Goal: Task Accomplishment & Management: Manage account settings

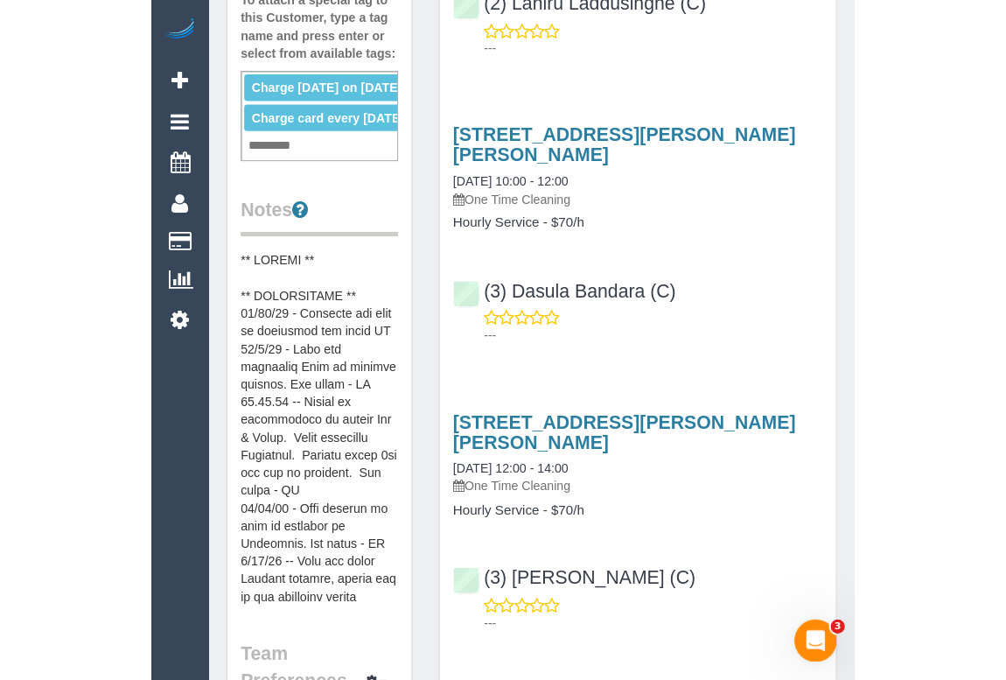
scroll to position [954, 0]
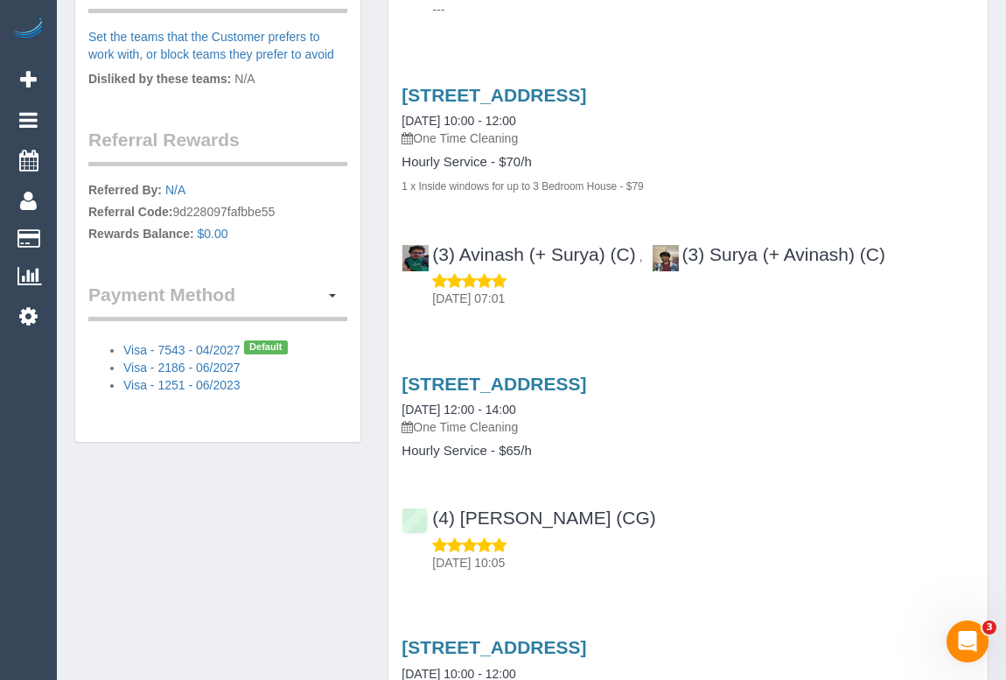
scroll to position [875, 0]
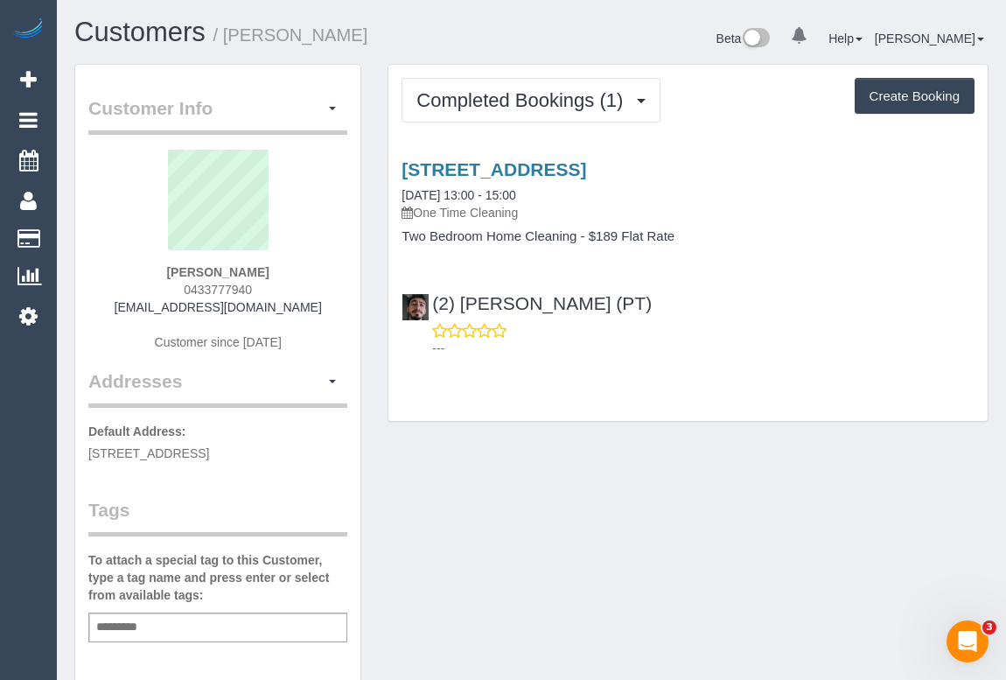
drag, startPoint x: 151, startPoint y: 305, endPoint x: 315, endPoint y: 314, distance: 163.8
click at [315, 314] on div "Brittany Bell 0433777940 brittbell1@outlook.com Customer since 2025" at bounding box center [217, 259] width 259 height 219
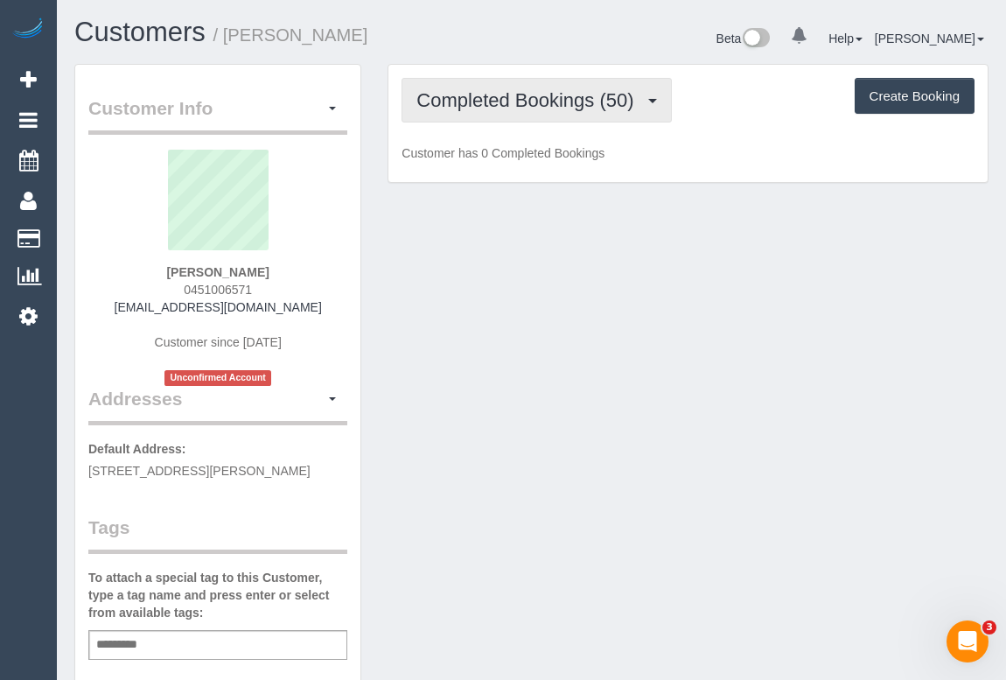
drag, startPoint x: 567, startPoint y: 108, endPoint x: 563, endPoint y: 135, distance: 27.5
click at [567, 107] on span "Completed Bookings (50)" at bounding box center [529, 100] width 226 height 22
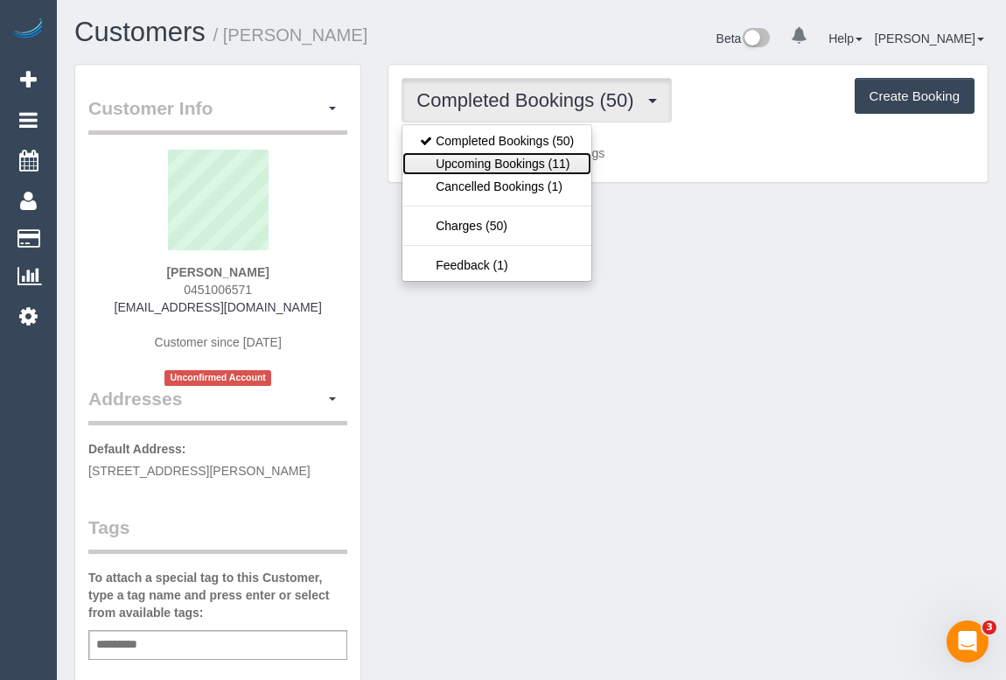
click at [551, 165] on link "Upcoming Bookings (11)" at bounding box center [496, 163] width 189 height 23
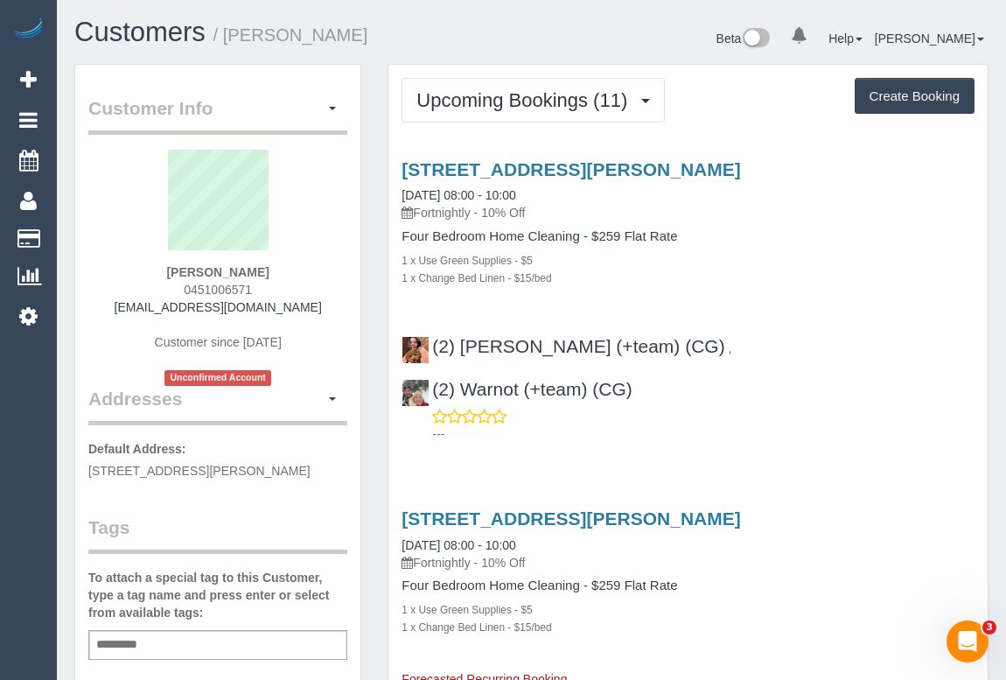
click at [790, 248] on div "Four Bedroom Home Cleaning - $259 Flat Rate 1 x Use Green Supplies - $5 1 x Cha…" at bounding box center [688, 257] width 573 height 57
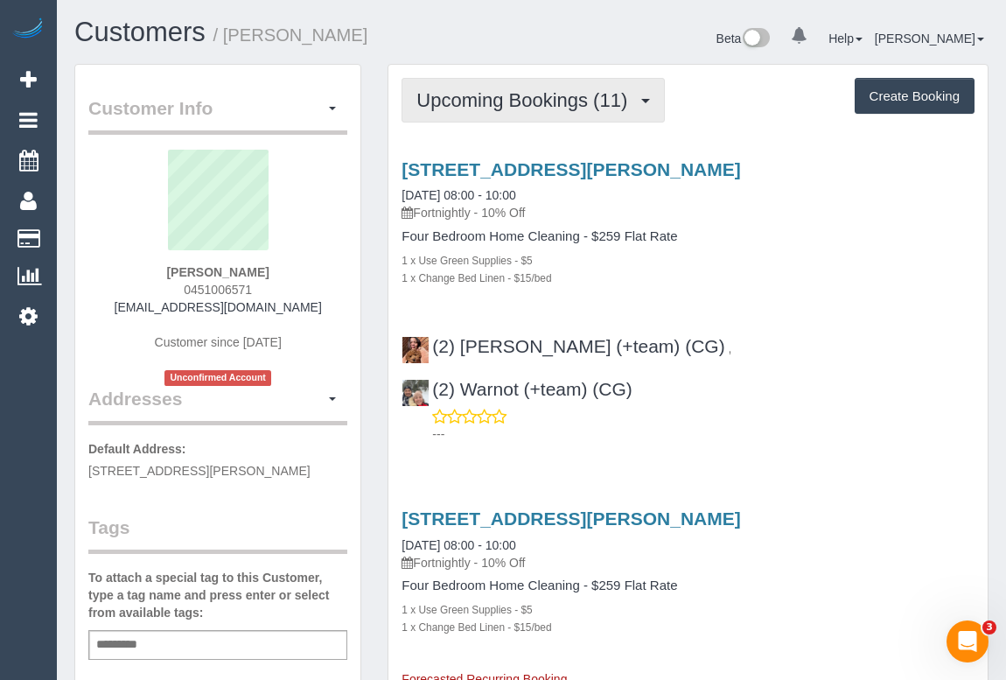
click at [493, 106] on span "Upcoming Bookings (11)" at bounding box center [526, 100] width 220 height 22
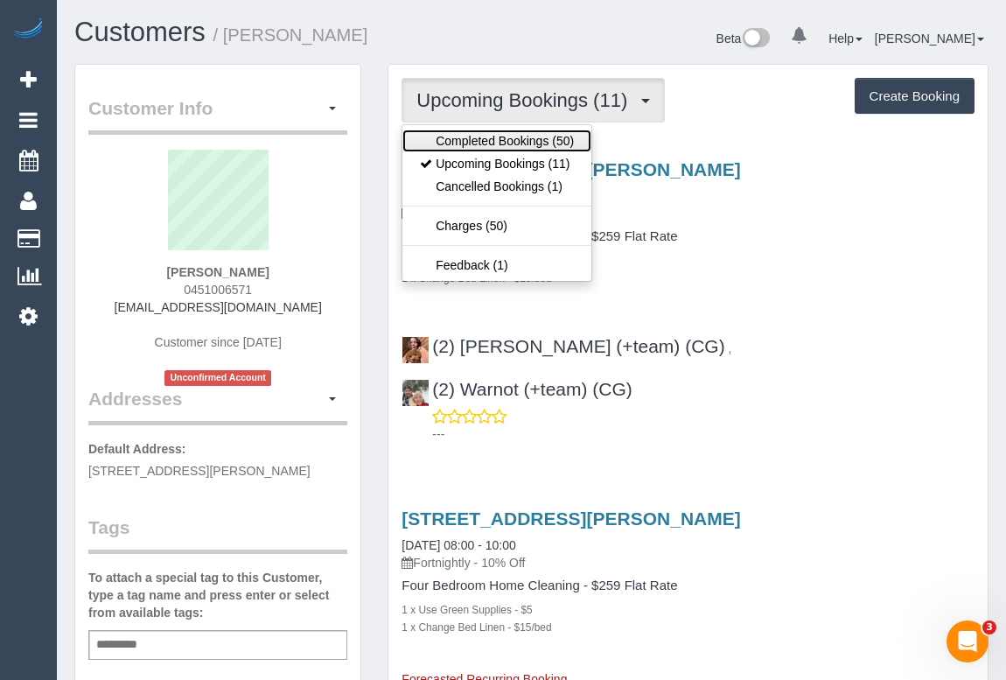
click at [506, 137] on link "Completed Bookings (50)" at bounding box center [496, 140] width 189 height 23
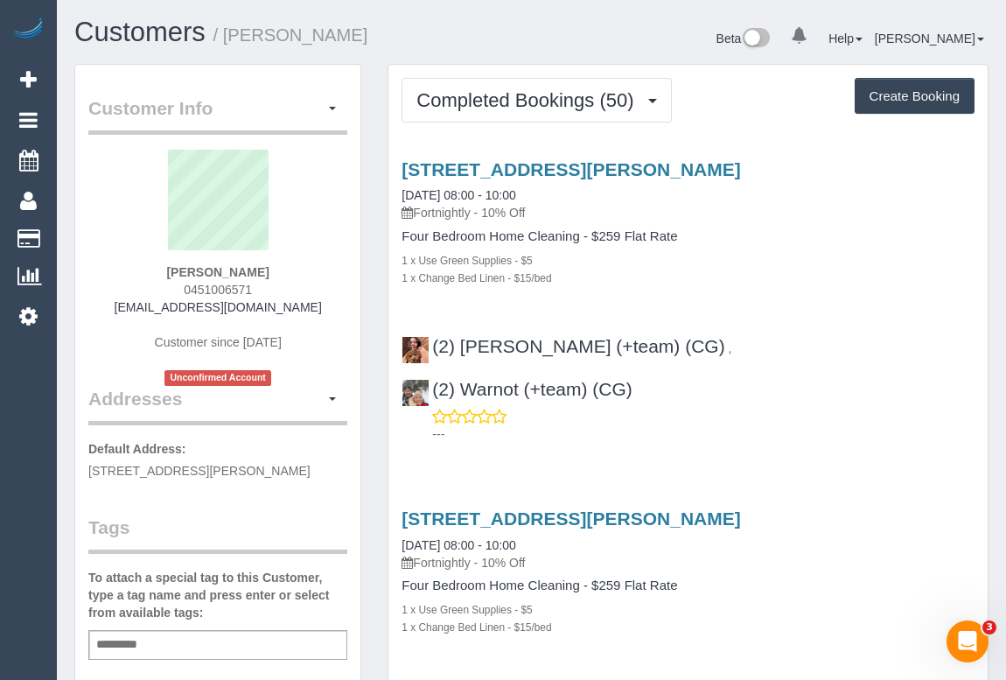
click at [744, 217] on p "Fortnightly - 10% Off" at bounding box center [688, 212] width 573 height 17
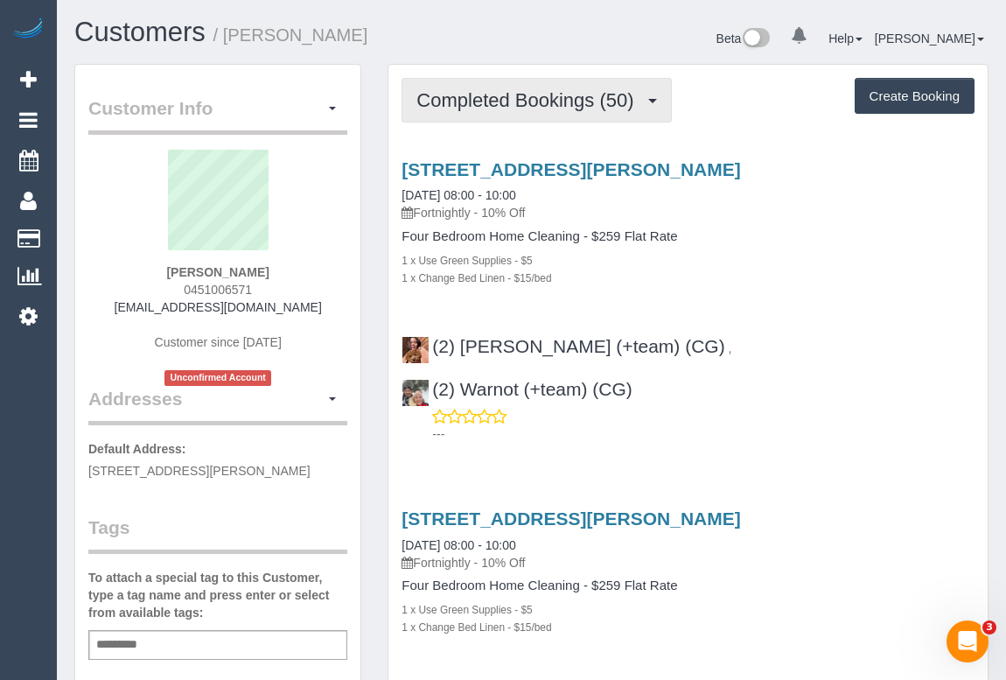
click at [500, 100] on span "Completed Bookings (50)" at bounding box center [529, 100] width 226 height 22
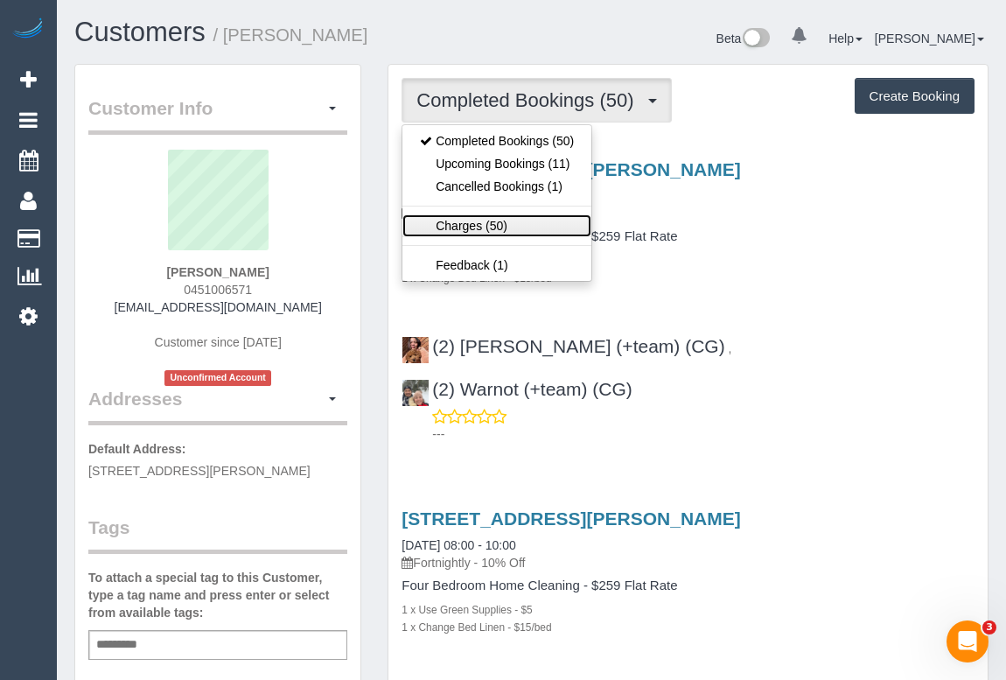
click at [472, 225] on link "Charges (50)" at bounding box center [496, 225] width 189 height 23
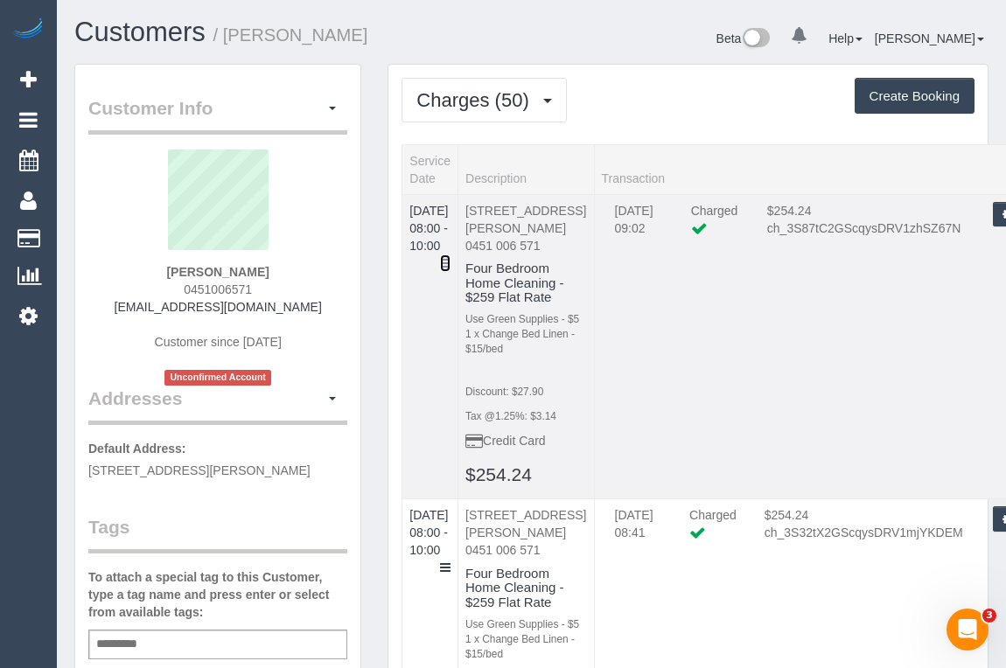
click at [451, 257] on icon at bounding box center [445, 263] width 10 height 12
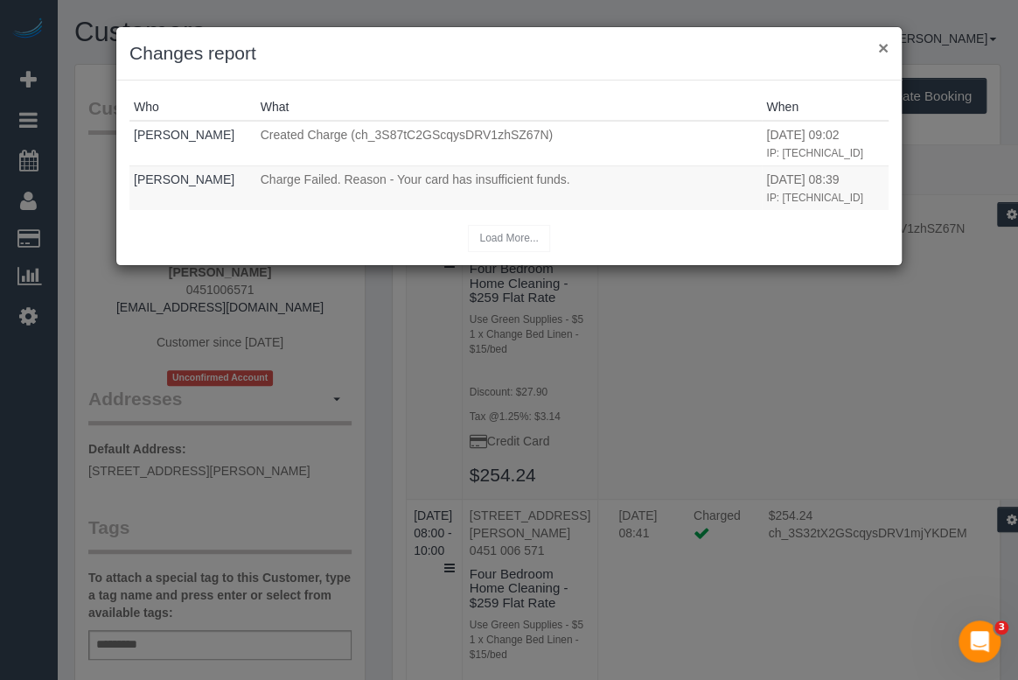
drag, startPoint x: 878, startPoint y: 52, endPoint x: 790, endPoint y: 42, distance: 88.9
click at [878, 52] on button "×" at bounding box center [883, 47] width 10 height 18
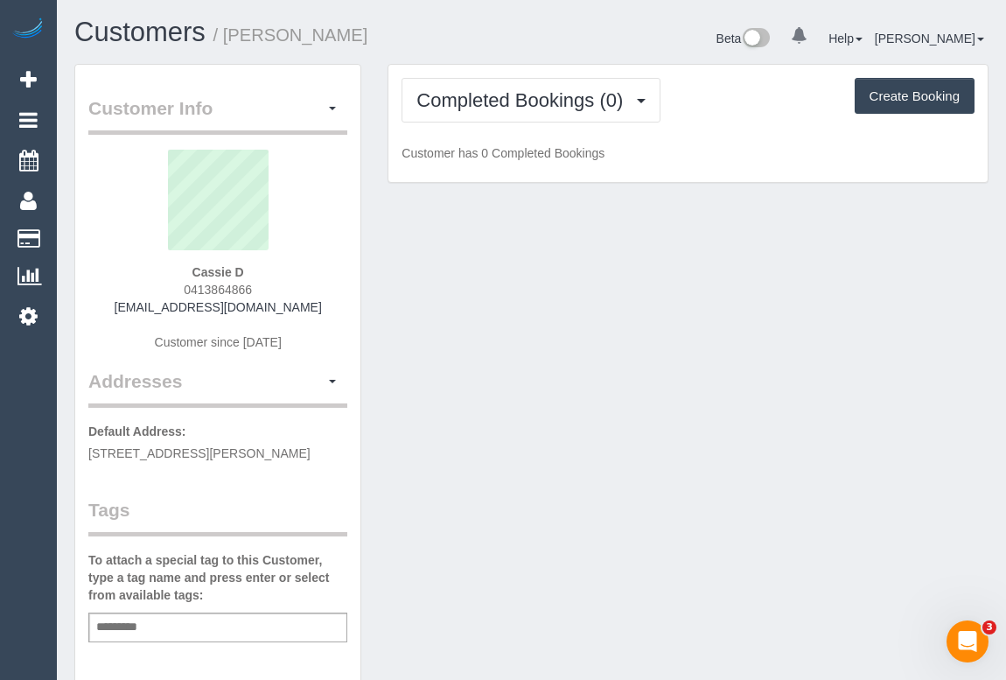
drag, startPoint x: 172, startPoint y: 288, endPoint x: 316, endPoint y: 288, distance: 143.5
click at [316, 288] on div "Cassie D 0413864866 dagostinoc93@gmail.com Customer since 2025" at bounding box center [217, 259] width 259 height 219
copy span "0413864866"
drag, startPoint x: 535, startPoint y: 320, endPoint x: 550, endPoint y: 321, distance: 14.9
click at [542, 318] on div "Customer Info Edit Contact Info Send Message Email Preferences Special Sales Ta…" at bounding box center [531, 650] width 940 height 1172
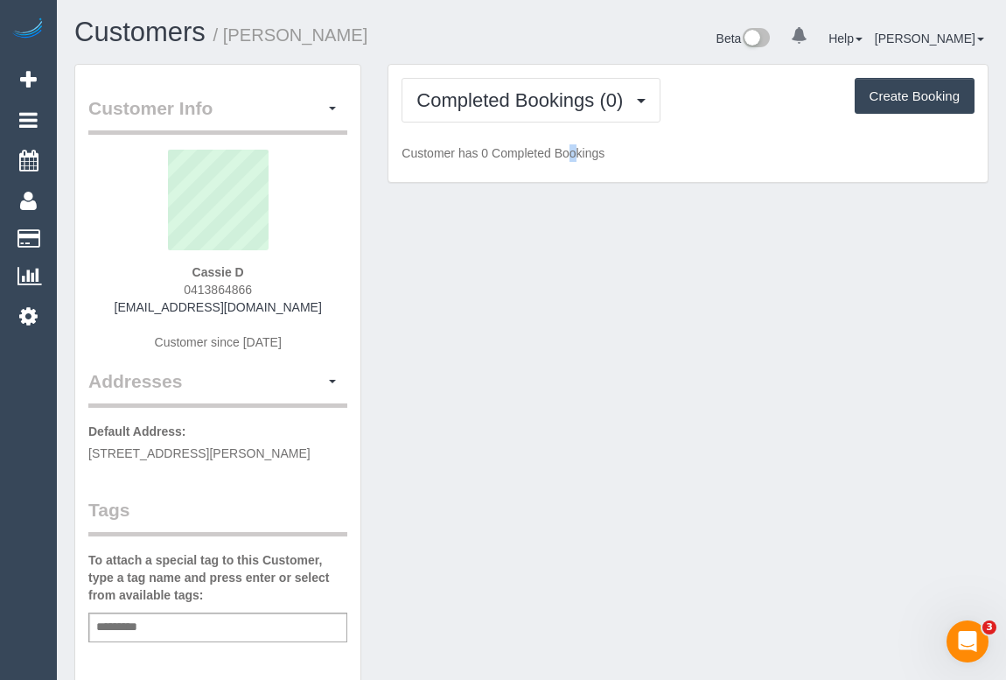
drag, startPoint x: 175, startPoint y: 283, endPoint x: 293, endPoint y: 284, distance: 118.1
click at [293, 284] on div "Cassie D 0413864866 dagostinoc93@gmail.com Customer since 2025" at bounding box center [217, 259] width 259 height 219
copy span "0413864866"
click at [505, 388] on div "Customer Info Edit Contact Info Send Message Email Preferences Special Sales Ta…" at bounding box center [531, 650] width 940 height 1172
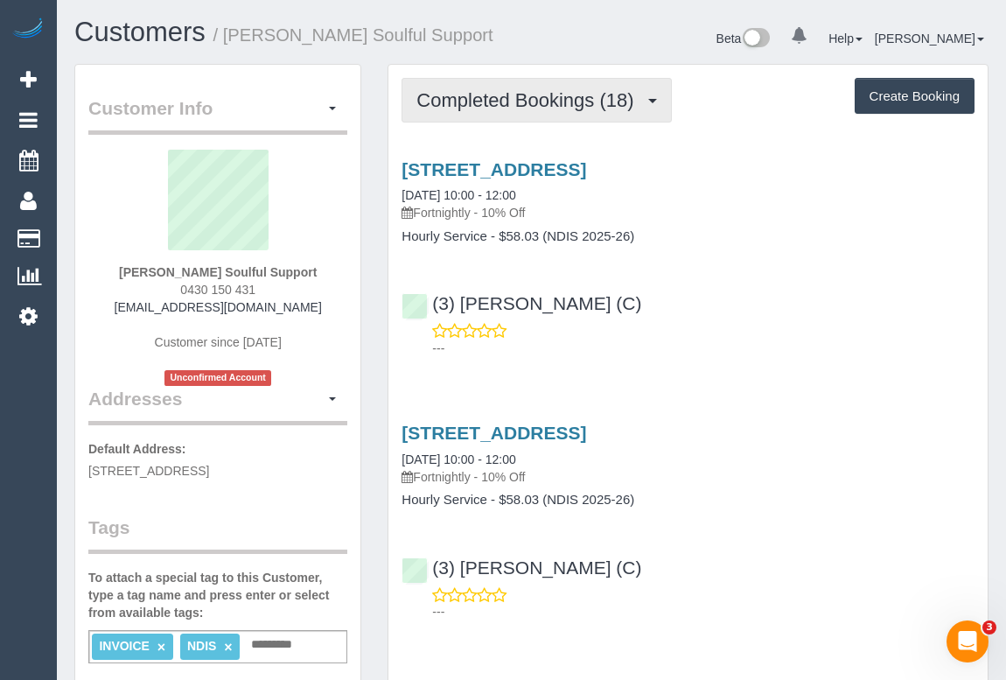
click at [490, 108] on span "Completed Bookings (18)" at bounding box center [529, 100] width 226 height 22
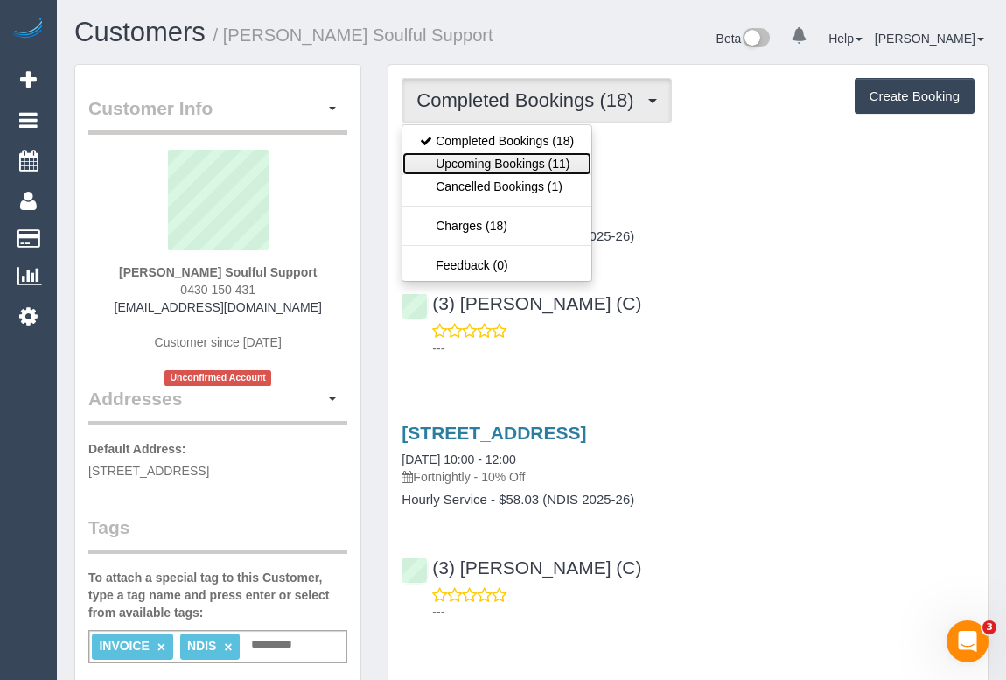
click at [487, 164] on link "Upcoming Bookings (11)" at bounding box center [496, 163] width 189 height 23
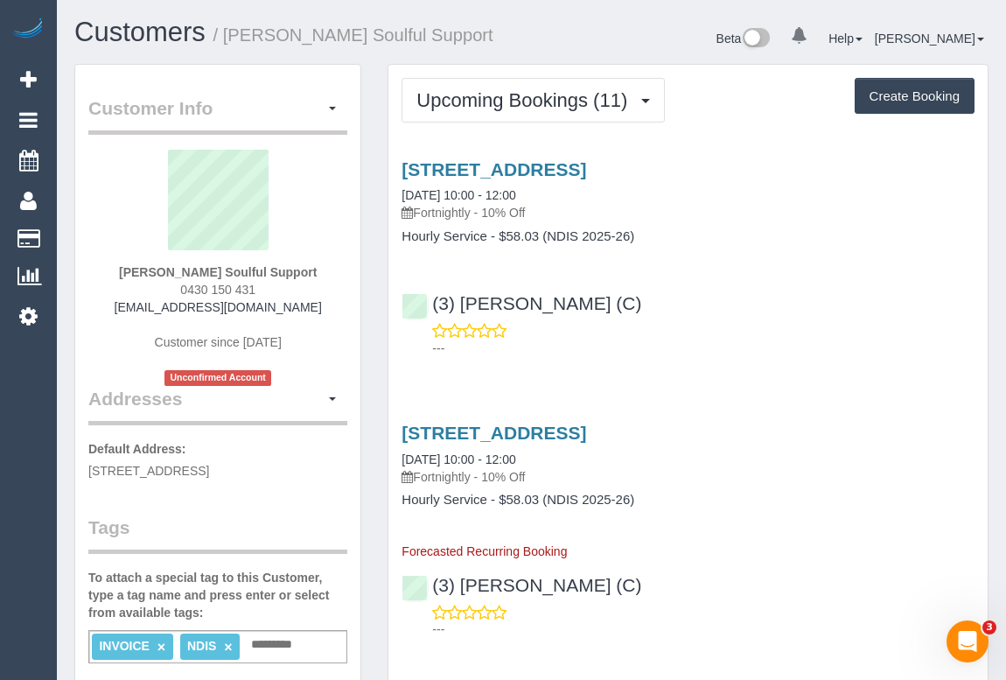
drag, startPoint x: 167, startPoint y: 290, endPoint x: 304, endPoint y: 290, distance: 137.3
click at [304, 290] on div "Jordan Dymke Soulful Support 0430 150 431 jordan.soulfulsupport@fake.com Custom…" at bounding box center [217, 268] width 259 height 236
copy span "0430 150 431"
click at [528, 168] on link "105/14 Paper Trail, Alphington, VIC 3078" at bounding box center [494, 169] width 185 height 20
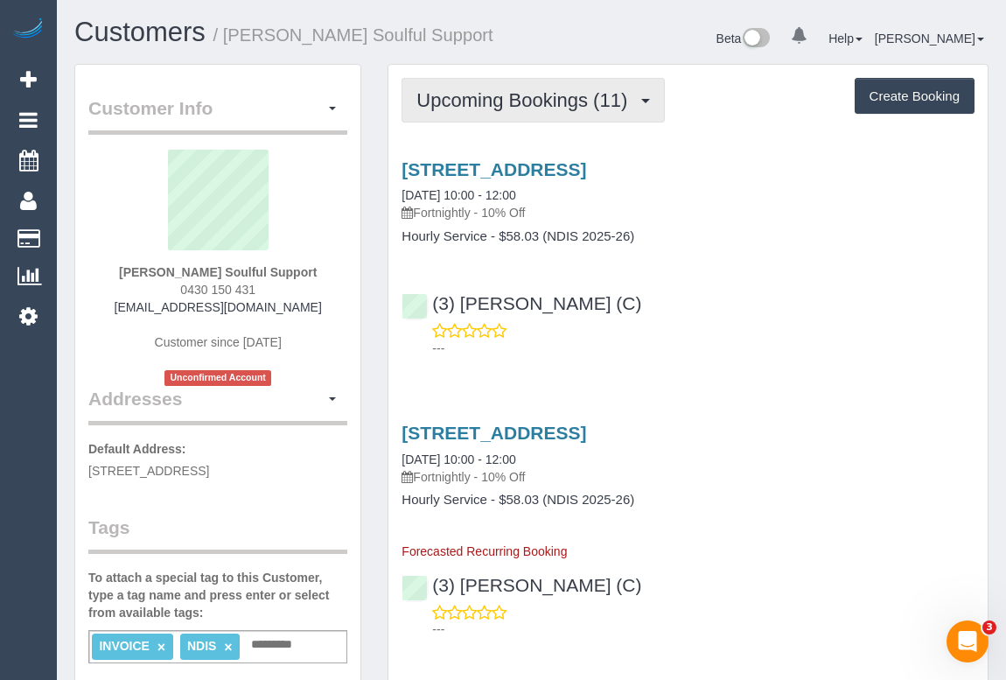
click at [567, 108] on span "Upcoming Bookings (11)" at bounding box center [526, 100] width 220 height 22
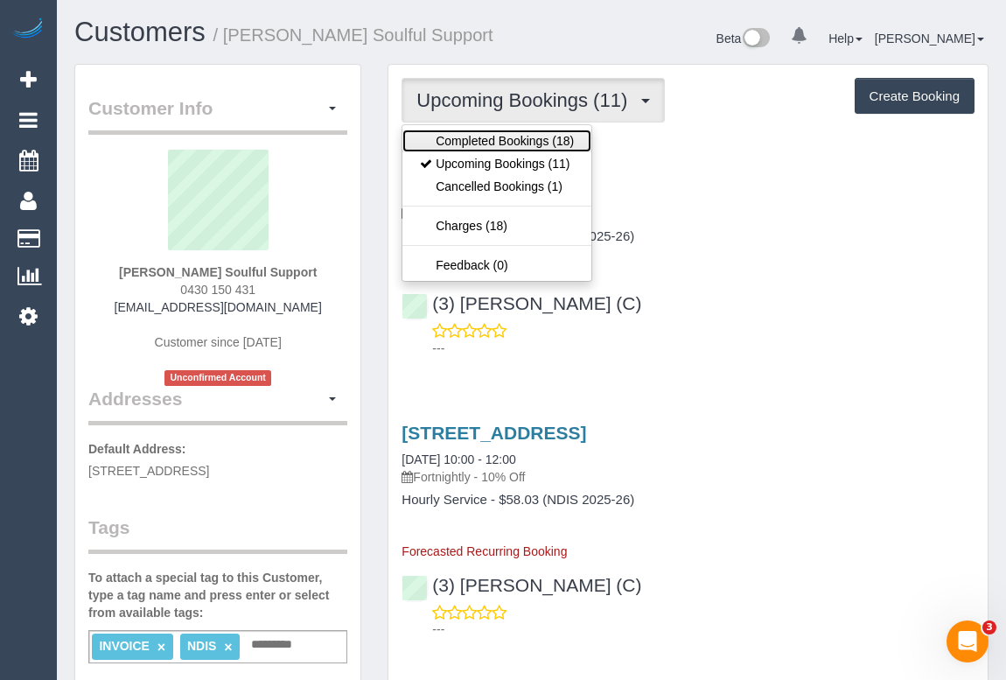
click at [547, 139] on link "Completed Bookings (18)" at bounding box center [496, 140] width 189 height 23
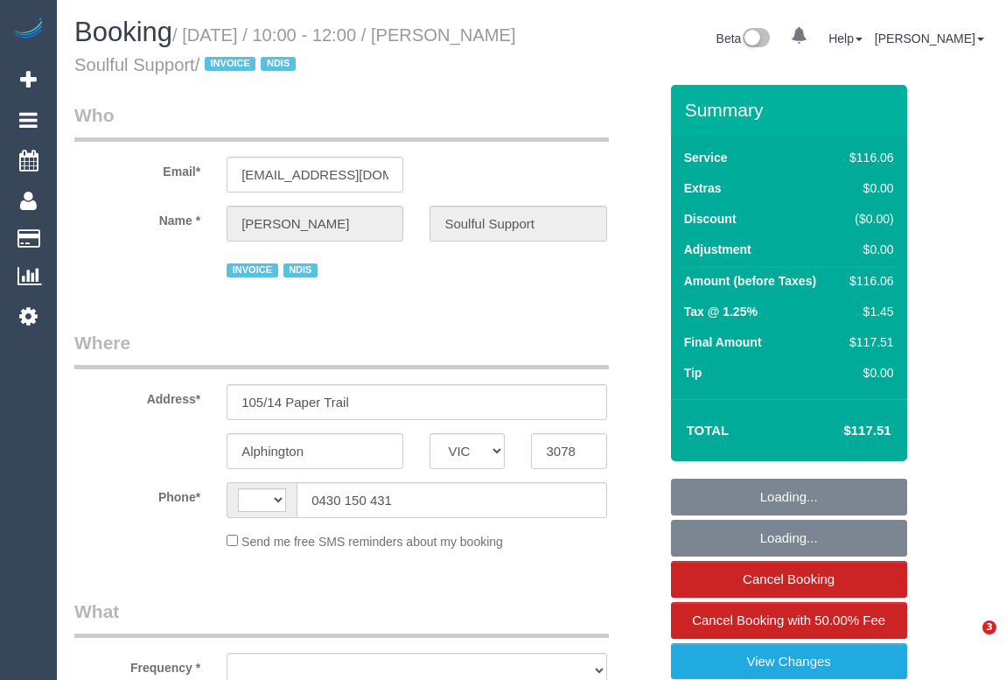
select select "VIC"
select select "string:AU"
select select "object:736"
select select "number:28"
select select "number:14"
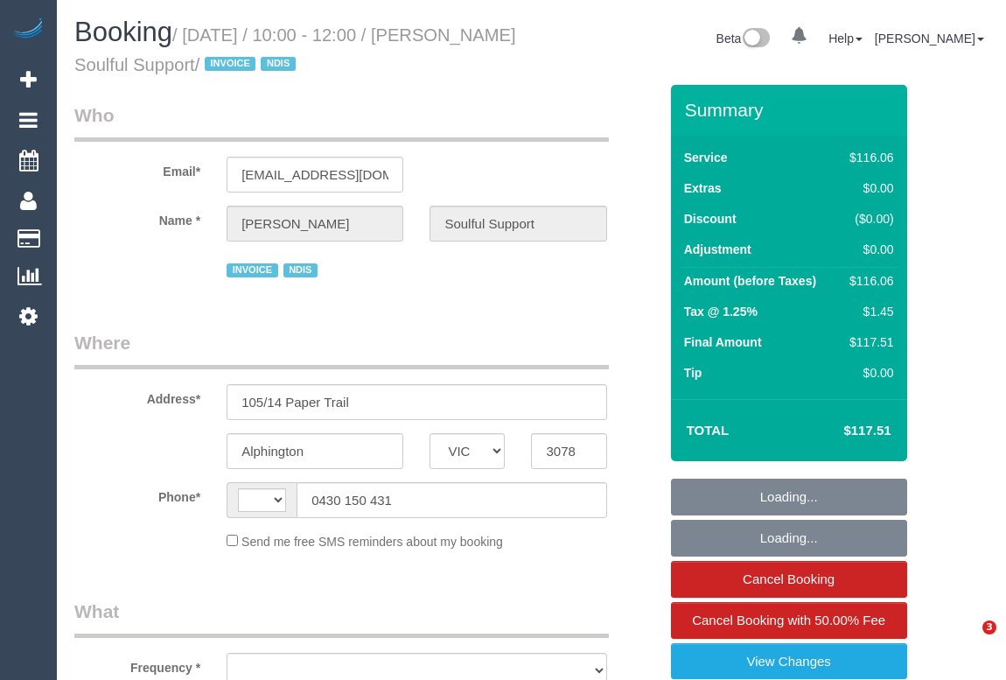
select select "number:19"
select select "number:36"
select select "number:35"
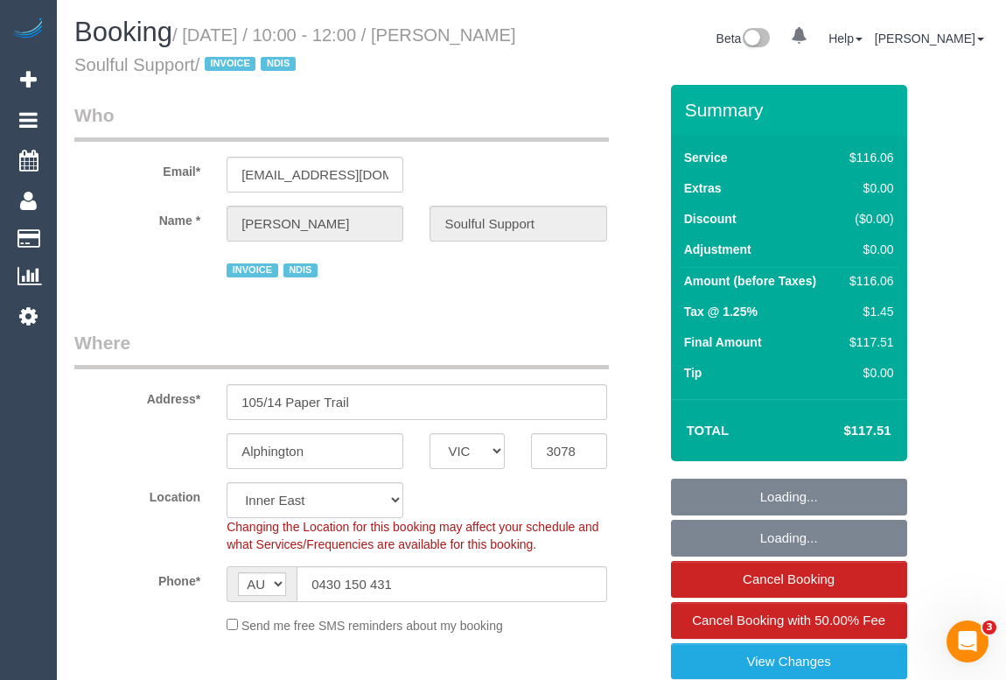
select select "object:1363"
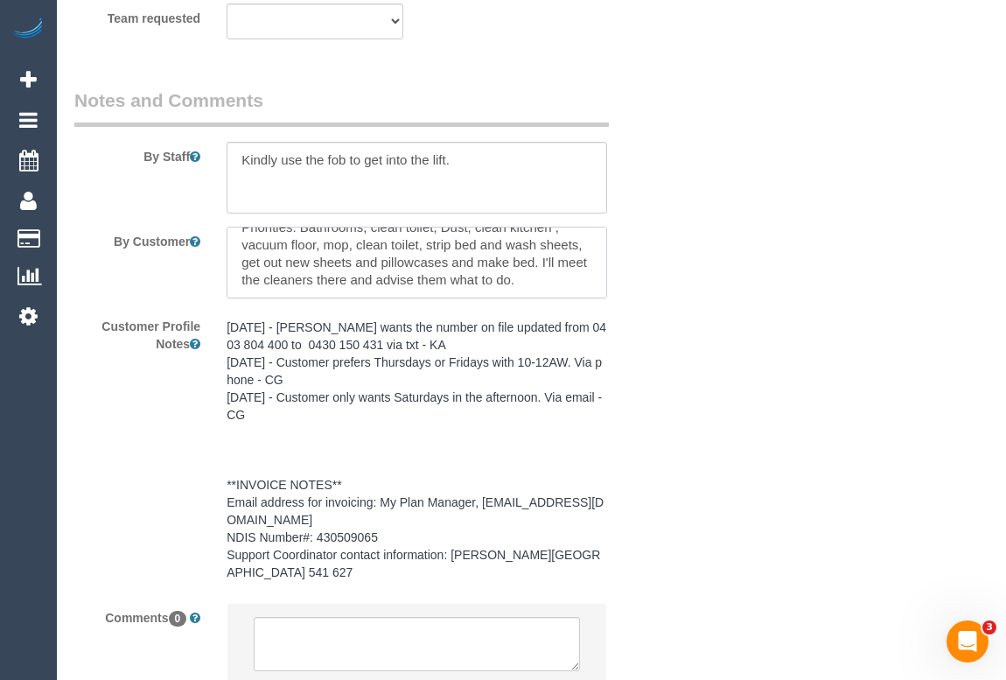
scroll to position [35, 0]
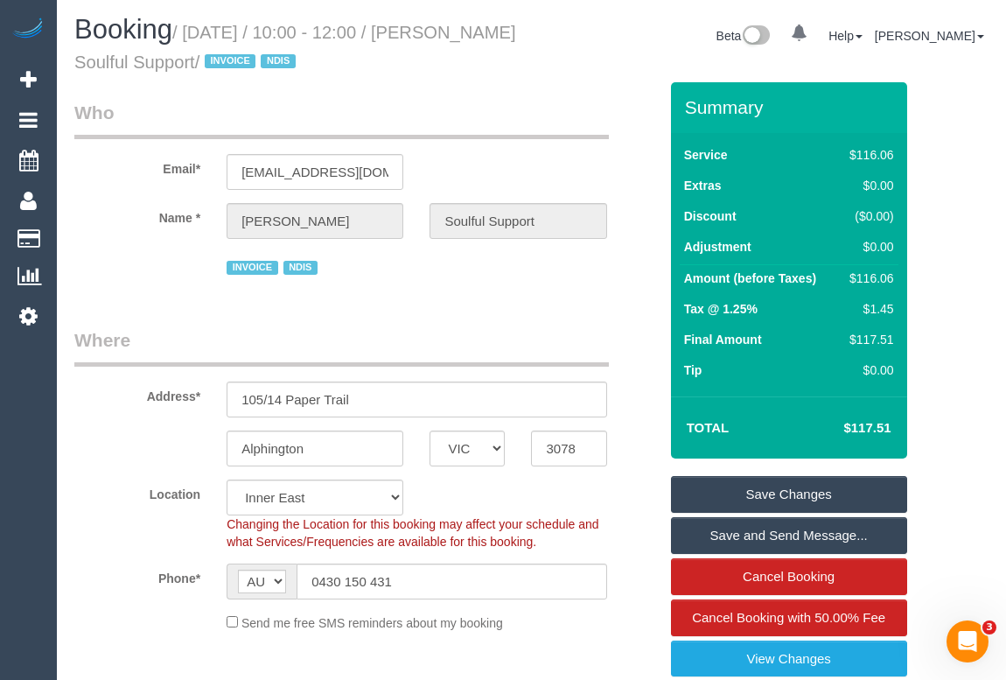
scroll to position [0, 0]
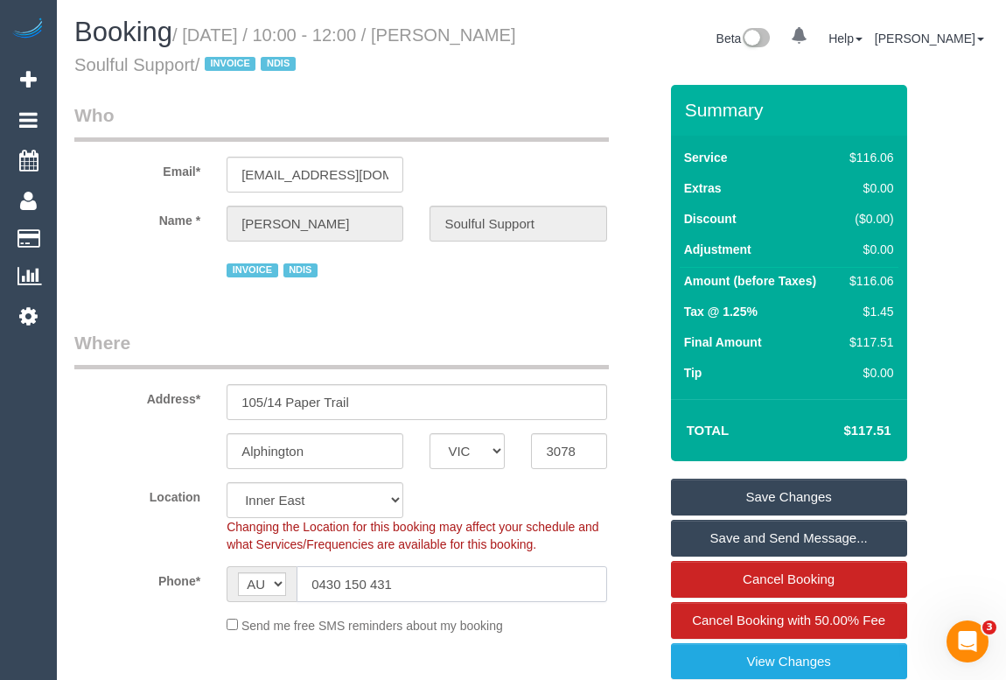
drag, startPoint x: 408, startPoint y: 586, endPoint x: 261, endPoint y: 598, distance: 147.4
click at [261, 598] on div "AF AL DZ AD AO AI AQ AG AR AM AW AU AT AZ BS BH BD BB BY BE BZ BJ BM BT BO BA B…" at bounding box center [417, 584] width 380 height 36
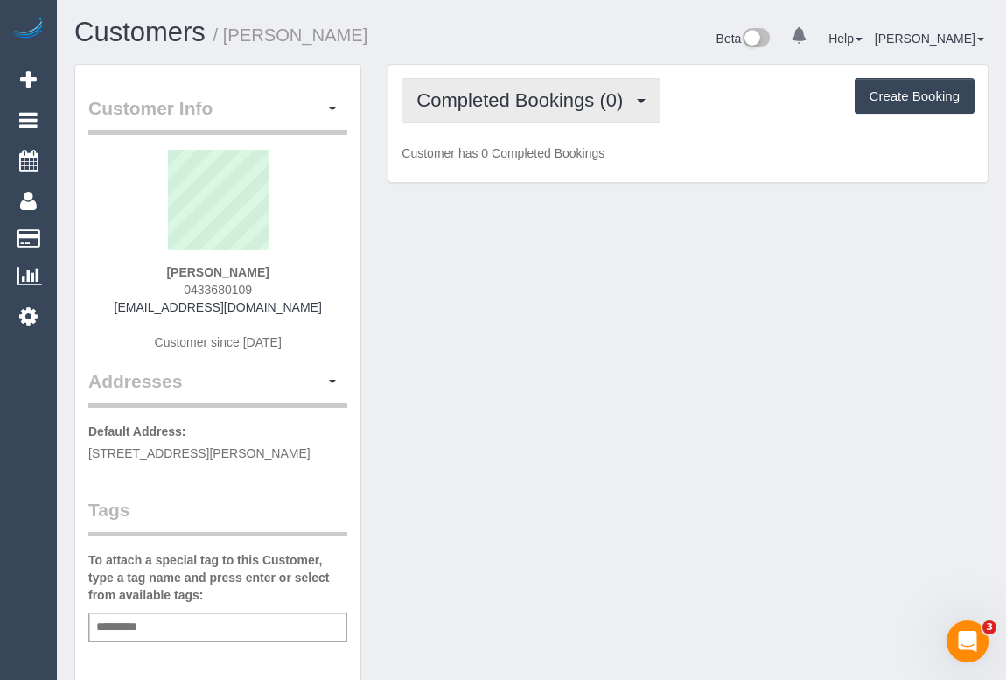
click at [558, 95] on span "Completed Bookings (0)" at bounding box center [523, 100] width 215 height 22
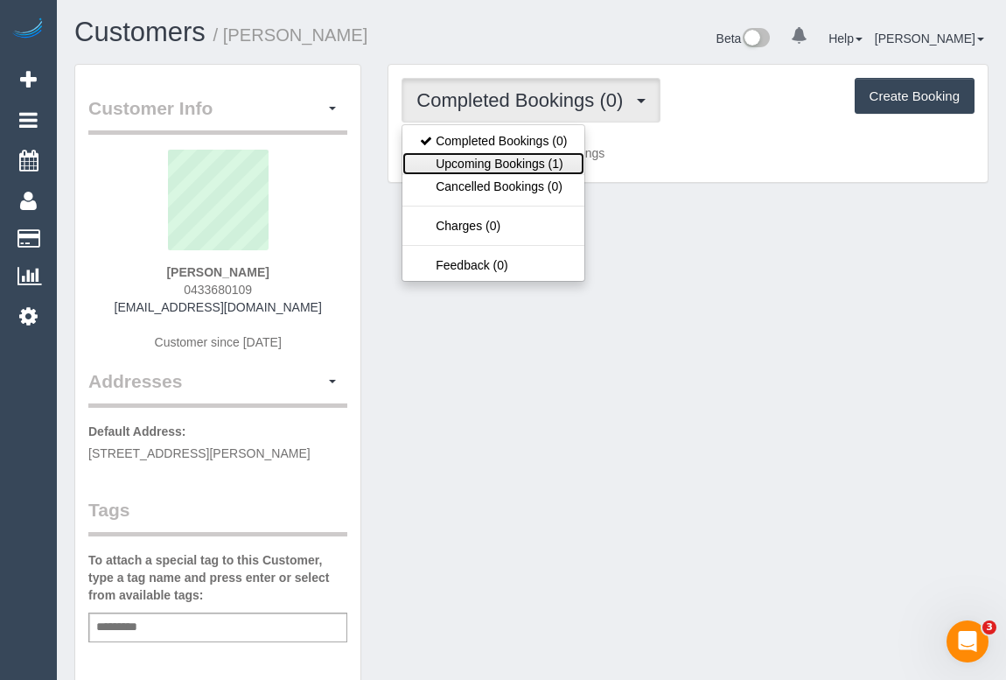
click at [501, 171] on link "Upcoming Bookings (1)" at bounding box center [493, 163] width 182 height 23
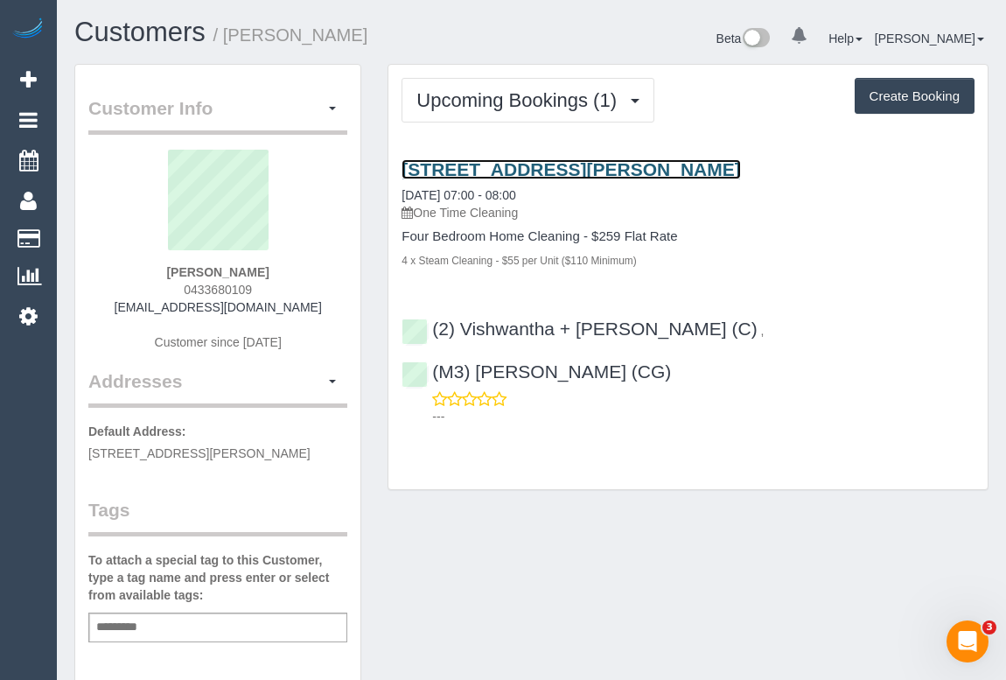
click at [539, 165] on link "[STREET_ADDRESS][PERSON_NAME]" at bounding box center [571, 169] width 339 height 20
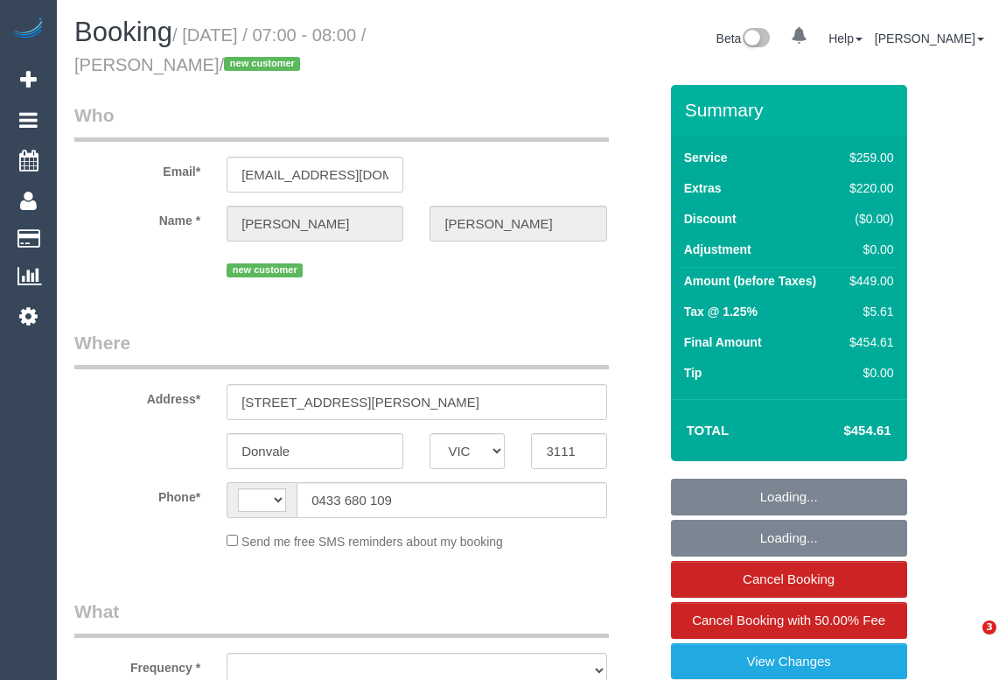
select select "VIC"
select select "string:AU"
select select "object:608"
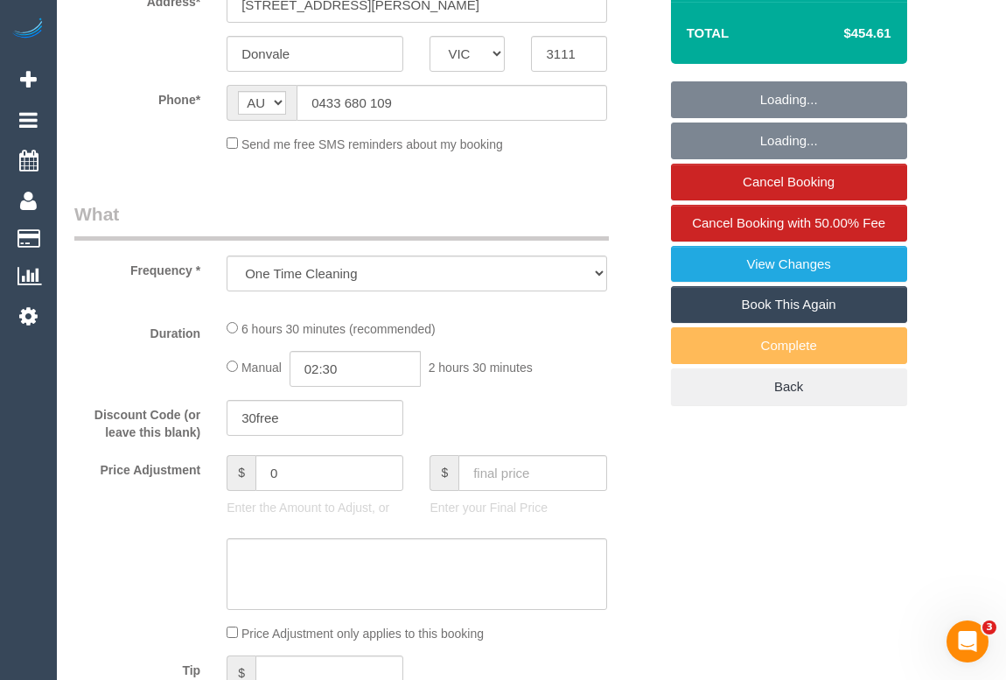
select select "string:stripe-pm_1S5fd92GScqysDRVRsEHxysh"
select select "number:28"
select select "number:16"
select select "number:18"
select select "number:25"
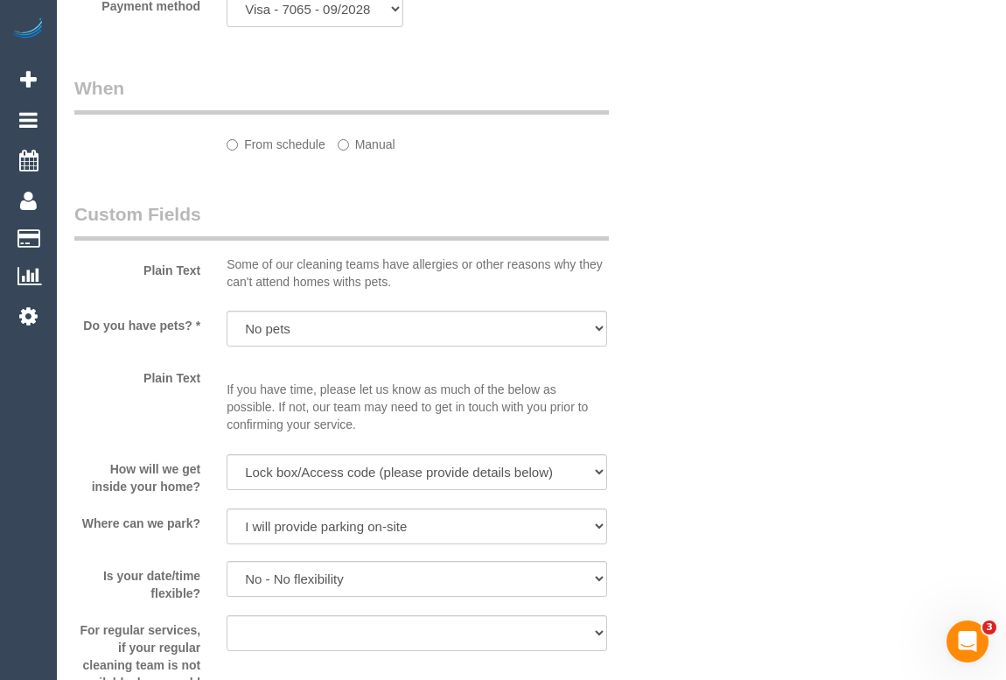
select select "object:761"
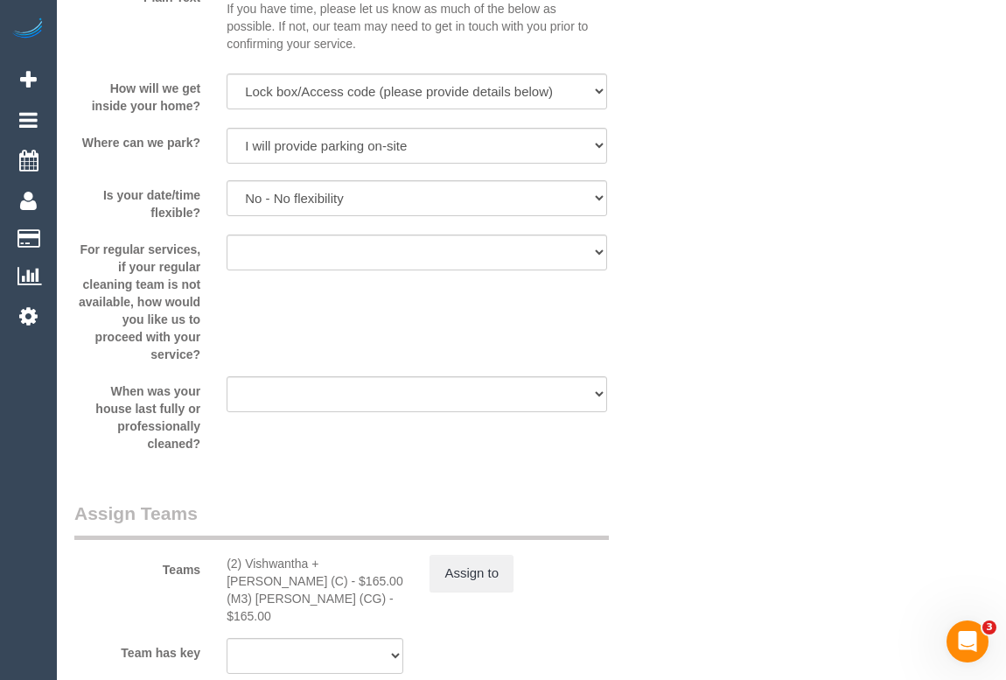
scroll to position [2355, 0]
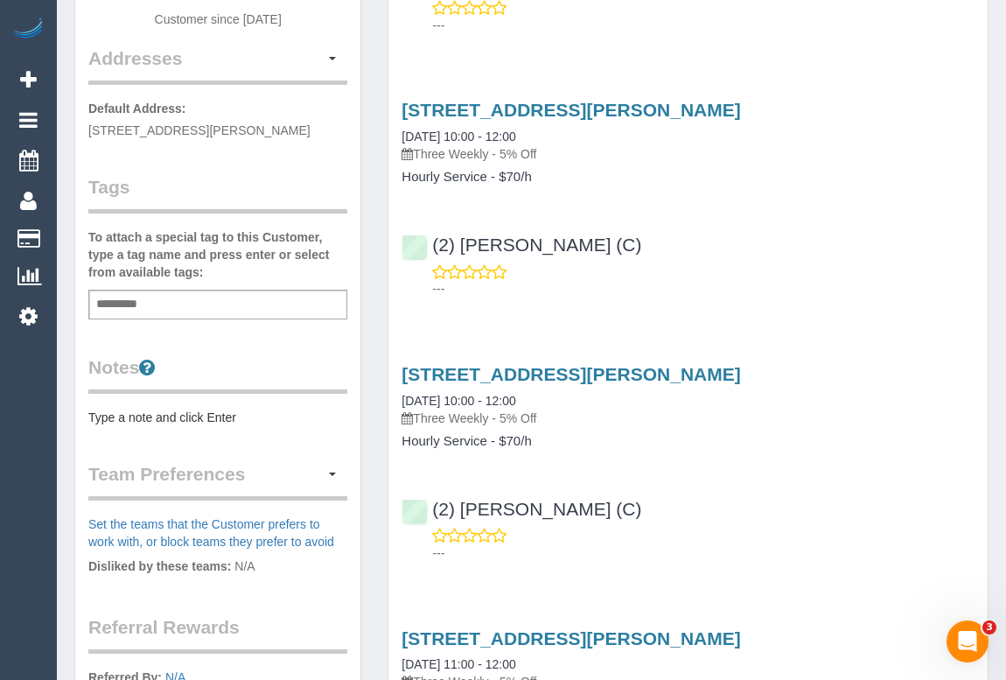
scroll to position [477, 0]
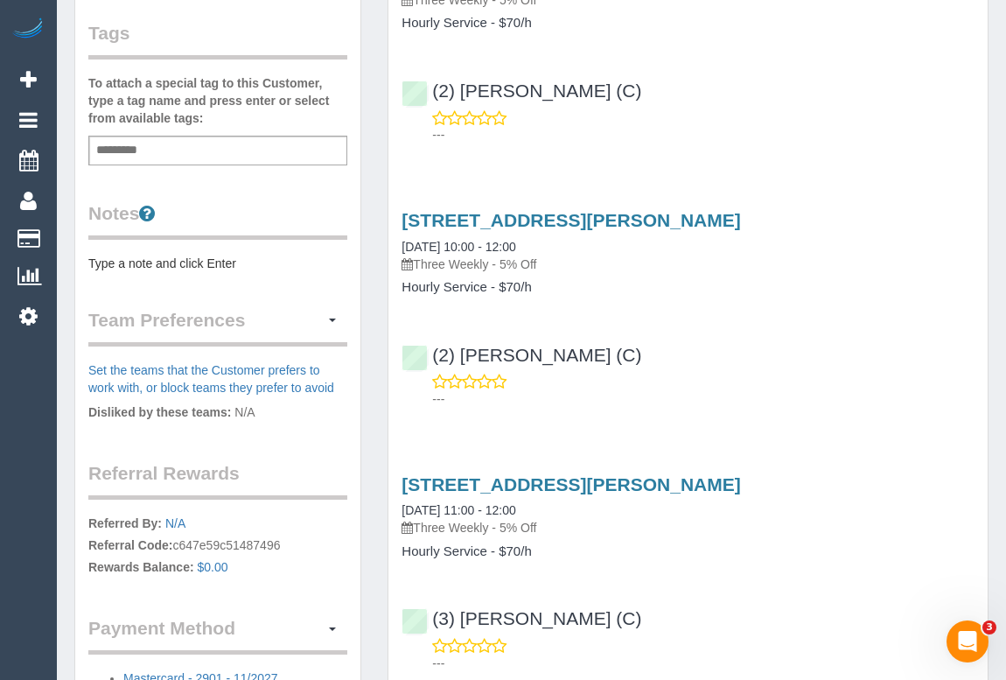
click at [159, 149] on div "Add a tag" at bounding box center [217, 151] width 259 height 30
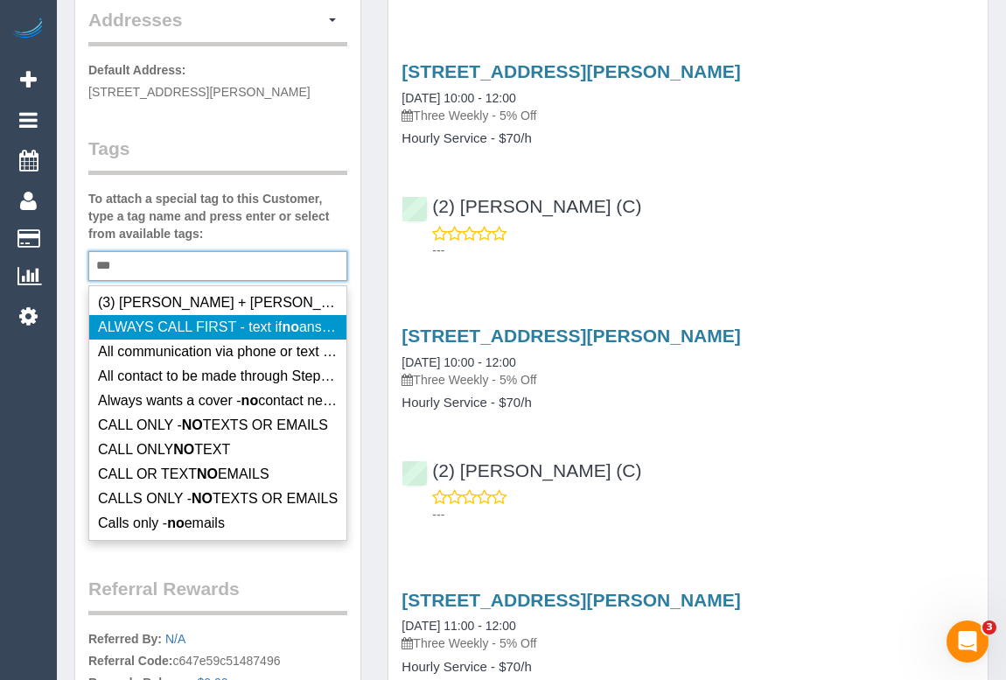
scroll to position [158, 0]
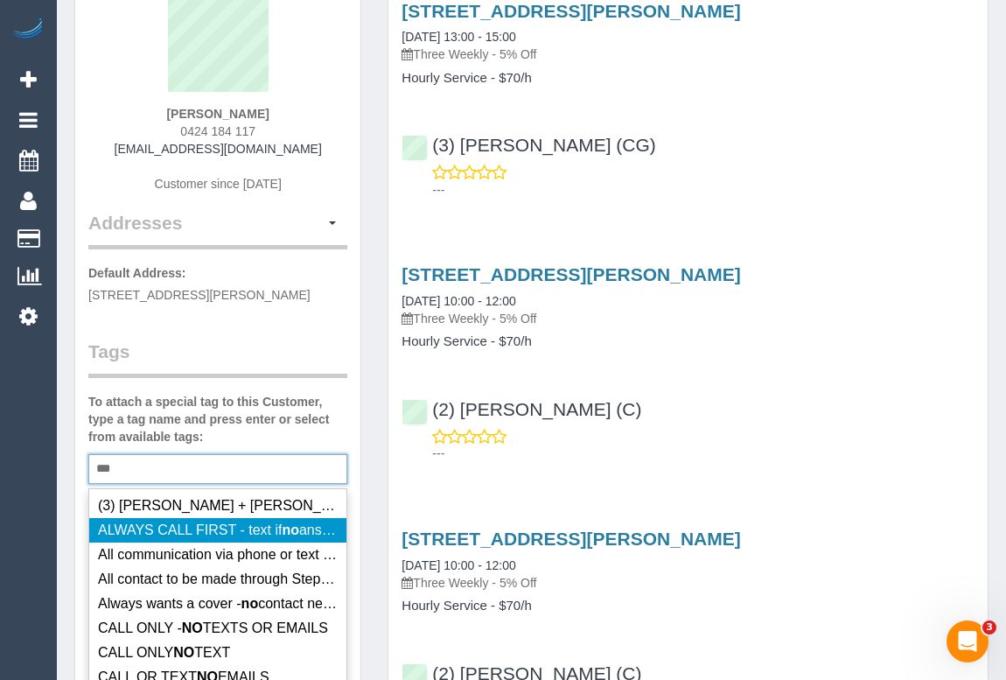
click at [124, 458] on div "** No" at bounding box center [217, 469] width 259 height 30
drag, startPoint x: 106, startPoint y: 466, endPoint x: 91, endPoint y: 466, distance: 14.9
click at [91, 466] on div "** No" at bounding box center [217, 469] width 259 height 30
type input "*"
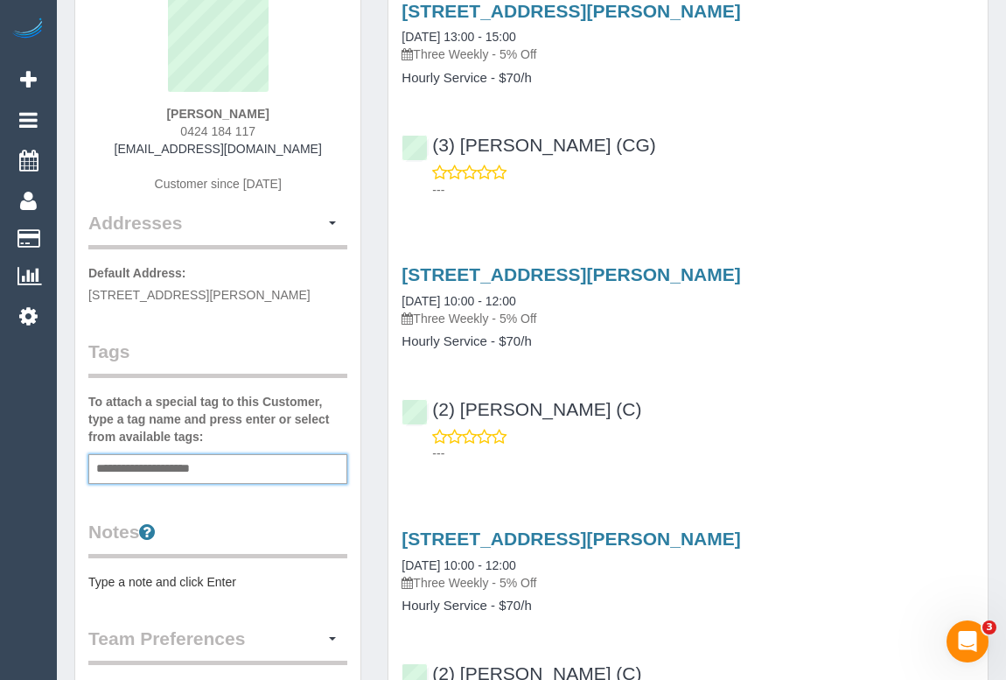
click at [124, 466] on input "**********" at bounding box center [174, 469] width 164 height 23
type input "**********"
click at [306, 460] on div "**********" at bounding box center [217, 469] width 259 height 30
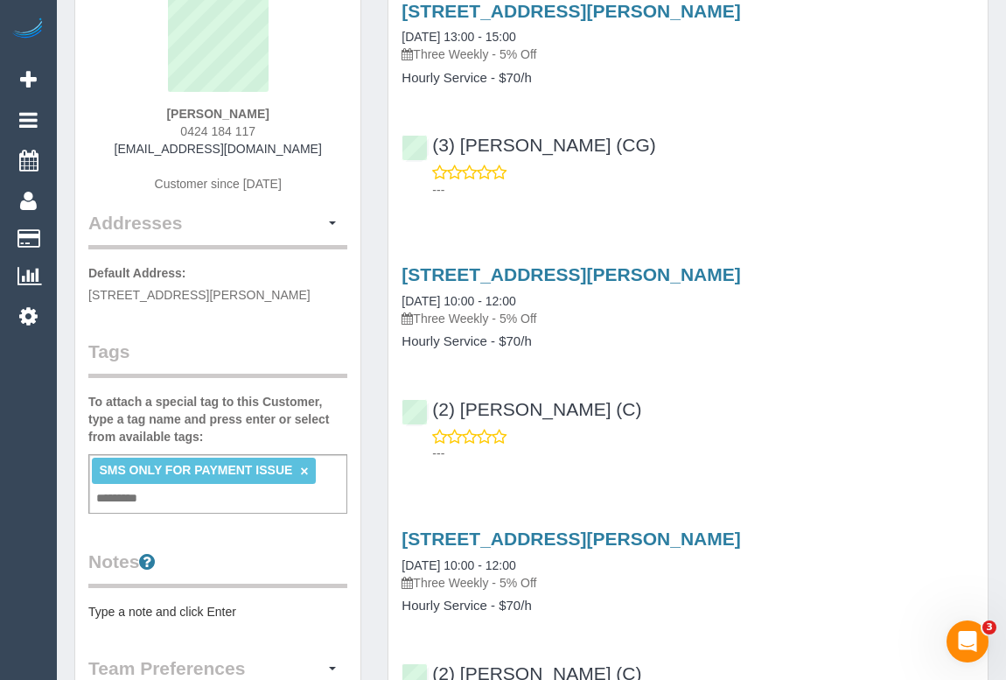
click at [248, 468] on span "SMS ONLY FOR PAYMENT ISSUE" at bounding box center [195, 470] width 193 height 14
click at [306, 468] on link "×" at bounding box center [304, 471] width 8 height 15
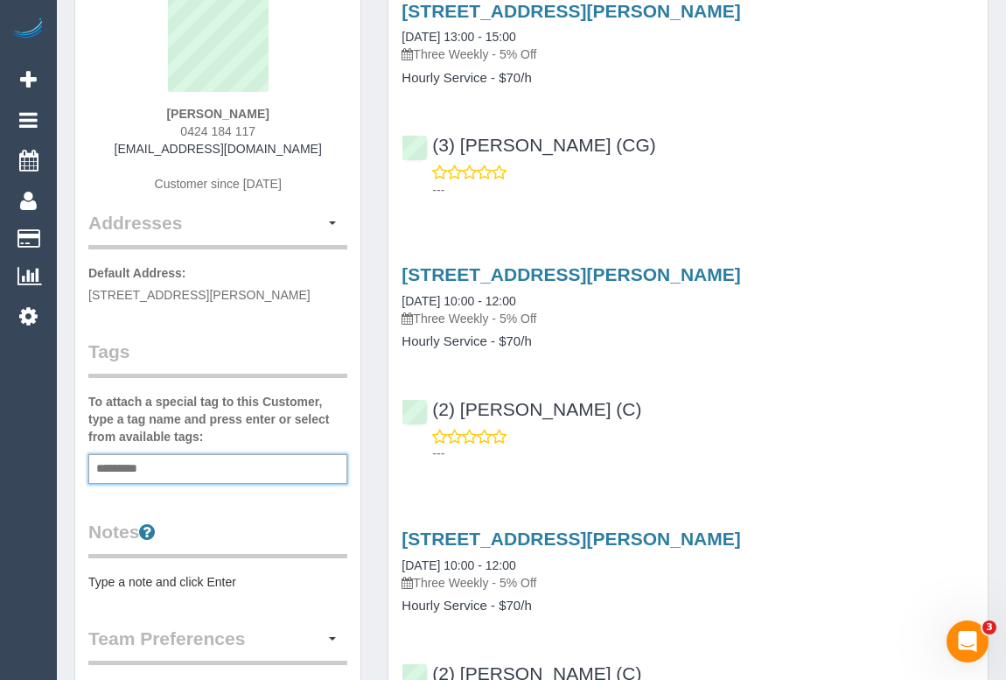
click at [218, 465] on div "Add a tag" at bounding box center [217, 469] width 259 height 30
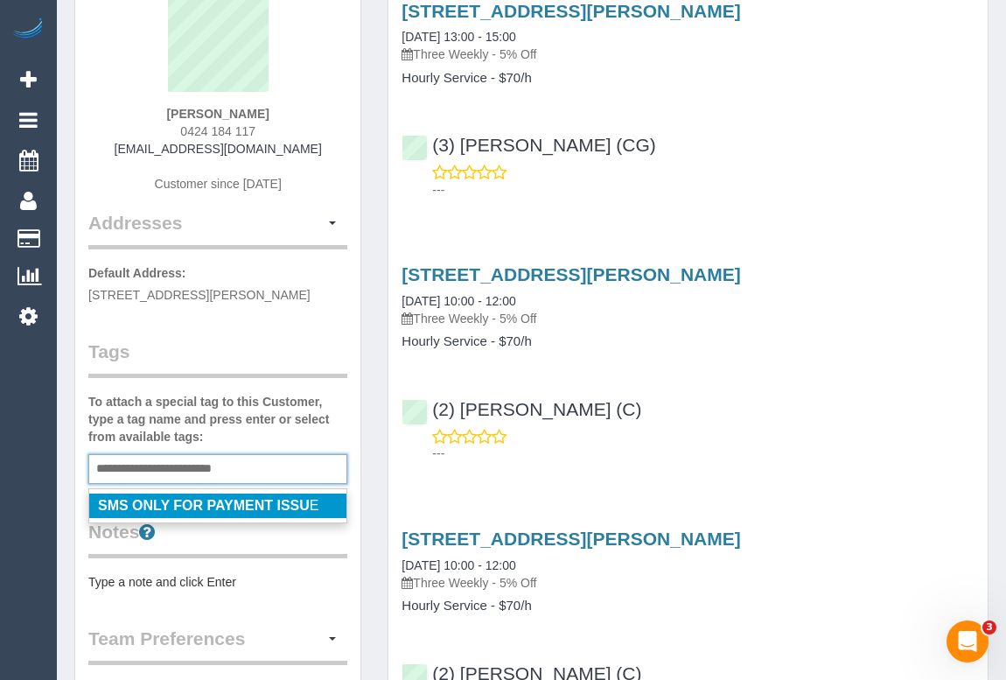
type input "**********"
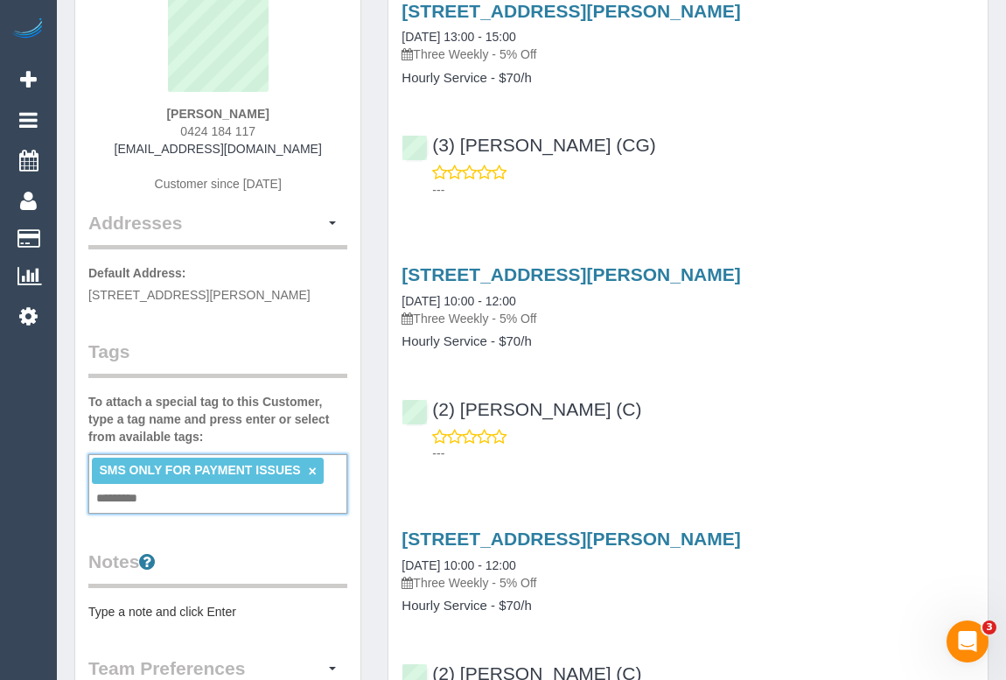
click at [844, 455] on p "---" at bounding box center [703, 452] width 542 height 17
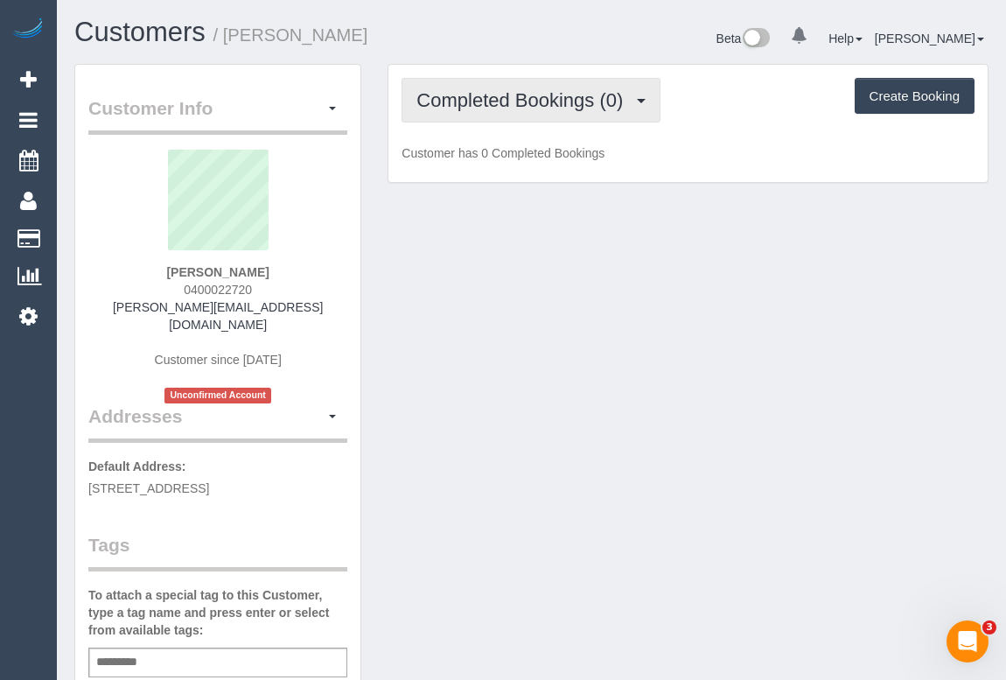
click at [486, 101] on span "Completed Bookings (0)" at bounding box center [523, 100] width 215 height 22
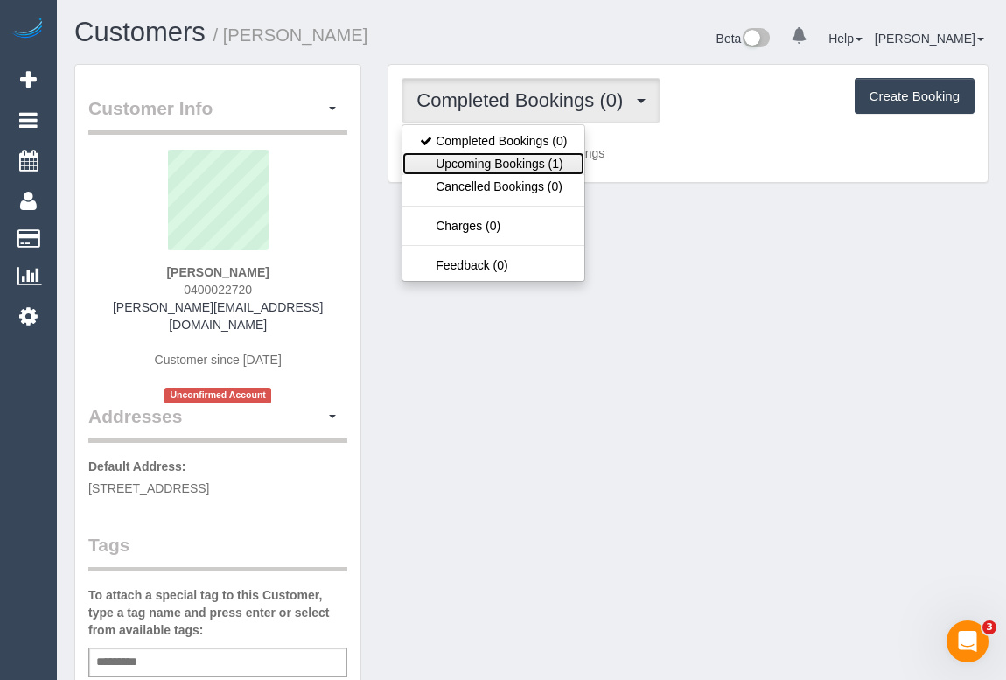
click at [484, 165] on link "Upcoming Bookings (1)" at bounding box center [493, 163] width 182 height 23
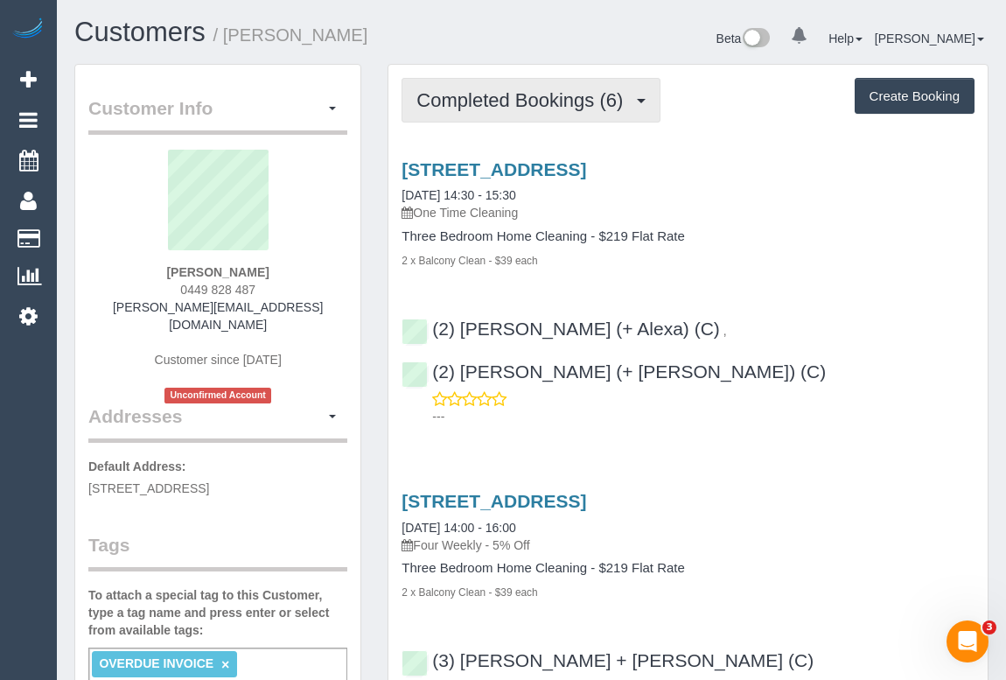
click at [560, 98] on span "Completed Bookings (6)" at bounding box center [523, 100] width 215 height 22
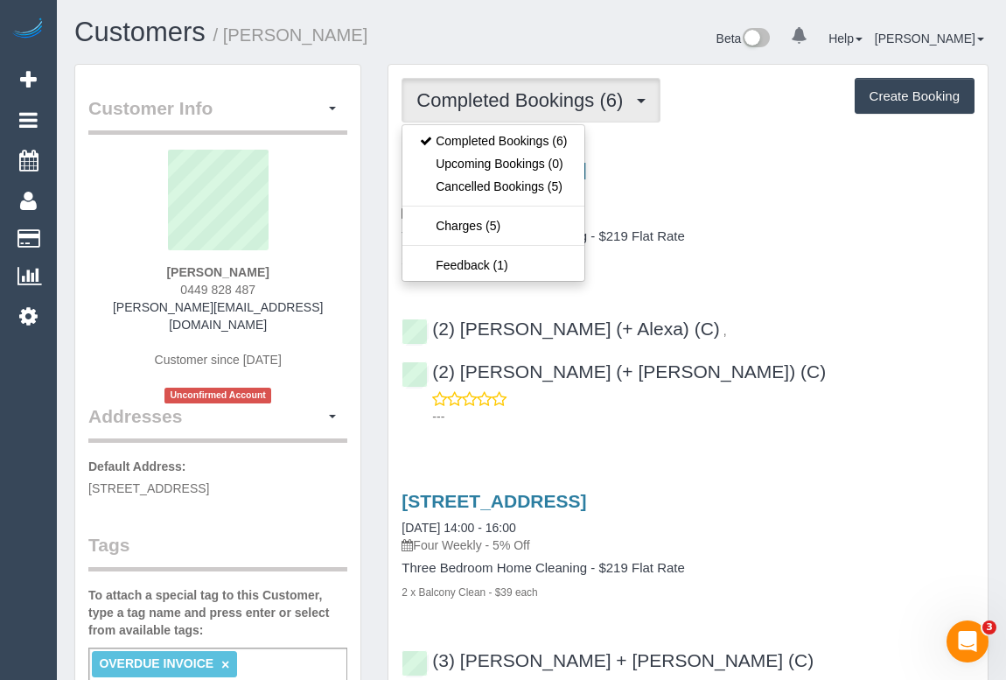
click at [751, 234] on h4 "Three Bedroom Home Cleaning - $219 Flat Rate" at bounding box center [688, 236] width 573 height 15
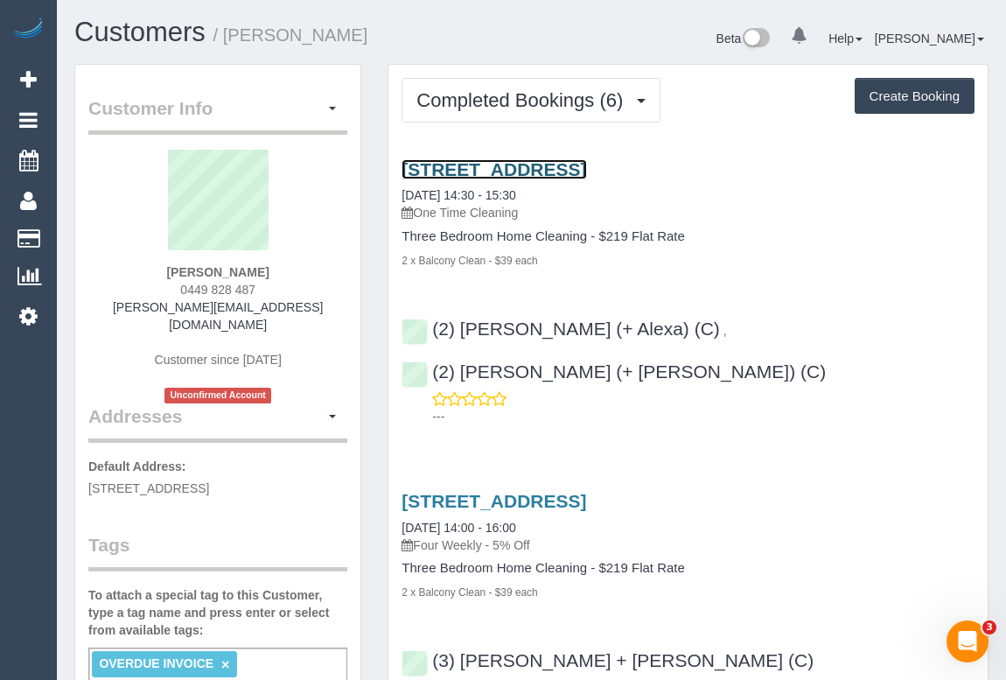
click at [554, 165] on link "33 South Wharf Drive, Docklands, VIC 3008" at bounding box center [494, 169] width 185 height 20
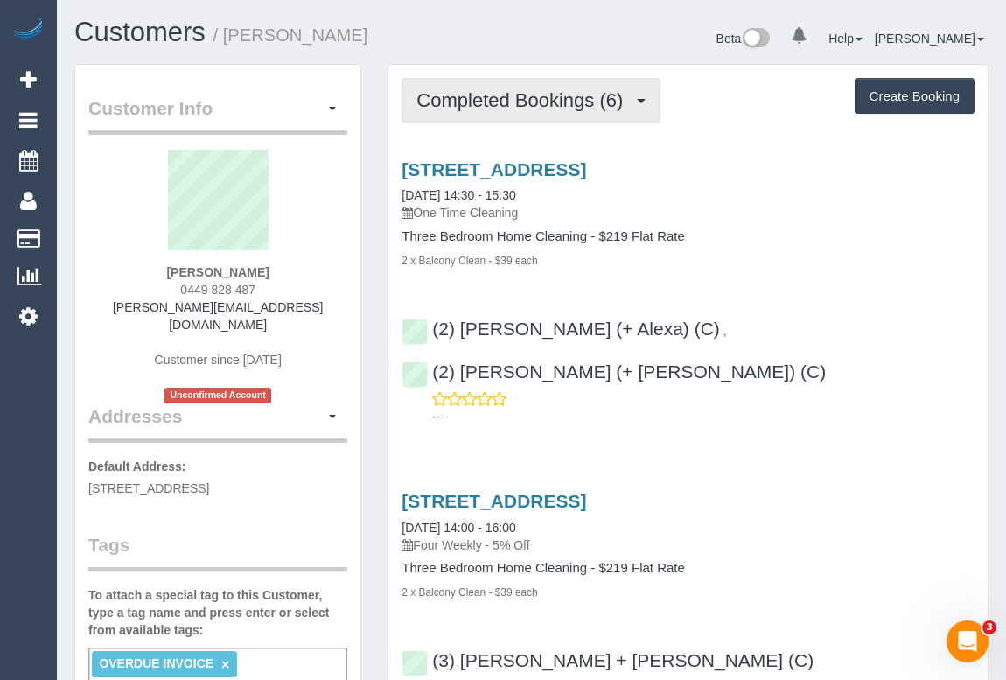
click at [476, 103] on span "Completed Bookings (6)" at bounding box center [523, 100] width 215 height 22
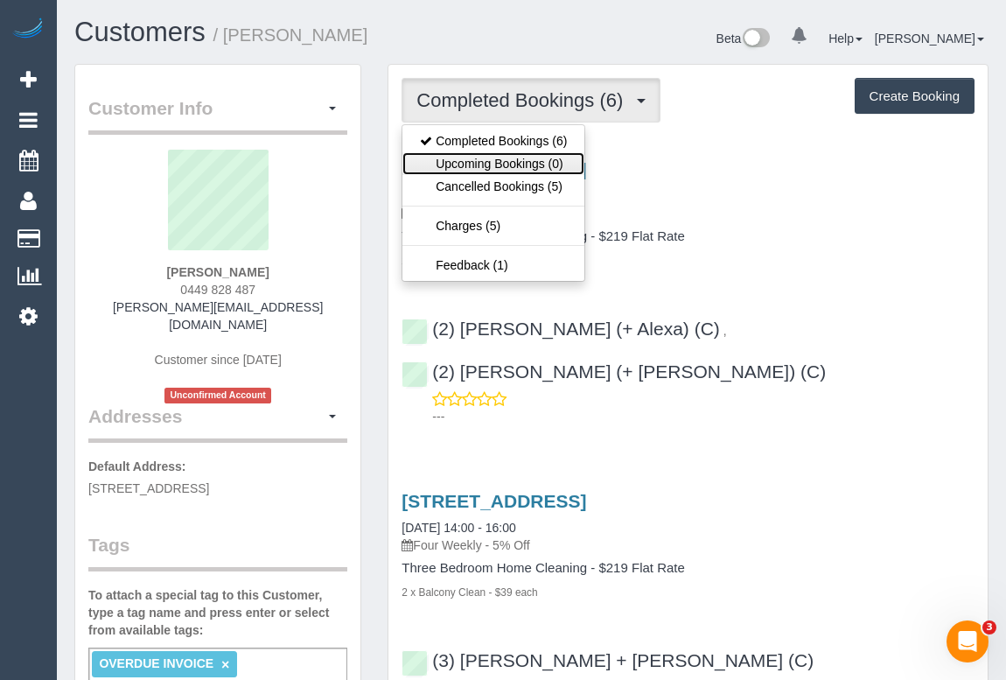
click at [490, 161] on link "Upcoming Bookings (0)" at bounding box center [493, 163] width 182 height 23
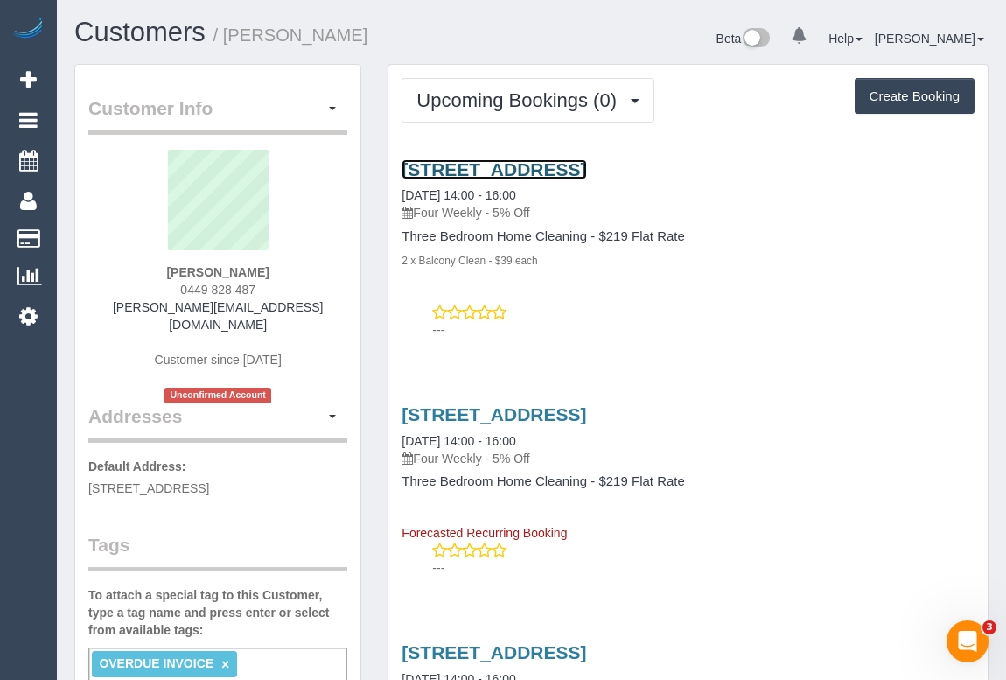
click at [586, 166] on link "33 South Wharf Drive, Docklands, VIC 3008" at bounding box center [494, 169] width 185 height 20
click at [675, 331] on p "---" at bounding box center [703, 329] width 542 height 17
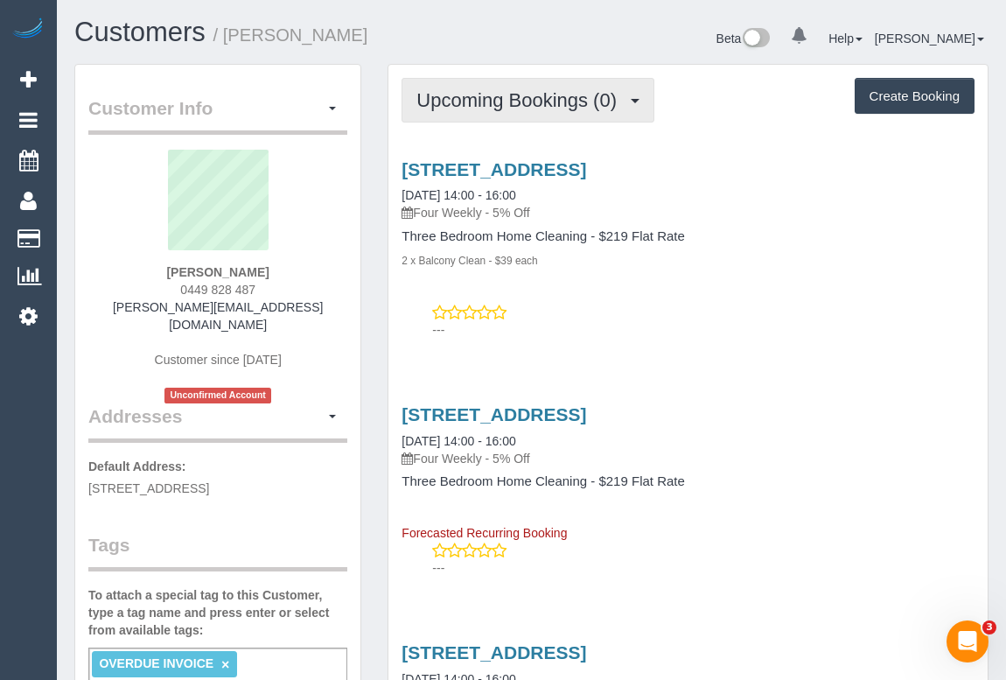
click at [523, 102] on span "Upcoming Bookings (0)" at bounding box center [520, 100] width 209 height 22
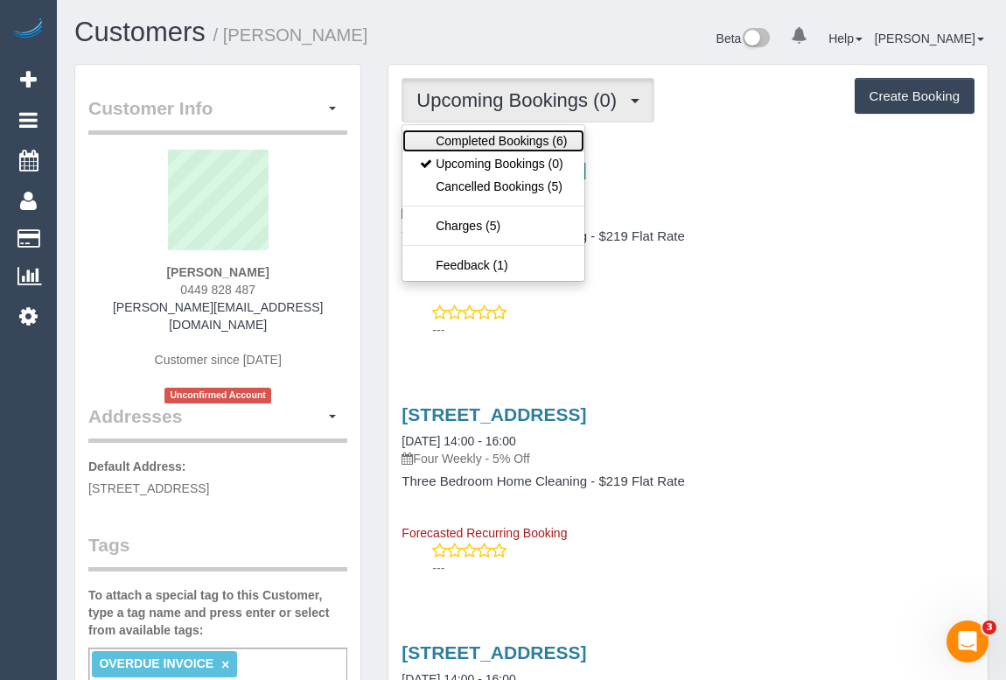
click at [521, 144] on link "Completed Bookings (6)" at bounding box center [493, 140] width 182 height 23
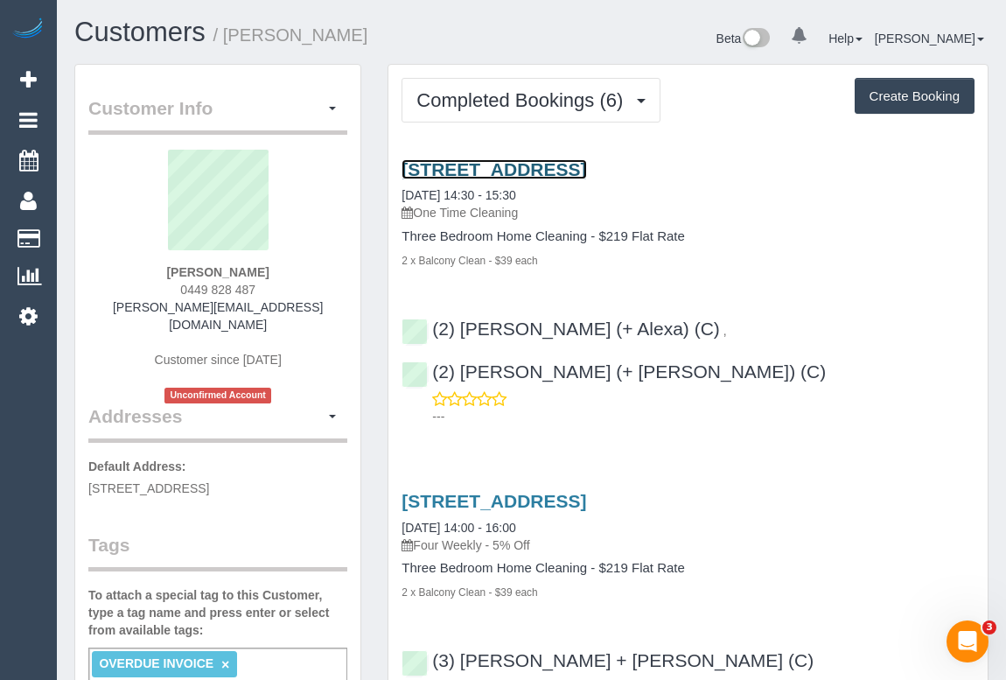
click at [556, 168] on link "33 South Wharf Drive, Docklands, VIC 3008" at bounding box center [494, 169] width 185 height 20
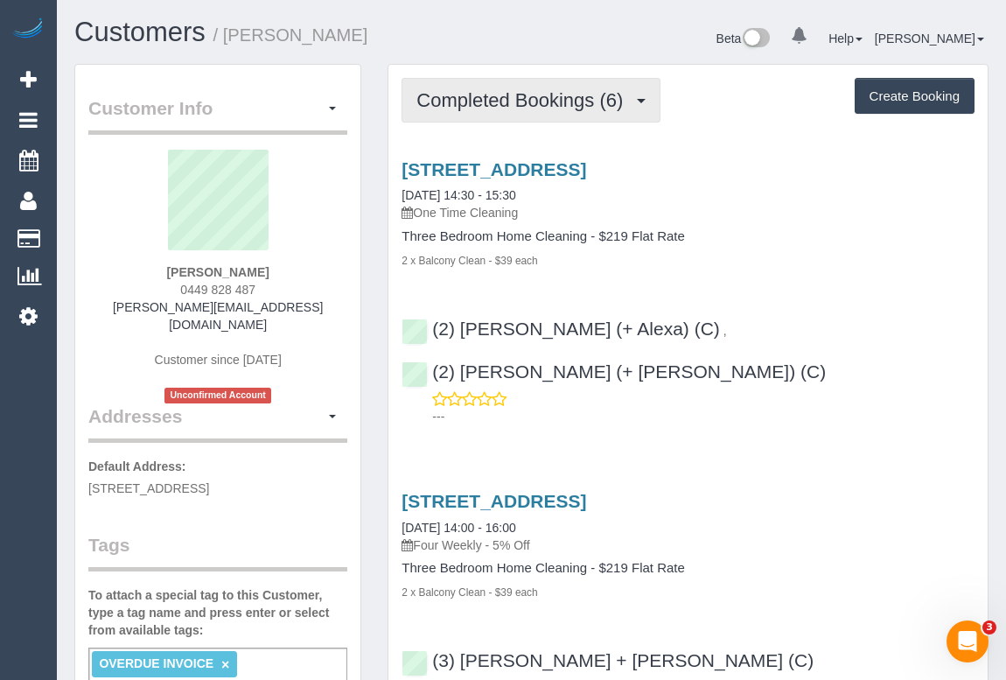
click at [554, 97] on span "Completed Bookings (6)" at bounding box center [523, 100] width 215 height 22
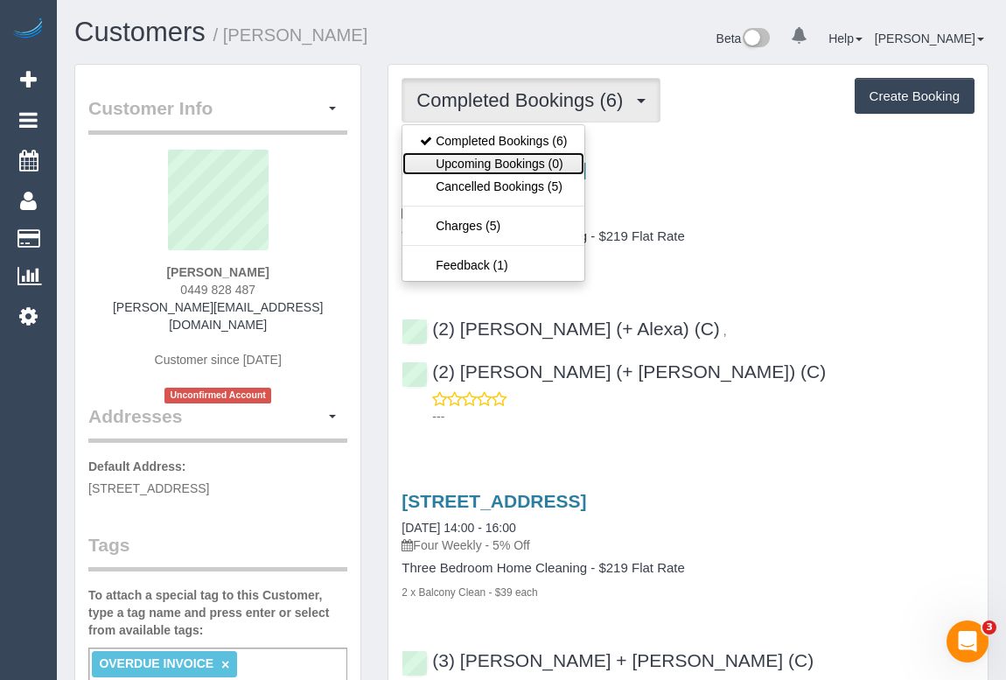
click at [521, 164] on link "Upcoming Bookings (0)" at bounding box center [493, 163] width 182 height 23
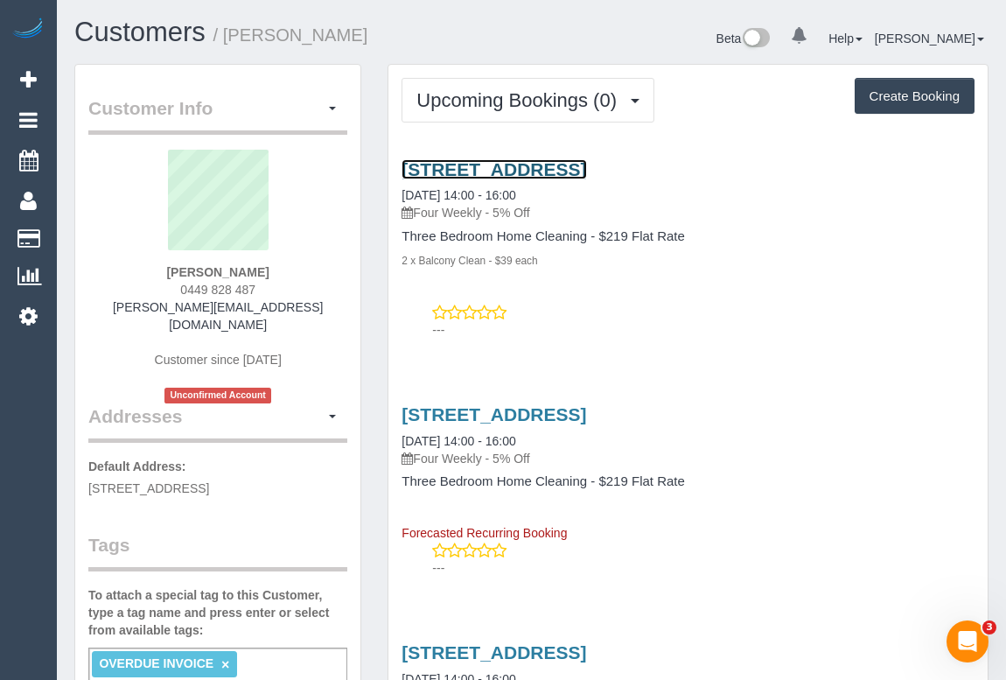
click at [565, 167] on link "33 South Wharf Drive, Docklands, VIC 3008" at bounding box center [494, 169] width 185 height 20
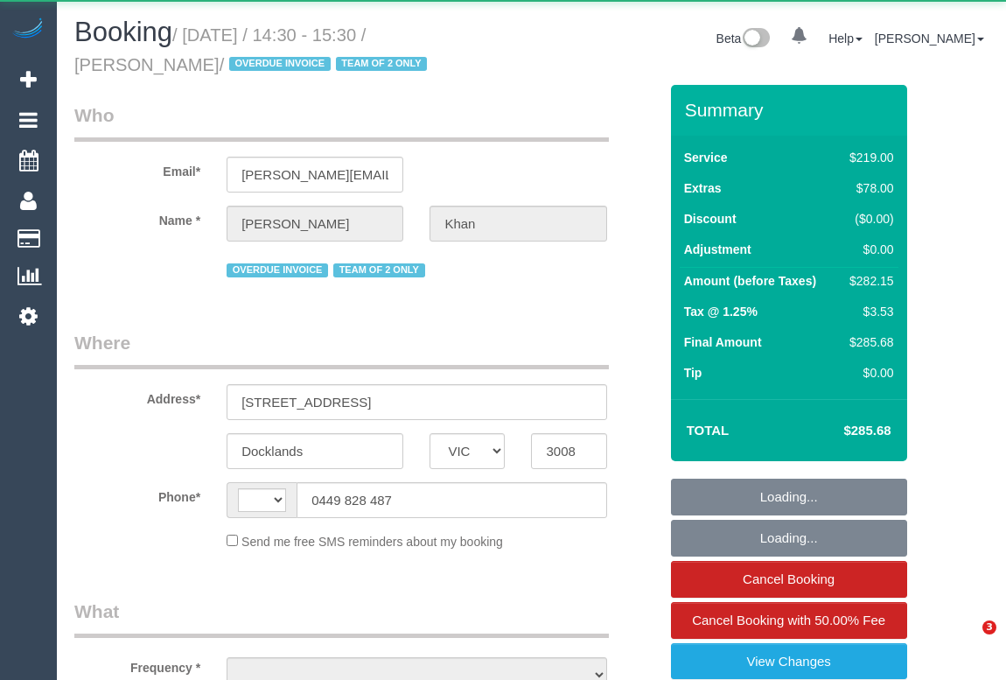
select select "VIC"
select select "string:AU"
select select "object:331"
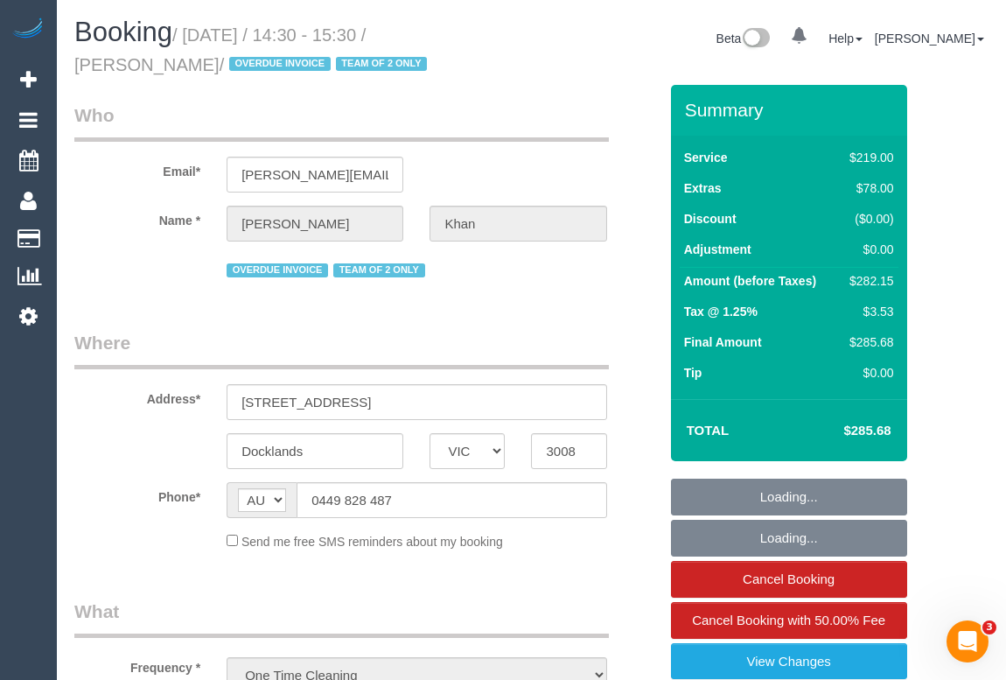
select select "string:stripe-pm_1S3trh2GScqysDRV6kx8eRz0"
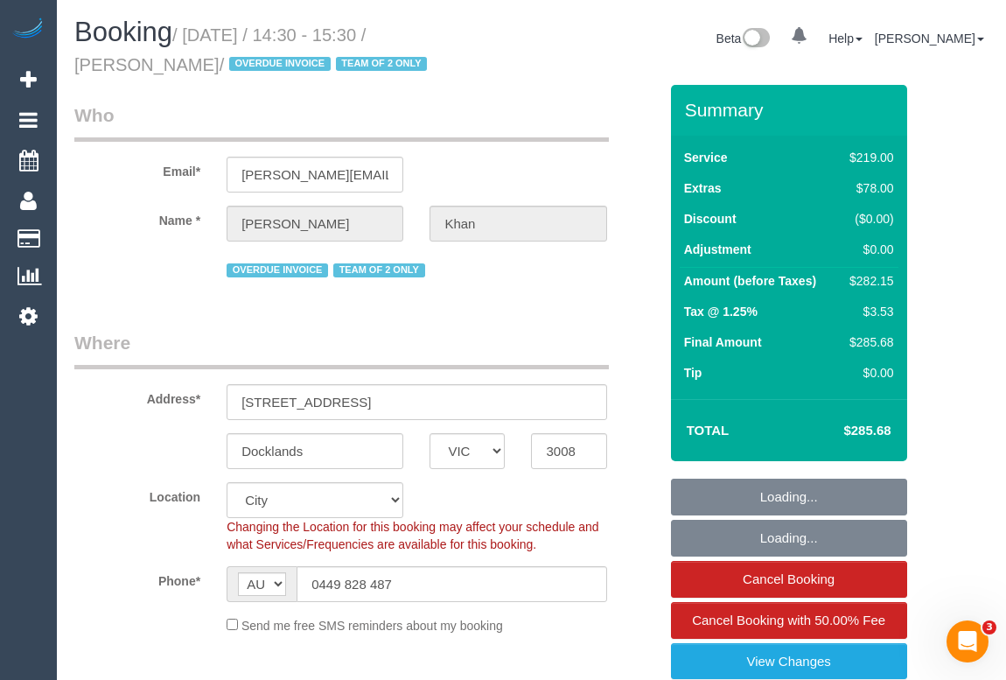
select select "number:28"
select select "number:14"
select select "number:19"
select select "number:23"
select select "object:1248"
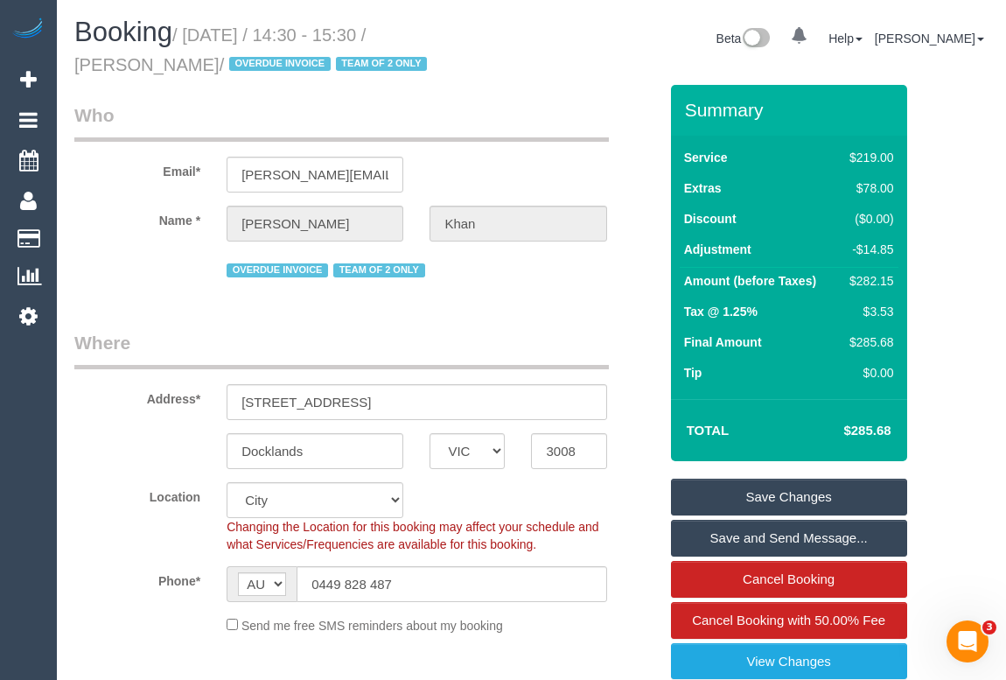
click at [549, 333] on legend "Where" at bounding box center [341, 349] width 535 height 39
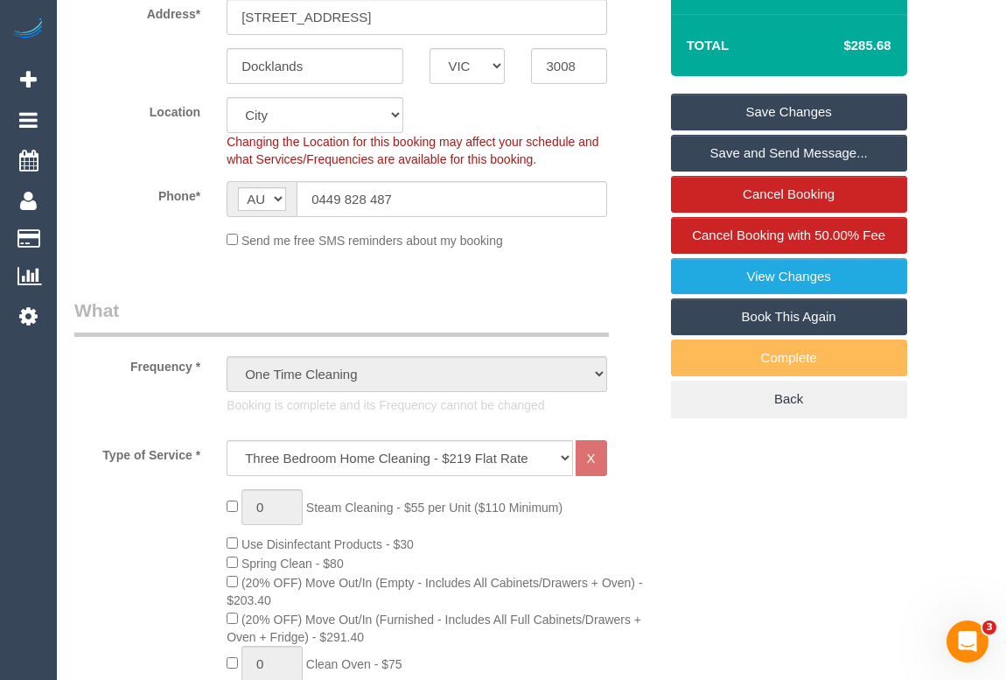
scroll to position [238, 0]
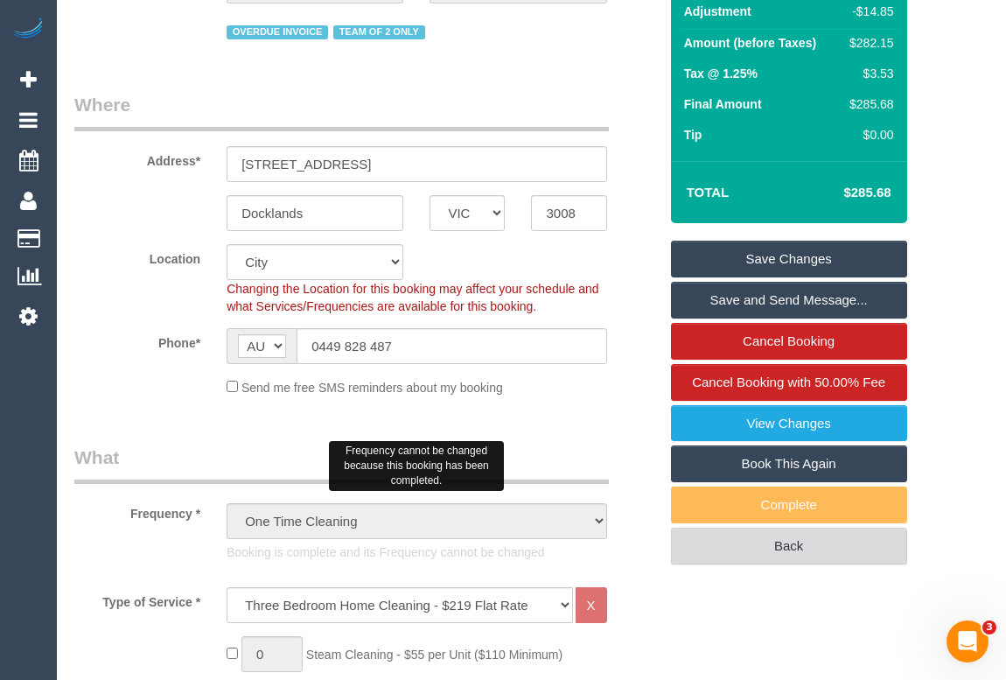
scroll to position [318, 0]
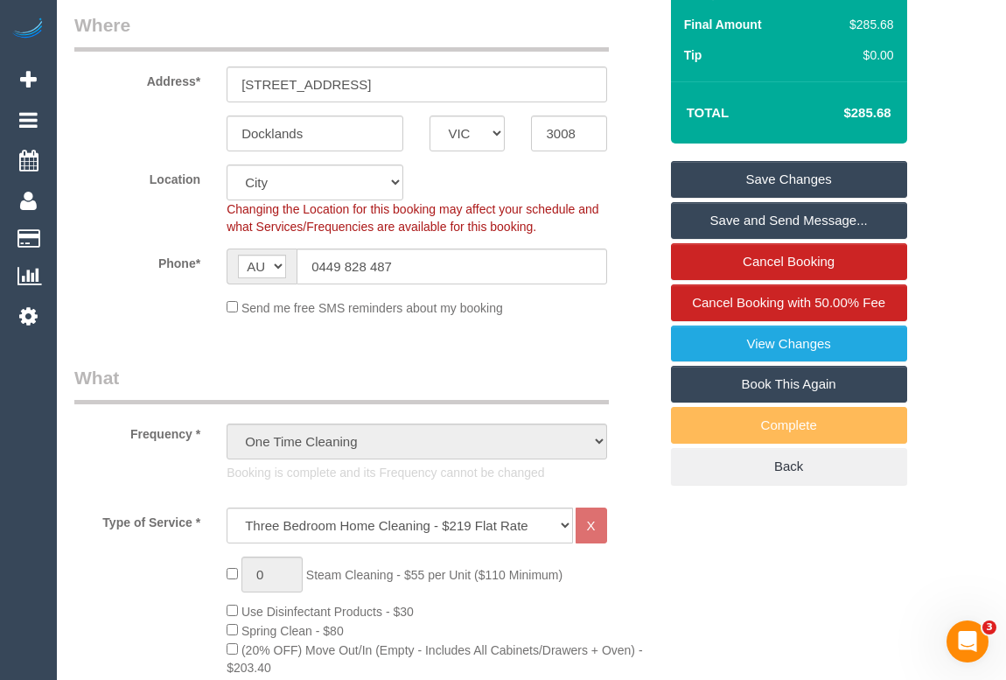
click at [737, 388] on link "Book This Again" at bounding box center [789, 384] width 236 height 37
select select "VIC"
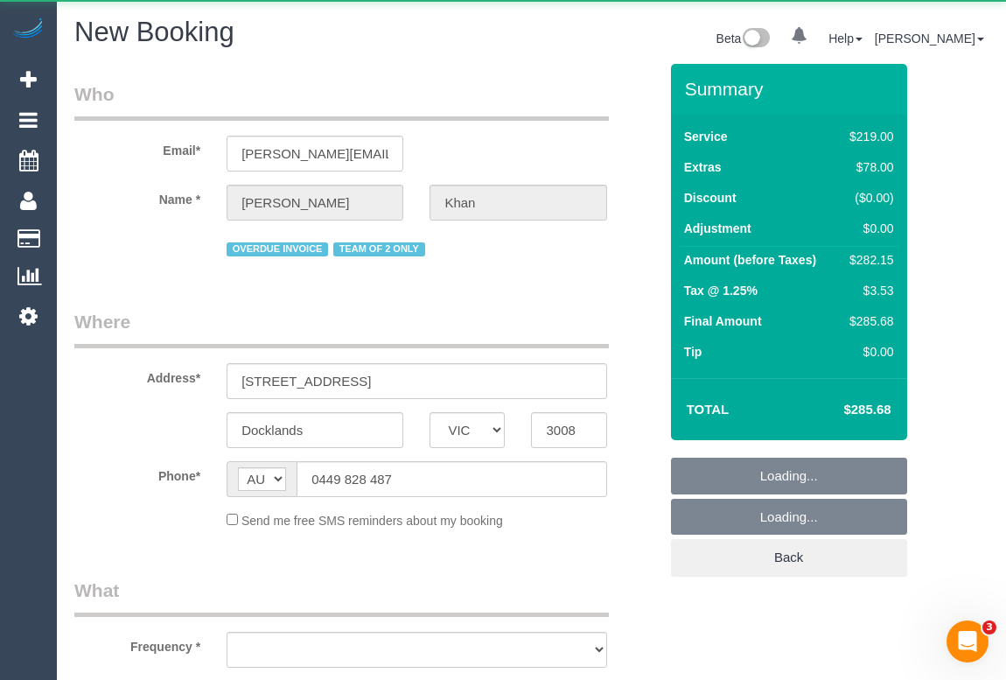
select select "number:28"
select select "number:14"
select select "number:19"
select select "number:23"
select select "string:stripe-pm_1S3trh2GScqysDRV6kx8eRz0"
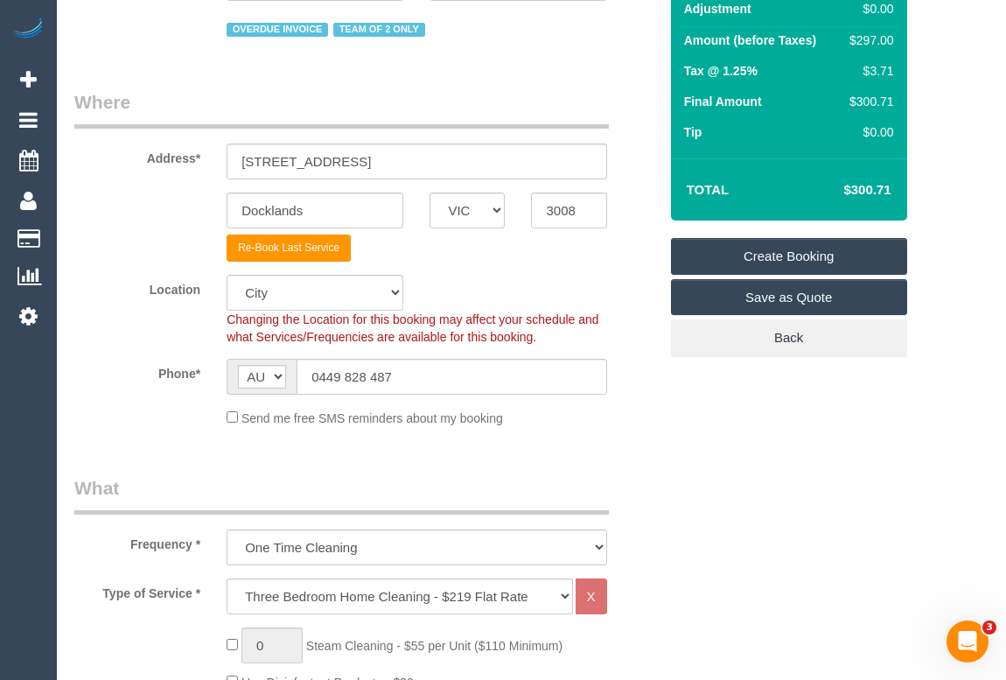
scroll to position [397, 0]
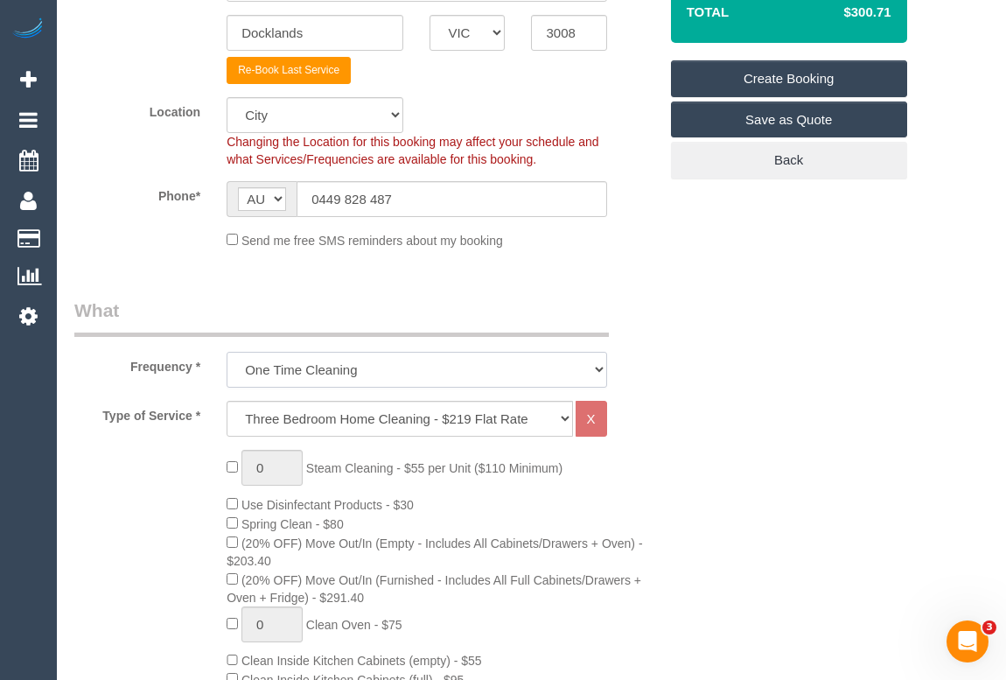
click at [598, 366] on select "One Time Cleaning Weekly - 10% Off - 10.00% (0% for the First Booking) Fortnigh…" at bounding box center [417, 370] width 380 height 36
select select "object:2518"
click at [227, 352] on select "One Time Cleaning Weekly - 10% Off - 10.00% (0% for the First Booking) Fortnigh…" at bounding box center [417, 370] width 380 height 36
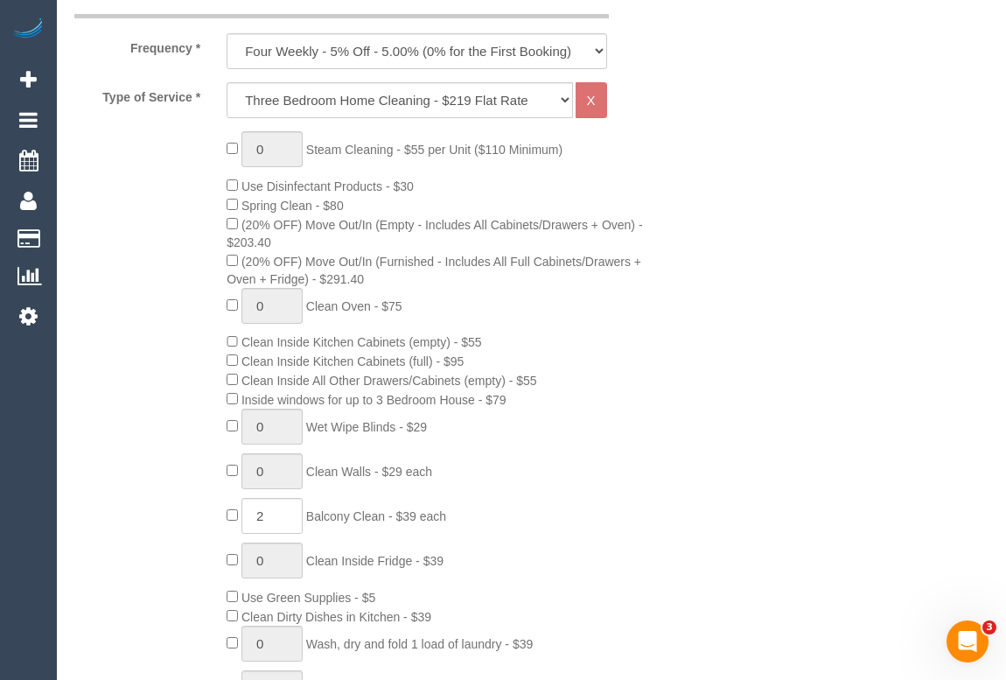
scroll to position [875, 0]
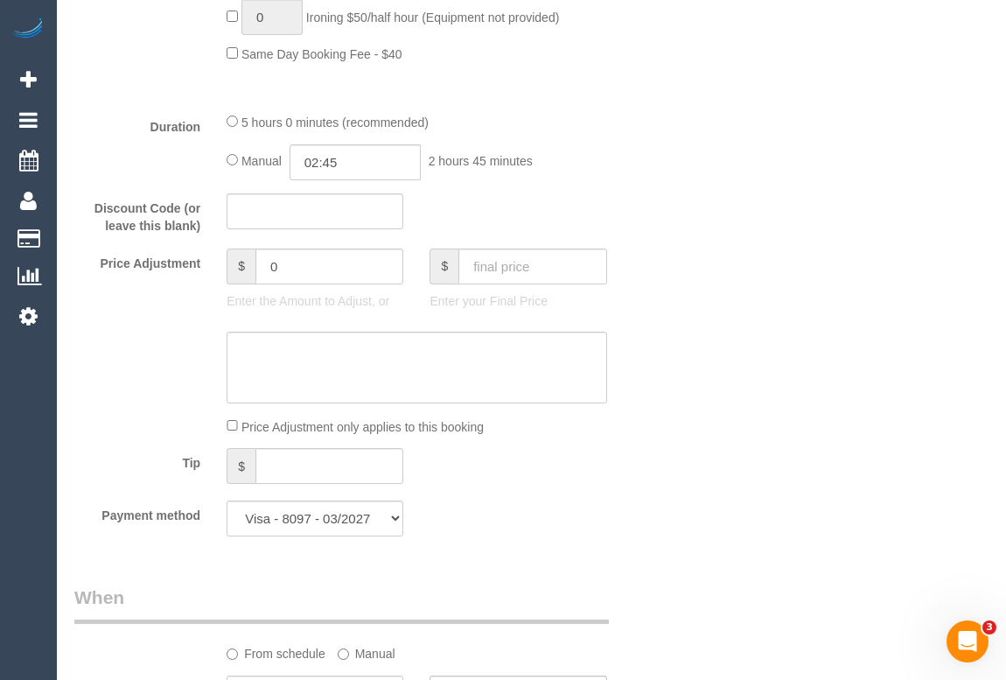
scroll to position [1192, 0]
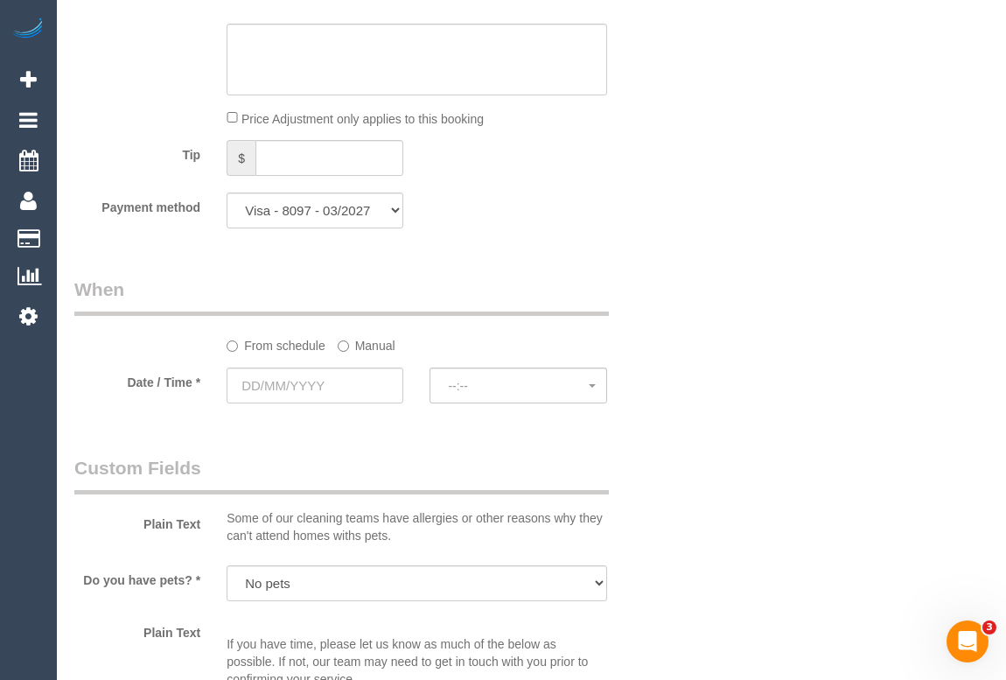
scroll to position [1590, 0]
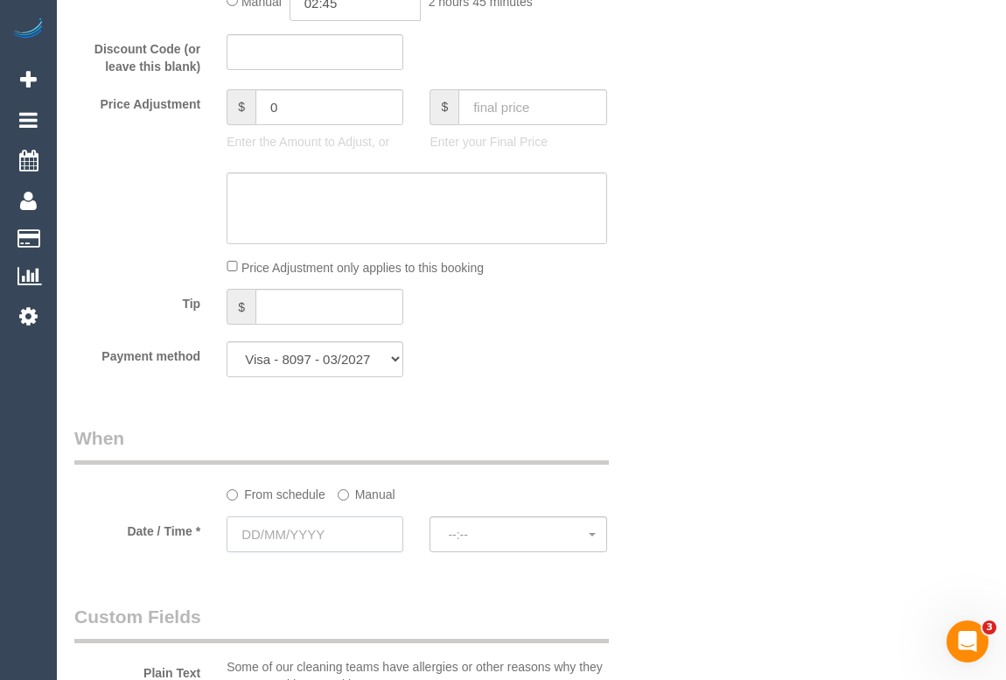
click at [304, 542] on input "text" at bounding box center [315, 534] width 177 height 36
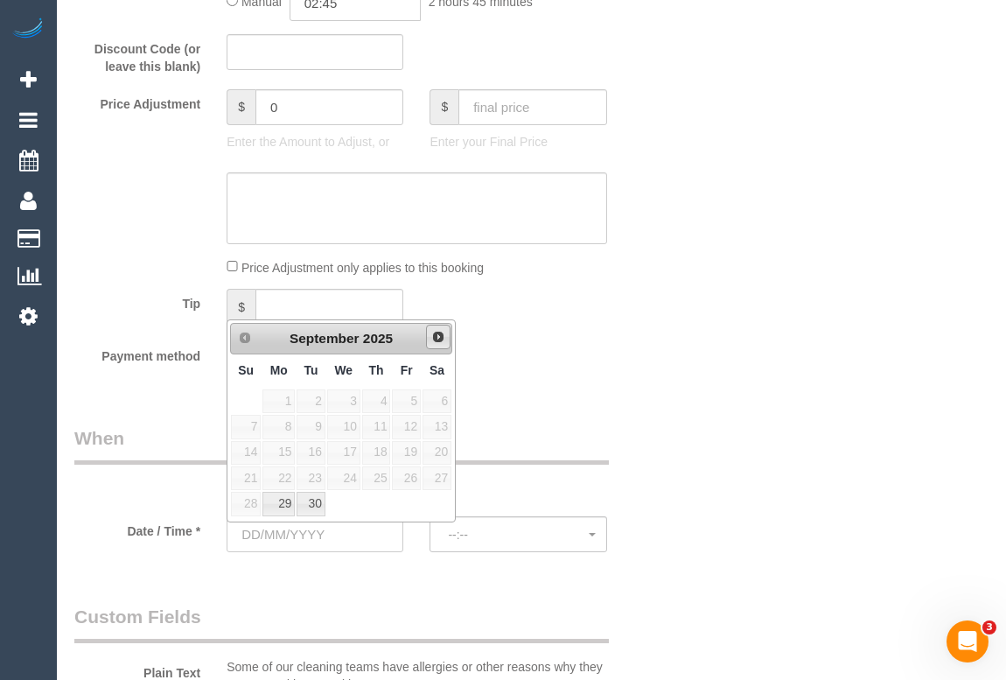
click at [444, 338] on span "Next" at bounding box center [438, 337] width 14 height 14
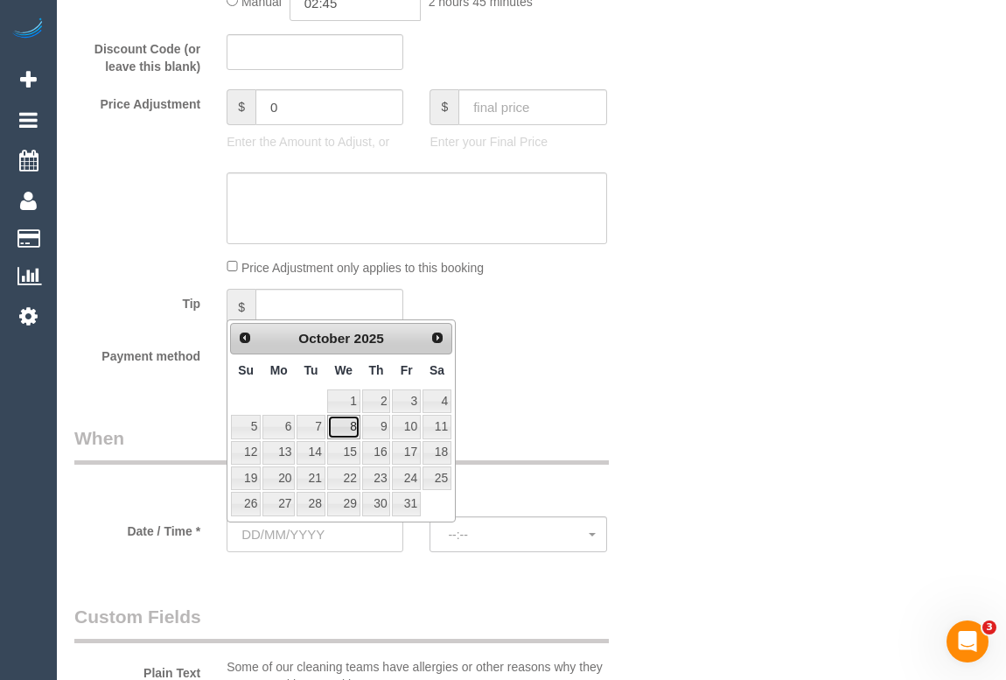
click at [350, 424] on link "8" at bounding box center [343, 427] width 33 height 24
type input "[DATE]"
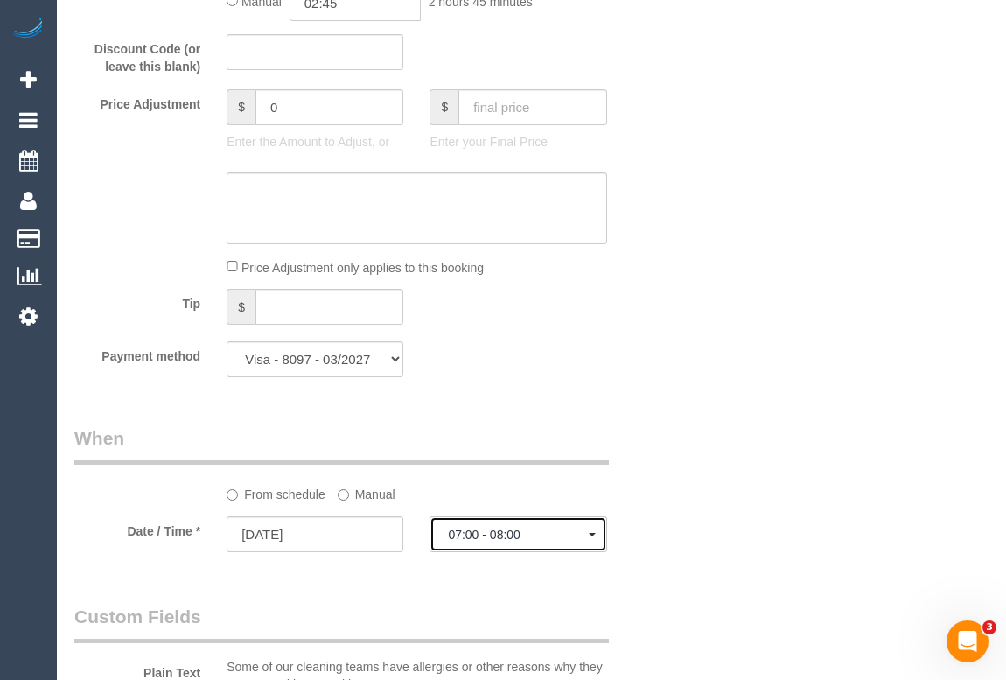
click at [596, 541] on button "07:00 - 08:00" at bounding box center [518, 534] width 177 height 36
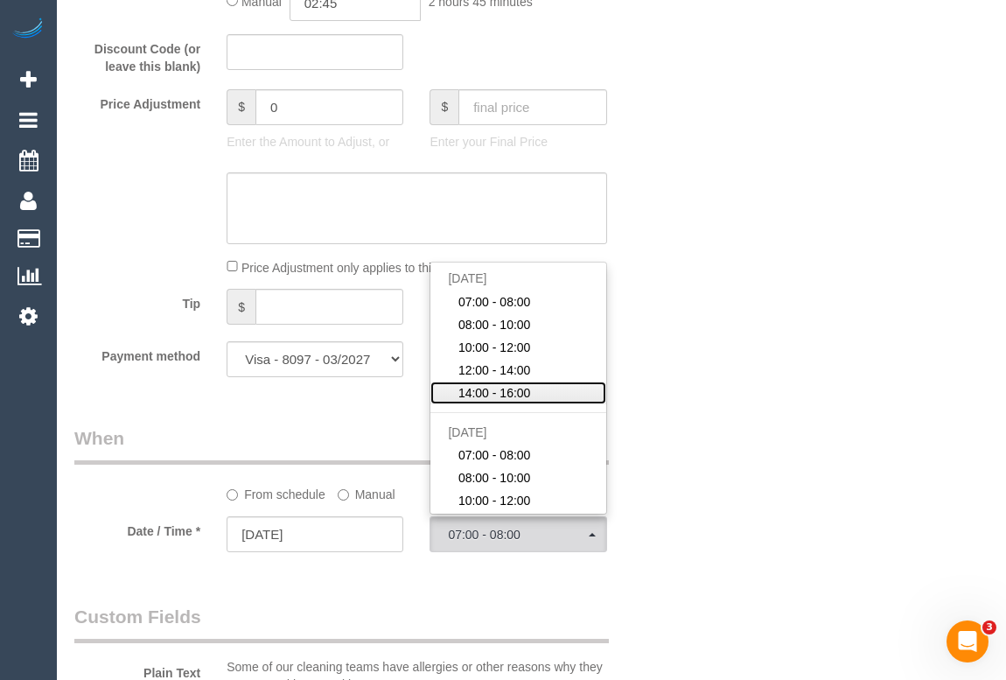
click at [499, 395] on span "14:00 - 16:00" at bounding box center [494, 392] width 73 height 17
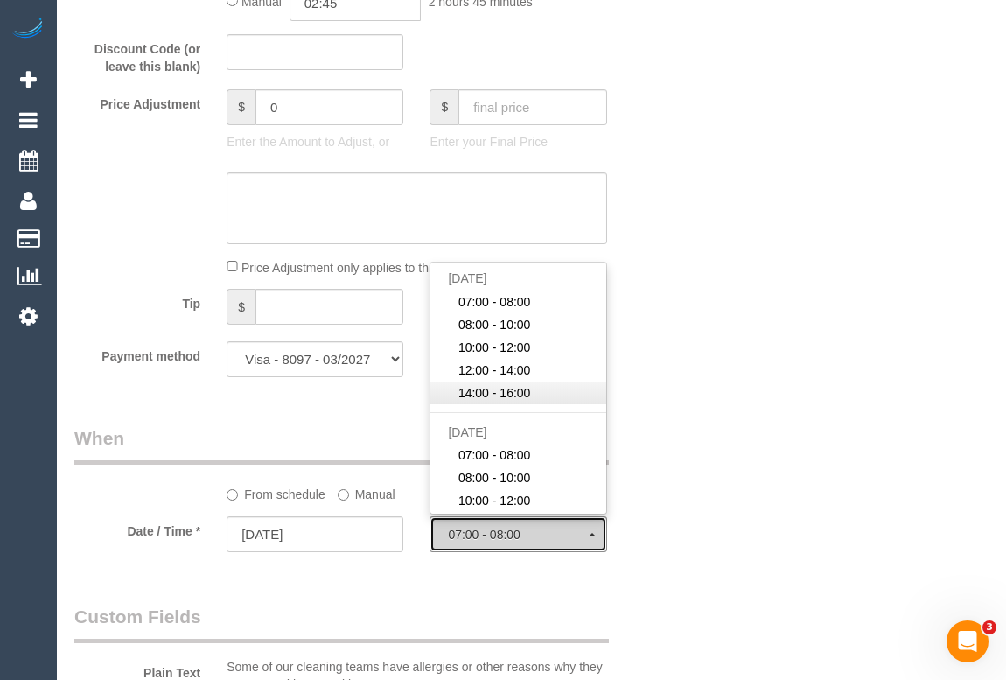
select select "spot10"
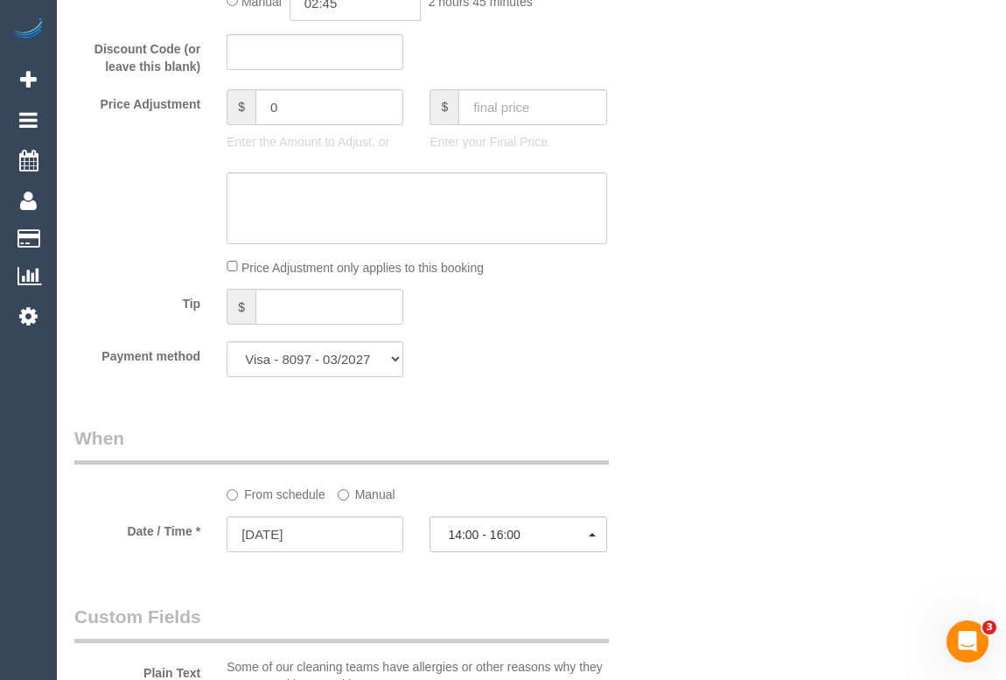
click at [711, 455] on div "Who Email* mahnaz.khan@outlook.com Name * Mahnaz Khan OVERDUE INVOICE TEAM OF 2…" at bounding box center [531, 376] width 914 height 3807
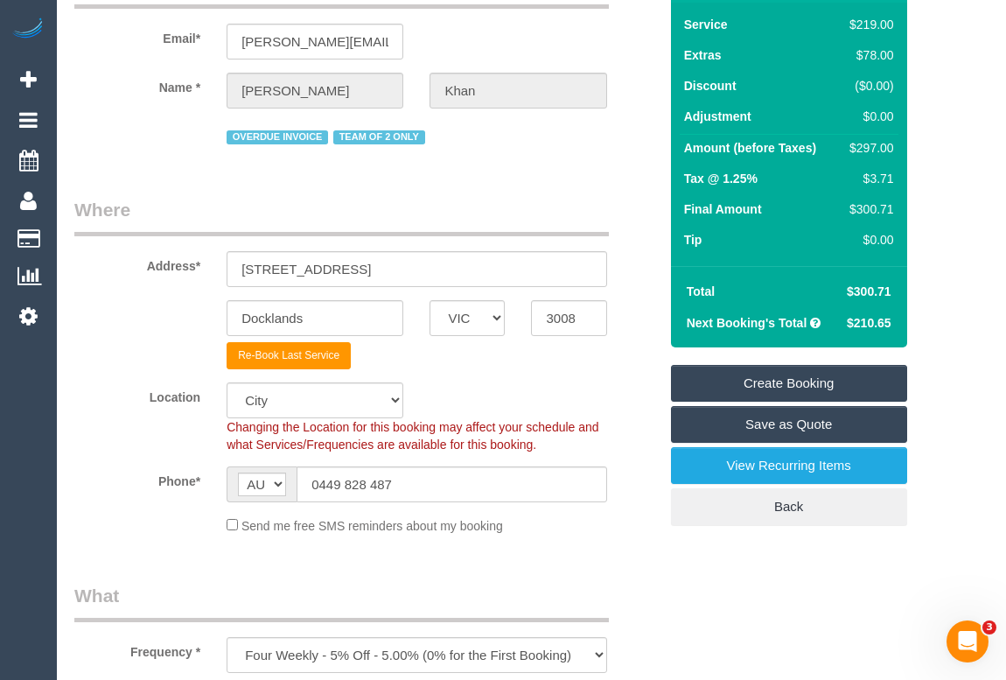
scroll to position [0, 0]
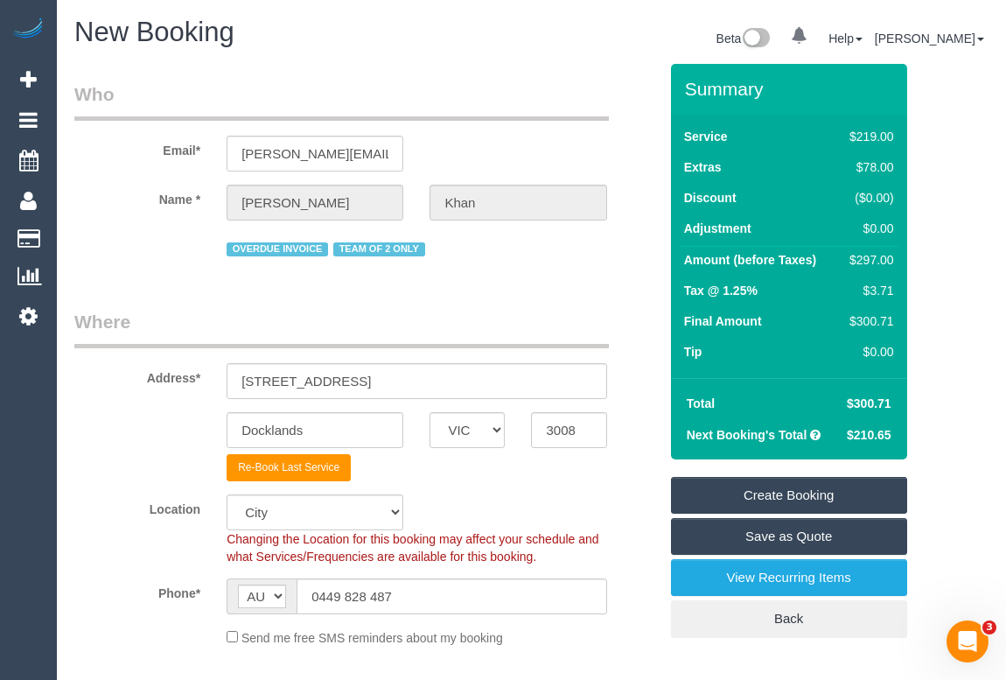
click at [765, 496] on link "Create Booking" at bounding box center [789, 495] width 236 height 37
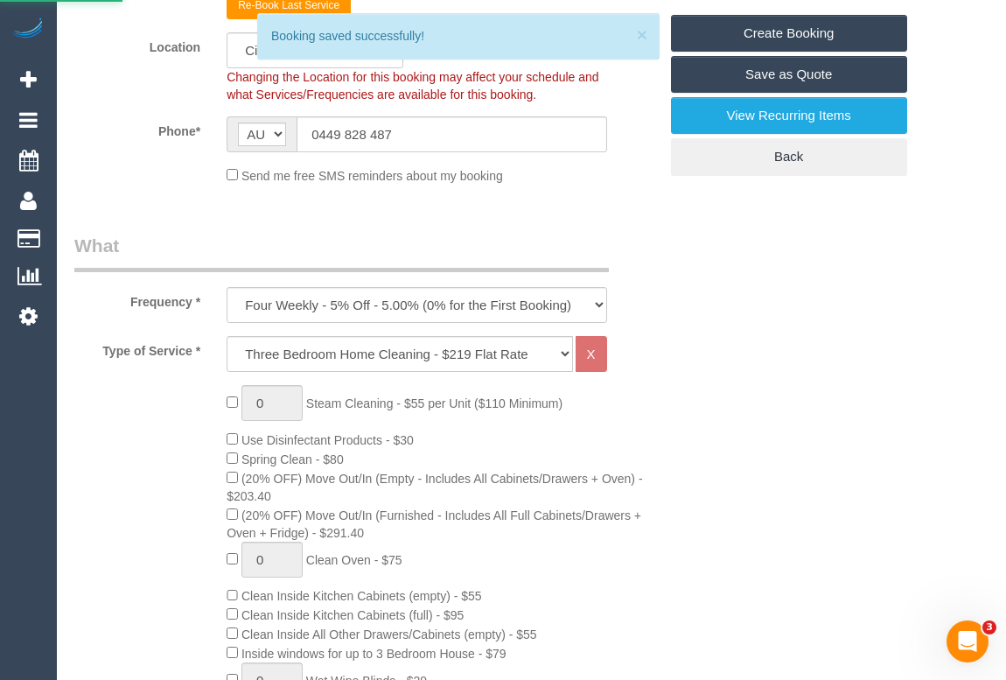
scroll to position [477, 0]
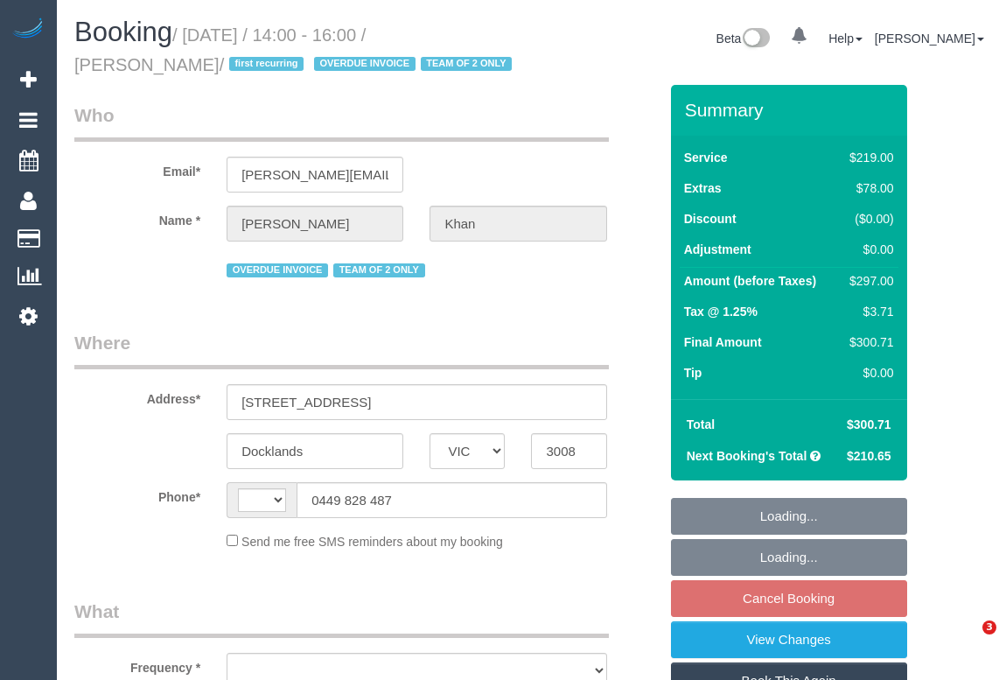
select select "VIC"
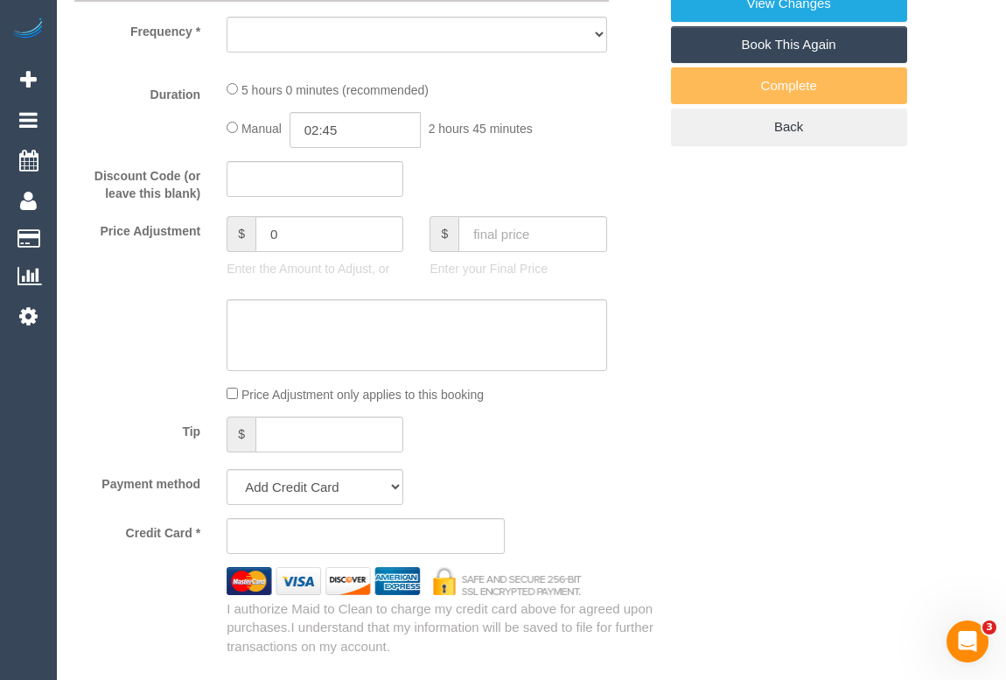
select select "string:AU"
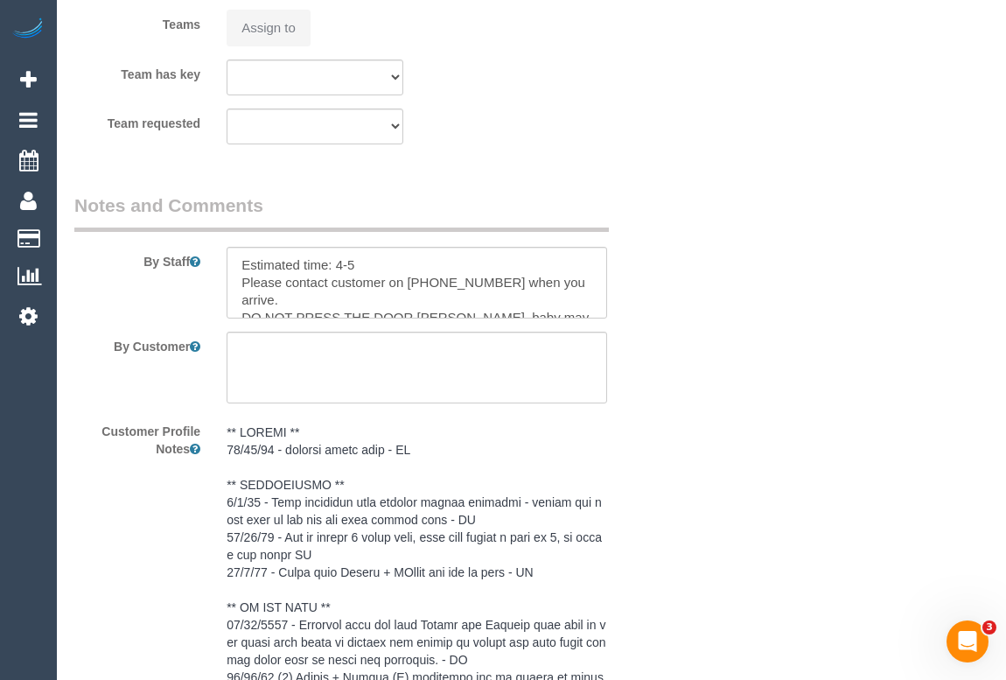
select select "object:791"
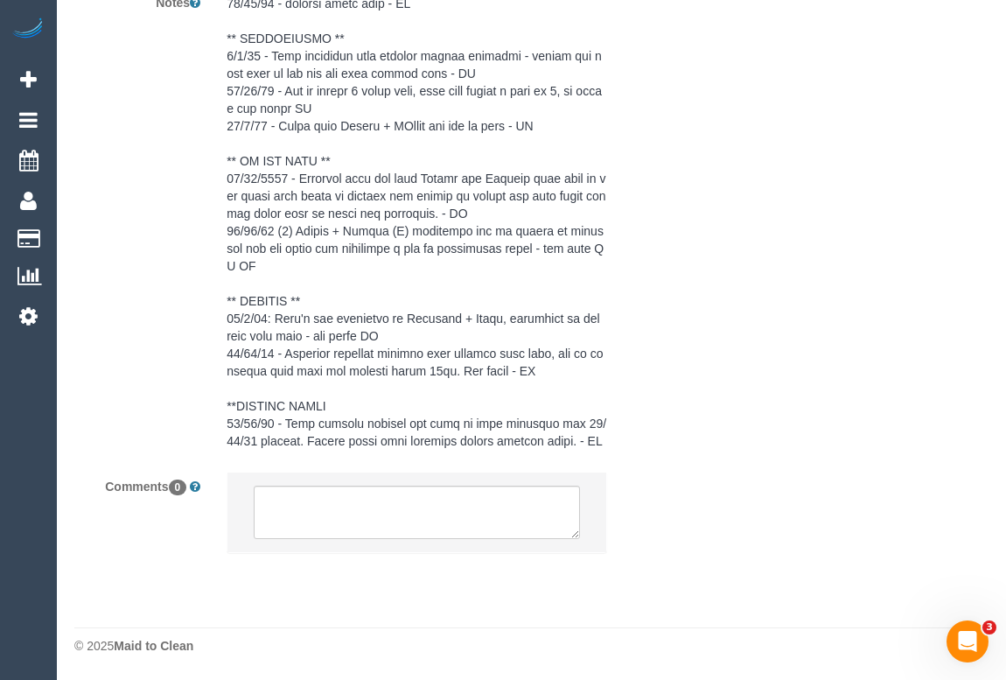
select select "string:stripe-pm_1S3trh2GScqysDRV6kx8eRz0"
select select "number:28"
select select "number:14"
select select "number:19"
select select "number:23"
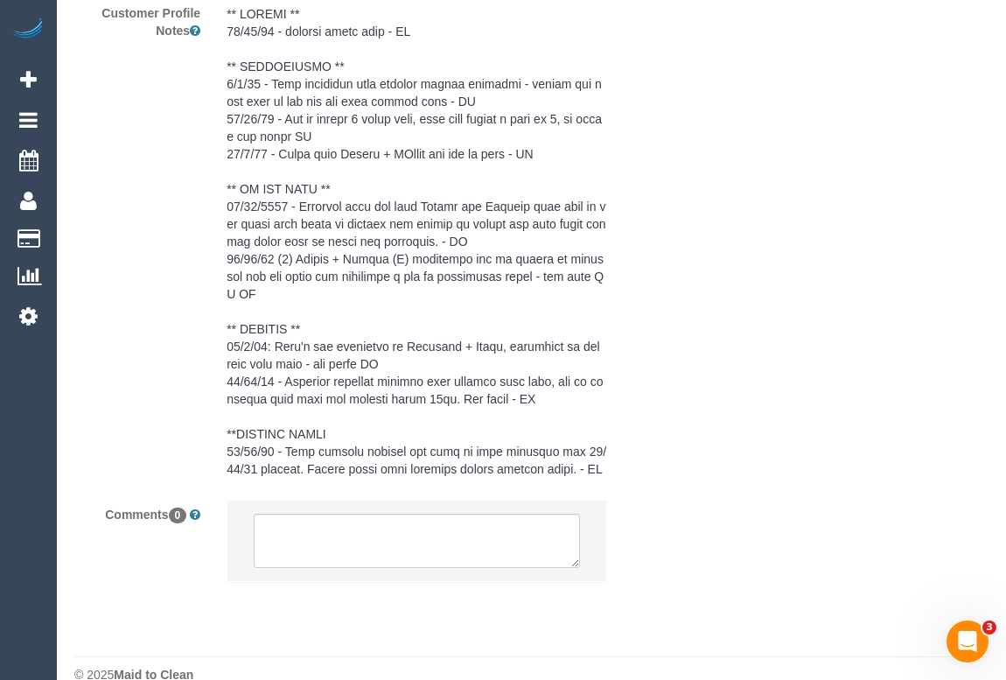
select select "spot5"
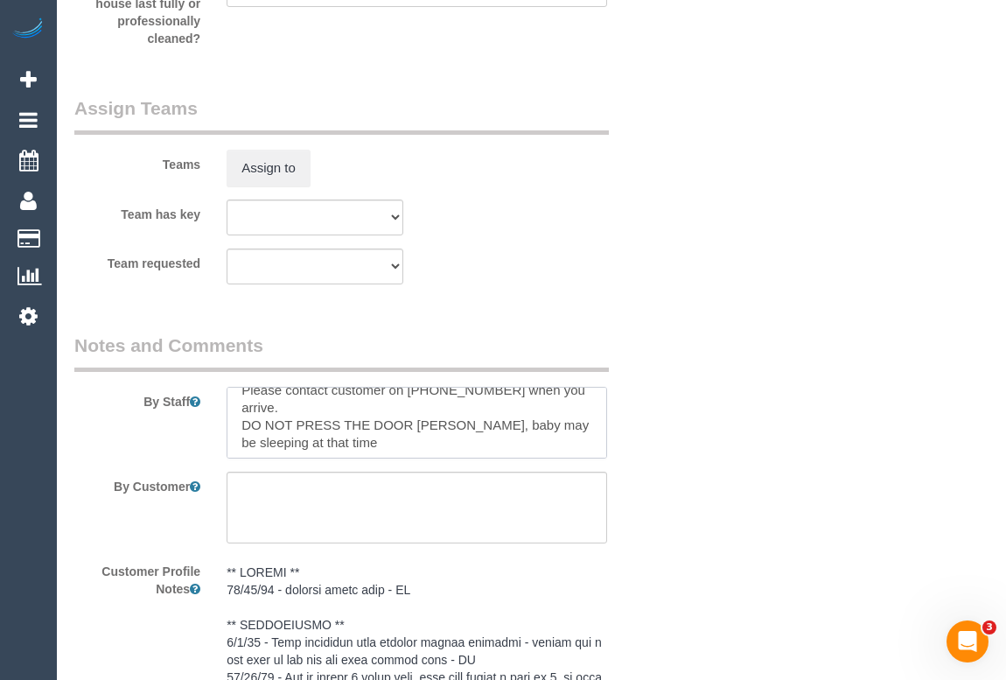
scroll to position [35, 0]
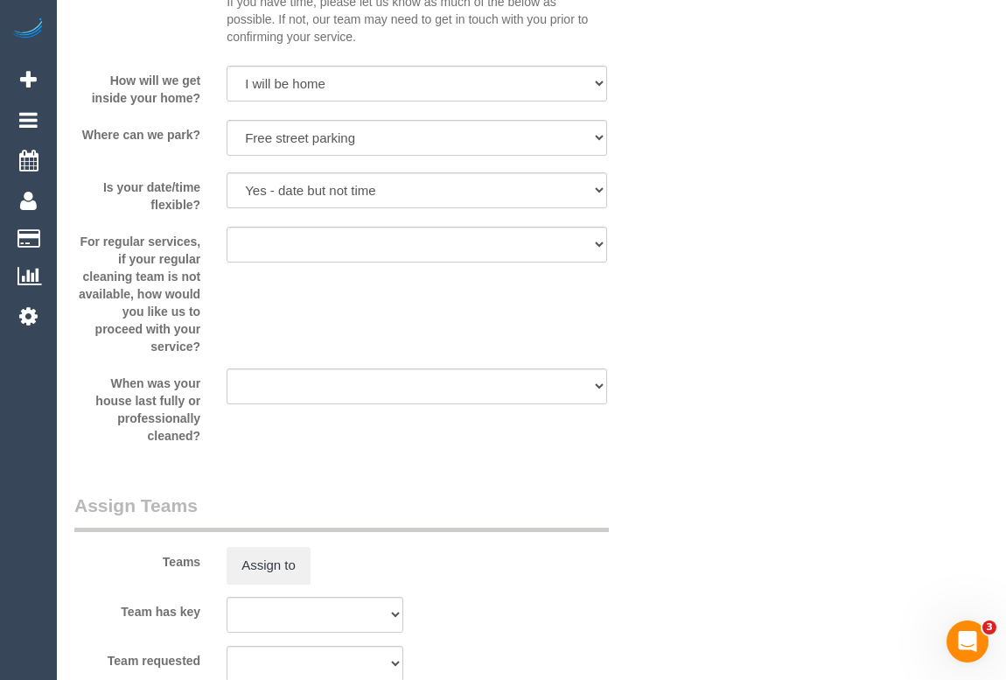
scroll to position [2051, 0]
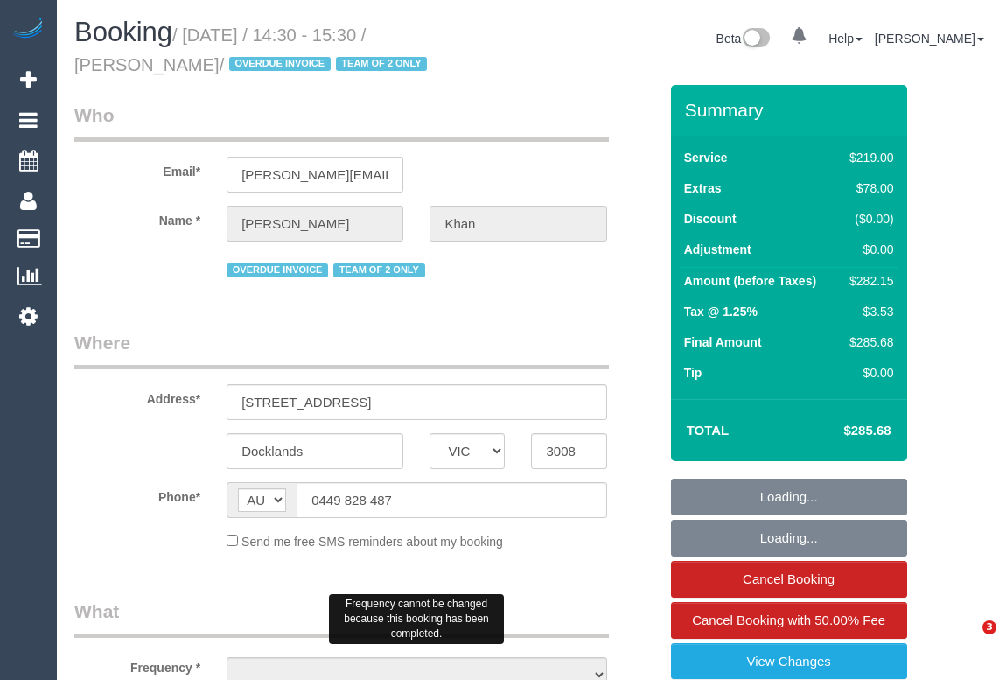
select select "VIC"
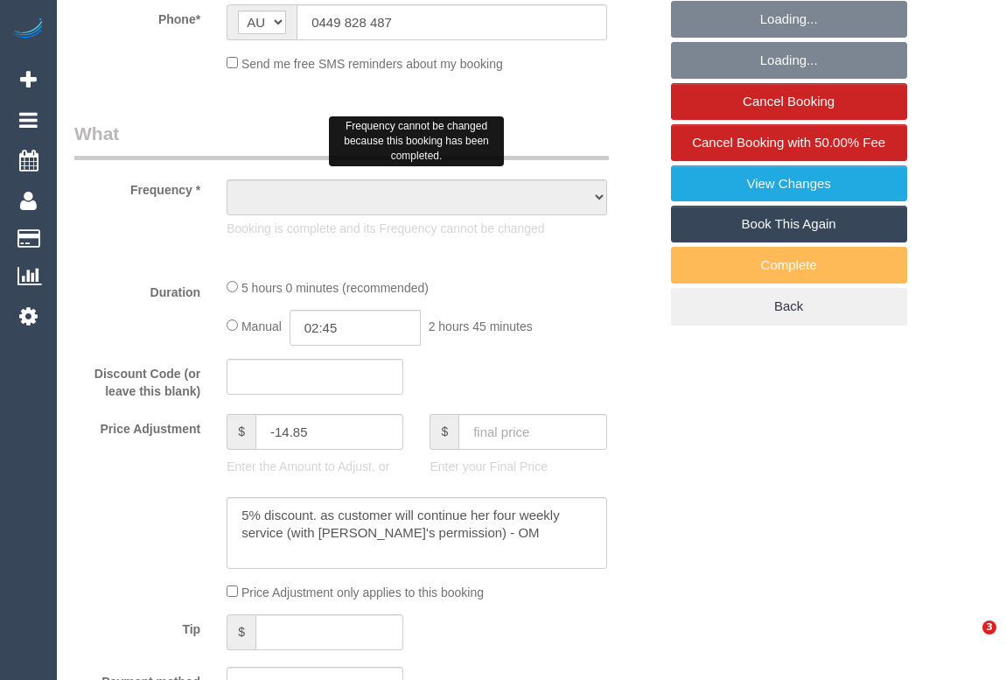
select select "string:stripe-pm_1S3trh2GScqysDRV6kx8eRz0"
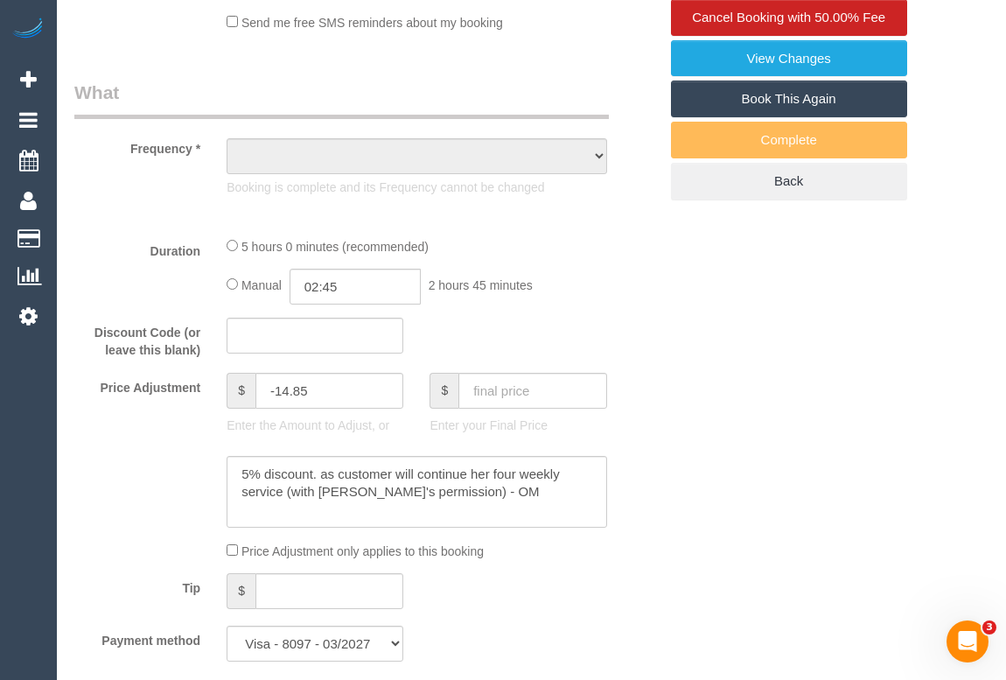
scroll to position [795, 0]
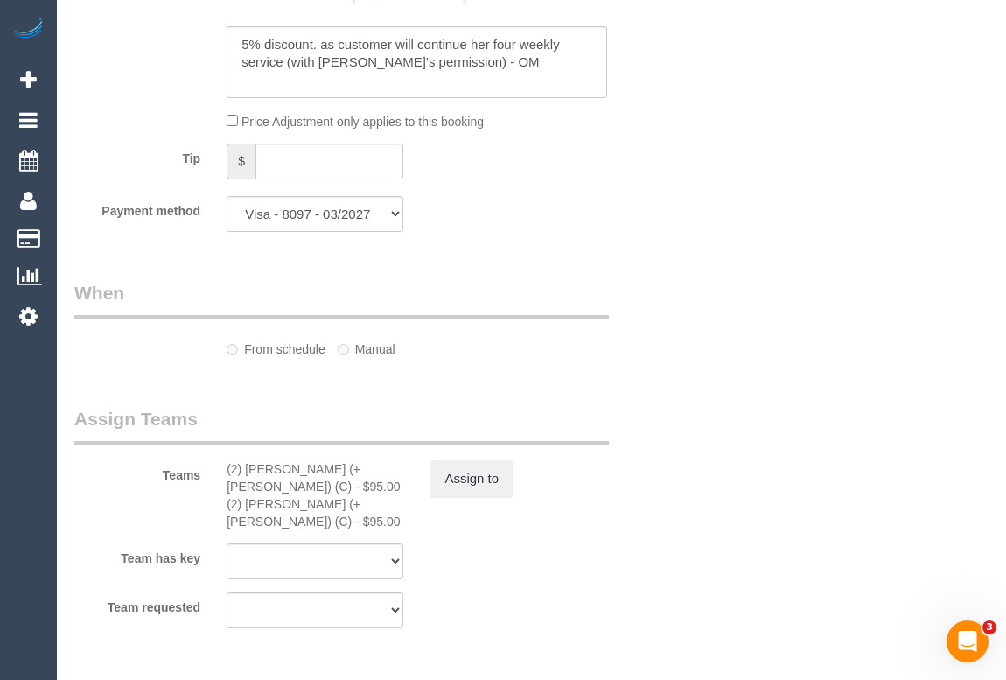
select select "object:988"
select select "number:28"
select select "number:14"
select select "number:19"
select select "number:23"
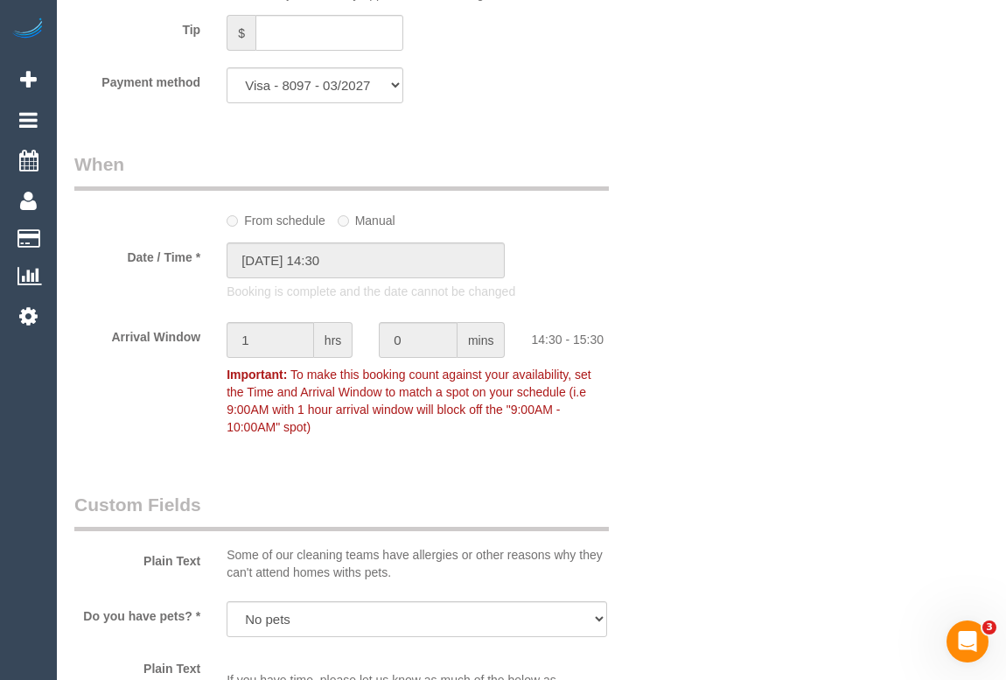
select select "object:1251"
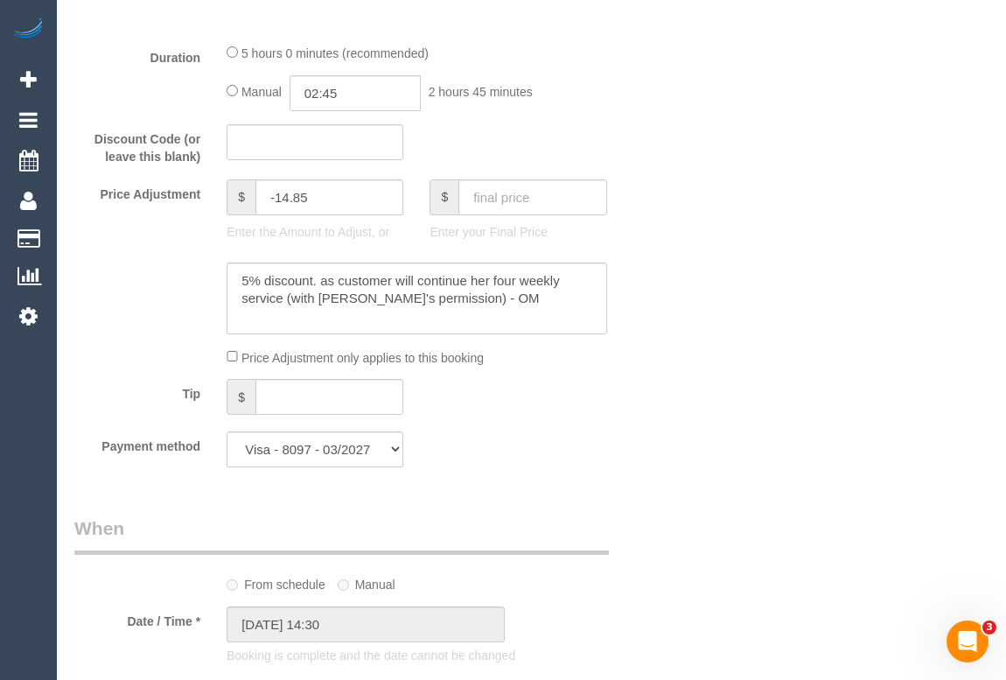
scroll to position [1452, 0]
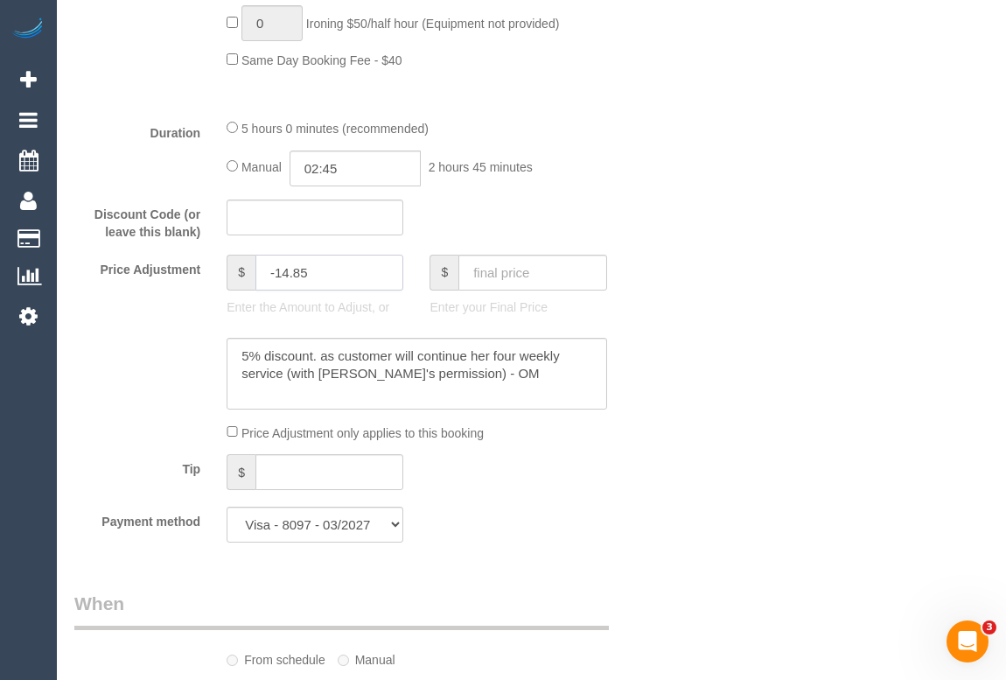
drag, startPoint x: 331, startPoint y: 276, endPoint x: 320, endPoint y: 276, distance: 10.5
click at [320, 276] on input "-14.85" at bounding box center [329, 273] width 148 height 36
drag, startPoint x: 288, startPoint y: 276, endPoint x: 275, endPoint y: 277, distance: 13.2
click at [275, 277] on input "-14.85" at bounding box center [329, 273] width 148 height 36
type input "-24.85"
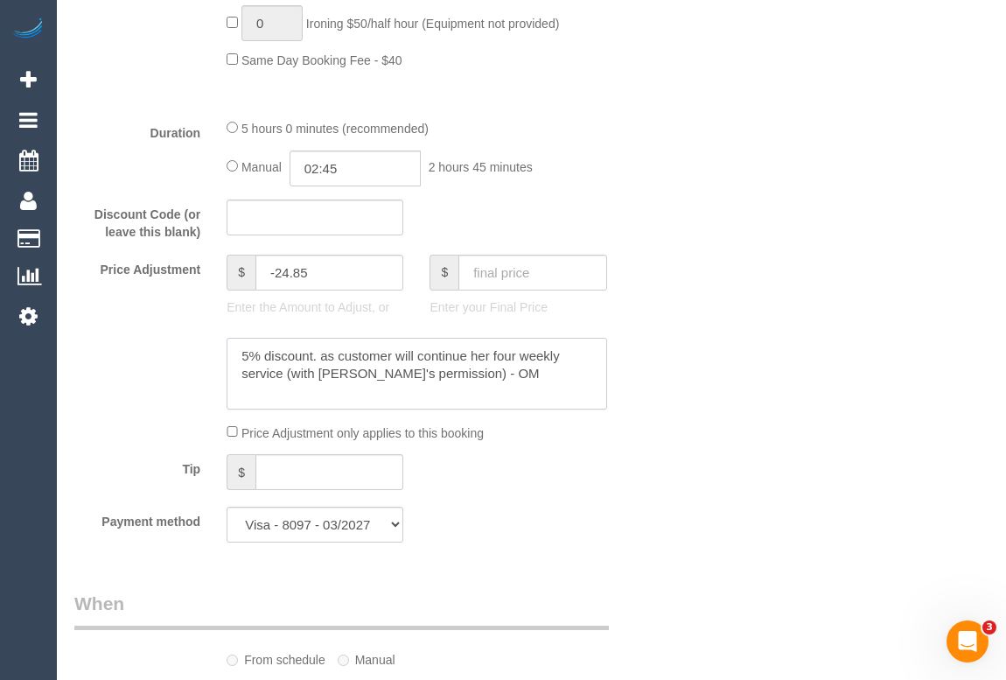
click at [490, 381] on textarea at bounding box center [417, 374] width 380 height 72
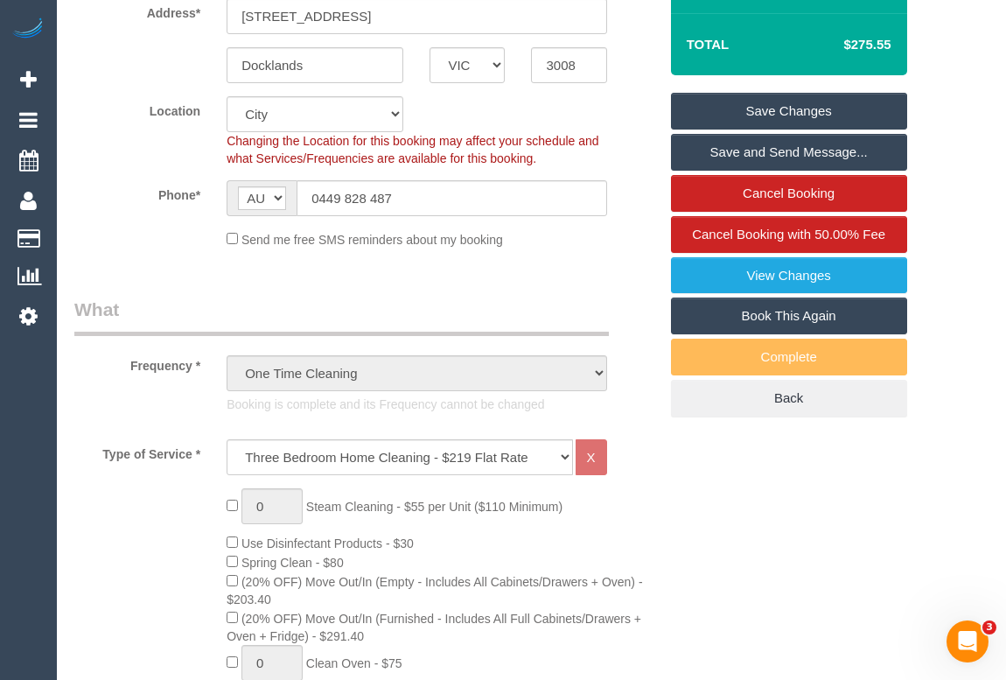
scroll to position [243, 0]
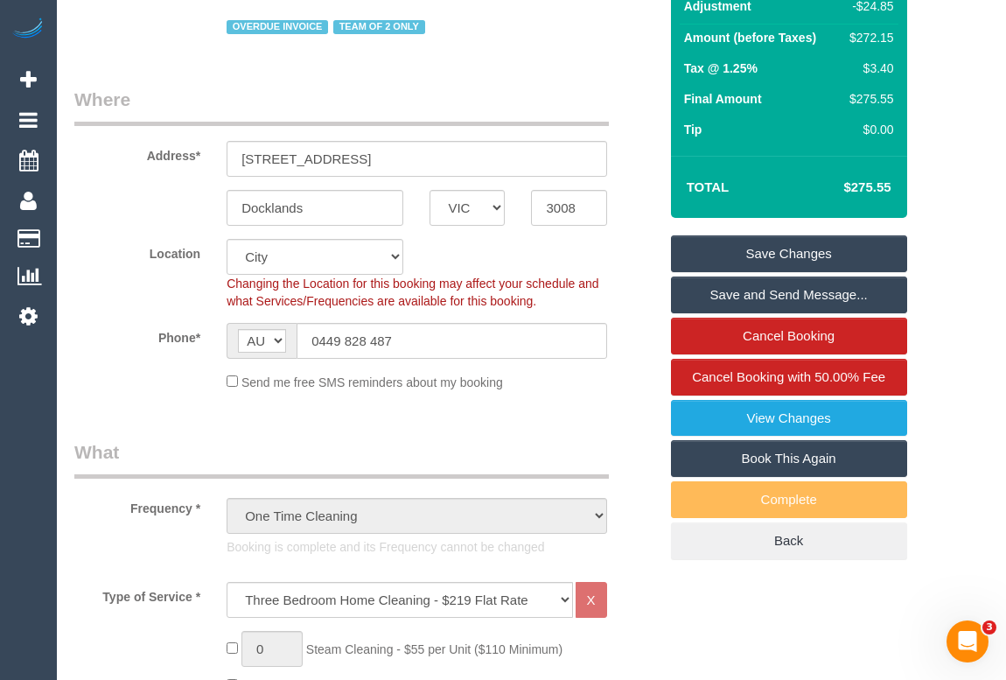
type textarea "5% discount. as customer will continue her four weekly service (with Vanessa's …"
click at [795, 249] on link "Save Changes" at bounding box center [789, 253] width 236 height 37
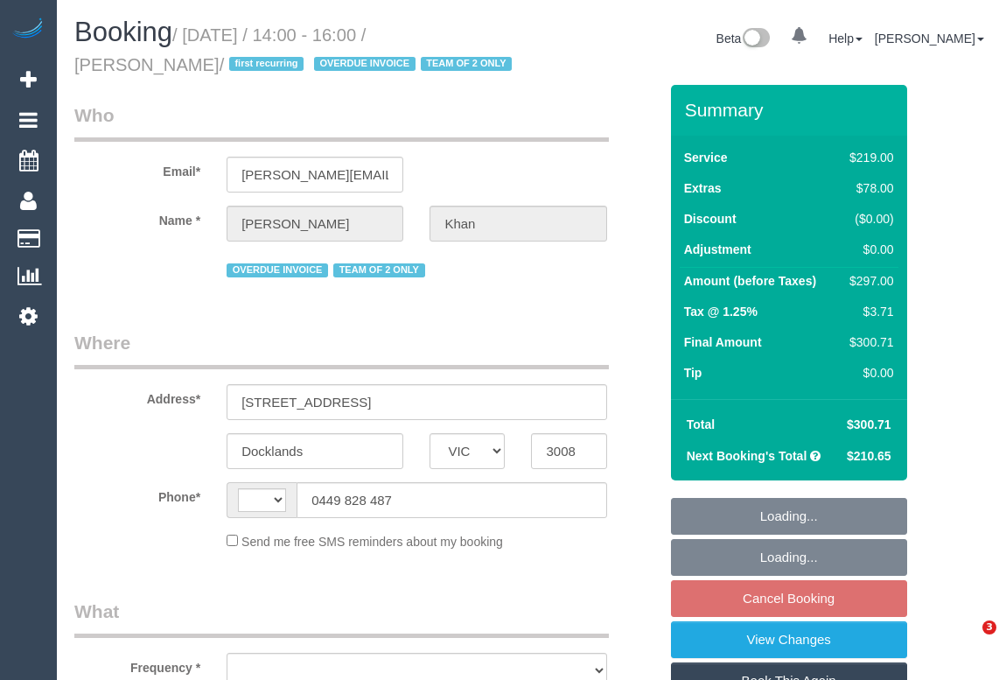
select select "VIC"
select select "string:AU"
select select "object:540"
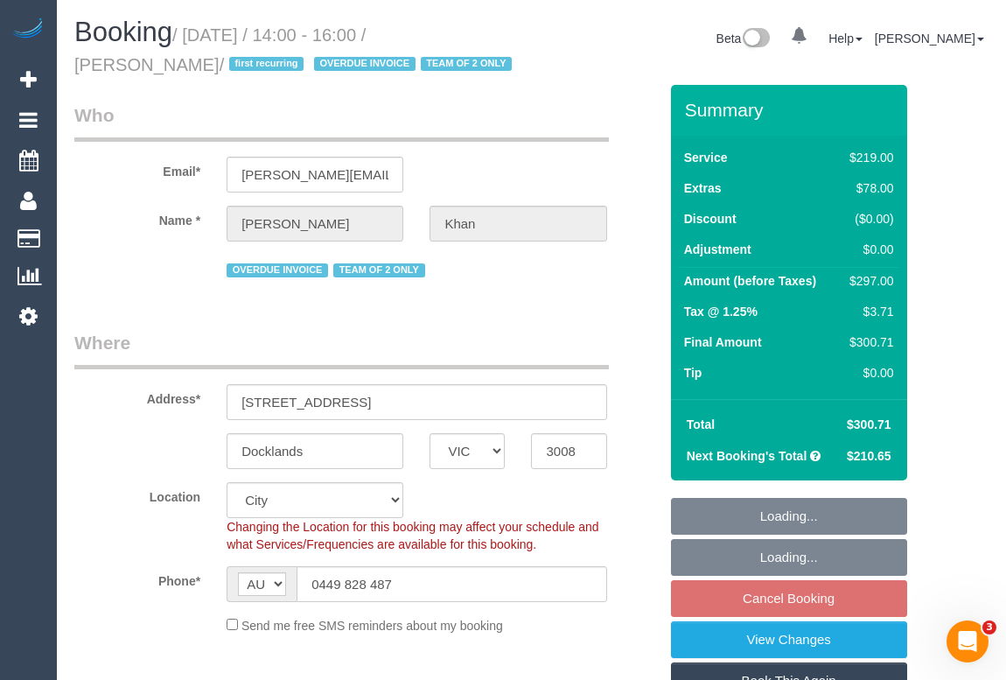
select select "string:stripe-pm_1S3trh2GScqysDRV6kx8eRz0"
select select "number:28"
select select "number:14"
select select "number:19"
select select "number:23"
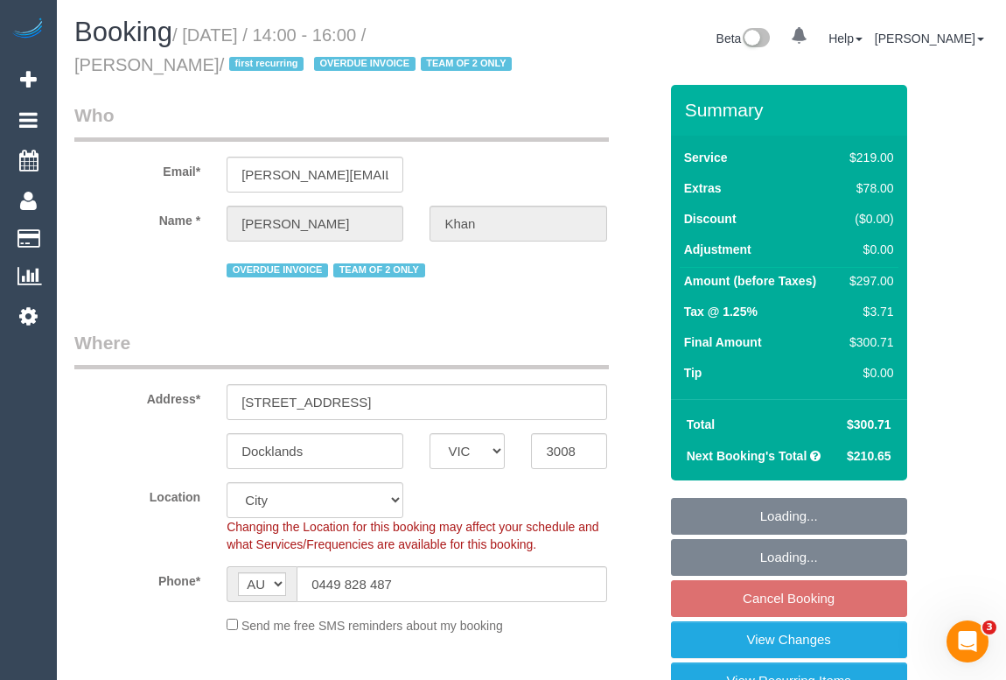
select select "object:791"
select select "spot5"
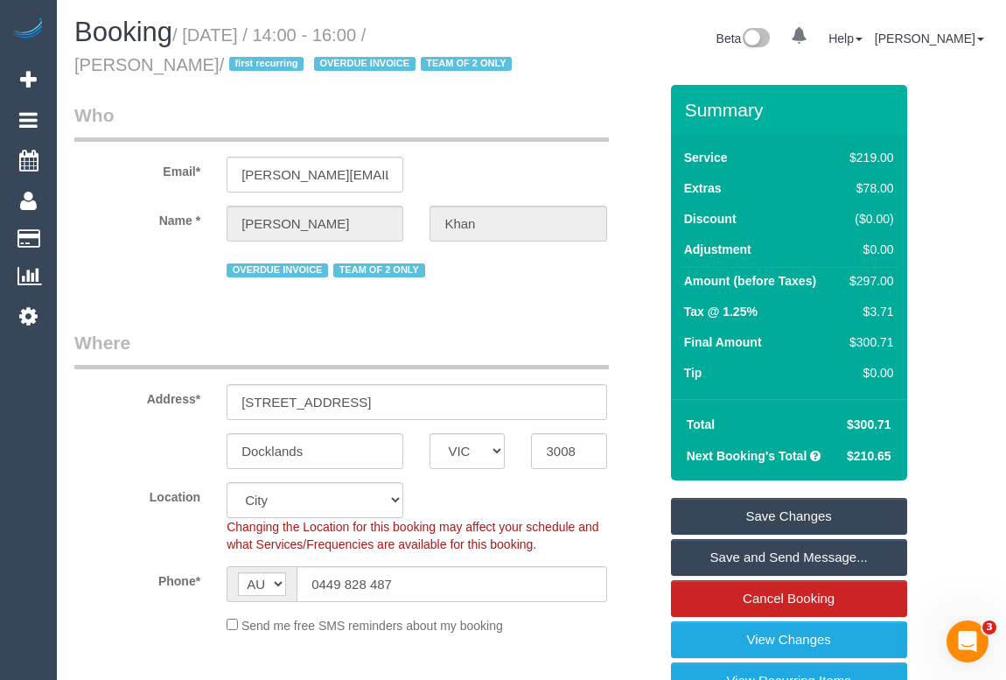
drag, startPoint x: 465, startPoint y: 308, endPoint x: 481, endPoint y: 325, distance: 23.5
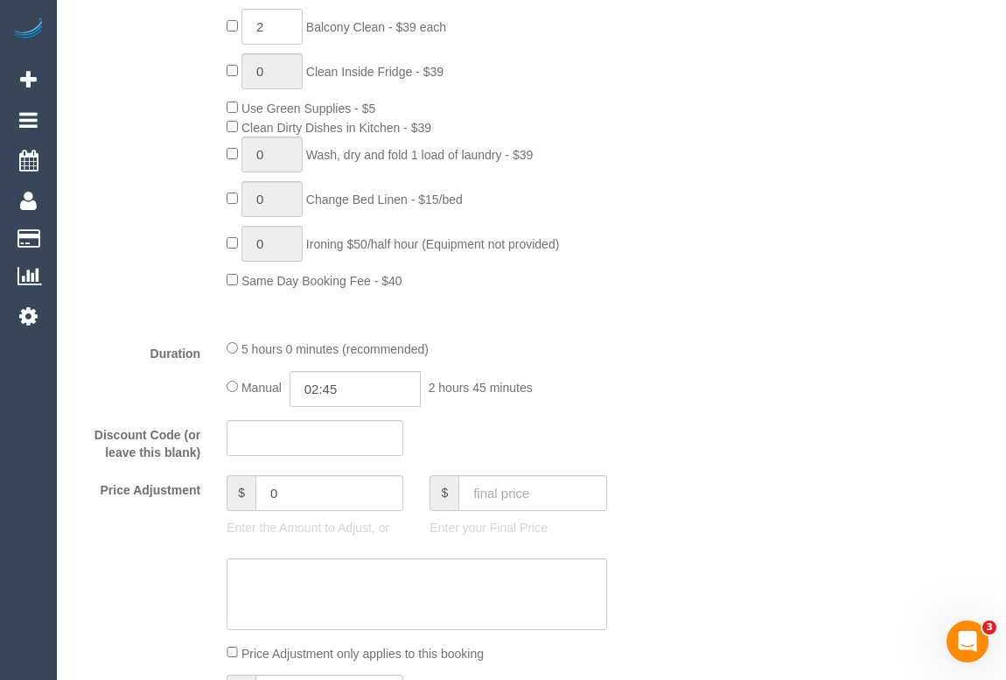
scroll to position [1352, 0]
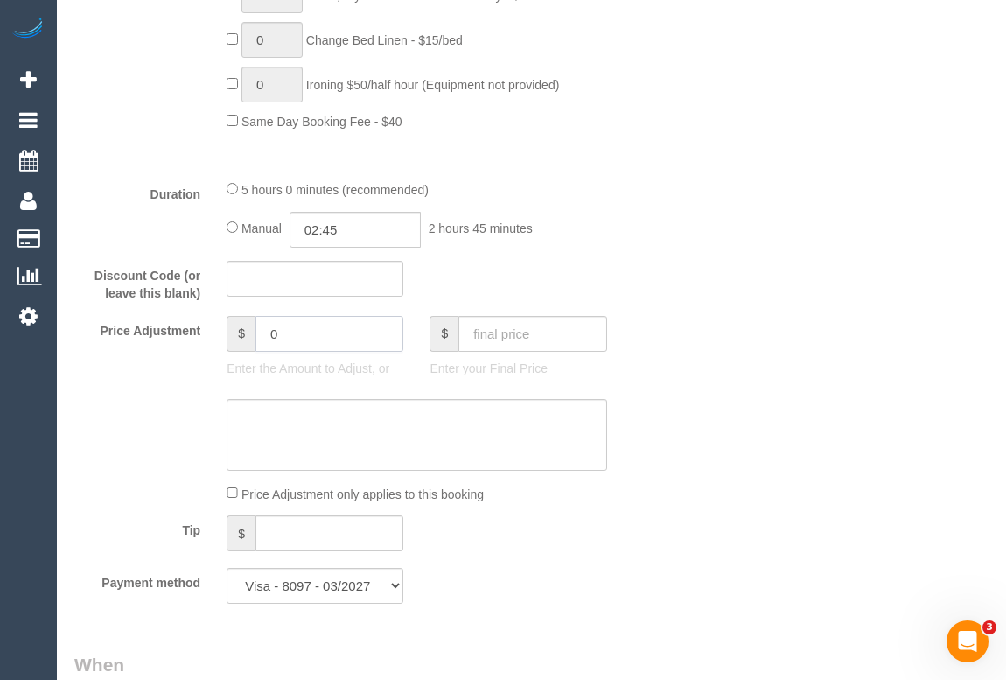
drag, startPoint x: 290, startPoint y: 334, endPoint x: 248, endPoint y: 332, distance: 41.2
click at [248, 332] on div "$ 0" at bounding box center [315, 334] width 177 height 36
type input "-14.85"
click at [297, 419] on textarea at bounding box center [417, 435] width 380 height 72
drag, startPoint x: 325, startPoint y: 419, endPoint x: 381, endPoint y: 422, distance: 56.9
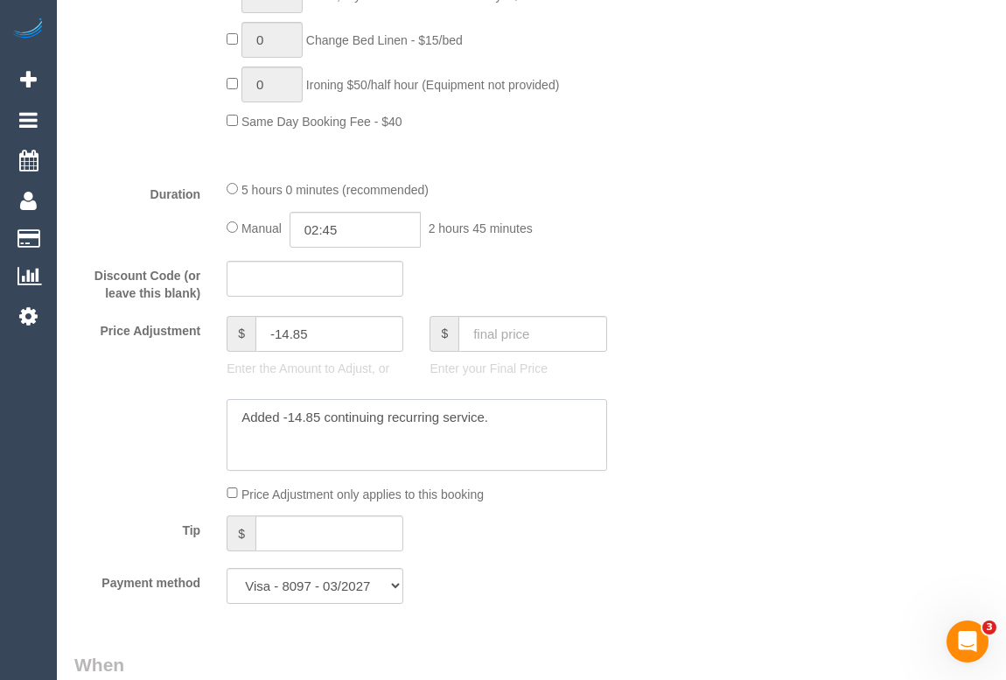
click at [381, 422] on textarea at bounding box center [417, 435] width 380 height 72
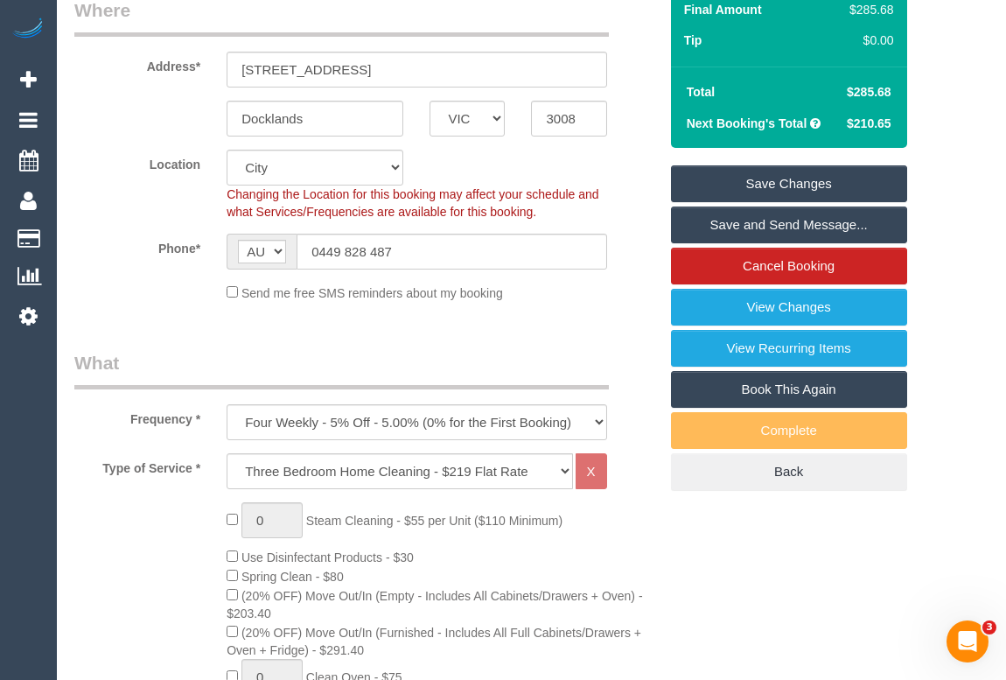
scroll to position [0, 0]
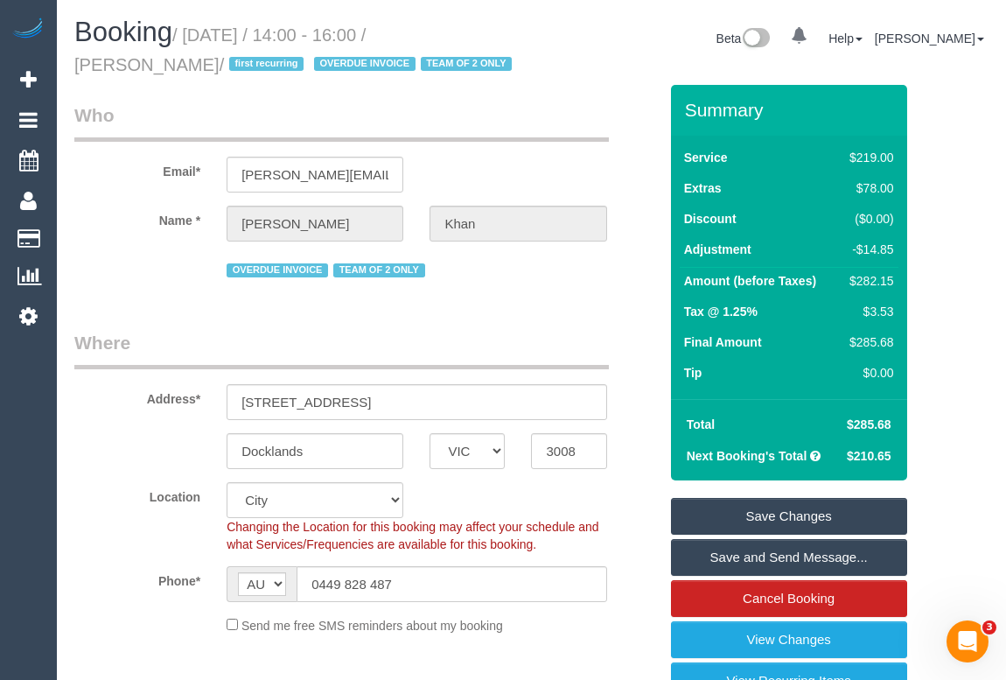
type textarea "Added -14.85 as 5% discount for recurring service. - with Vanessa's approval. -…"
click at [765, 513] on link "Save Changes" at bounding box center [789, 516] width 236 height 37
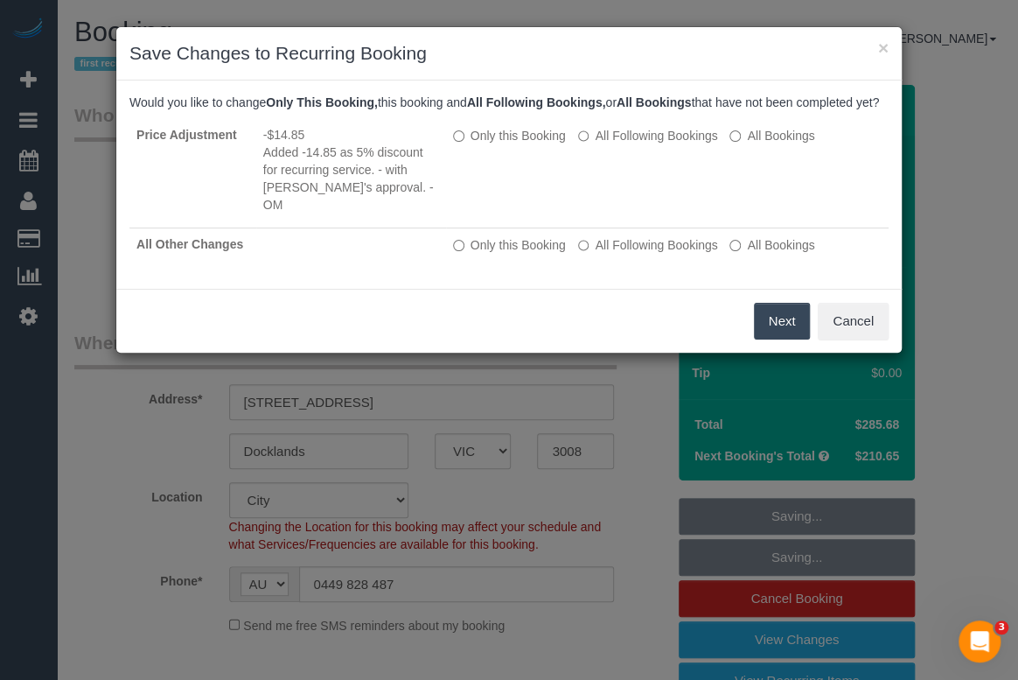
click at [767, 321] on button "Next" at bounding box center [782, 321] width 57 height 37
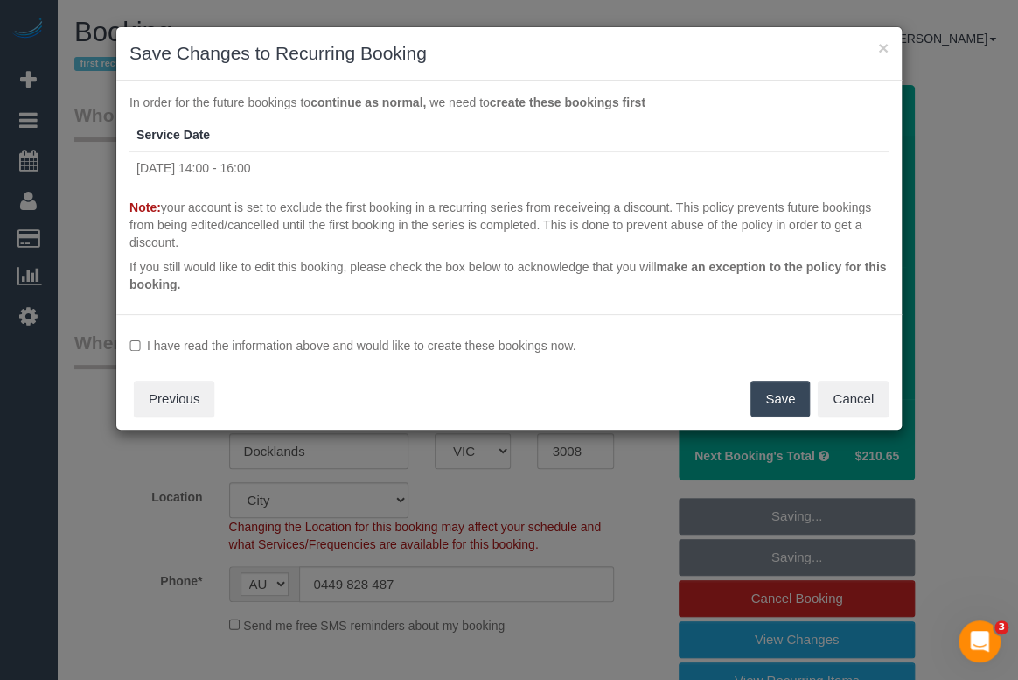
click at [792, 401] on button "Save" at bounding box center [780, 399] width 59 height 37
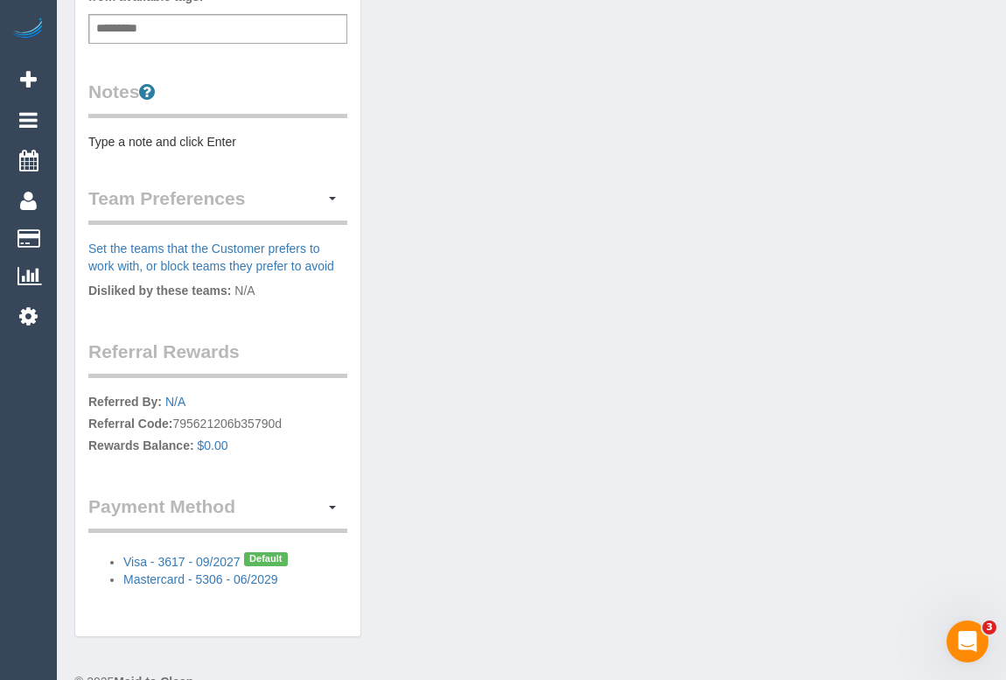
scroll to position [648, 0]
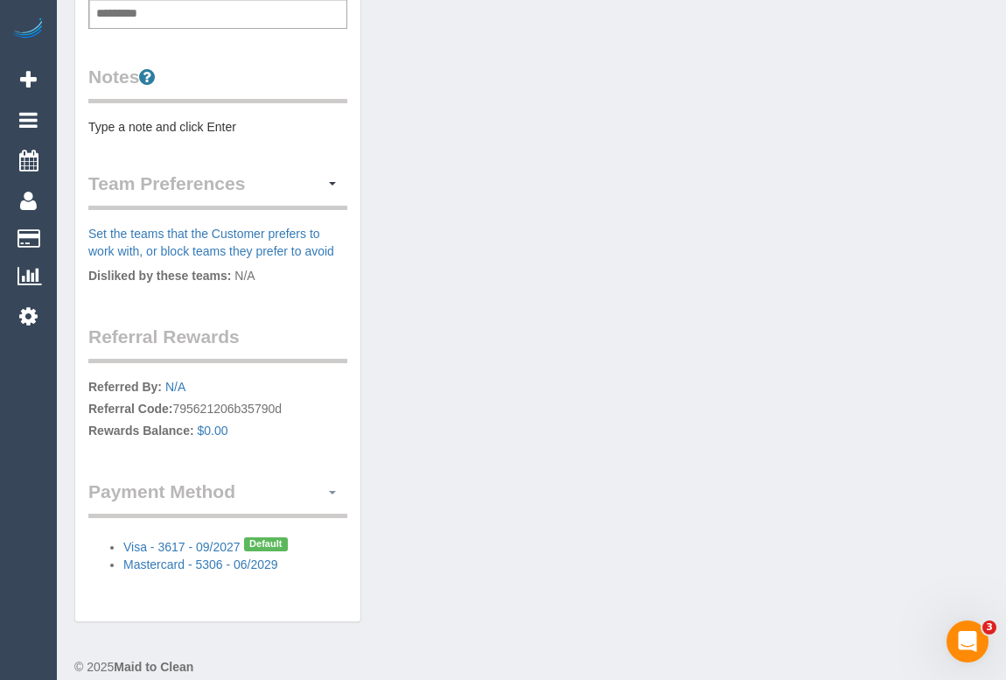
click at [331, 491] on span "button" at bounding box center [332, 492] width 7 height 3
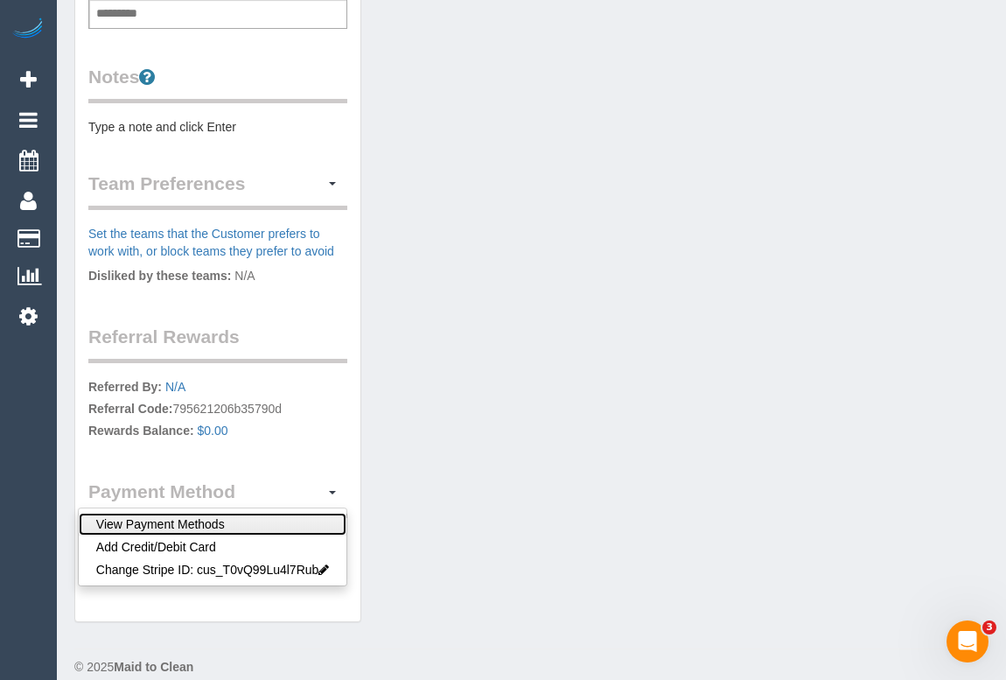
click at [169, 513] on link "View Payment Methods" at bounding box center [213, 524] width 268 height 23
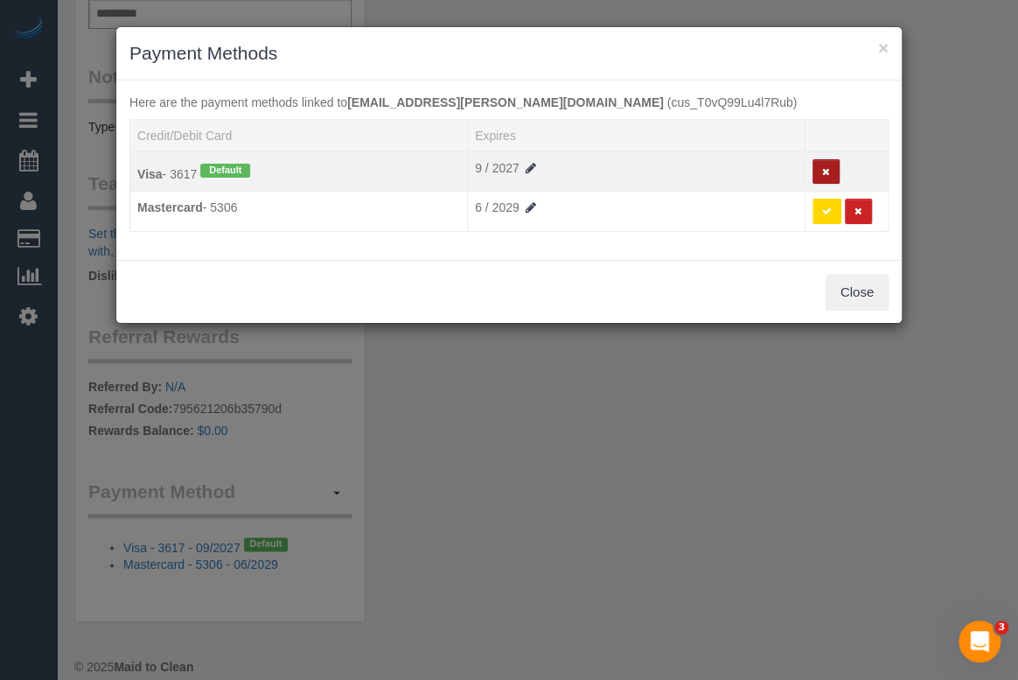
click at [816, 173] on button at bounding box center [826, 171] width 27 height 25
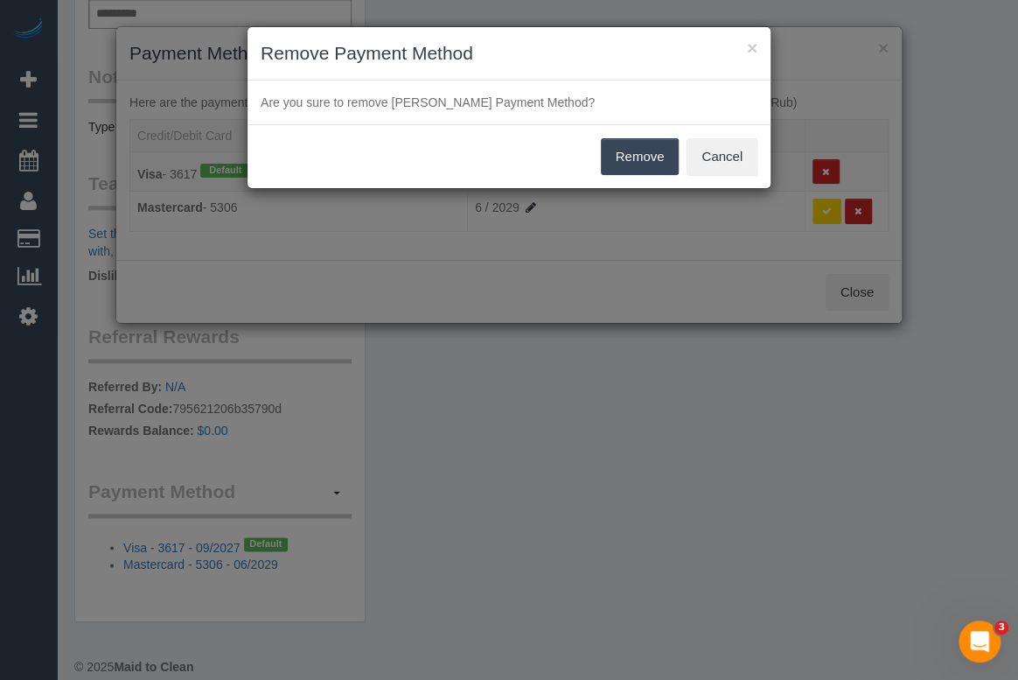
click at [660, 157] on button "Remove" at bounding box center [640, 156] width 79 height 37
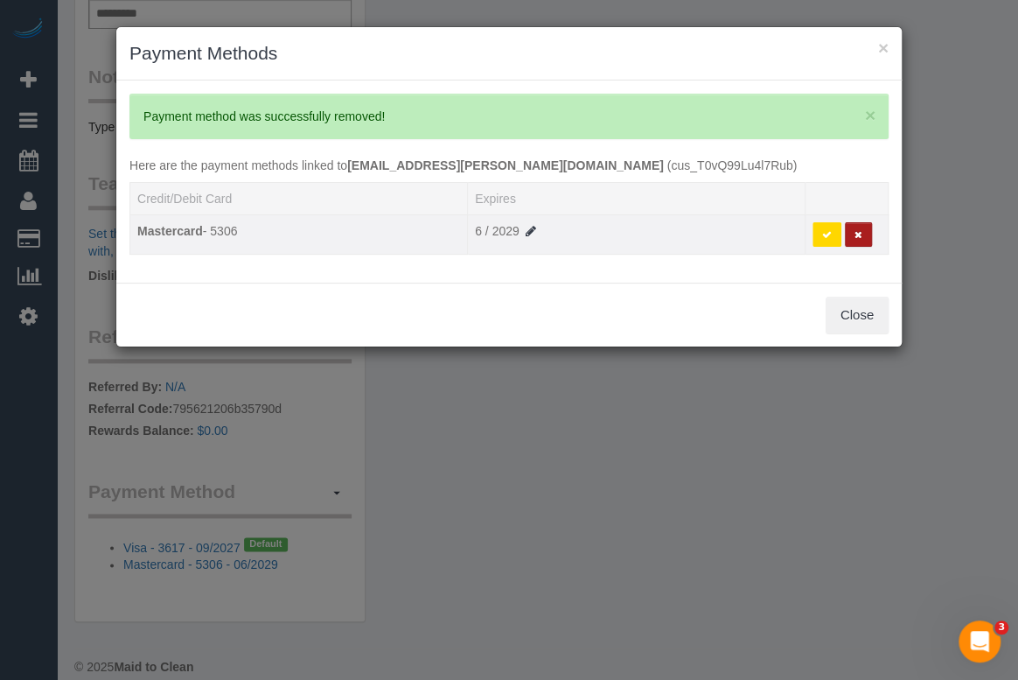
click at [858, 237] on icon at bounding box center [859, 235] width 8 height 10
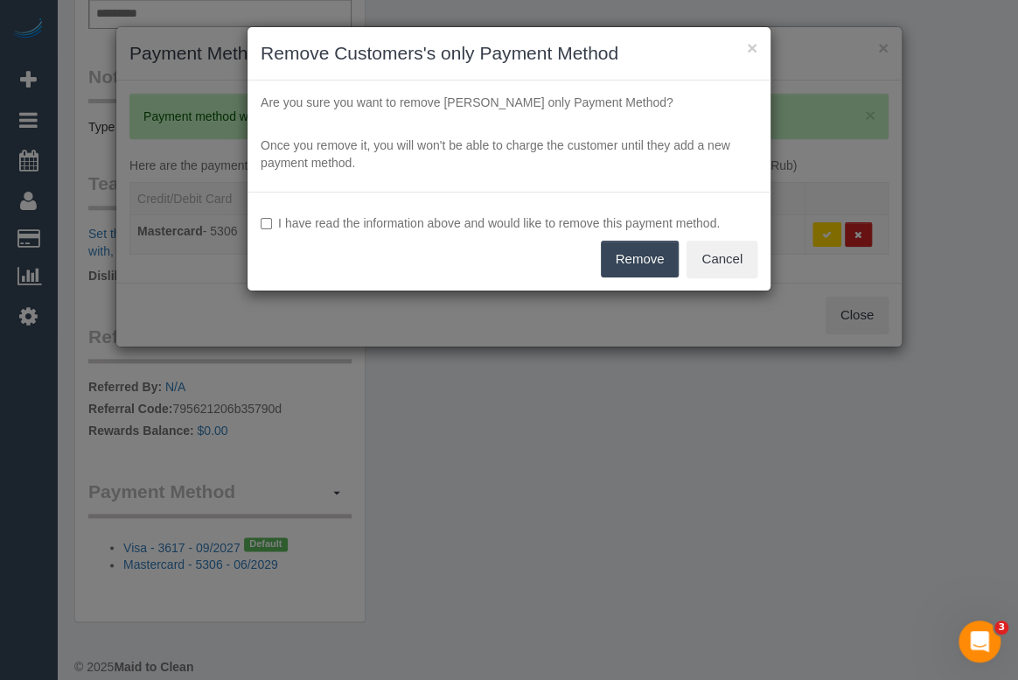
click at [618, 254] on button "Remove" at bounding box center [640, 259] width 79 height 37
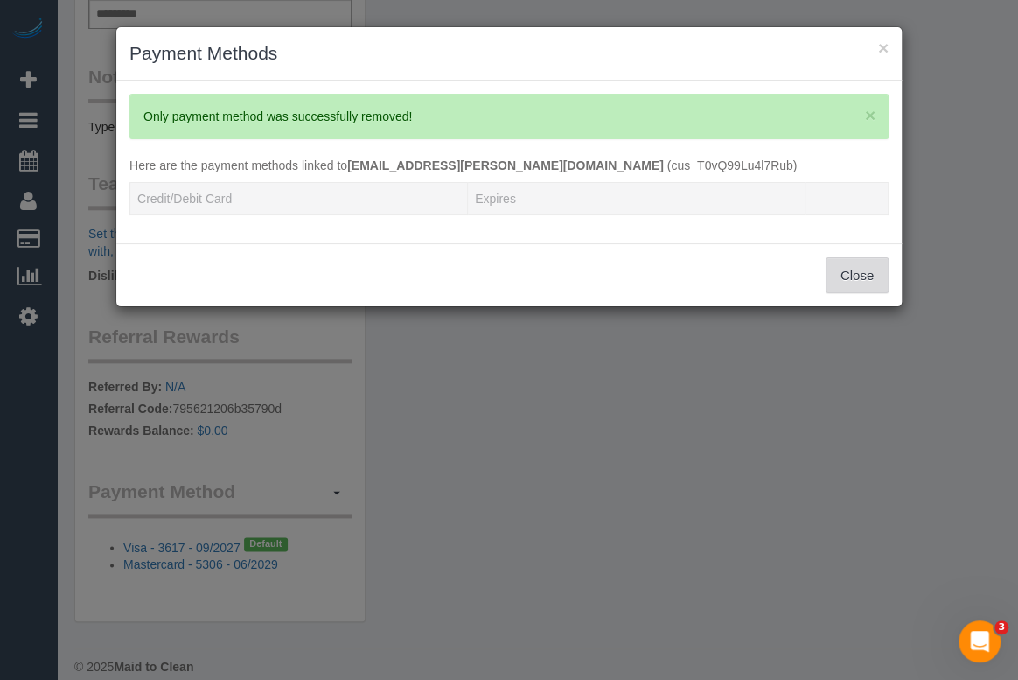
click at [862, 270] on button "Close" at bounding box center [857, 275] width 63 height 37
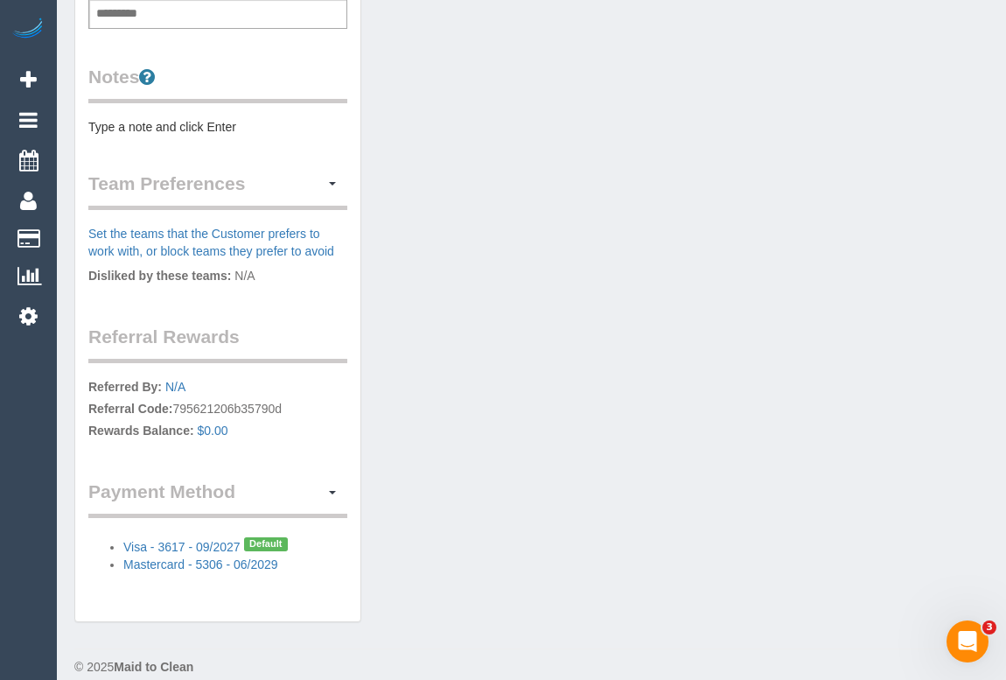
click at [646, 423] on div "× Payment Methods × Only payment method was successfully removed! Here are the …" at bounding box center [503, 340] width 1006 height 680
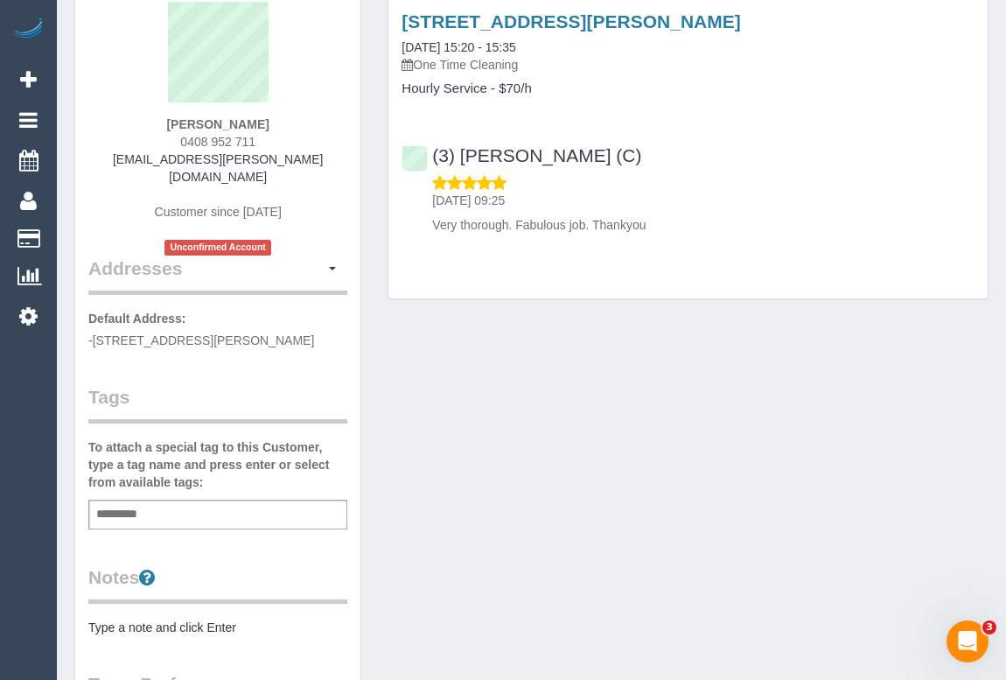
scroll to position [0, 0]
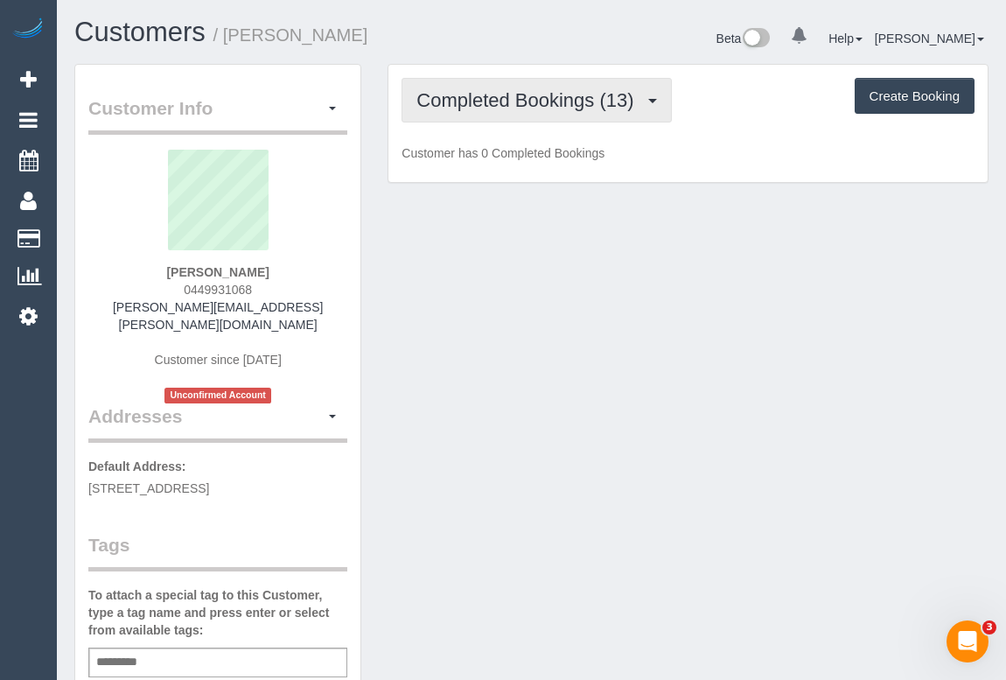
click at [501, 87] on button "Completed Bookings (13)" at bounding box center [536, 100] width 269 height 45
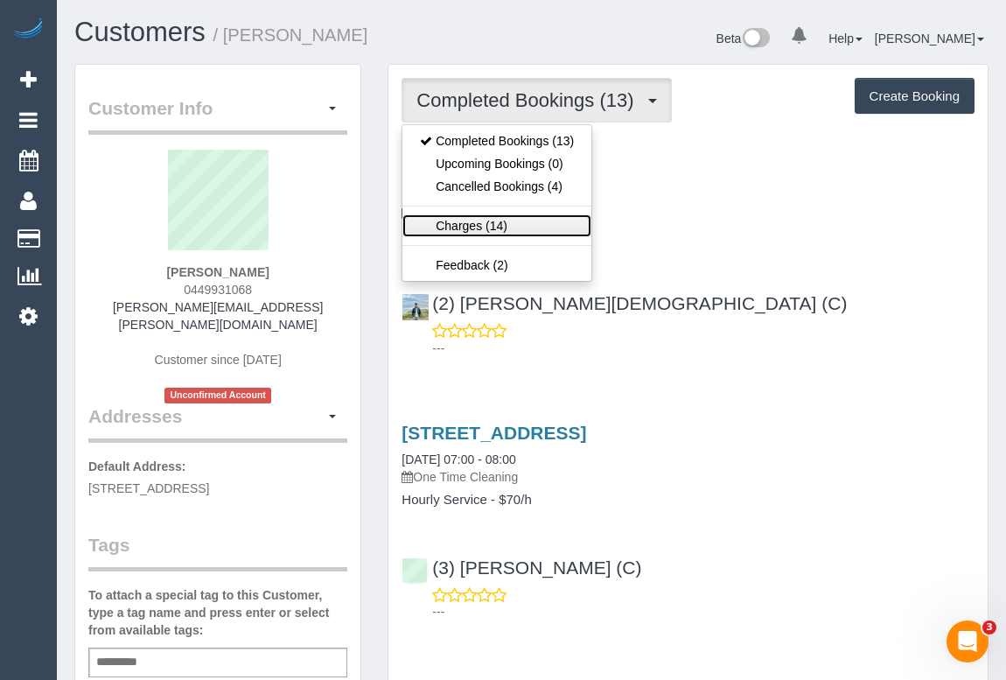
click at [472, 218] on link "Charges (14)" at bounding box center [496, 225] width 189 height 23
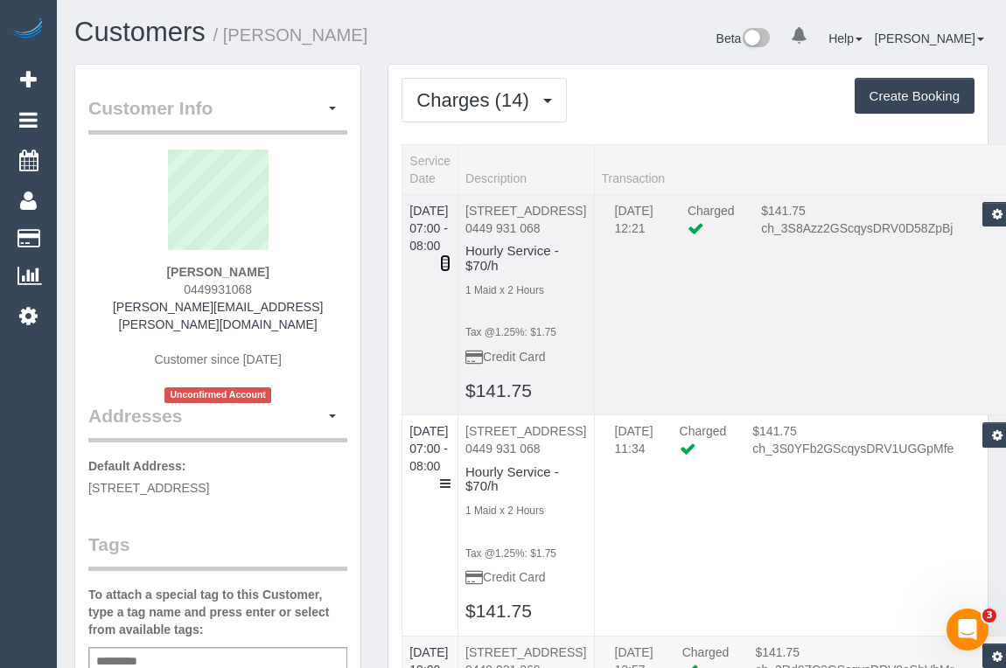
click at [451, 255] on link at bounding box center [445, 263] width 10 height 17
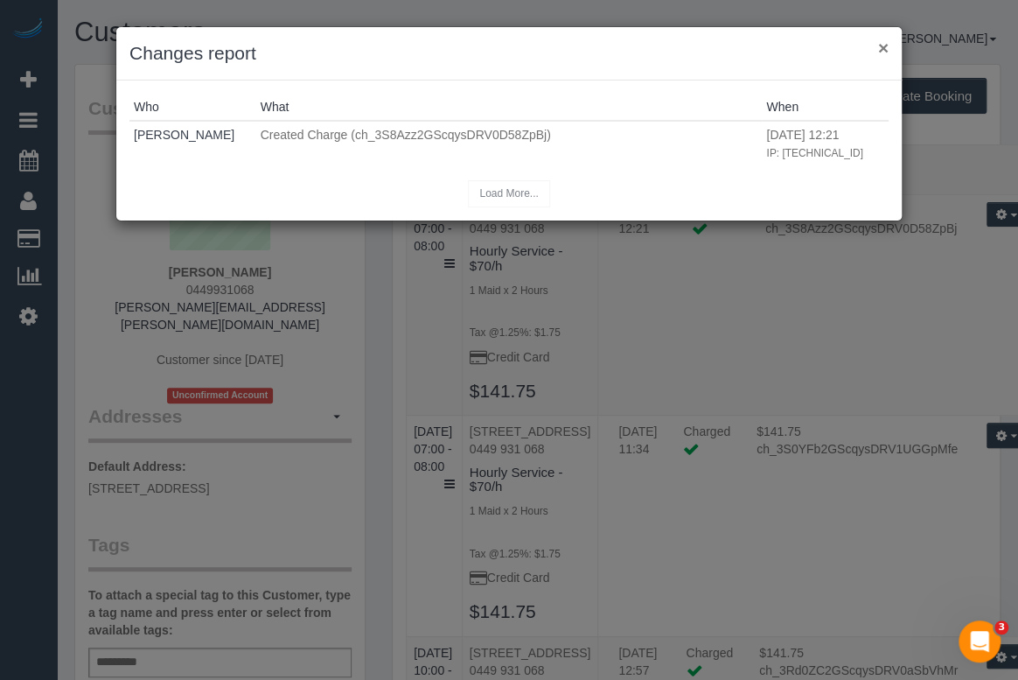
click at [879, 48] on button "×" at bounding box center [883, 47] width 10 height 18
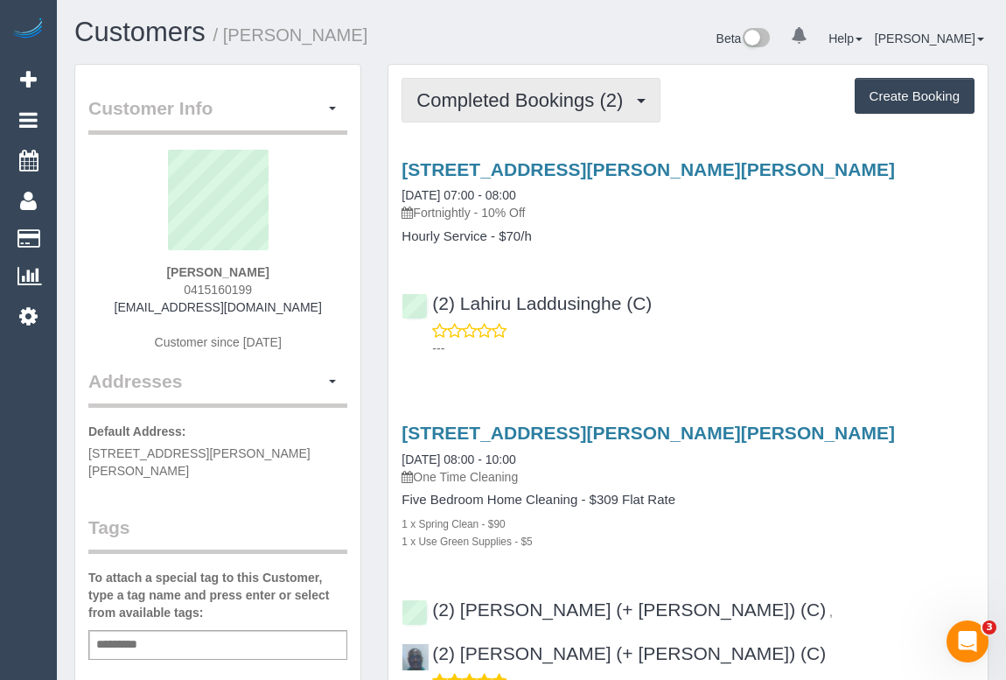
click at [547, 104] on span "Completed Bookings (2)" at bounding box center [523, 100] width 215 height 22
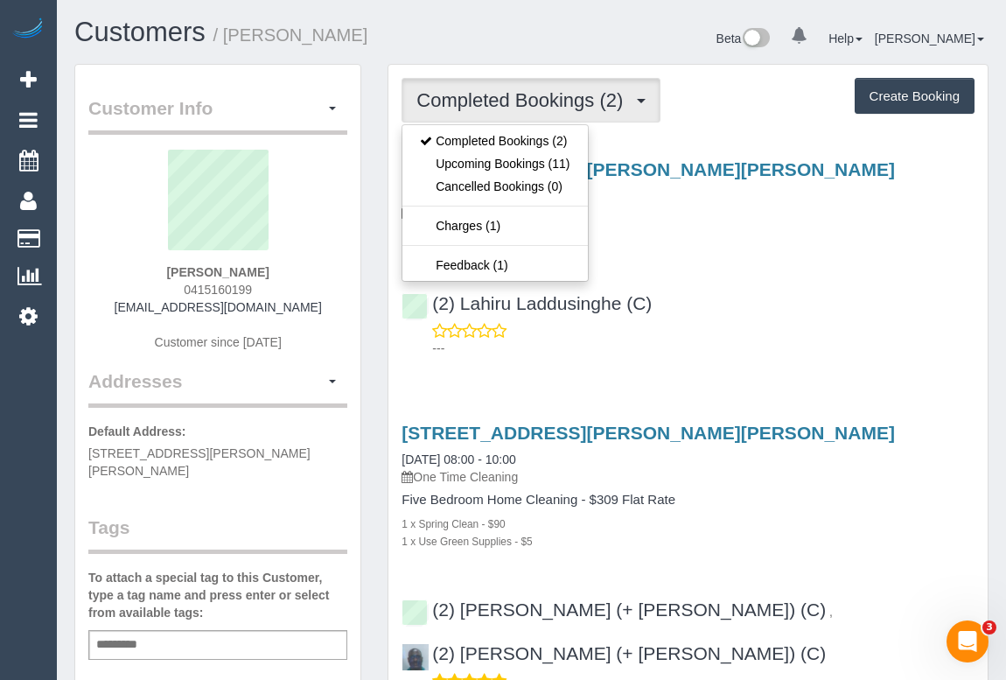
click at [730, 269] on div "[STREET_ADDRESS][PERSON_NAME][PERSON_NAME] [DATE] 07:00 - 08:00 Fortnightly - 1…" at bounding box center [687, 254] width 599 height 220
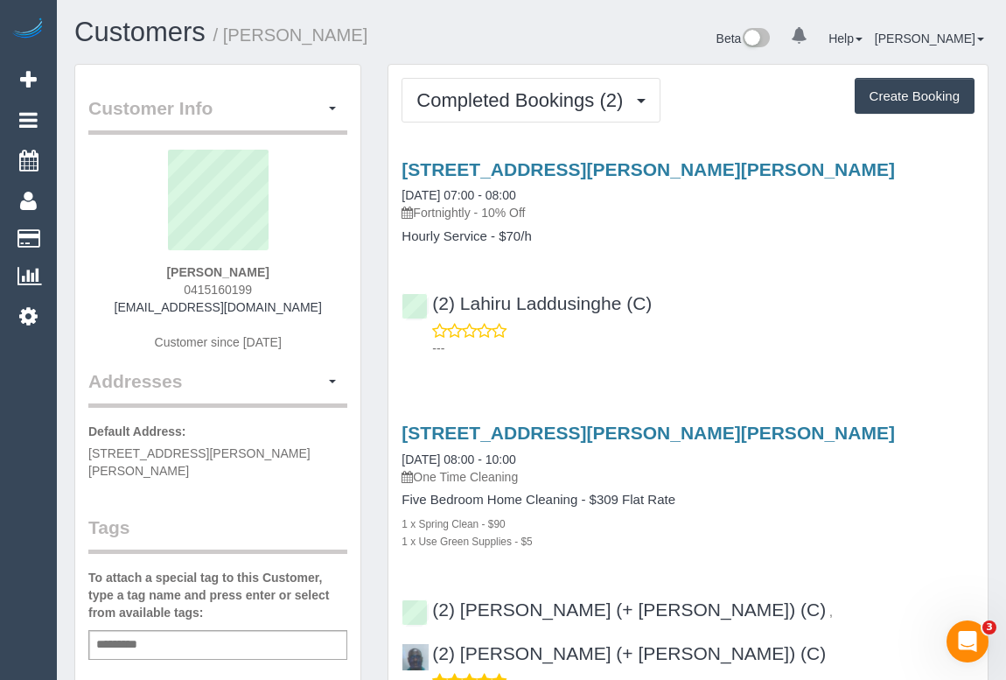
click at [758, 318] on div "(2) Lahiru Laddusinghe (C) ---" at bounding box center [687, 317] width 599 height 79
drag, startPoint x: 174, startPoint y: 289, endPoint x: 276, endPoint y: 289, distance: 102.4
click at [276, 289] on div "Florina Wang 0415160199 wxygwc@qq.com Customer since 2025" at bounding box center [217, 259] width 259 height 219
copy span "0415160199"
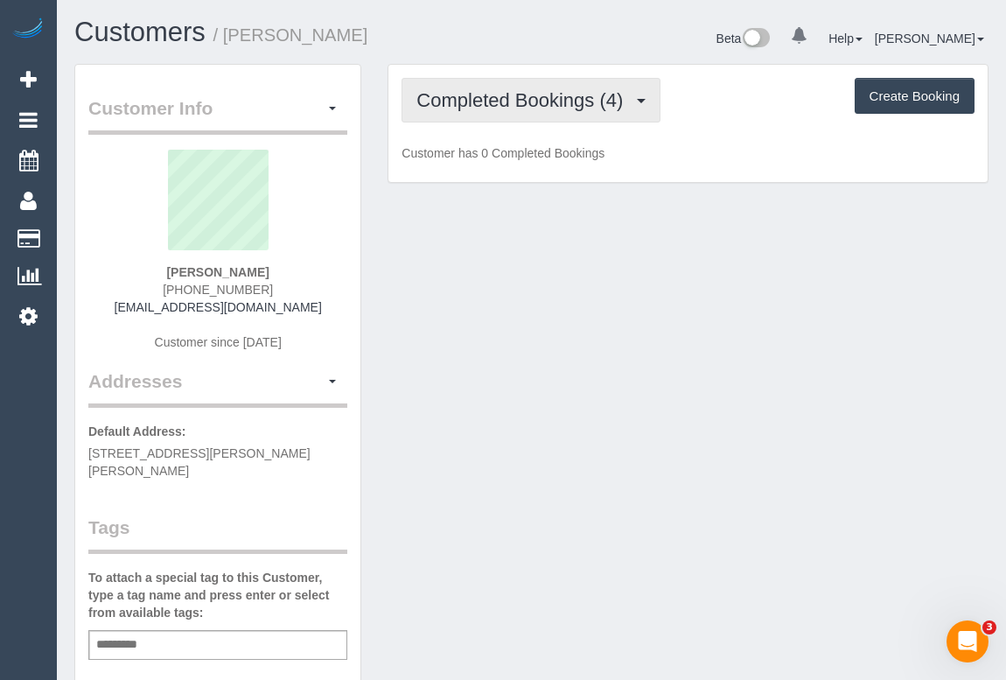
click at [516, 104] on span "Completed Bookings (4)" at bounding box center [523, 100] width 215 height 22
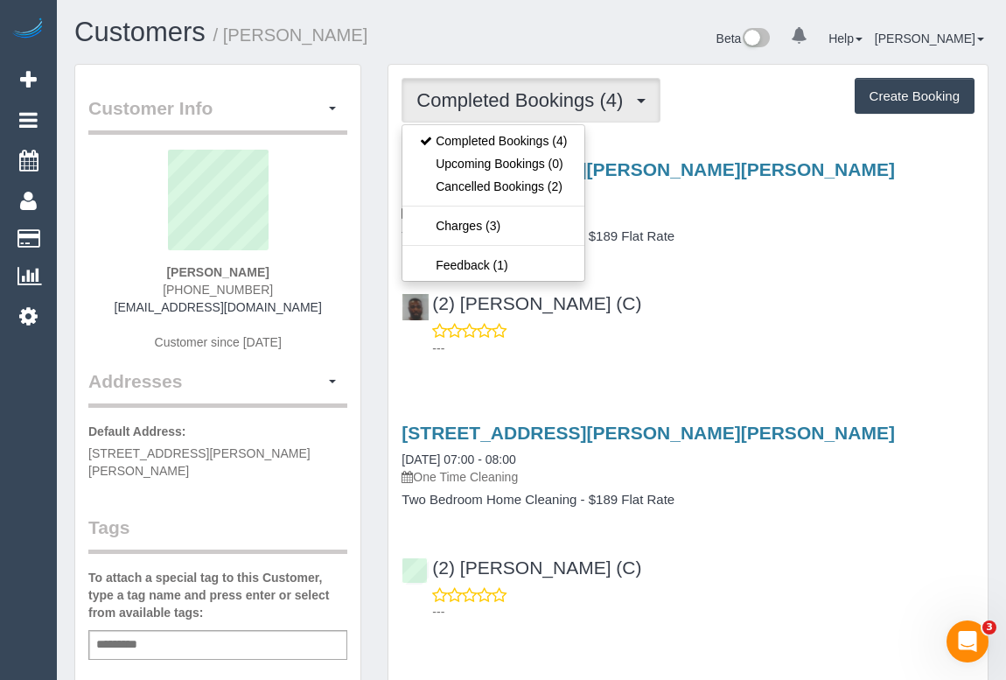
click at [692, 278] on div "(2) Hope Gorejena (C) ---" at bounding box center [687, 317] width 599 height 79
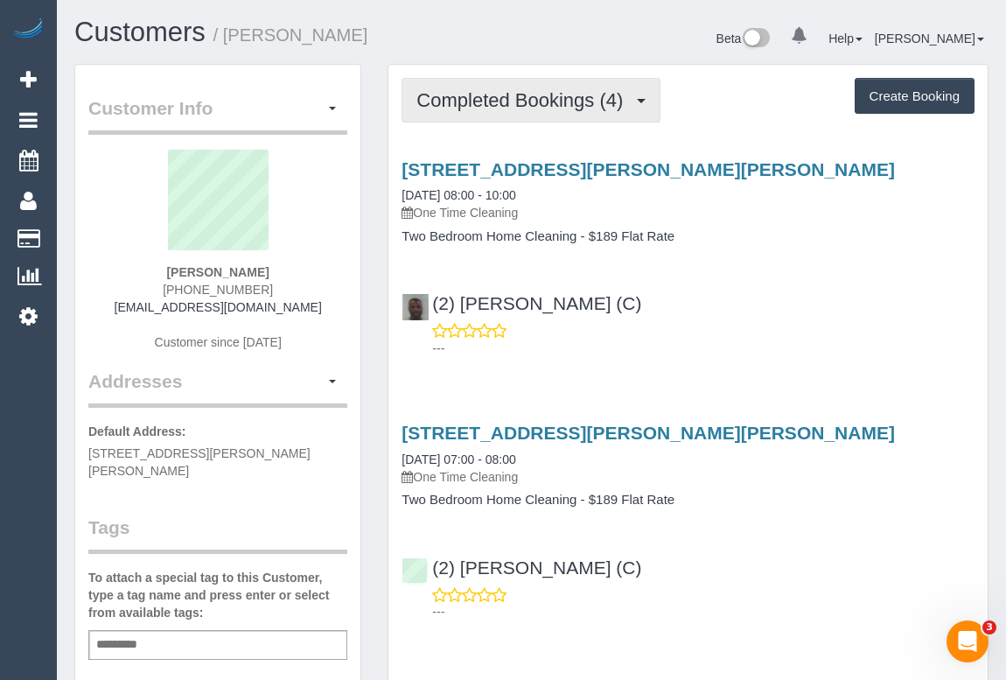
click at [498, 118] on button "Completed Bookings (4)" at bounding box center [531, 100] width 259 height 45
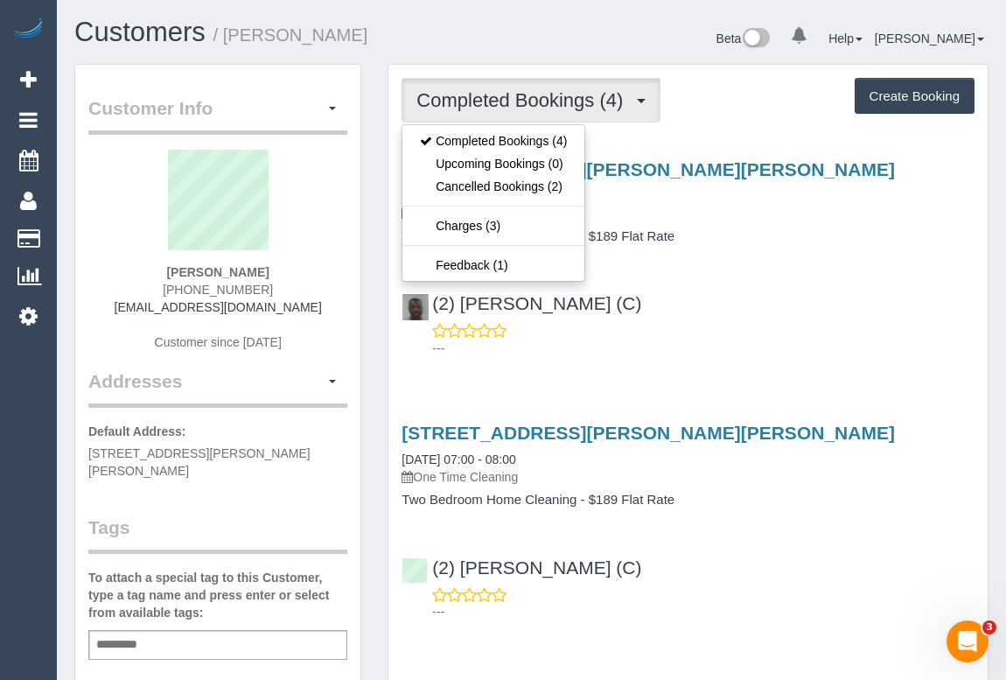
click at [732, 223] on div "5 Harold Street, Unit 4, Preston, VIC 3072 13/09/2025 08:00 - 10:00 One Time Cl…" at bounding box center [687, 201] width 599 height 85
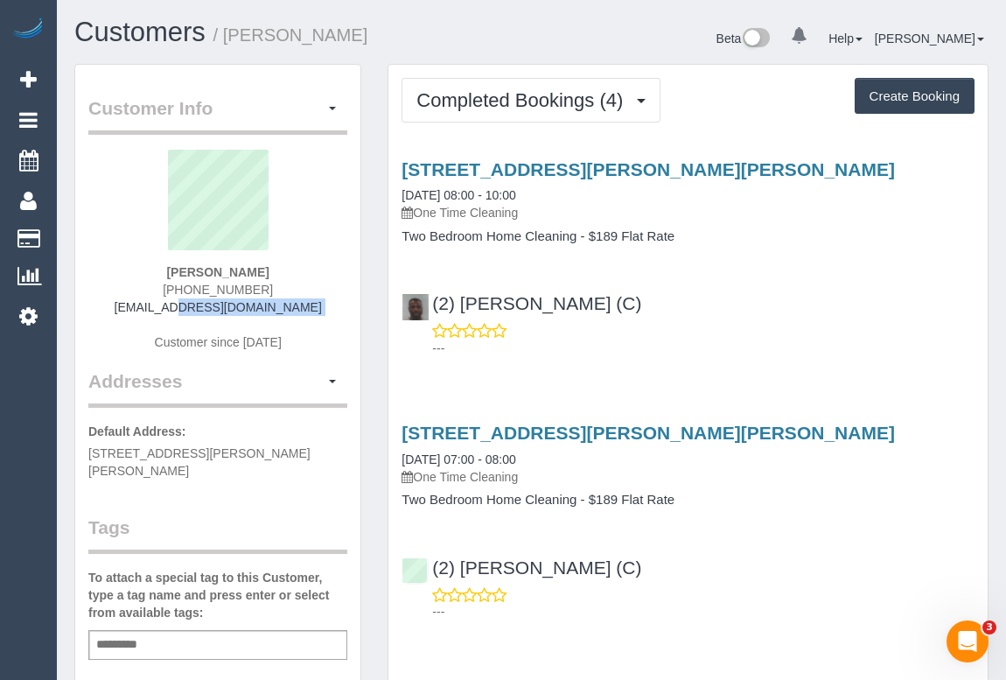
drag, startPoint x: 152, startPoint y: 305, endPoint x: 306, endPoint y: 315, distance: 154.3
click at [306, 315] on div "Patrick Co +61 475 899 731 ptrckco@yahoo.com Customer since 2024" at bounding box center [217, 259] width 259 height 219
copy div "ptrckco@yahoo.com"
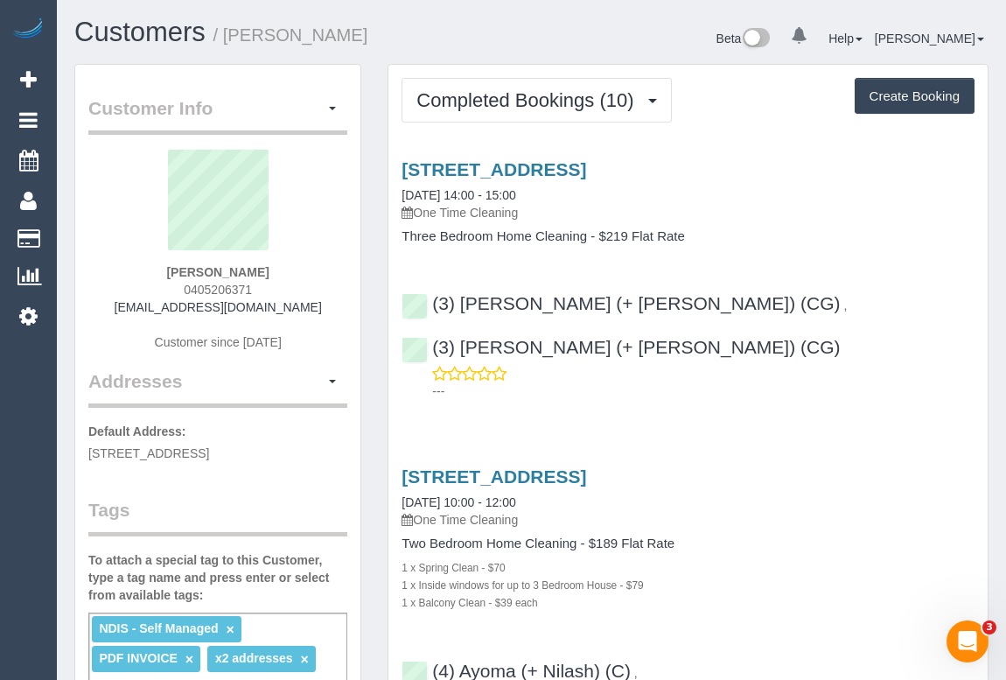
drag, startPoint x: 179, startPoint y: 289, endPoint x: 318, endPoint y: 294, distance: 139.2
click at [318, 294] on div "[PERSON_NAME] 0405206371 [EMAIL_ADDRESS][DOMAIN_NAME] Customer since [DATE]" at bounding box center [217, 259] width 259 height 219
copy span "0405206371"
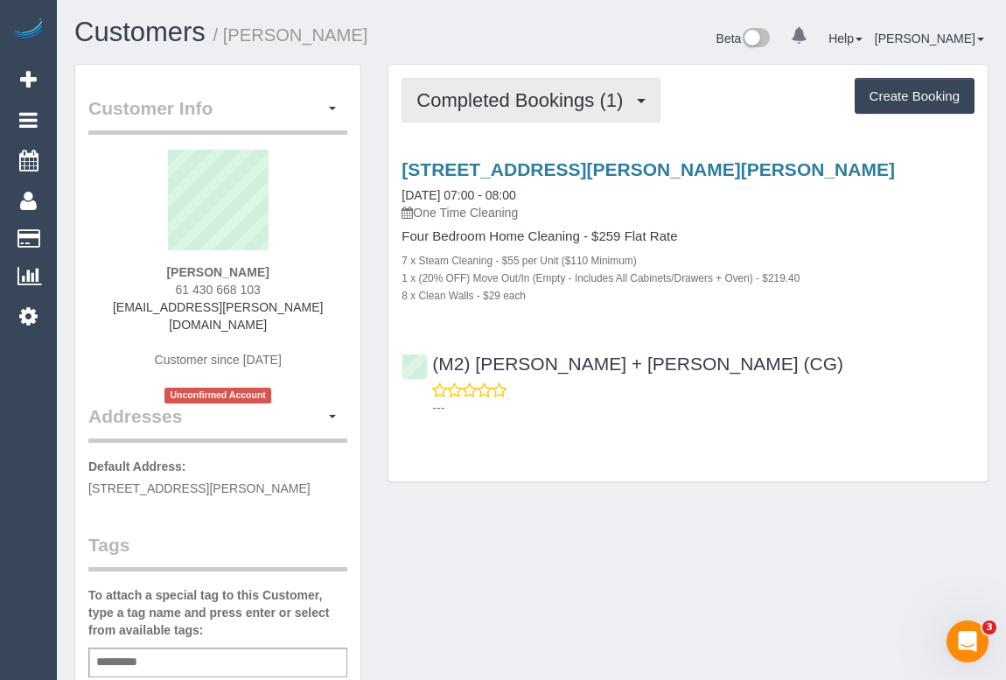
click at [531, 109] on button "Completed Bookings (1)" at bounding box center [531, 100] width 259 height 45
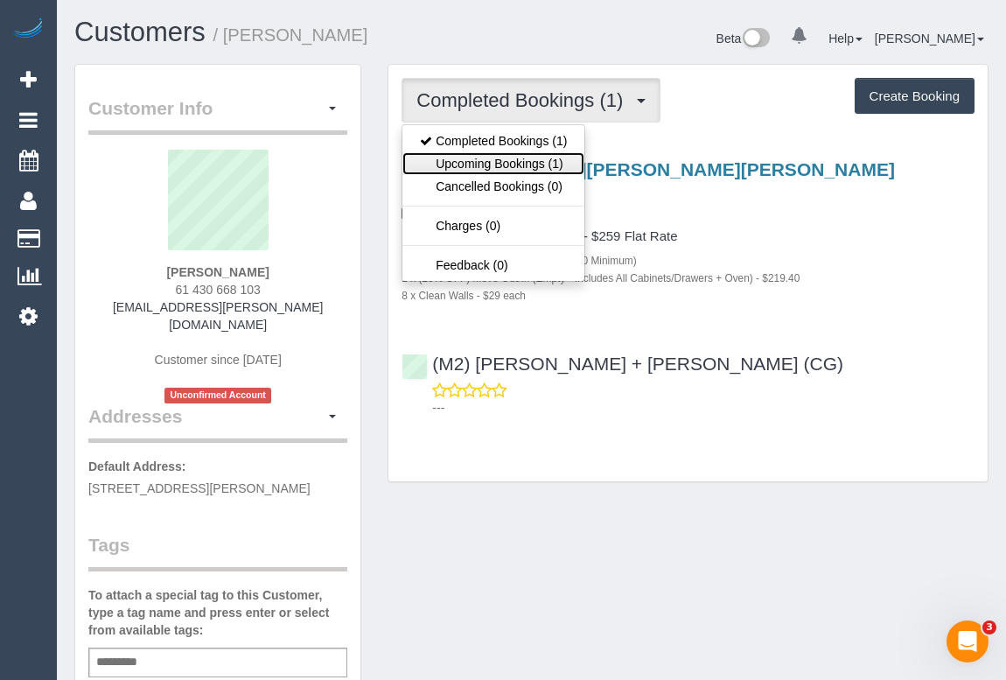
click at [506, 163] on link "Upcoming Bookings (1)" at bounding box center [493, 163] width 182 height 23
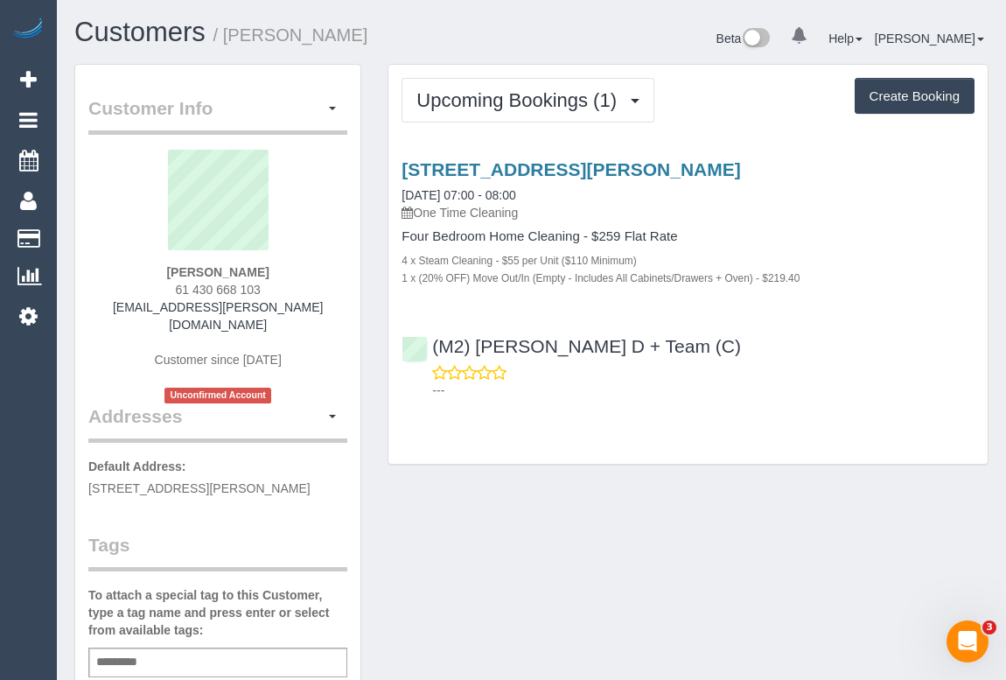
click at [670, 548] on div "Customer Info Edit Contact Info Send Message Email Preferences Special Sales Ta…" at bounding box center [531, 676] width 940 height 1225
drag, startPoint x: 560, startPoint y: 521, endPoint x: 559, endPoint y: 542, distance: 21.9
click at [563, 521] on div "Customer Info Edit Contact Info Send Message Email Preferences Special Sales Ta…" at bounding box center [531, 676] width 940 height 1225
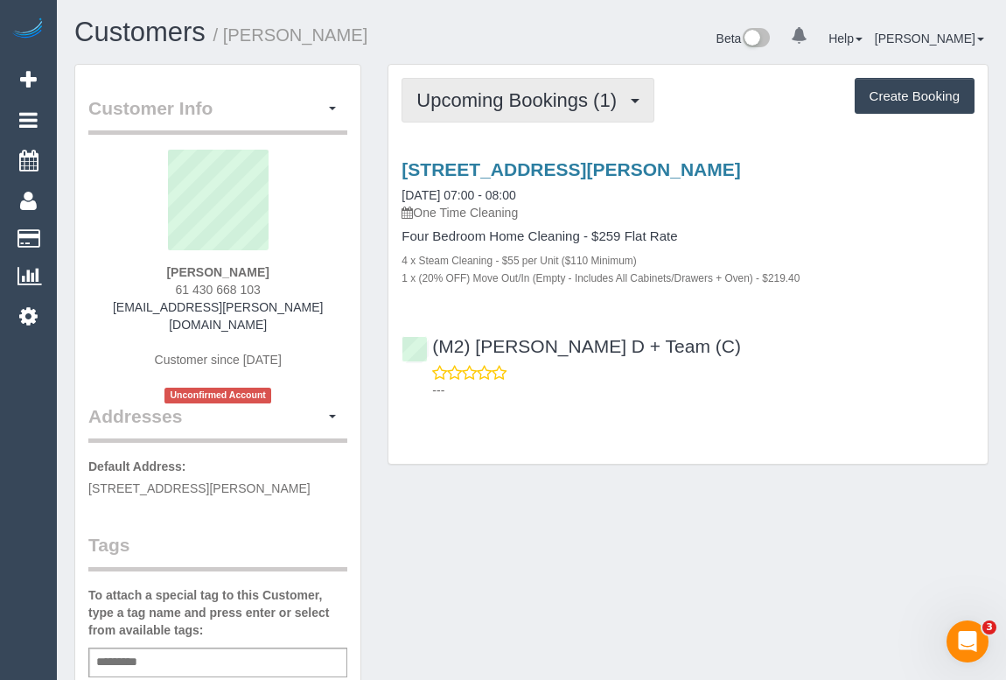
click at [505, 101] on span "Upcoming Bookings (1)" at bounding box center [520, 100] width 209 height 22
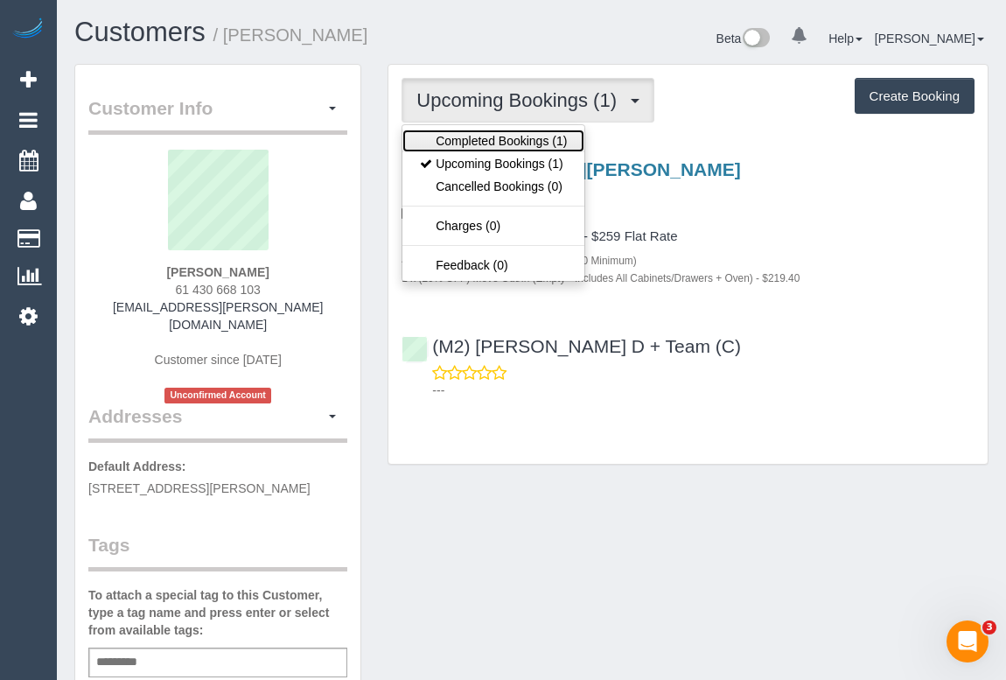
click at [487, 143] on link "Completed Bookings (1)" at bounding box center [493, 140] width 182 height 23
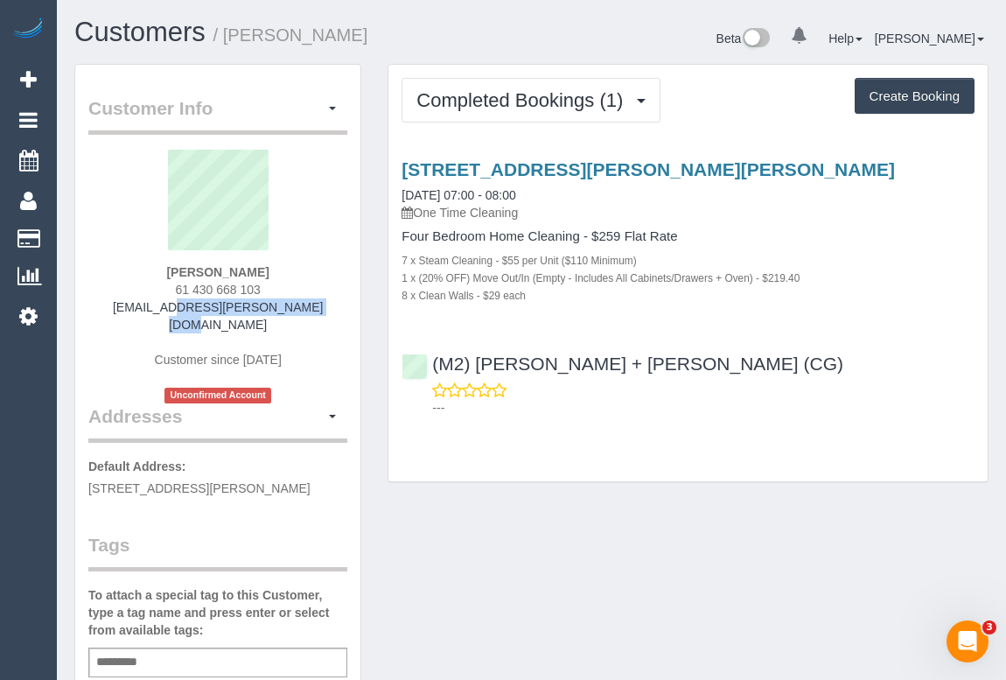
drag, startPoint x: 131, startPoint y: 307, endPoint x: 298, endPoint y: 305, distance: 167.1
click at [298, 305] on div "Jade Bennett 61 430 668 103 jadey.bennett@gmail.com Customer since 2025 Unconfi…" at bounding box center [217, 277] width 259 height 254
copy link "jadey.bennett@gmail.com"
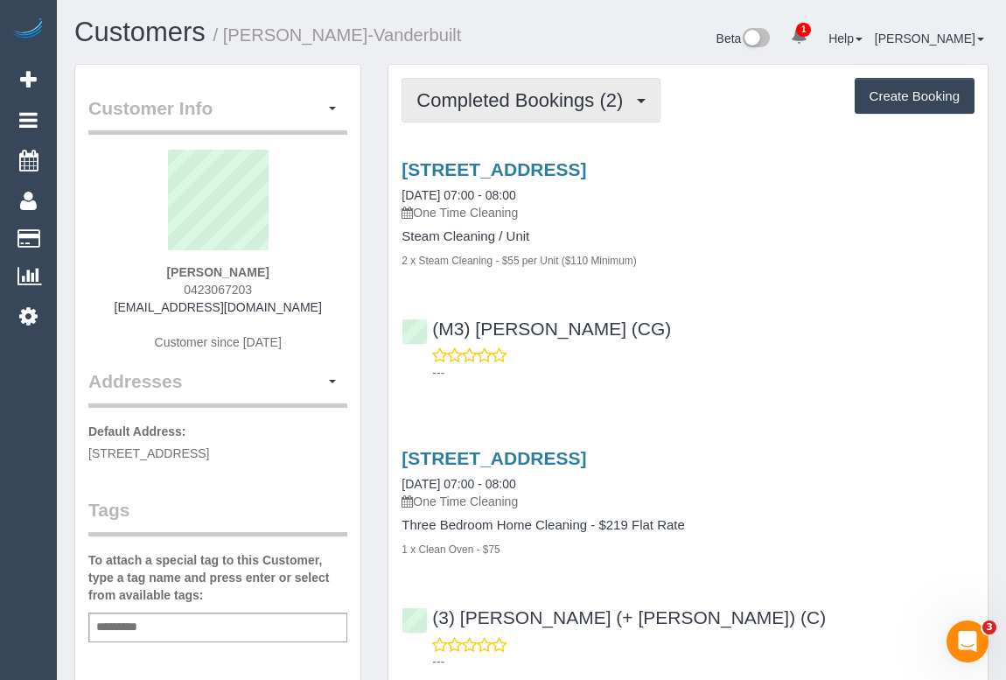
click at [463, 107] on span "Completed Bookings (2)" at bounding box center [523, 100] width 215 height 22
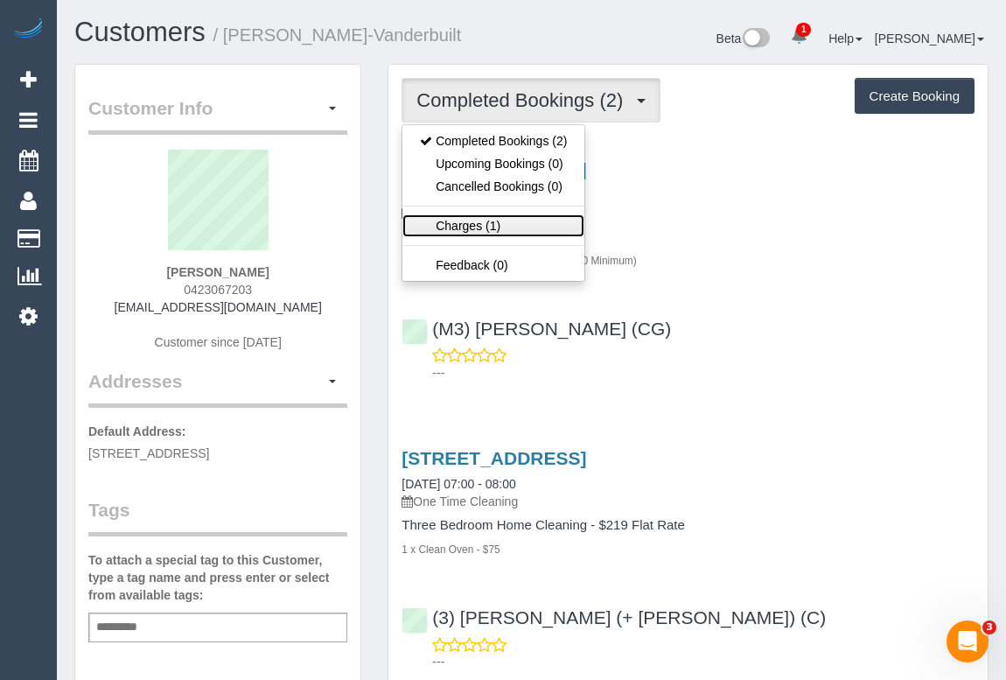
click at [448, 219] on link "Charges (1)" at bounding box center [493, 225] width 182 height 23
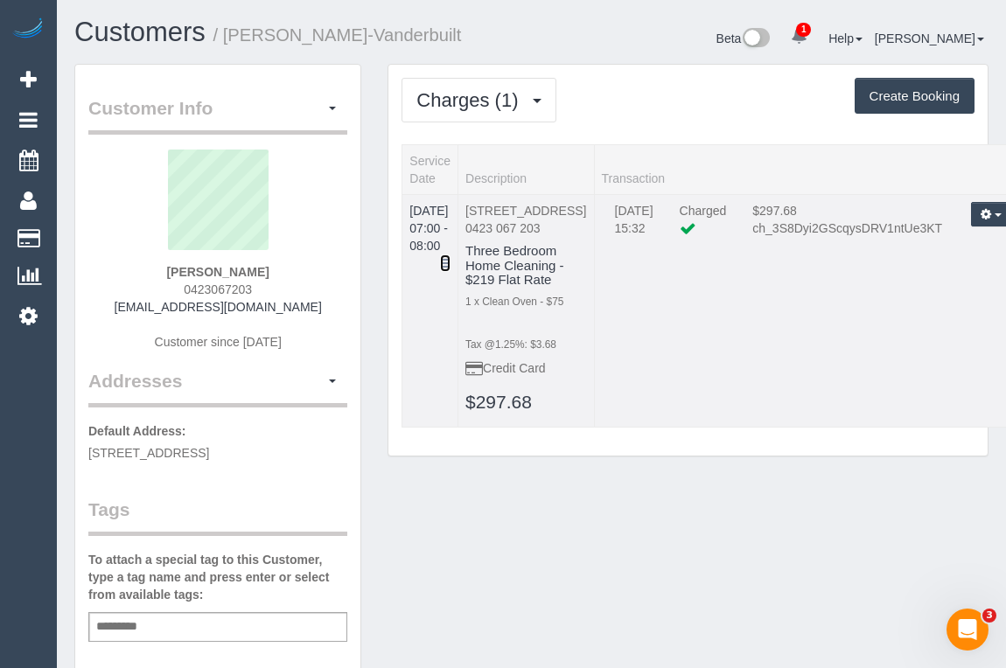
click at [451, 257] on icon at bounding box center [445, 263] width 10 height 12
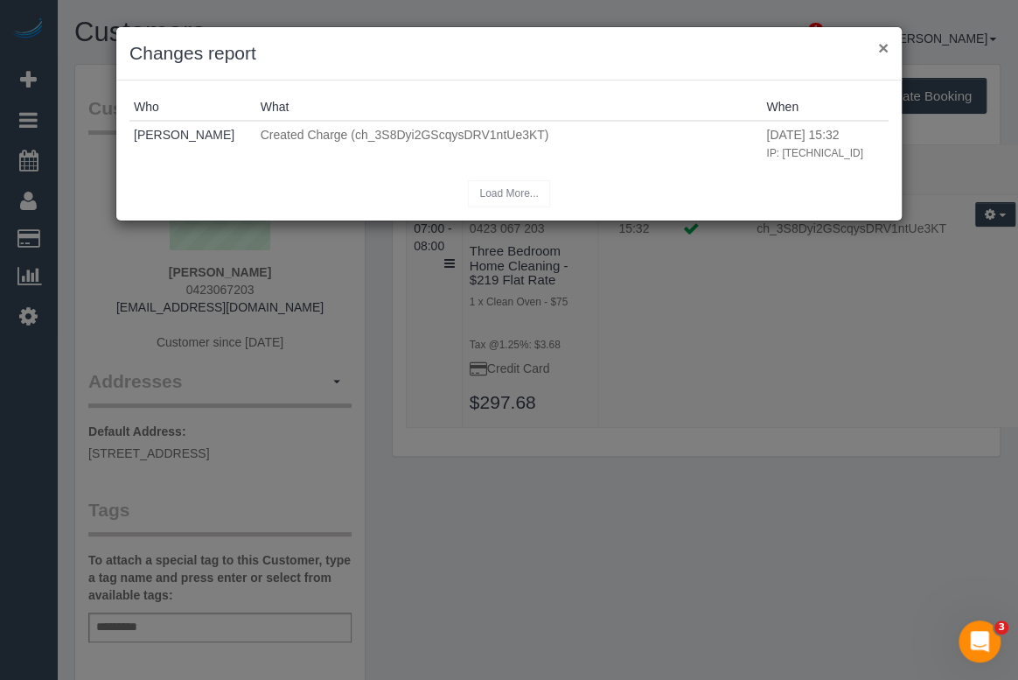
click at [880, 49] on button "×" at bounding box center [883, 47] width 10 height 18
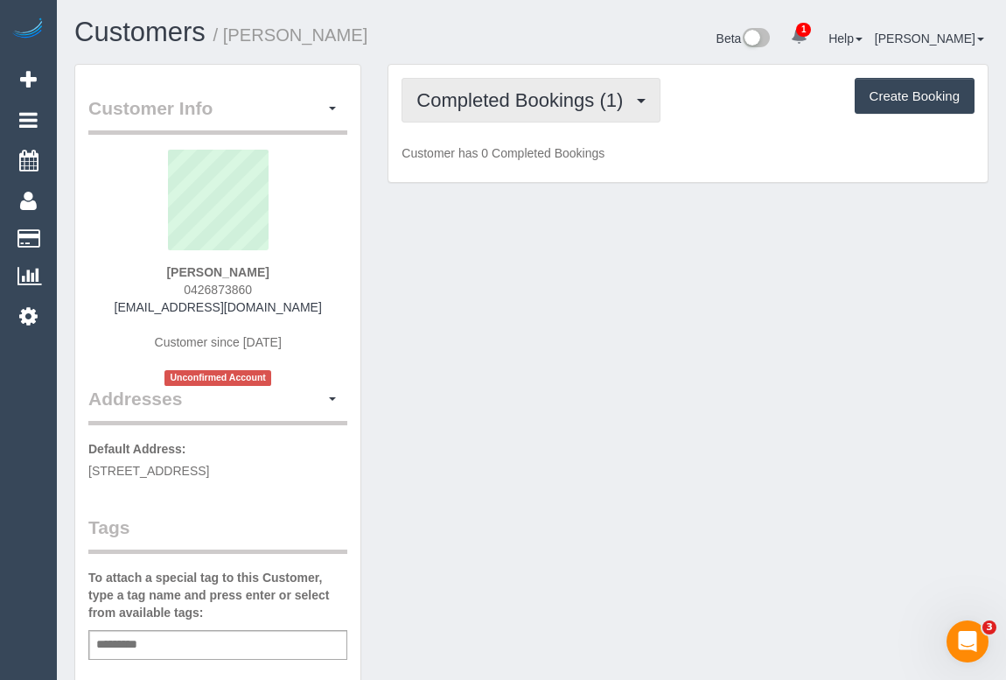
click at [502, 93] on span "Completed Bookings (1)" at bounding box center [523, 100] width 215 height 22
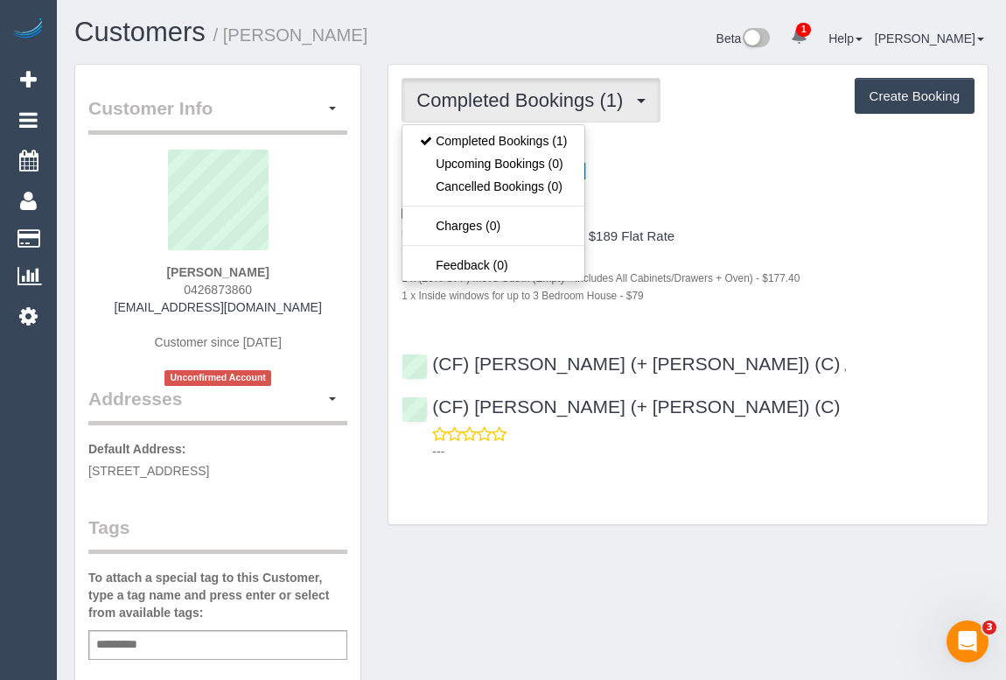
click at [872, 245] on div "Two Bedroom Home Cleaning - $189 Flat Rate 1 x Use Disinfectant Products - $20 …" at bounding box center [688, 266] width 573 height 74
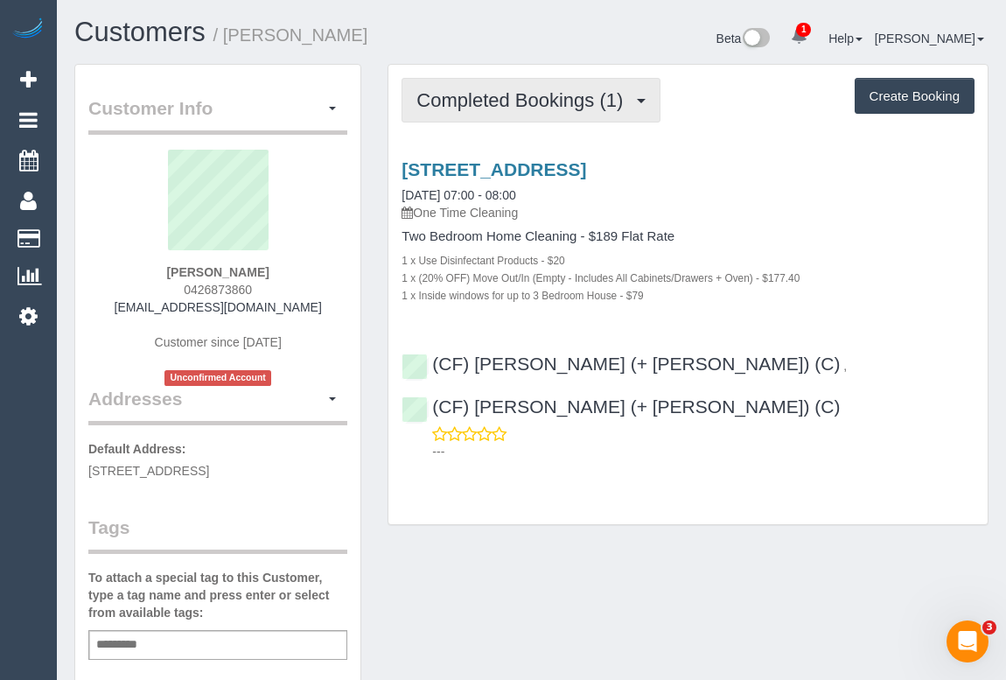
click at [542, 95] on span "Completed Bookings (1)" at bounding box center [523, 100] width 215 height 22
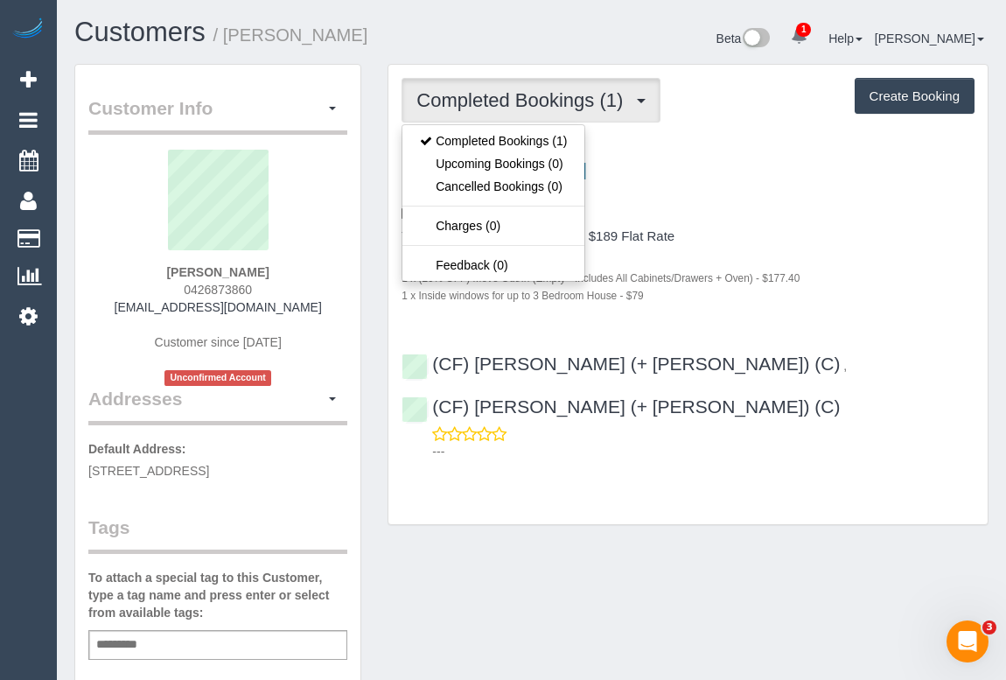
click at [887, 252] on div "1 x Use Disinfectant Products - $20" at bounding box center [688, 259] width 573 height 17
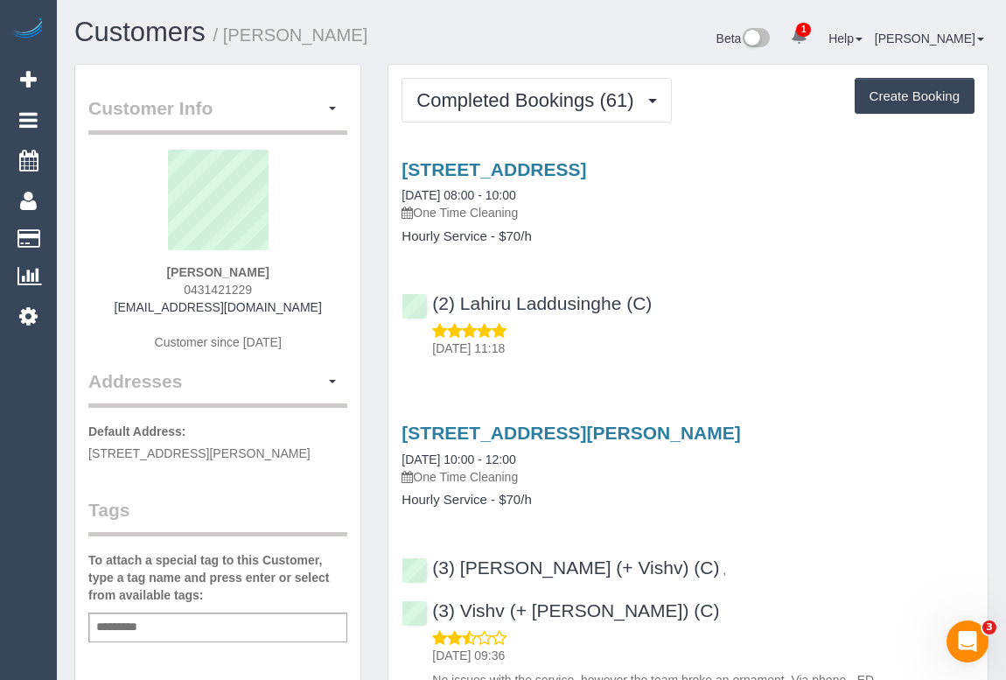
drag, startPoint x: 175, startPoint y: 284, endPoint x: 268, endPoint y: 283, distance: 92.7
click at [268, 283] on div "Melanie Finch 0431421229 melfinch44@gmail.com Customer since 2020" at bounding box center [217, 259] width 259 height 219
copy span "0431421229"
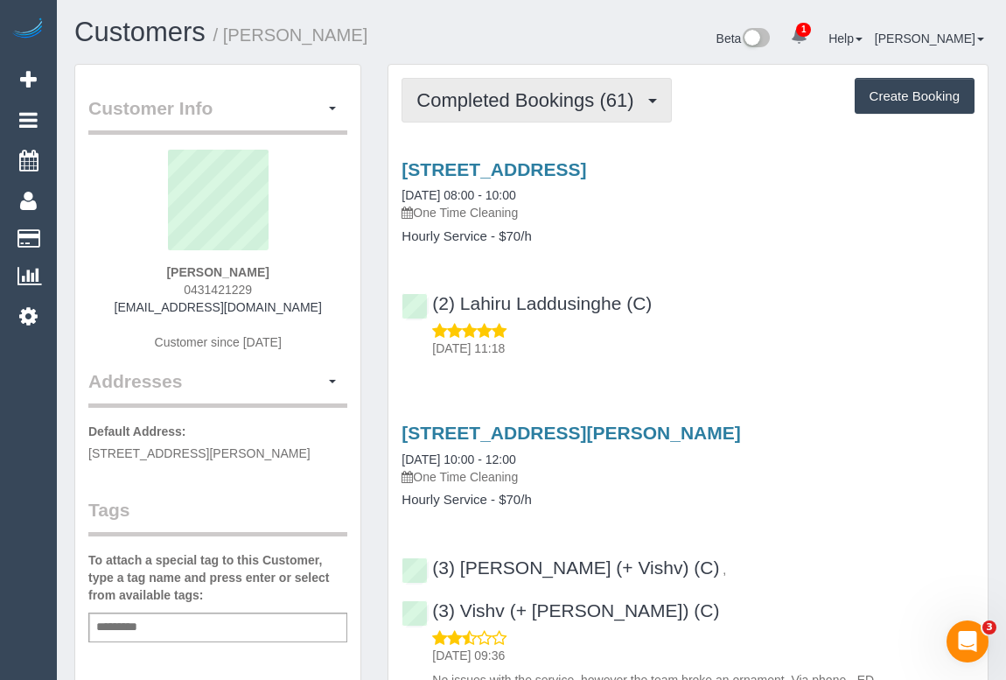
click at [499, 96] on span "Completed Bookings (61)" at bounding box center [529, 100] width 226 height 22
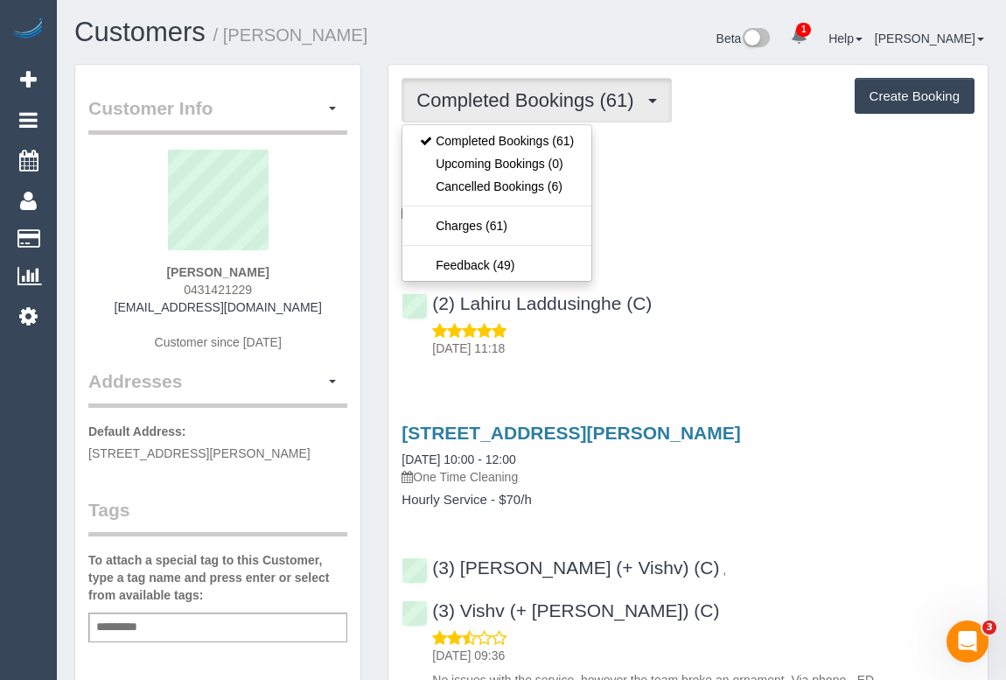
drag, startPoint x: 790, startPoint y: 311, endPoint x: 778, endPoint y: 358, distance: 48.8
click at [791, 310] on div "(2) Lahiru Laddusinghe (C) 16/09/2025 11:18" at bounding box center [687, 317] width 599 height 79
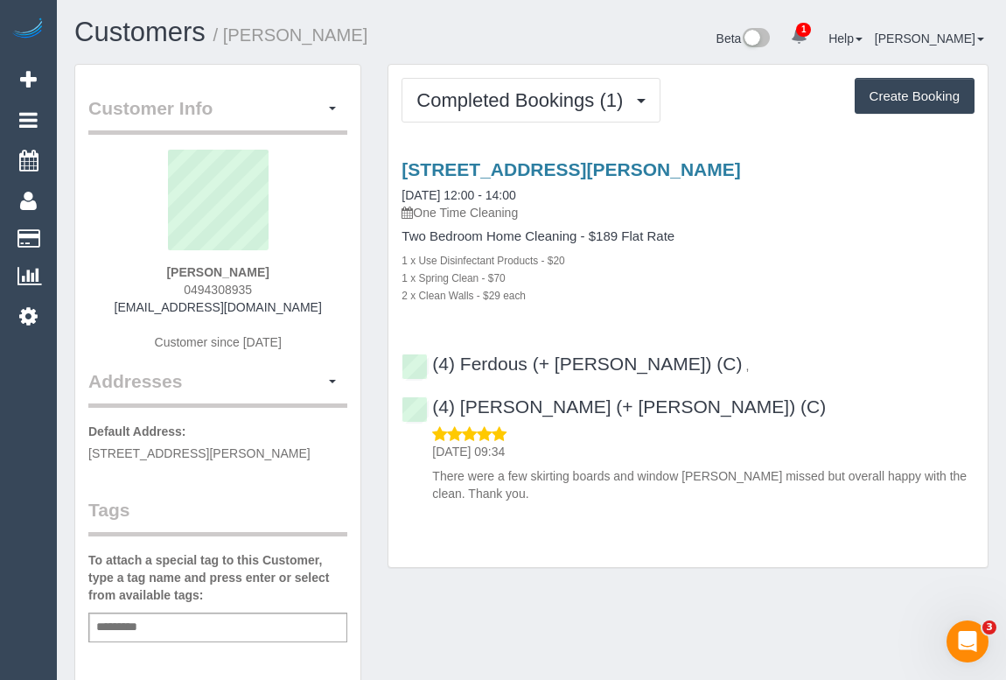
drag, startPoint x: 147, startPoint y: 303, endPoint x: 306, endPoint y: 309, distance: 159.3
click at [306, 309] on div "[PERSON_NAME] 0494308935 [EMAIL_ADDRESS][DOMAIN_NAME] Customer since [DATE]" at bounding box center [217, 259] width 259 height 219
copy link "[EMAIL_ADDRESS][DOMAIN_NAME]"
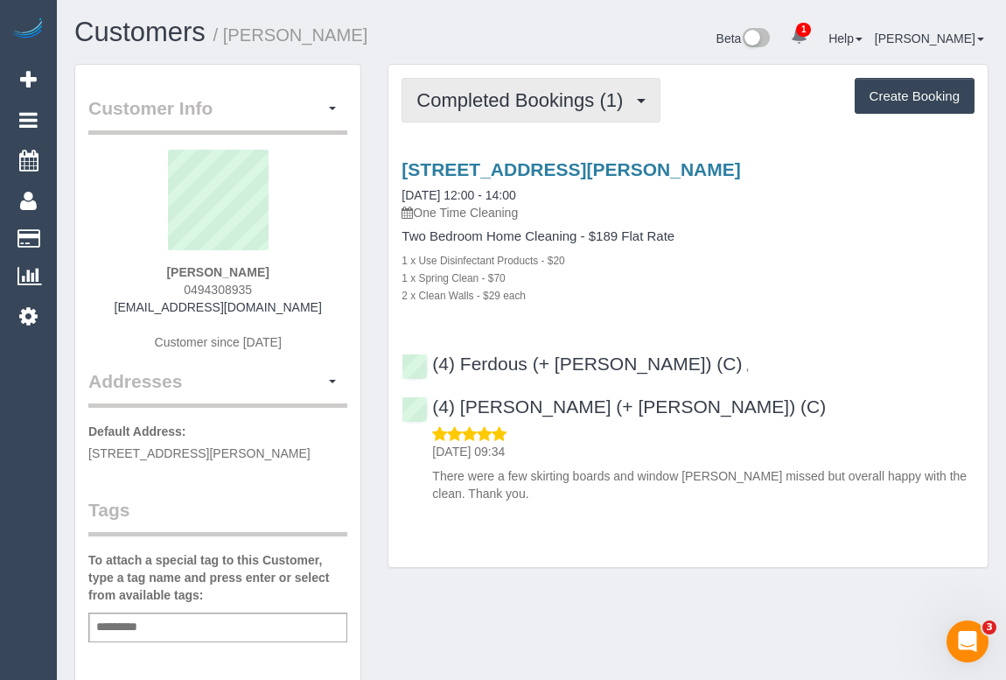
click at [593, 95] on span "Completed Bookings (1)" at bounding box center [523, 100] width 215 height 22
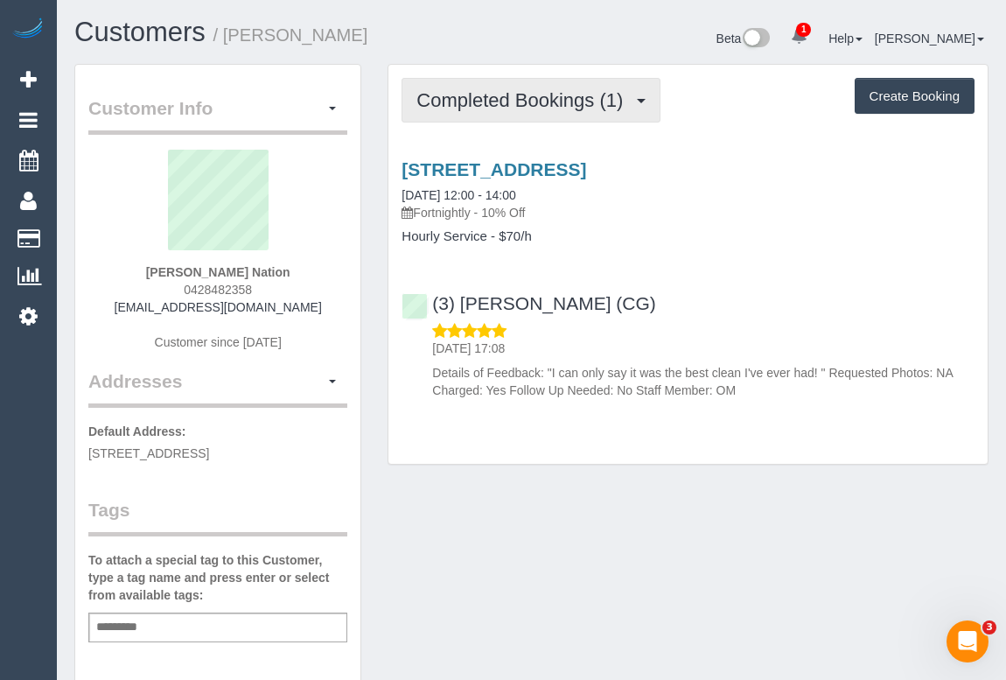
click at [526, 103] on span "Completed Bookings (1)" at bounding box center [523, 100] width 215 height 22
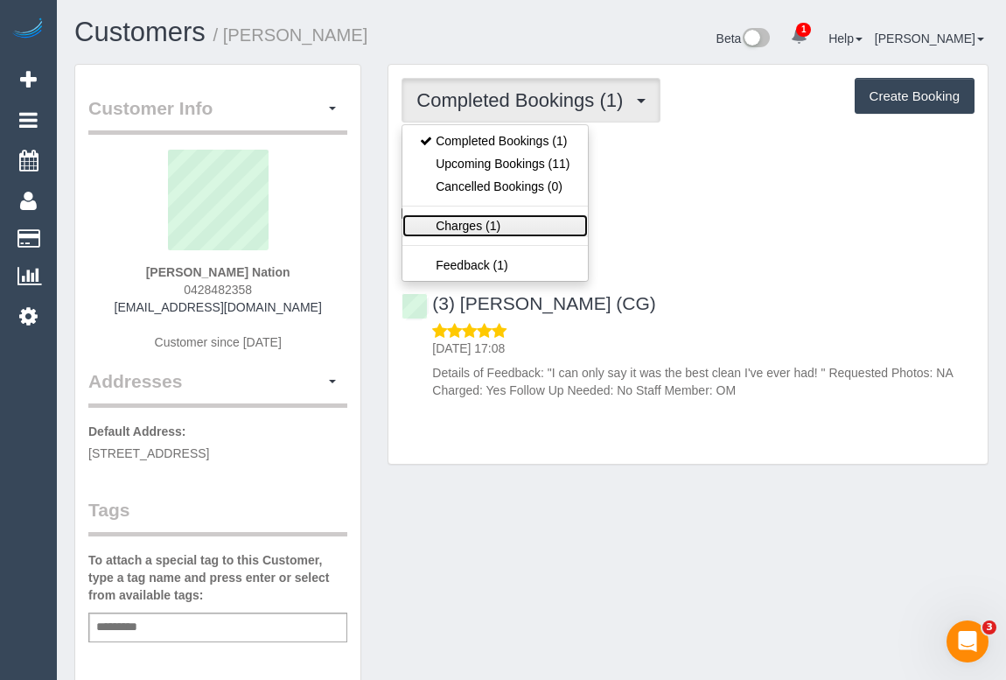
click at [467, 226] on link "Charges (1)" at bounding box center [494, 225] width 185 height 23
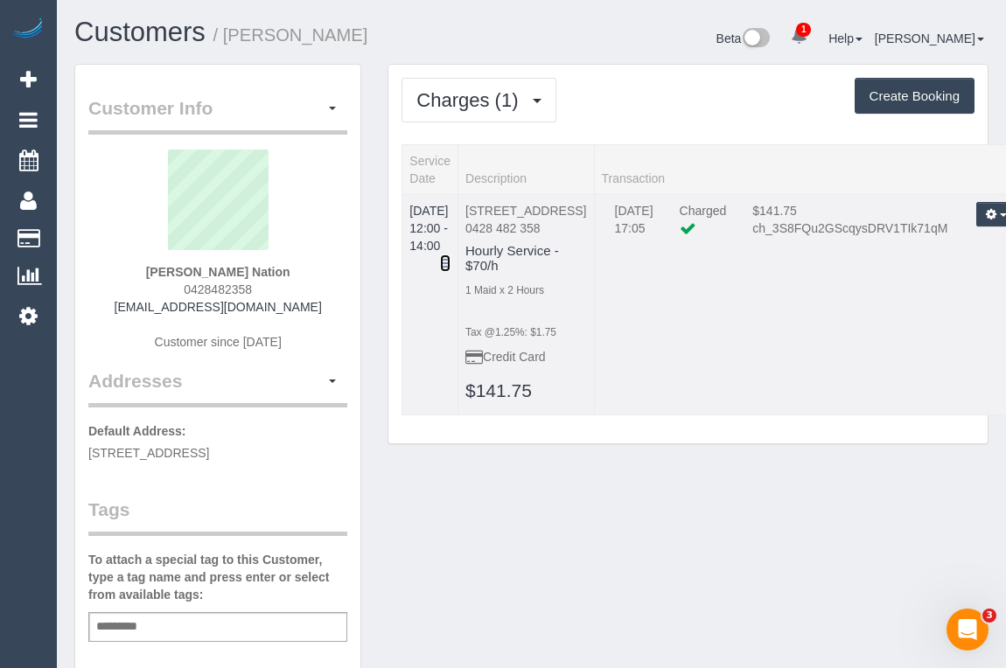
click at [451, 257] on icon at bounding box center [445, 263] width 10 height 12
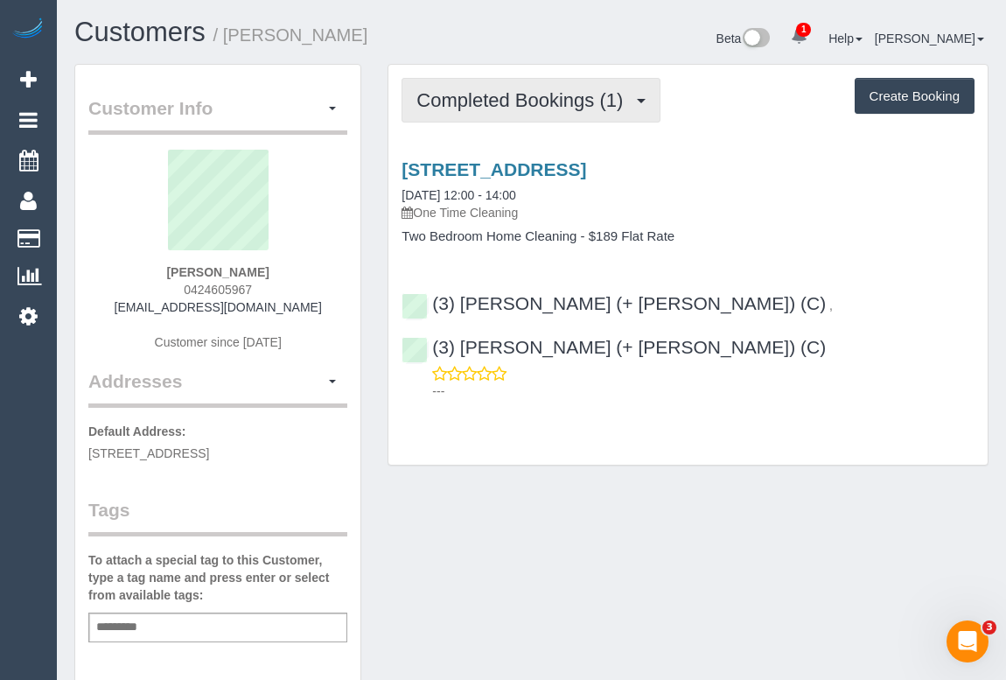
click at [534, 97] on span "Completed Bookings (1)" at bounding box center [523, 100] width 215 height 22
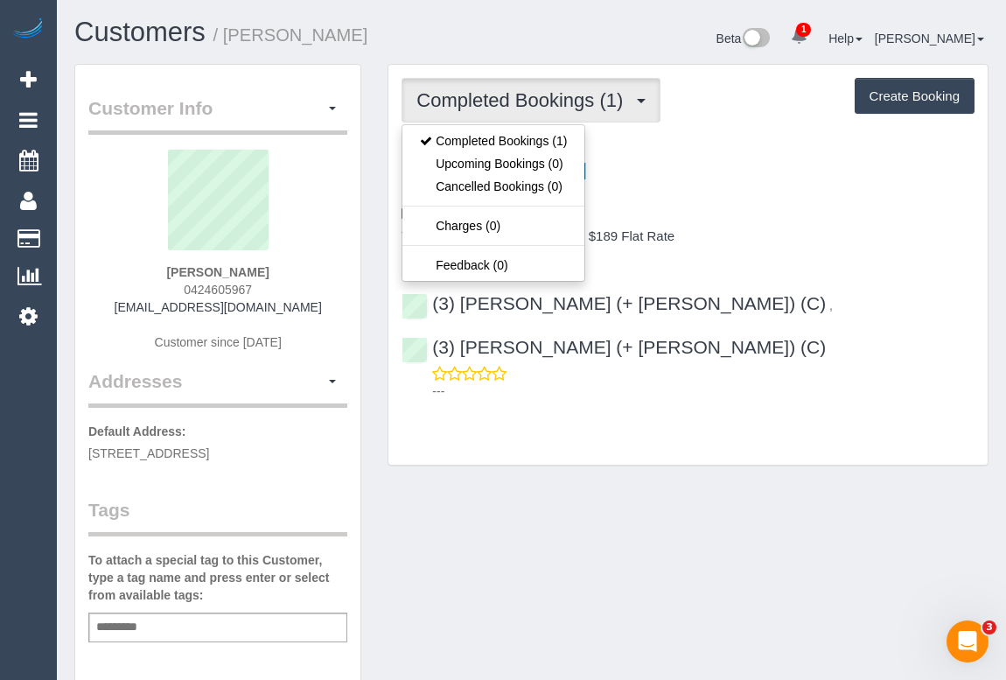
click at [604, 508] on div "Customer Info Edit Contact Info Send Message Email Preferences Special Sales Ta…" at bounding box center [531, 650] width 940 height 1172
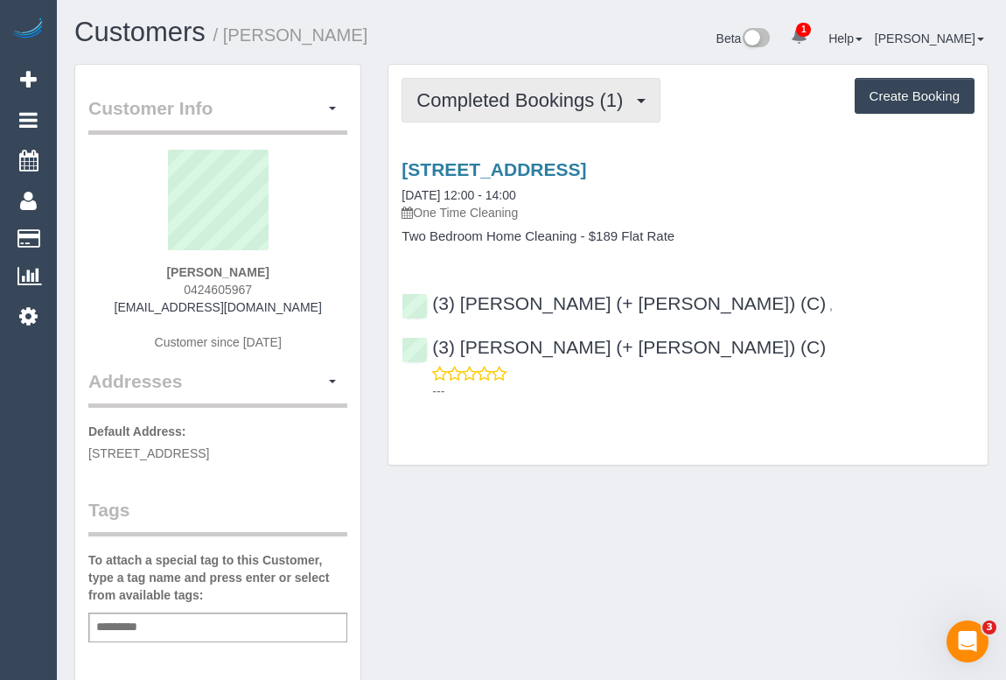
click at [456, 79] on button "Completed Bookings (1)" at bounding box center [531, 100] width 259 height 45
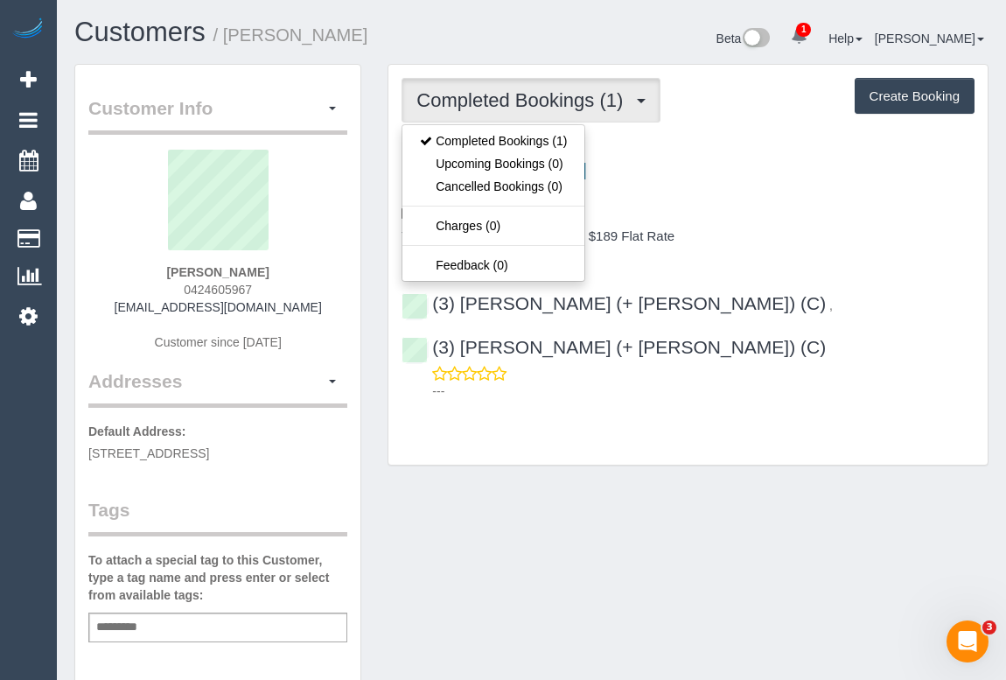
drag, startPoint x: 146, startPoint y: 306, endPoint x: 316, endPoint y: 308, distance: 169.7
click at [316, 308] on div "Rigyen Shahi 0424605967 rigyen.shahi@gmail.com Customer since 2025" at bounding box center [217, 259] width 259 height 219
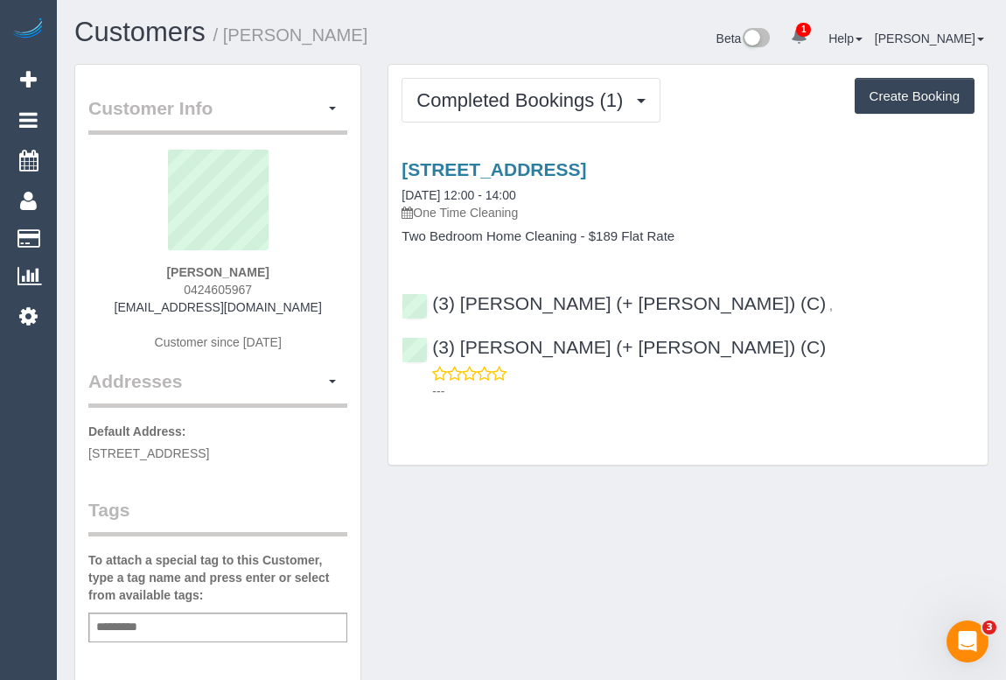
copy link "rigyen.shahi@gmail.com"
click at [560, 440] on div "Customer Info Edit Contact Info Send Message Email Preferences Special Sales Ta…" at bounding box center [531, 650] width 940 height 1172
drag, startPoint x: 134, startPoint y: 304, endPoint x: 312, endPoint y: 312, distance: 178.6
click at [312, 312] on div "Rigyen Shahi 0424605967 rigyen.shahi@gmail.com Customer since 2025" at bounding box center [217, 259] width 259 height 219
copy link "rigyen.shahi@gmail.com"
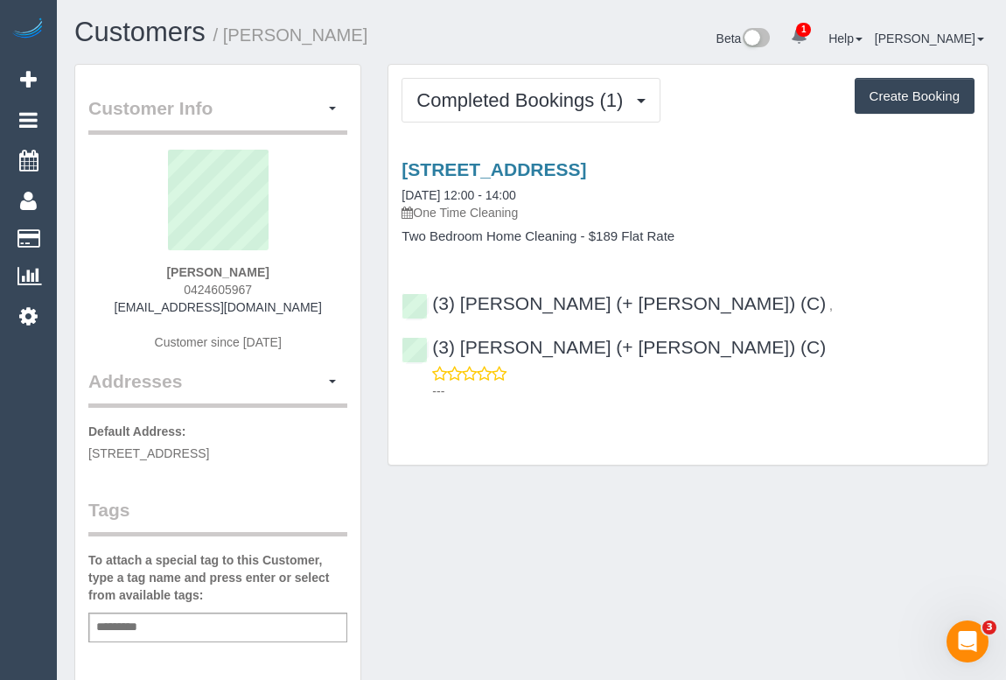
drag, startPoint x: 174, startPoint y: 266, endPoint x: 332, endPoint y: 276, distance: 158.6
click at [332, 276] on div "Rigyen Shahi 0424605967 rigyen.shahi@gmail.com Customer since 2025" at bounding box center [217, 259] width 259 height 219
copy strong "Rigyen Shahi"
drag, startPoint x: 174, startPoint y: 285, endPoint x: 337, endPoint y: 289, distance: 162.8
click at [337, 289] on div "Rigyen Shahi 0424605967 rigyen.shahi@gmail.com Customer since 2025" at bounding box center [217, 259] width 259 height 219
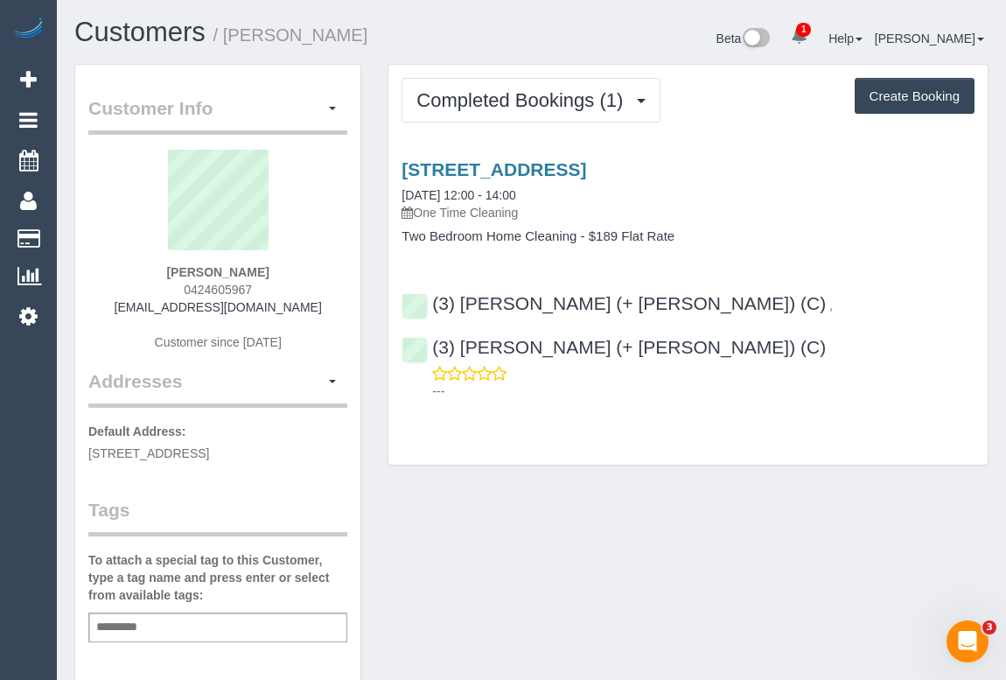
copy span "0424605967"
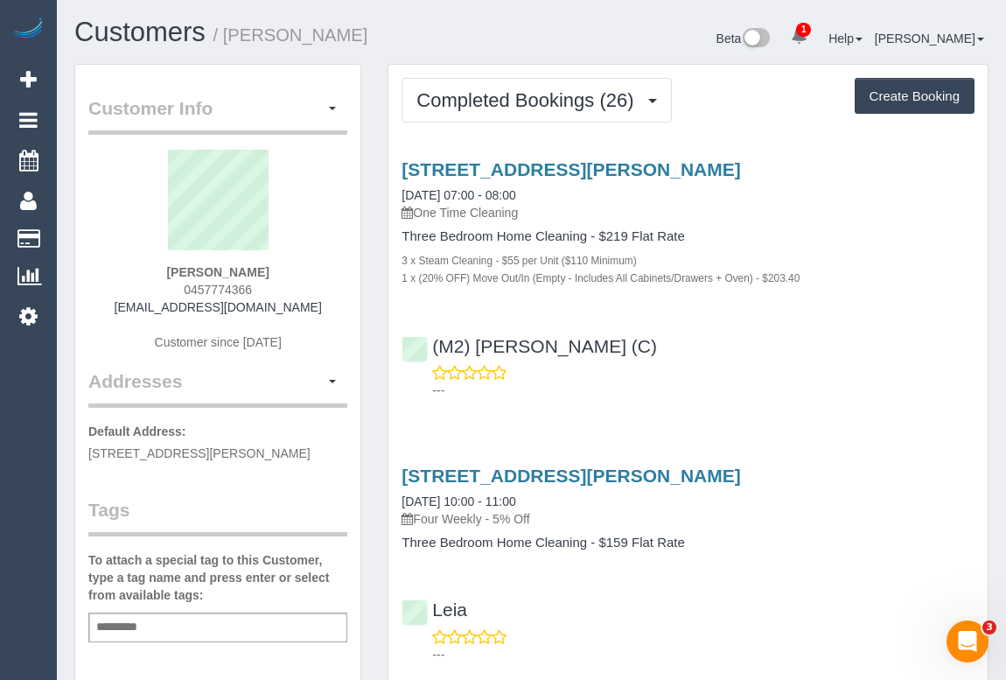
drag, startPoint x: 171, startPoint y: 291, endPoint x: 322, endPoint y: 290, distance: 150.5
click at [322, 290] on div "[PERSON_NAME] 0457774366 [EMAIL_ADDRESS][DOMAIN_NAME] Customer since [DATE]" at bounding box center [217, 259] width 259 height 219
copy span "0457774366"
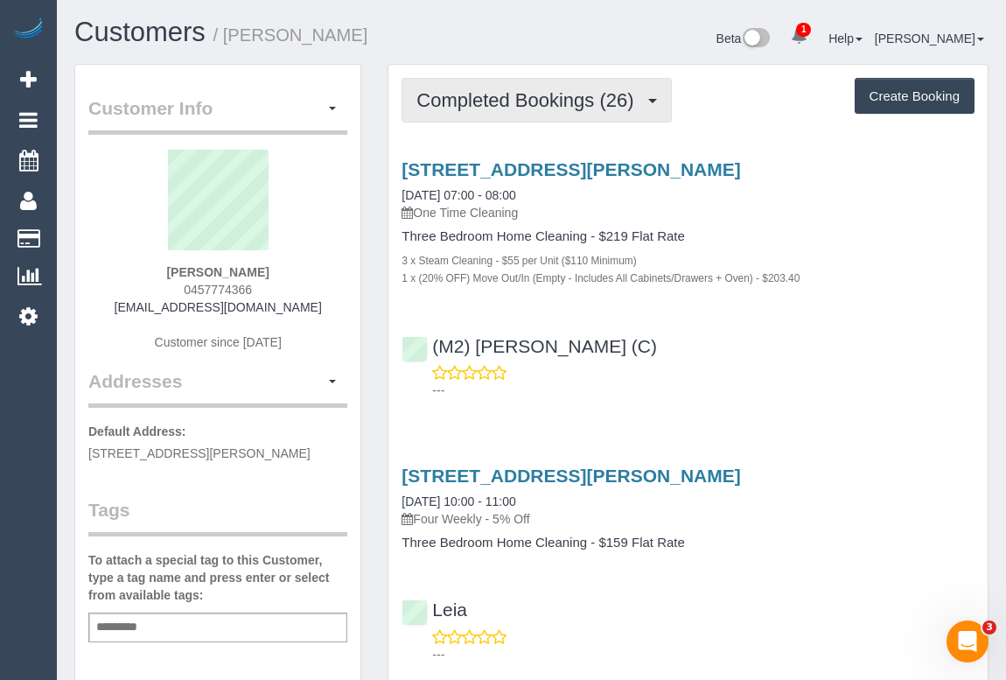
click at [545, 89] on span "Completed Bookings (26)" at bounding box center [529, 100] width 226 height 22
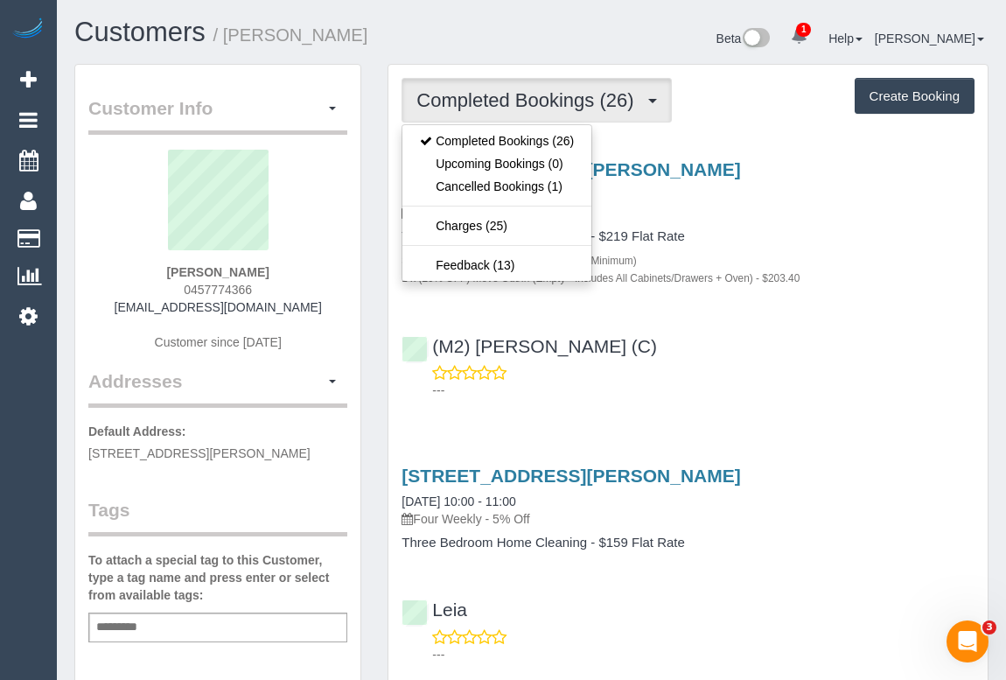
click at [828, 233] on h4 "Three Bedroom Home Cleaning - $219 Flat Rate" at bounding box center [688, 236] width 573 height 15
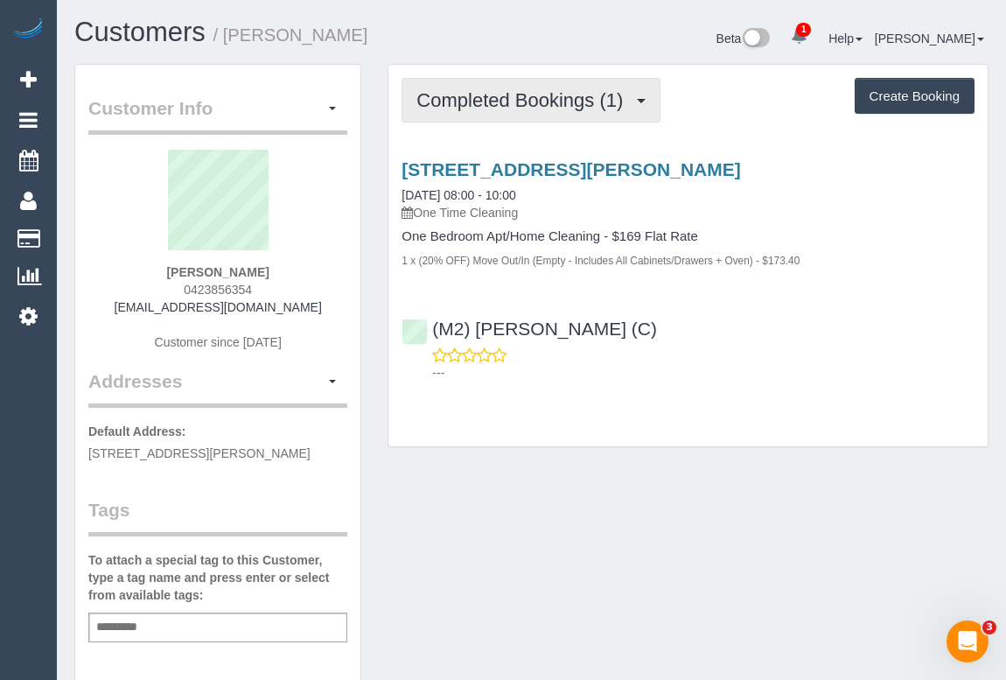
click at [514, 103] on span "Completed Bookings (1)" at bounding box center [523, 100] width 215 height 22
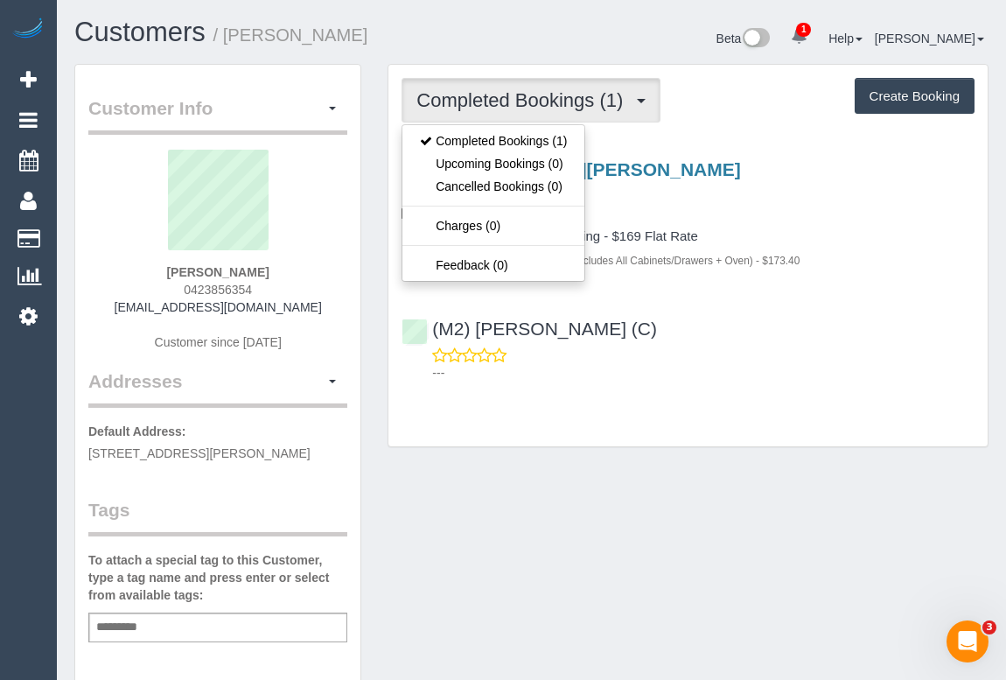
drag, startPoint x: 184, startPoint y: 288, endPoint x: 269, endPoint y: 288, distance: 85.7
click at [269, 288] on div "[PERSON_NAME] 0423856354 [EMAIL_ADDRESS][DOMAIN_NAME] Customer since [DATE]" at bounding box center [217, 259] width 259 height 219
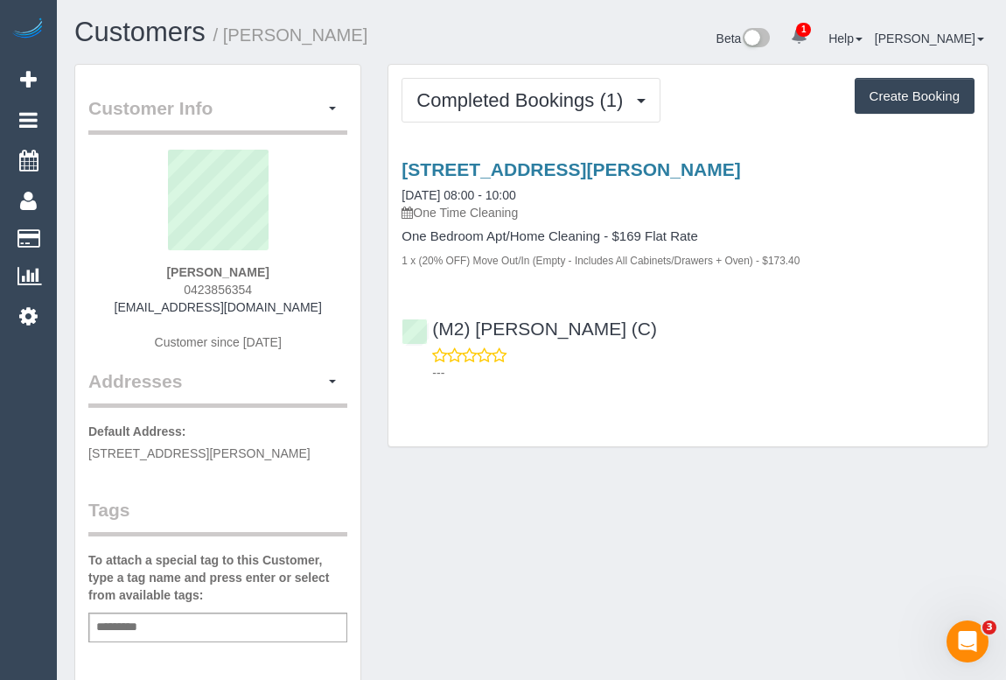
copy span "0423856354"
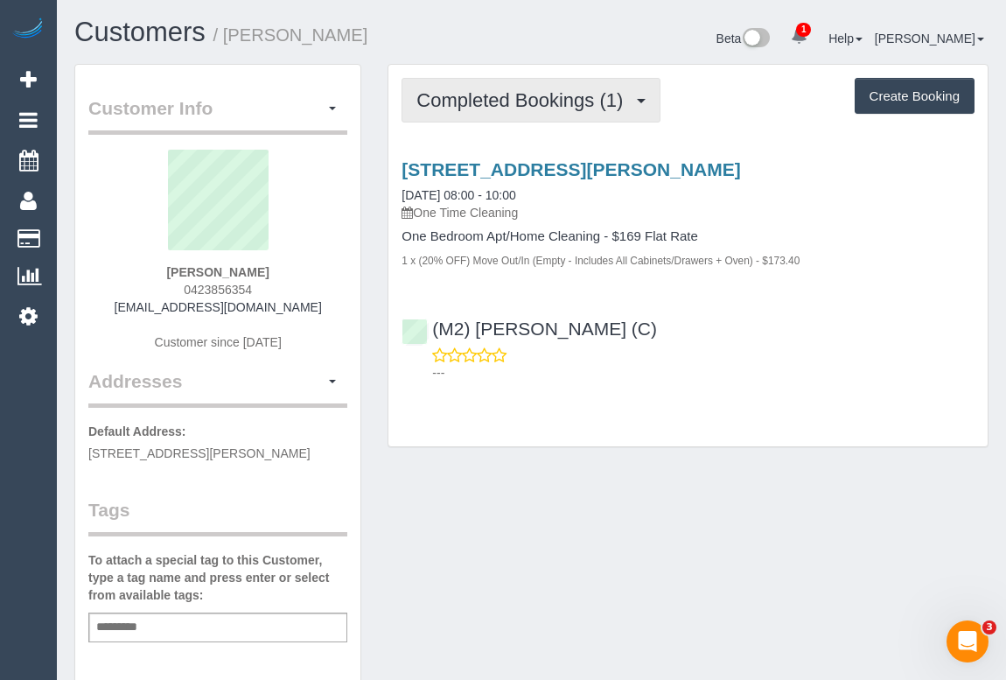
click at [539, 94] on span "Completed Bookings (1)" at bounding box center [523, 100] width 215 height 22
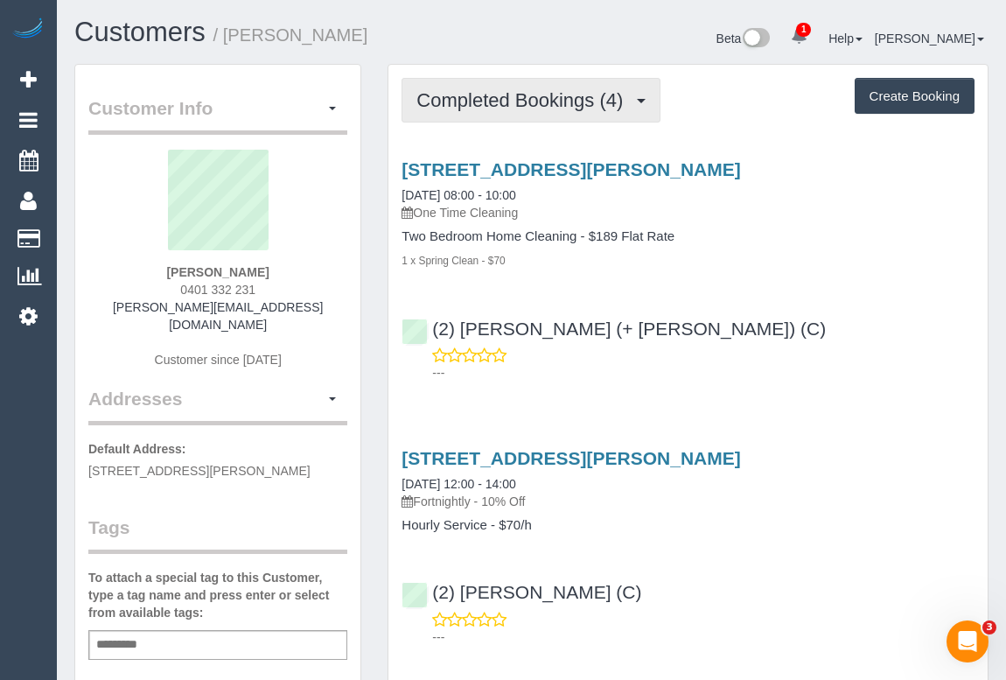
scroll to position [79, 0]
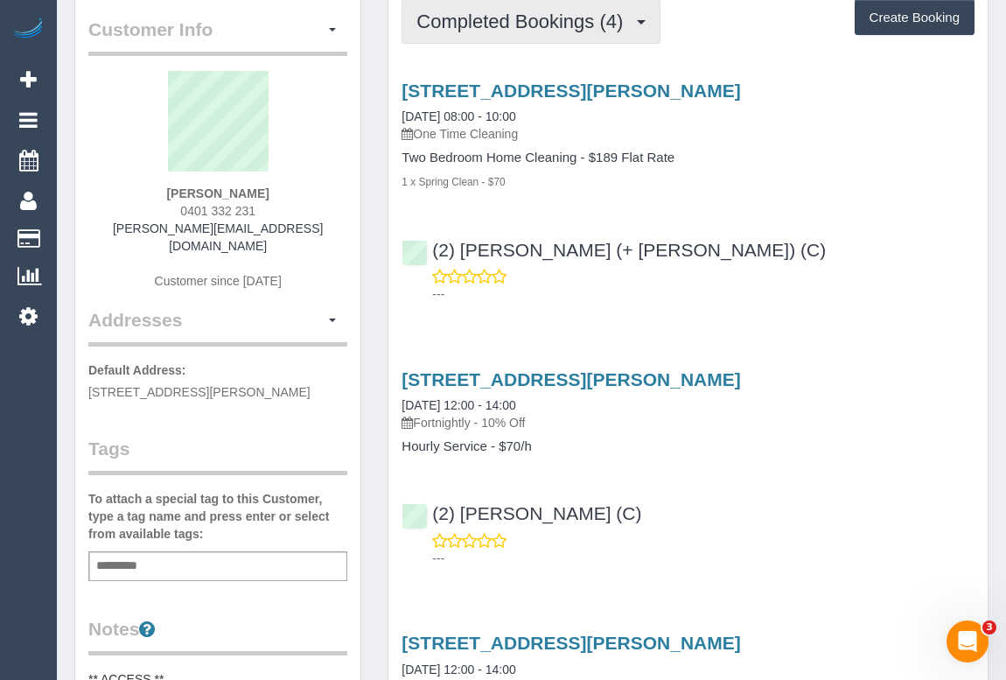
click at [541, 22] on span "Completed Bookings (4)" at bounding box center [523, 21] width 215 height 22
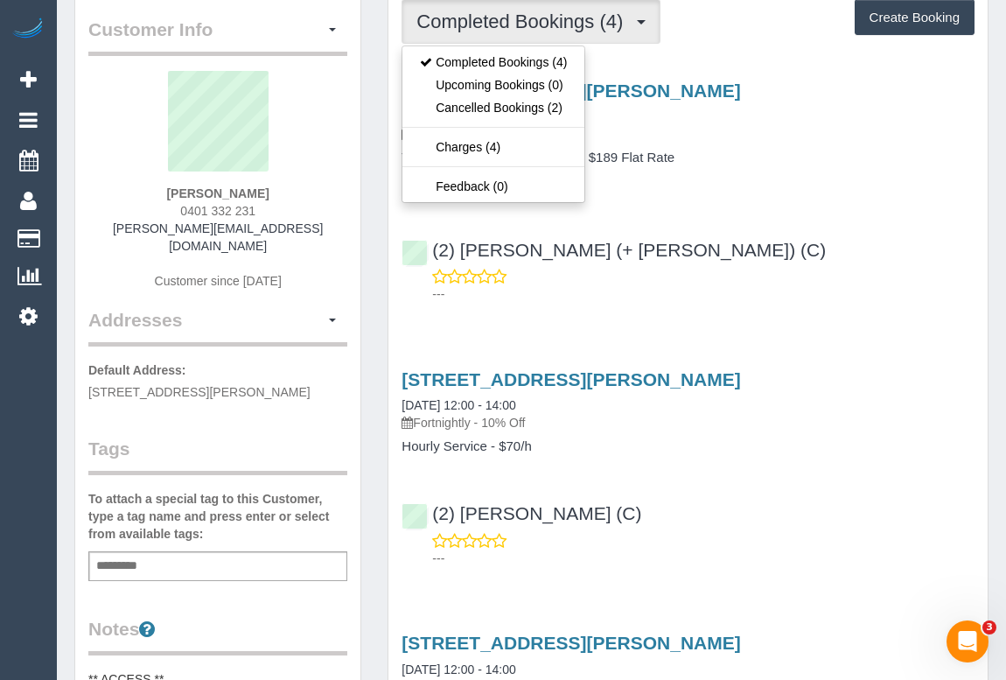
click at [742, 231] on div "(2) [PERSON_NAME] (+ [PERSON_NAME]) (C) ---" at bounding box center [687, 264] width 599 height 79
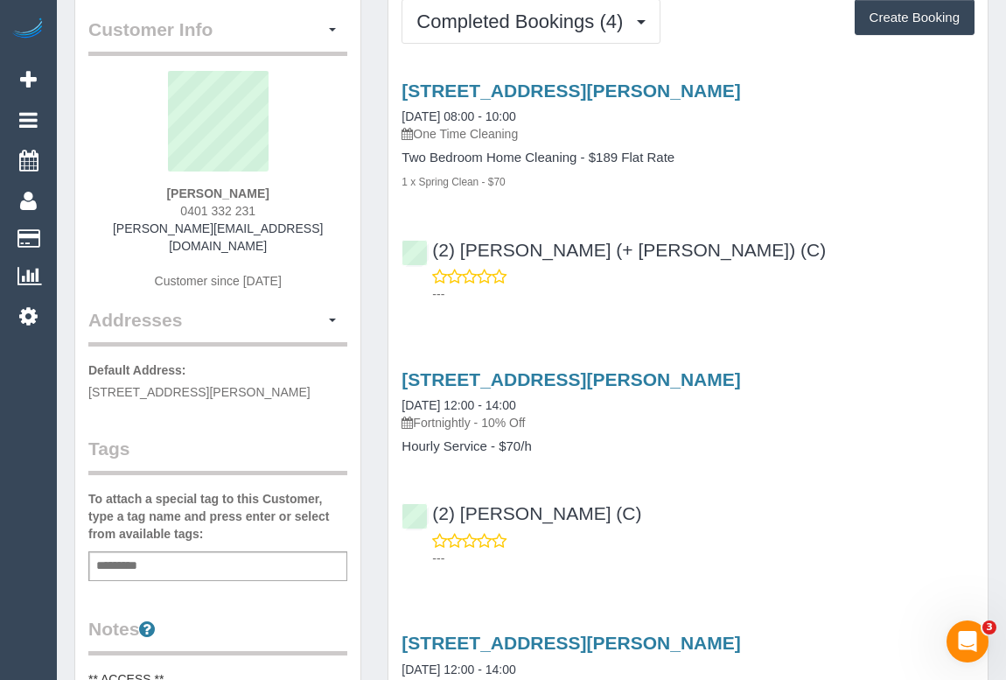
drag, startPoint x: 173, startPoint y: 211, endPoint x: 289, endPoint y: 211, distance: 115.5
click at [289, 211] on div "[PERSON_NAME] 0401 332 231 [PERSON_NAME][EMAIL_ADDRESS][DOMAIN_NAME] Customer s…" at bounding box center [217, 189] width 259 height 236
copy span "0401 332 231"
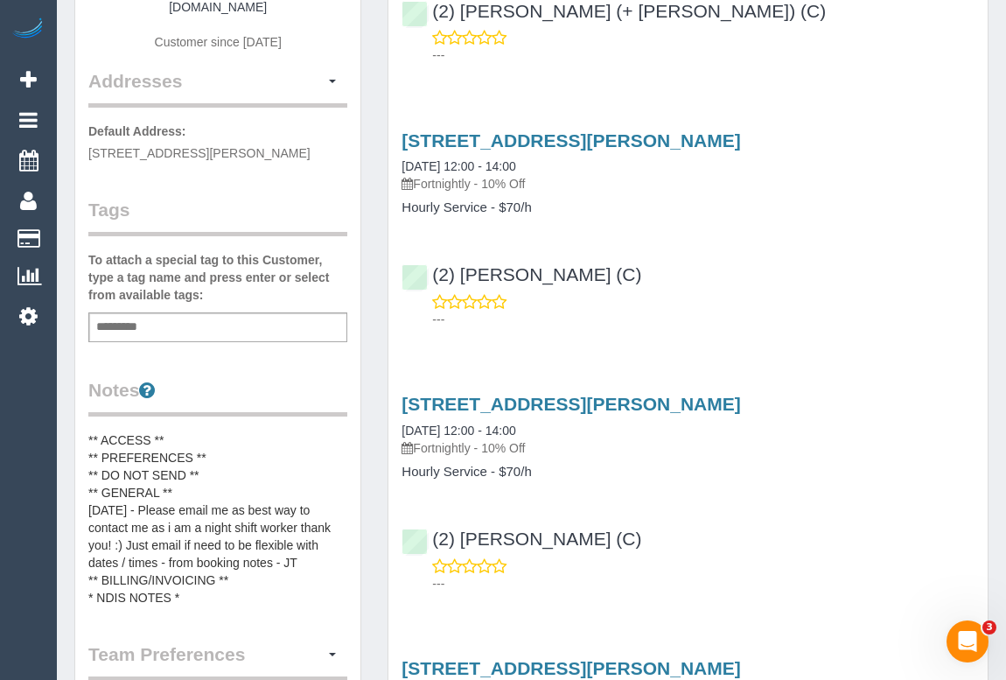
scroll to position [0, 0]
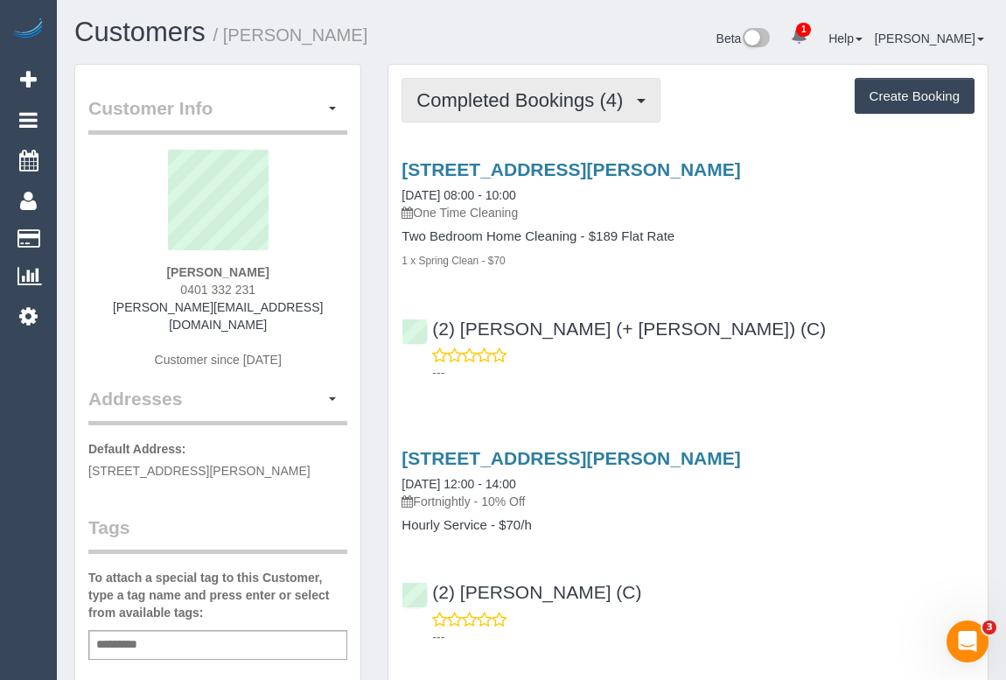
click at [534, 109] on button "Completed Bookings (4)" at bounding box center [531, 100] width 259 height 45
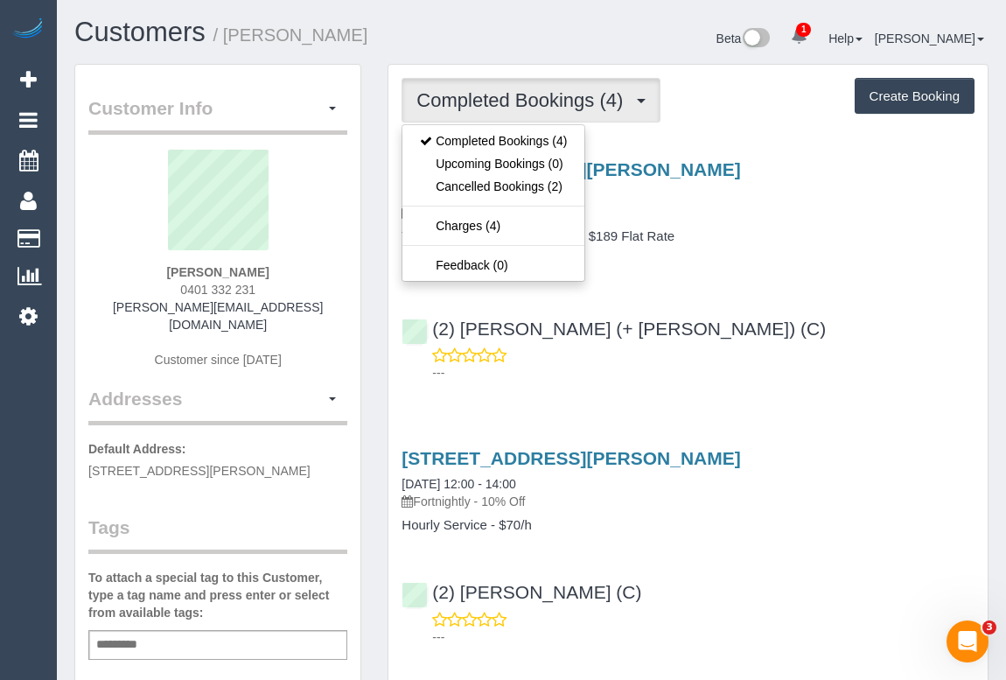
click at [756, 291] on div "19 Davland Street, Clyde North, VIC 3978 16/09/2025 08:00 - 10:00 One Time Clea…" at bounding box center [687, 266] width 599 height 245
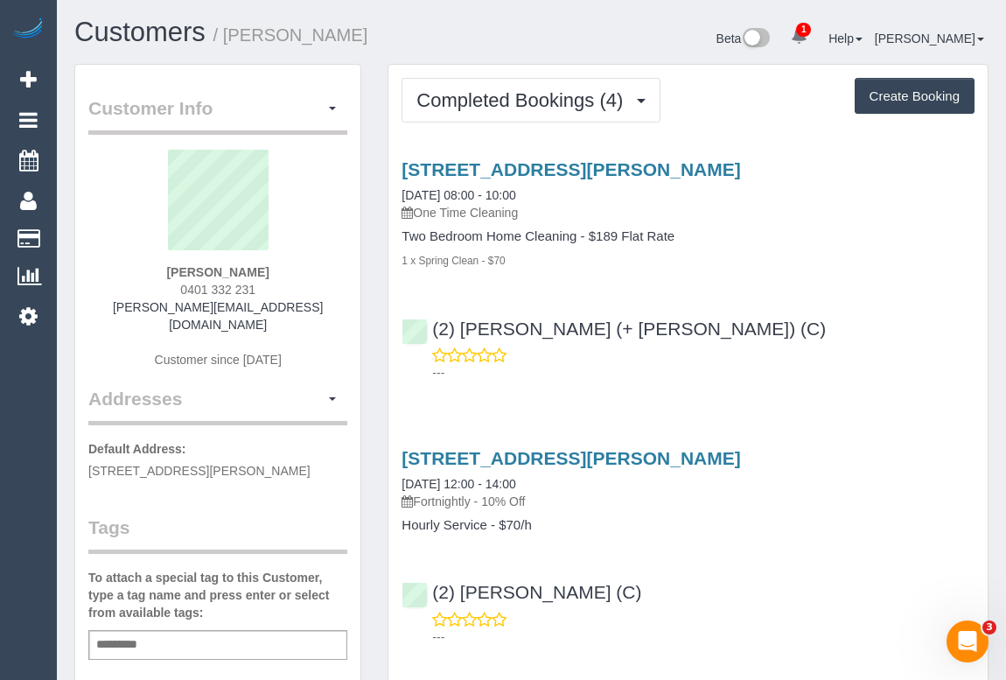
drag, startPoint x: 164, startPoint y: 286, endPoint x: 350, endPoint y: 293, distance: 185.6
copy div "0401 332 231 samanthasidiroglou@hotmail.com Customer since 2025 Addresses"
click at [295, 281] on div "Samantha Arratia 0401 332 231 samanthasidiroglou@hotmail.com Customer since 2025" at bounding box center [217, 268] width 259 height 236
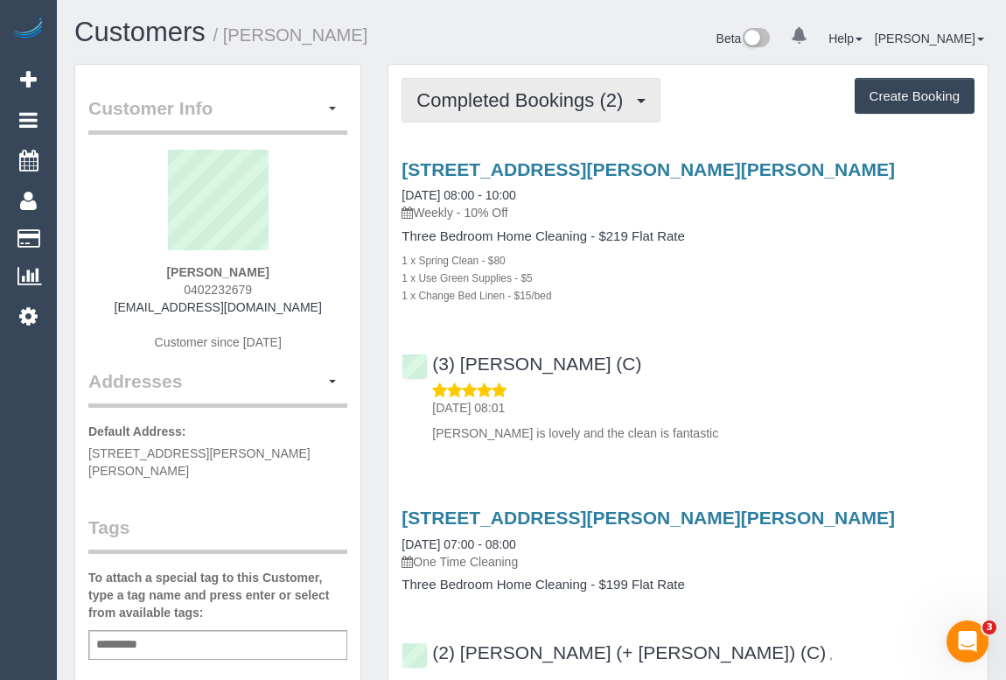
click at [560, 97] on span "Completed Bookings (2)" at bounding box center [523, 100] width 215 height 22
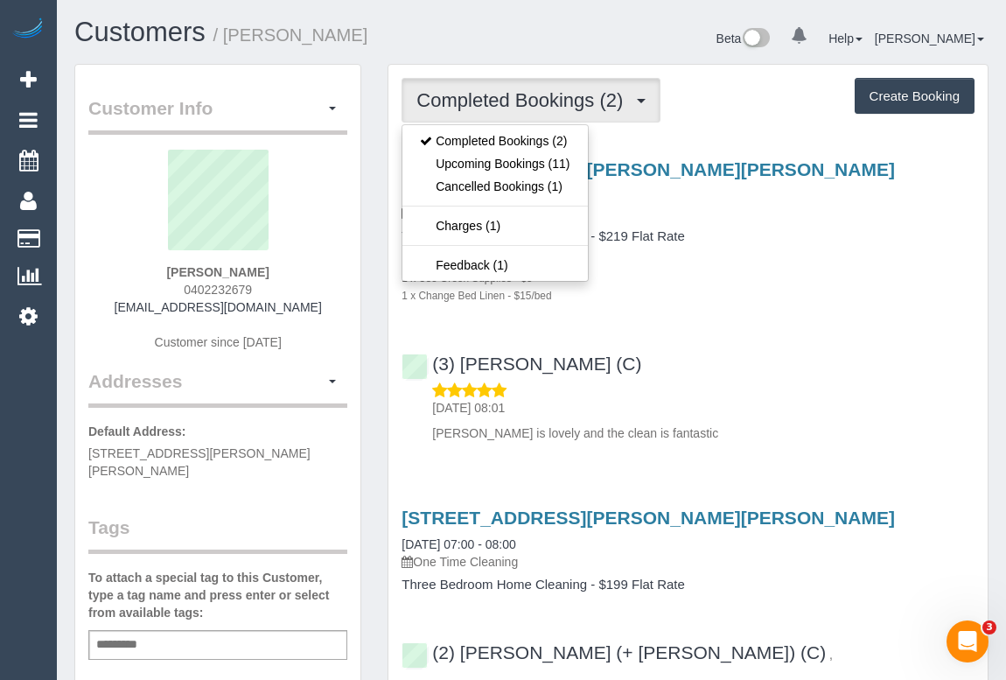
click at [753, 332] on div "[STREET_ADDRESS][PERSON_NAME][PERSON_NAME] [DATE] 08:00 - 10:00 Weekly - 10% Of…" at bounding box center [687, 296] width 599 height 305
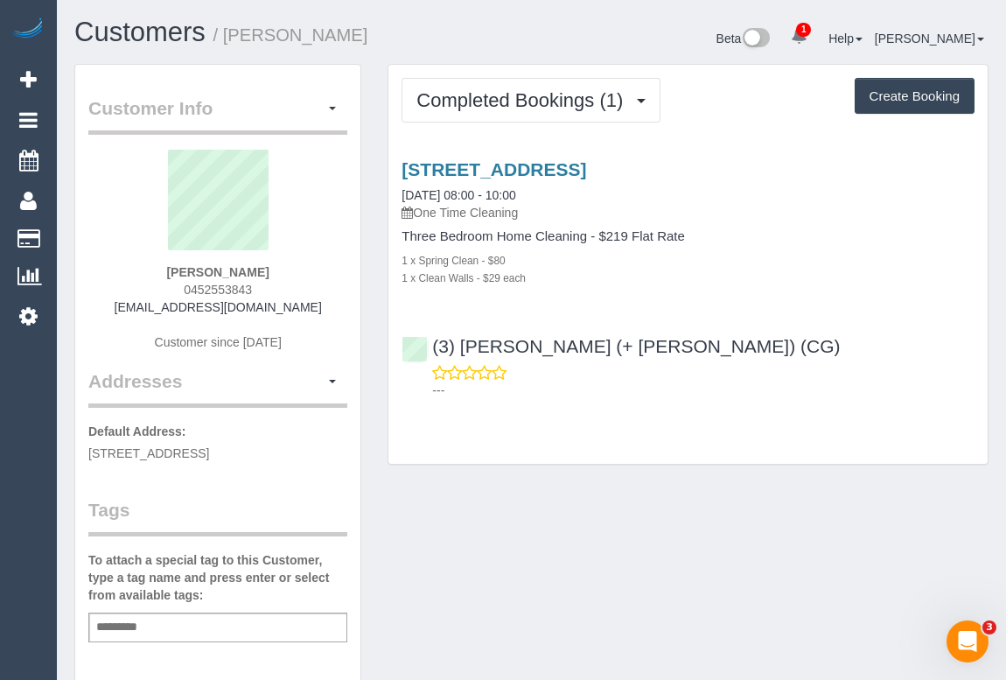
click at [782, 314] on div "147 Princes Street, 6, Flemington, VIC 3031 16/09/2025 08:00 - 10:00 One Time C…" at bounding box center [687, 275] width 599 height 262
drag, startPoint x: 166, startPoint y: 284, endPoint x: 305, endPoint y: 295, distance: 139.5
click at [305, 295] on div "Evie Kim 0452553843 eviekim1012@gmail.com Customer since 2025" at bounding box center [217, 259] width 259 height 219
copy span "0452553843"
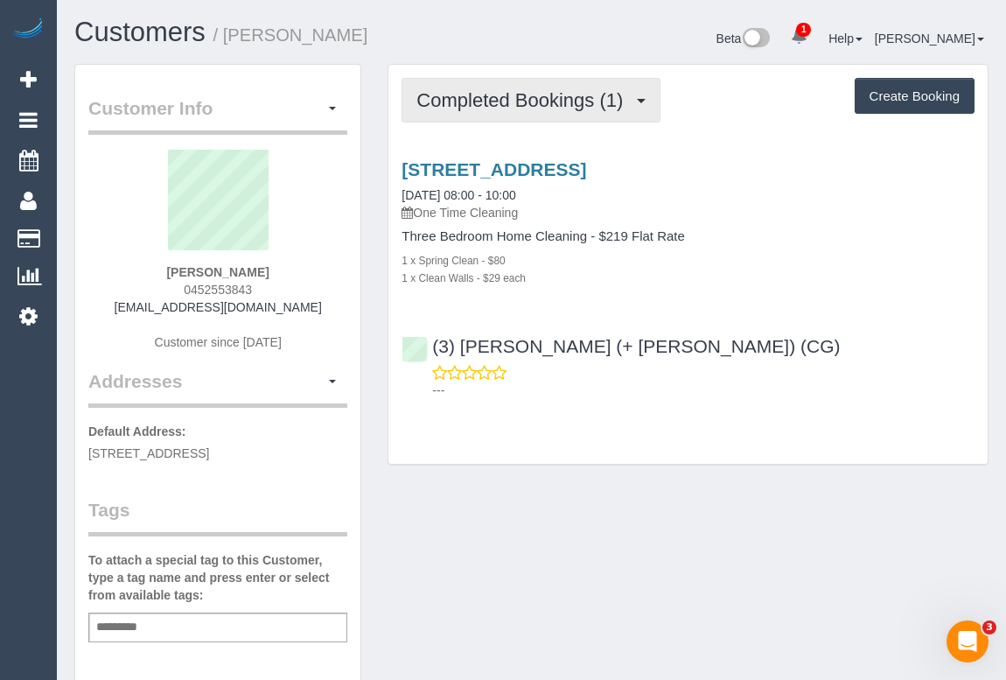
click at [525, 99] on span "Completed Bookings (1)" at bounding box center [523, 100] width 215 height 22
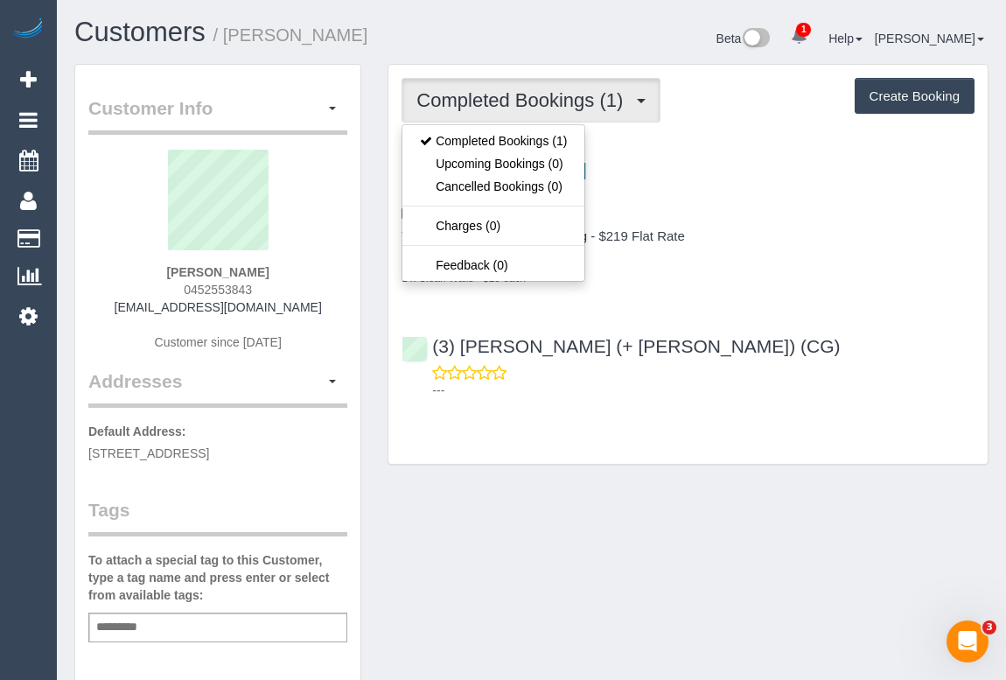
click at [862, 495] on div "Customer Info Edit Contact Info Send Message Email Preferences Special Sales Ta…" at bounding box center [531, 650] width 940 height 1172
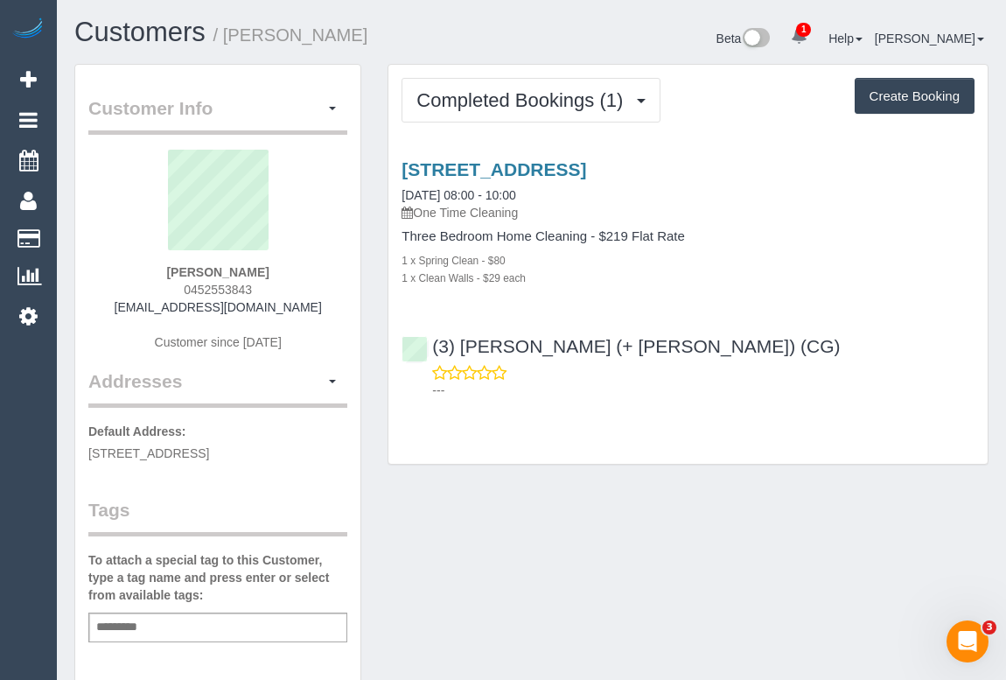
click at [591, 496] on div "Customer Info Edit Contact Info Send Message Email Preferences Special Sales Ta…" at bounding box center [531, 650] width 940 height 1172
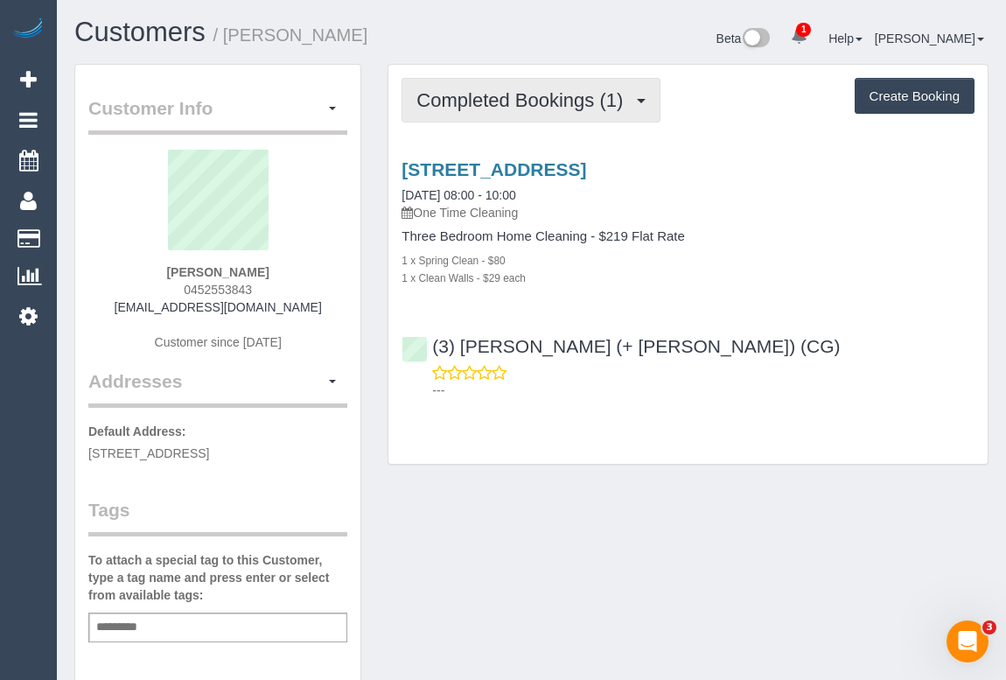
click at [499, 99] on span "Completed Bookings (1)" at bounding box center [523, 100] width 215 height 22
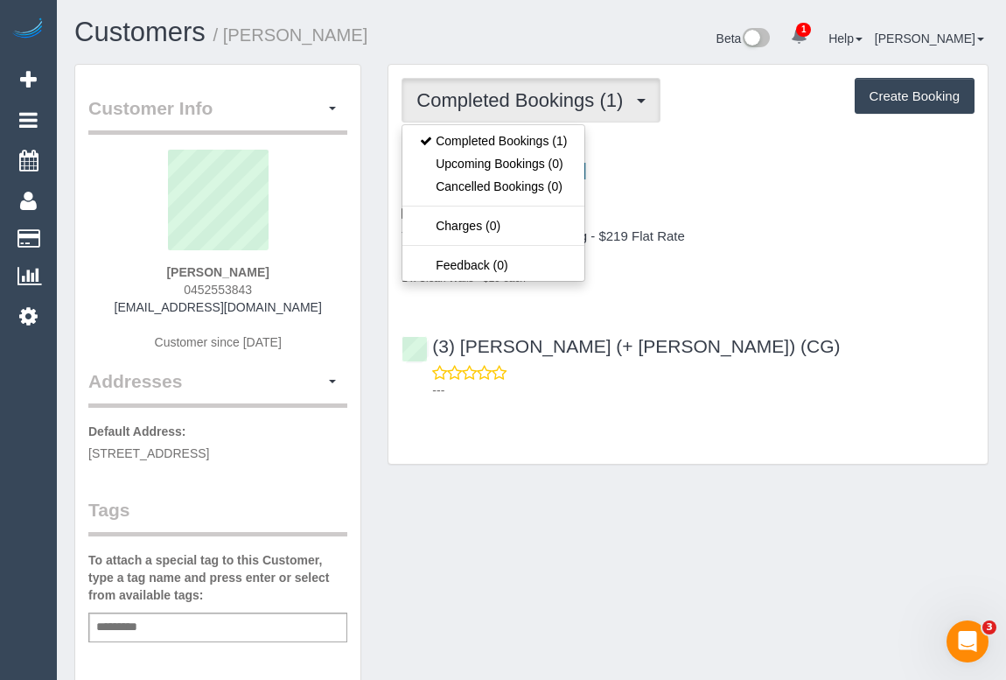
click at [784, 325] on div "(3) Sohail (+ Amninder) (CG) ---" at bounding box center [687, 360] width 599 height 79
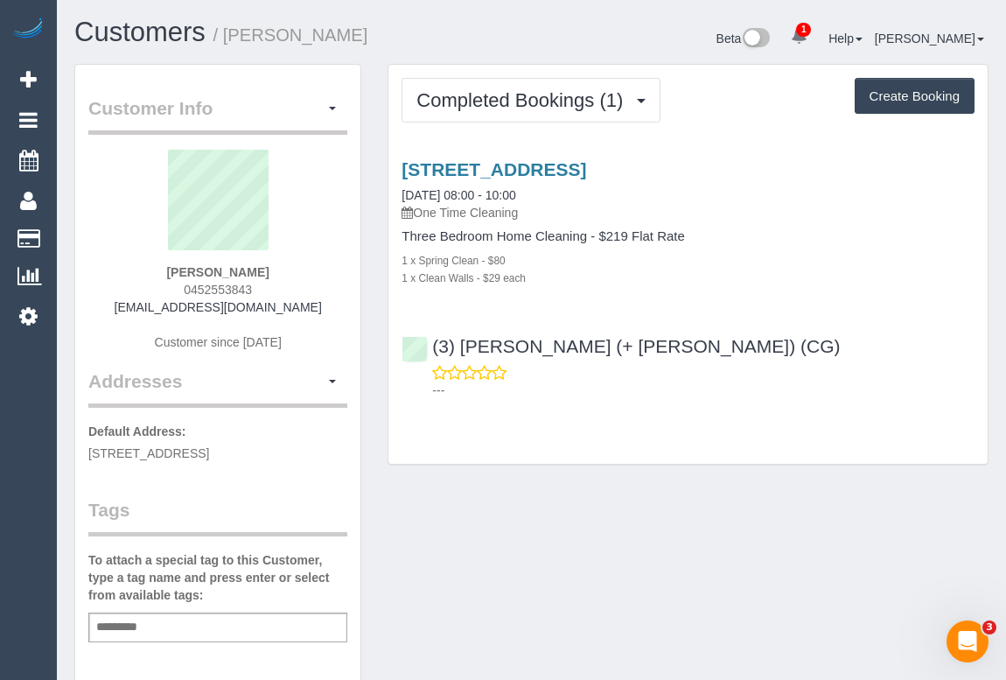
drag, startPoint x: 131, startPoint y: 306, endPoint x: 346, endPoint y: 309, distance: 214.3
click at [346, 309] on div "[PERSON_NAME] 0452553843 [EMAIL_ADDRESS][DOMAIN_NAME] Customer since [DATE]" at bounding box center [217, 259] width 259 height 219
drag, startPoint x: 180, startPoint y: 271, endPoint x: 271, endPoint y: 271, distance: 91.0
click at [271, 271] on div "Evie Kim 0452553843 eviekim1012@gmail.com Customer since 2025" at bounding box center [217, 259] width 259 height 219
copy strong "Evie Kim"
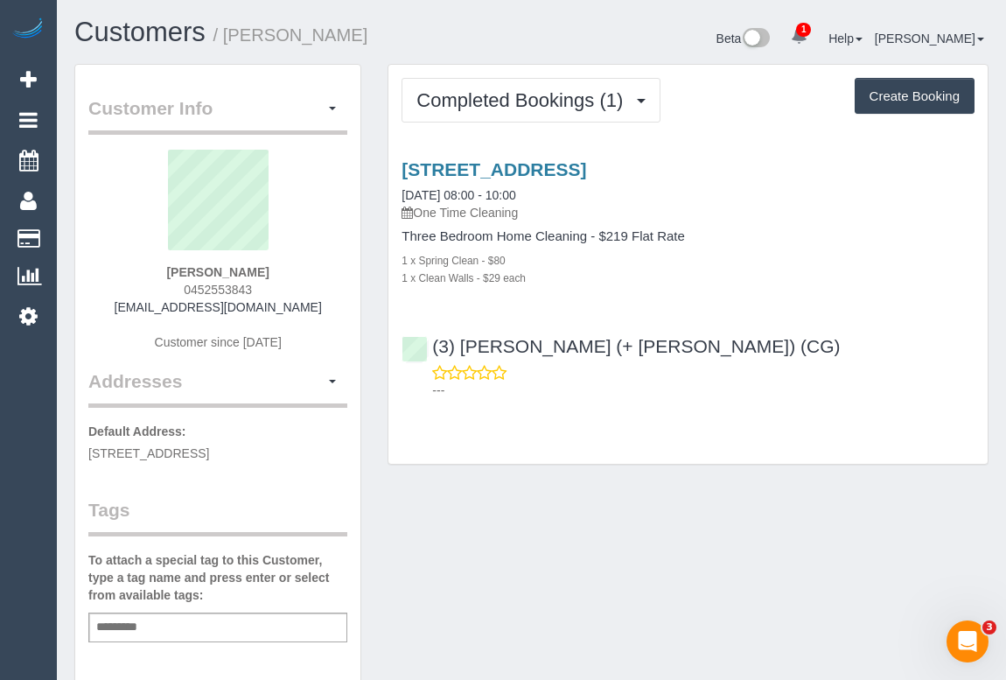
drag, startPoint x: 183, startPoint y: 288, endPoint x: 311, endPoint y: 287, distance: 128.6
click at [311, 287] on div "Evie Kim 0452553843 eviekim1012@gmail.com Customer since 2025" at bounding box center [217, 259] width 259 height 219
copy span "0452553843"
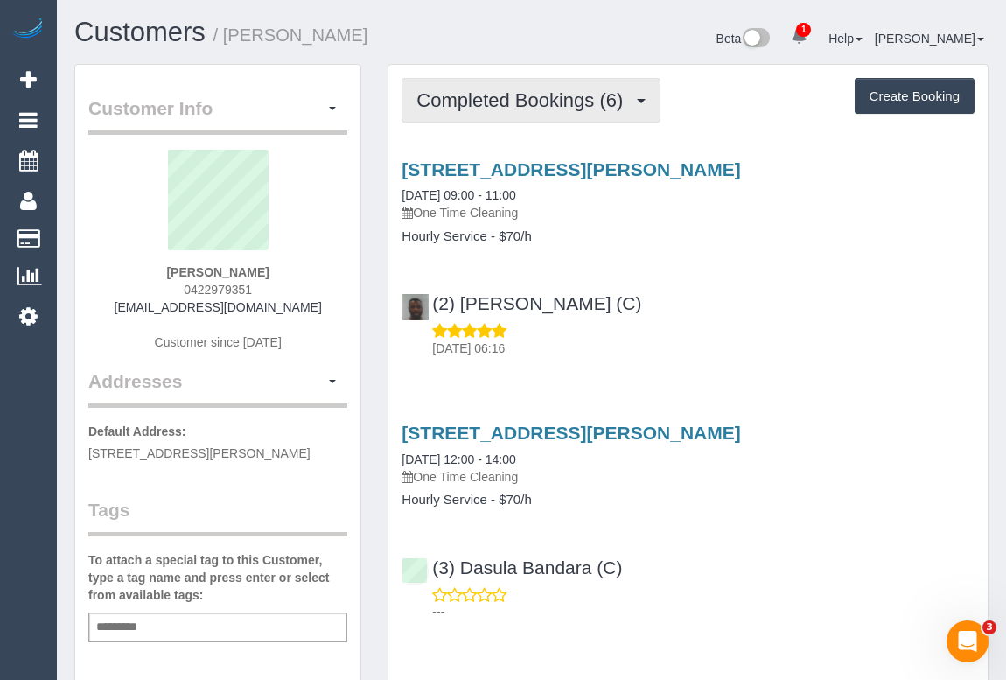
click at [490, 103] on span "Completed Bookings (6)" at bounding box center [523, 100] width 215 height 22
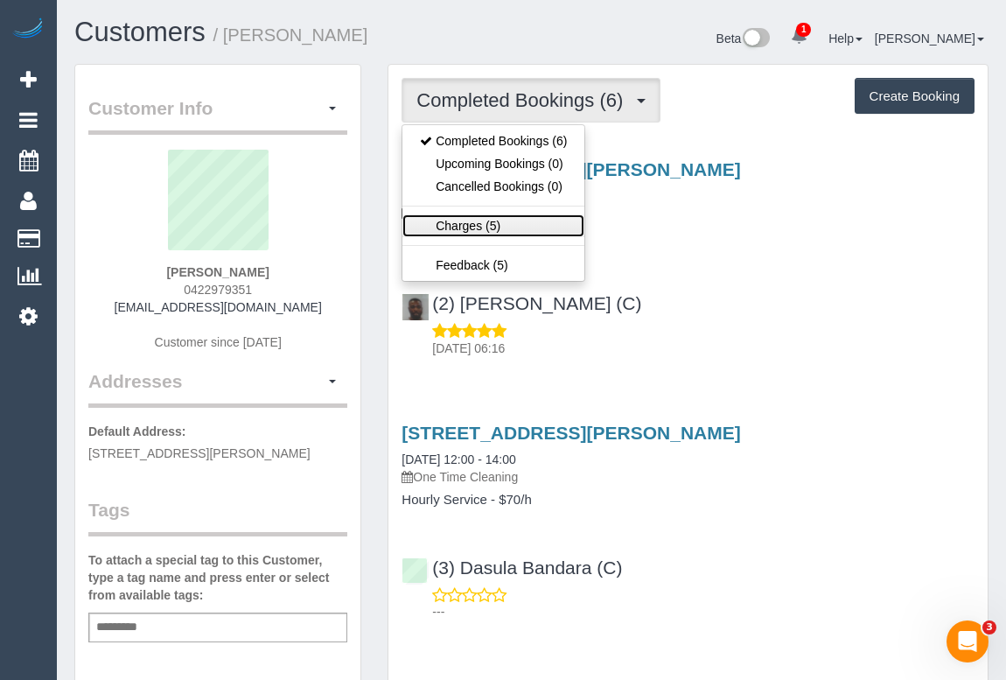
click at [464, 220] on link "Charges (5)" at bounding box center [493, 225] width 182 height 23
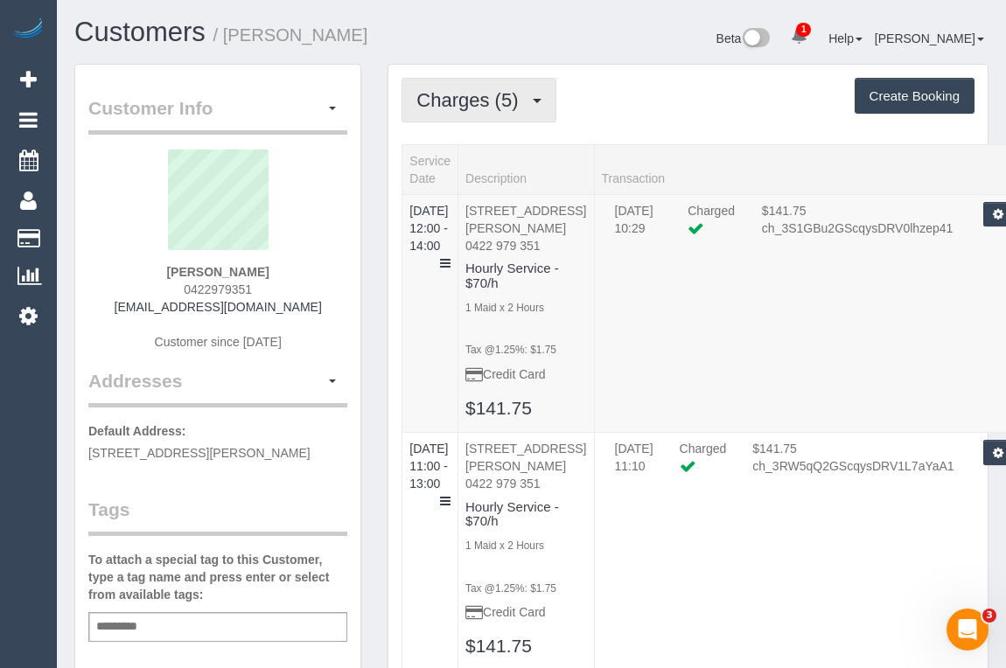
click at [486, 95] on span "Charges (5)" at bounding box center [471, 100] width 110 height 22
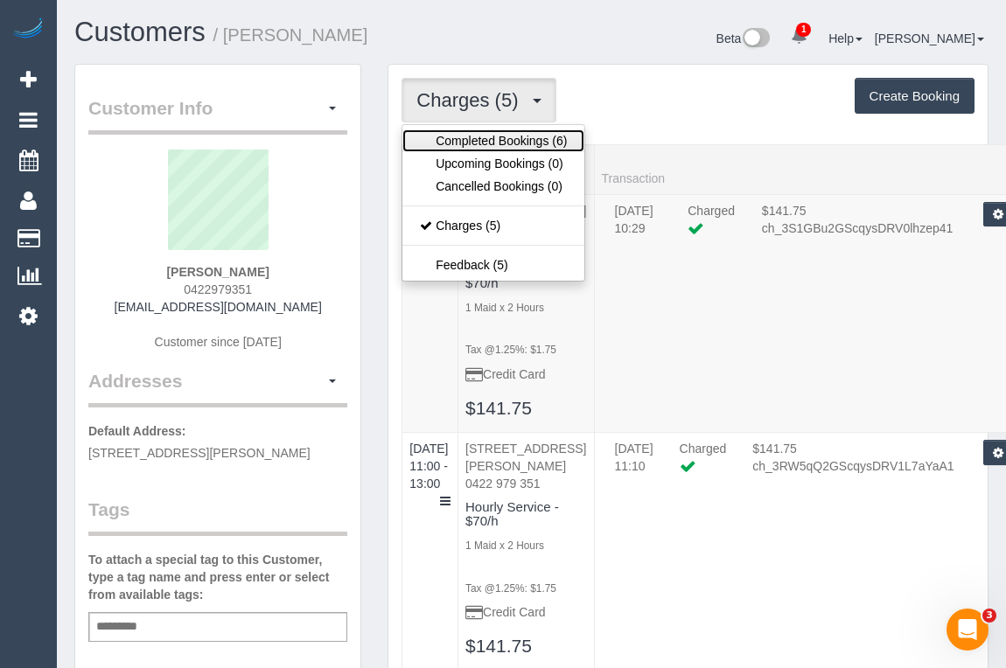
click at [481, 136] on link "Completed Bookings (6)" at bounding box center [493, 140] width 182 height 23
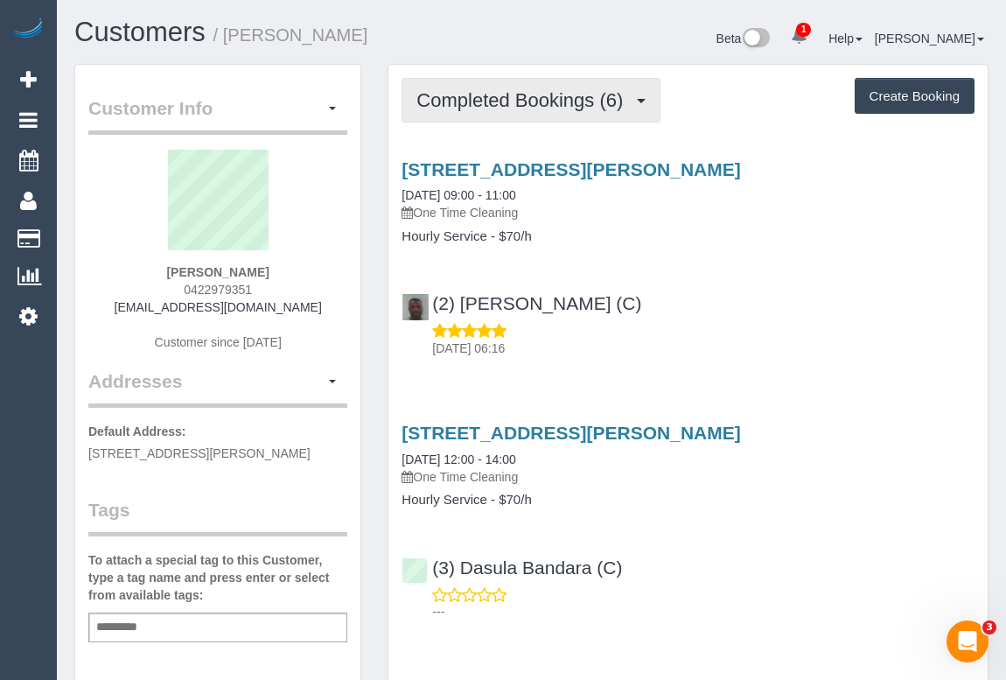
click at [467, 108] on span "Completed Bookings (6)" at bounding box center [523, 100] width 215 height 22
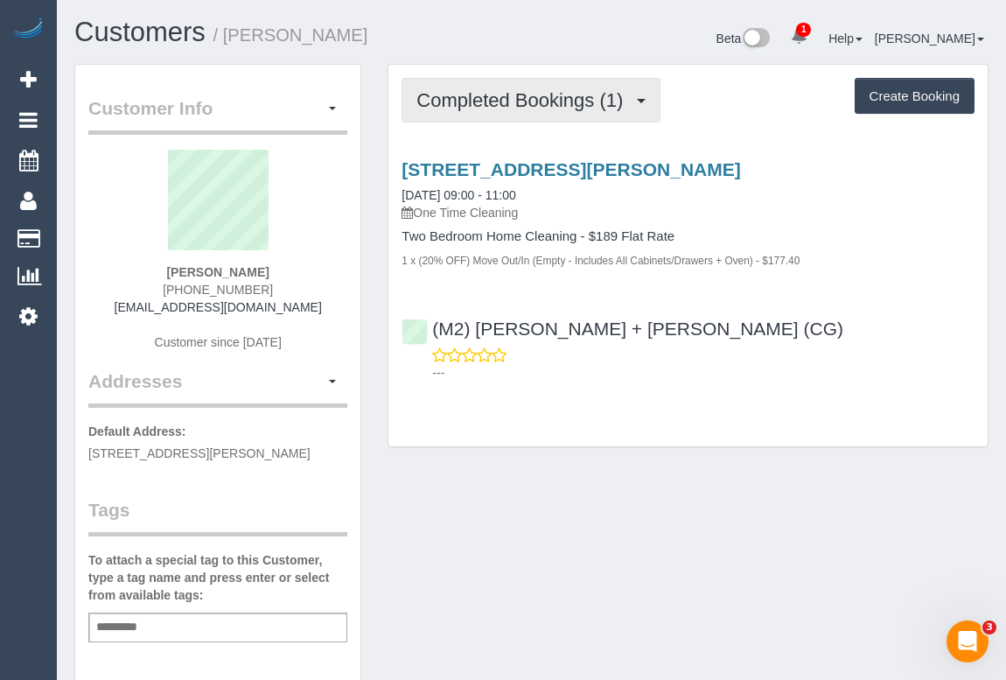
click at [520, 102] on span "Completed Bookings (1)" at bounding box center [523, 100] width 215 height 22
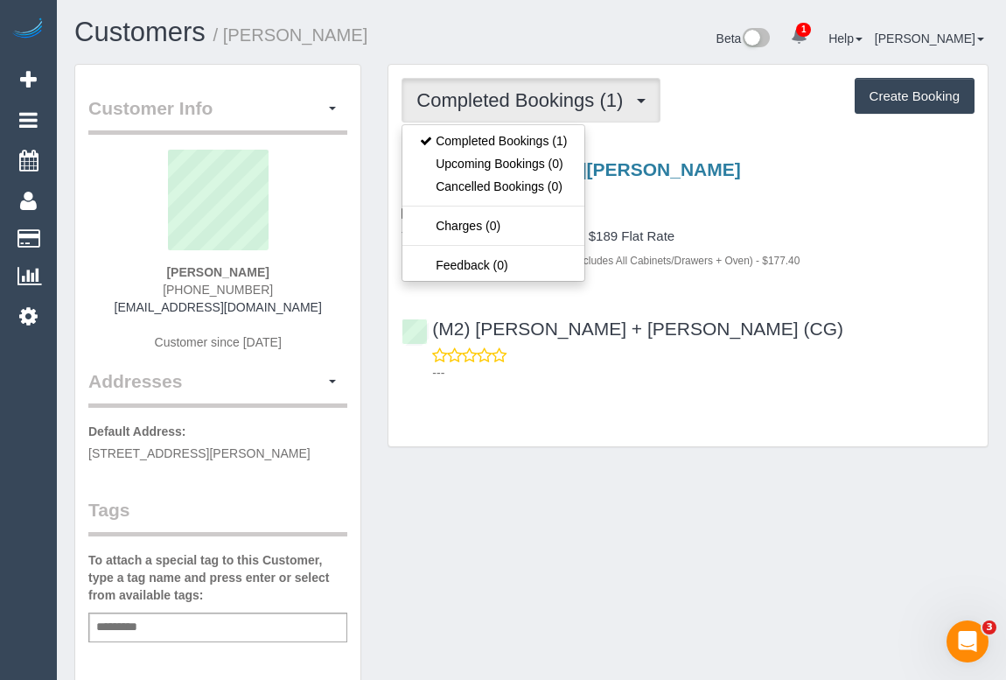
click at [700, 323] on div "(M2) [PERSON_NAME] + [PERSON_NAME] (CG) ---" at bounding box center [687, 343] width 599 height 79
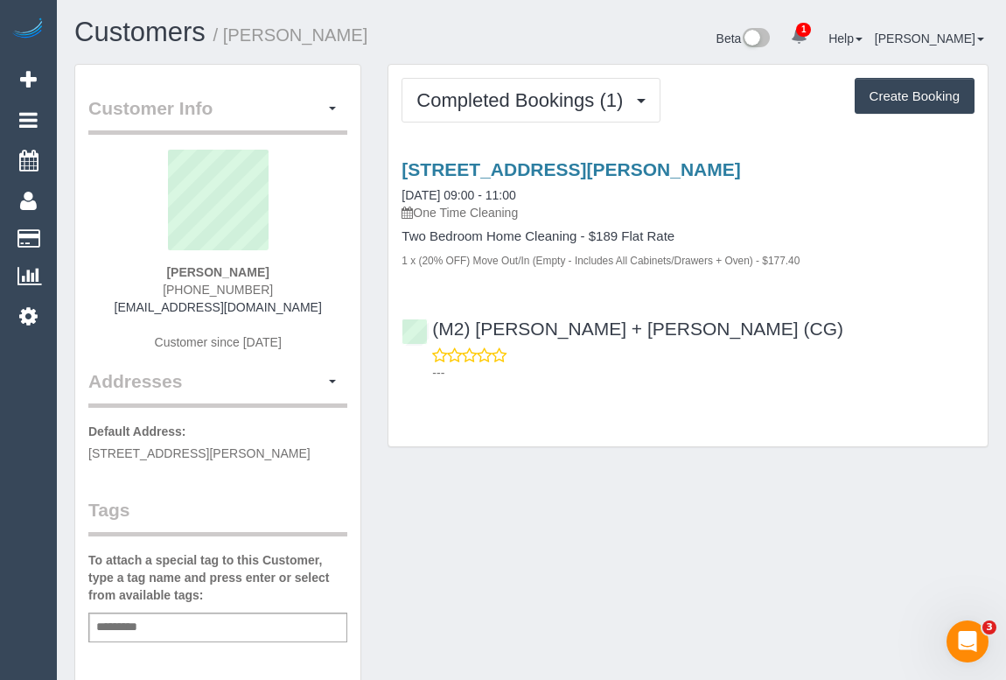
click at [582, 549] on div "Customer Info Edit Contact Info Send Message Email Preferences Special Sales Ta…" at bounding box center [531, 650] width 940 height 1172
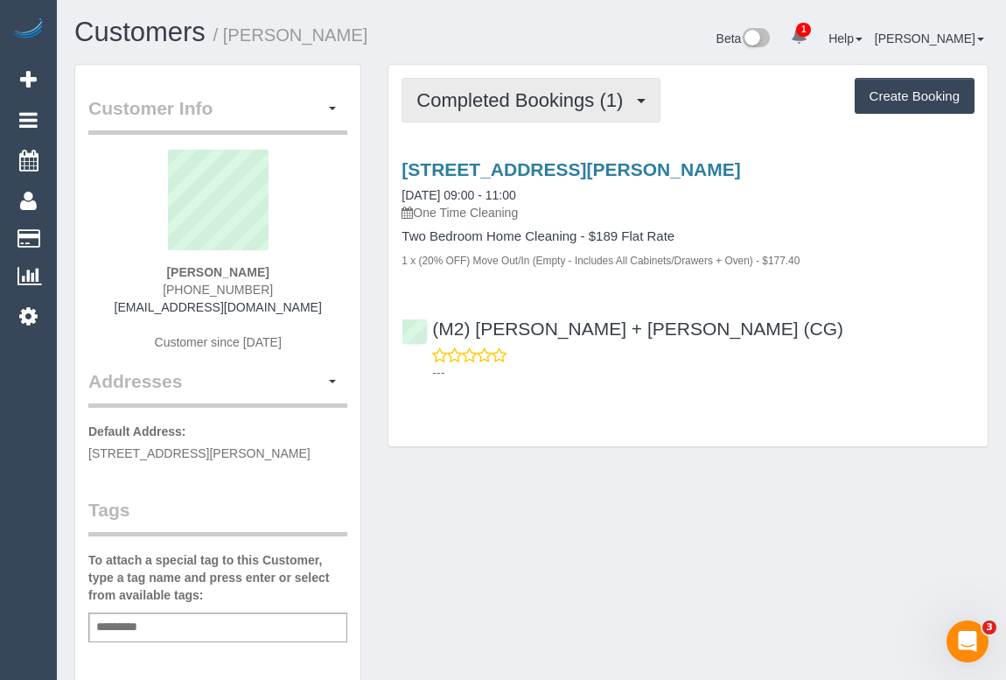
click at [550, 106] on span "Completed Bookings (1)" at bounding box center [523, 100] width 215 height 22
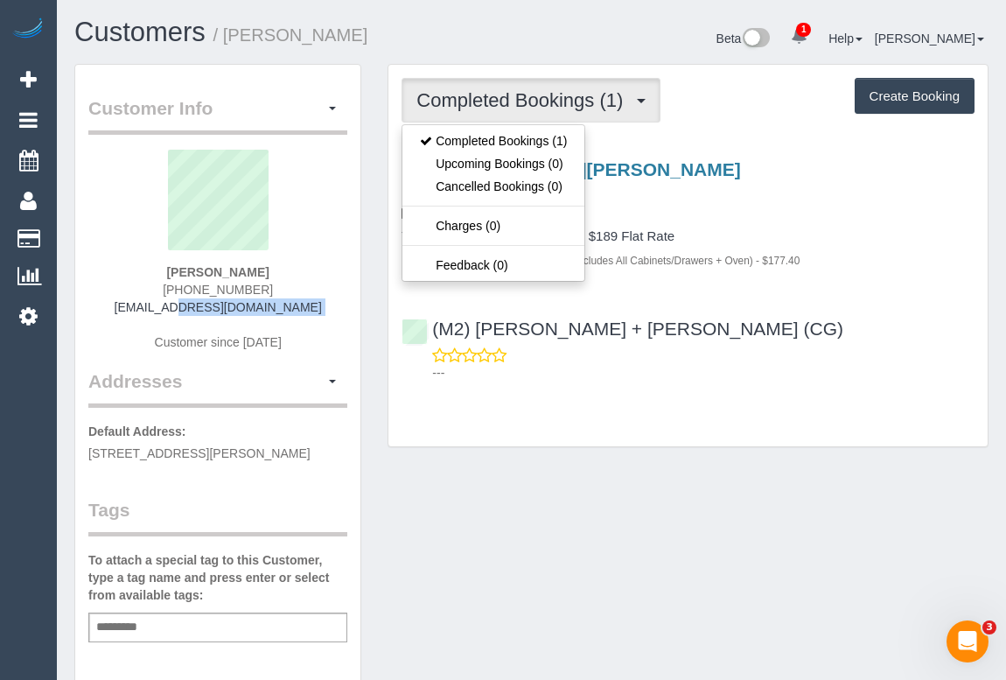
drag, startPoint x: 131, startPoint y: 303, endPoint x: 340, endPoint y: 319, distance: 209.7
click at [340, 319] on div "[PERSON_NAME] [PHONE_NUMBER] [EMAIL_ADDRESS][DOMAIN_NAME] Customer since [DATE]" at bounding box center [217, 259] width 259 height 219
copy div "[EMAIL_ADDRESS][DOMAIN_NAME]"
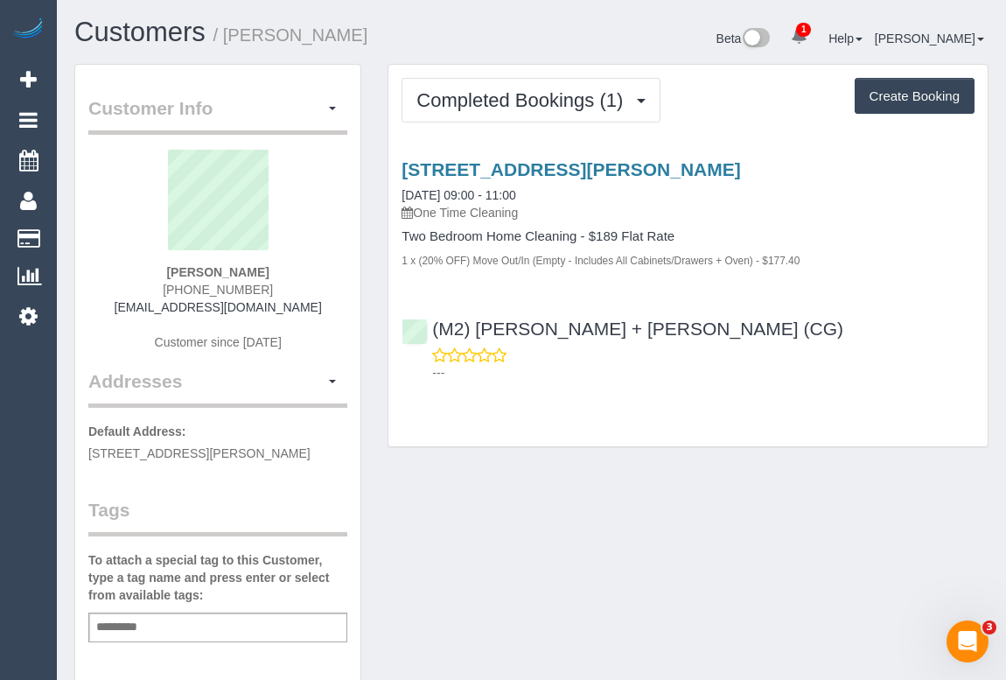
click at [667, 486] on div "Customer Info Edit Contact Info Send Message Email Preferences Special Sales Ta…" at bounding box center [531, 650] width 940 height 1172
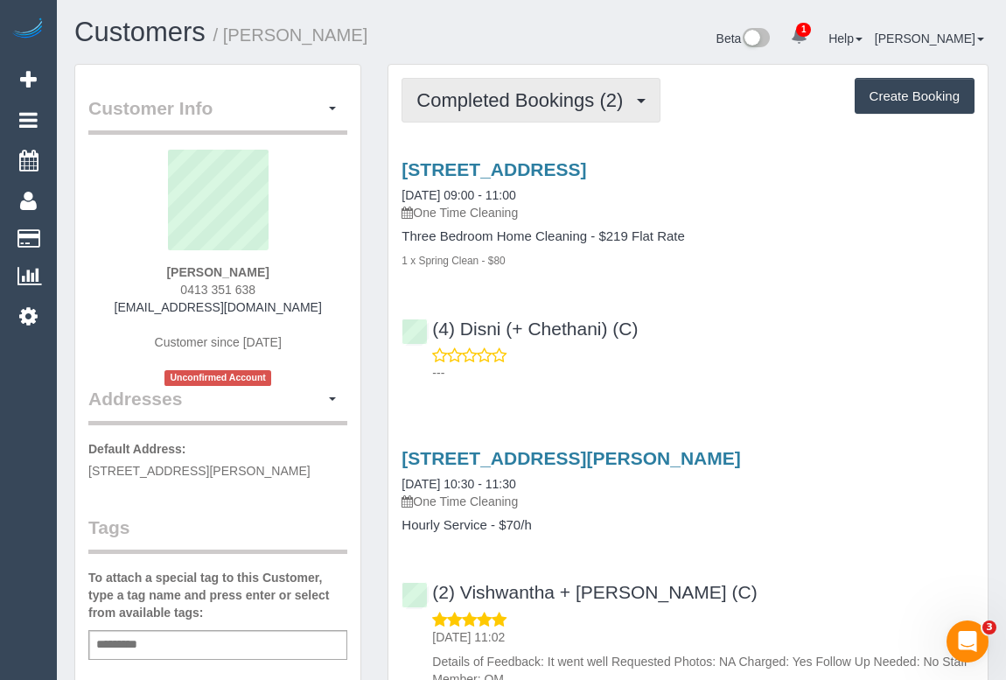
click at [497, 108] on span "Completed Bookings (2)" at bounding box center [523, 100] width 215 height 22
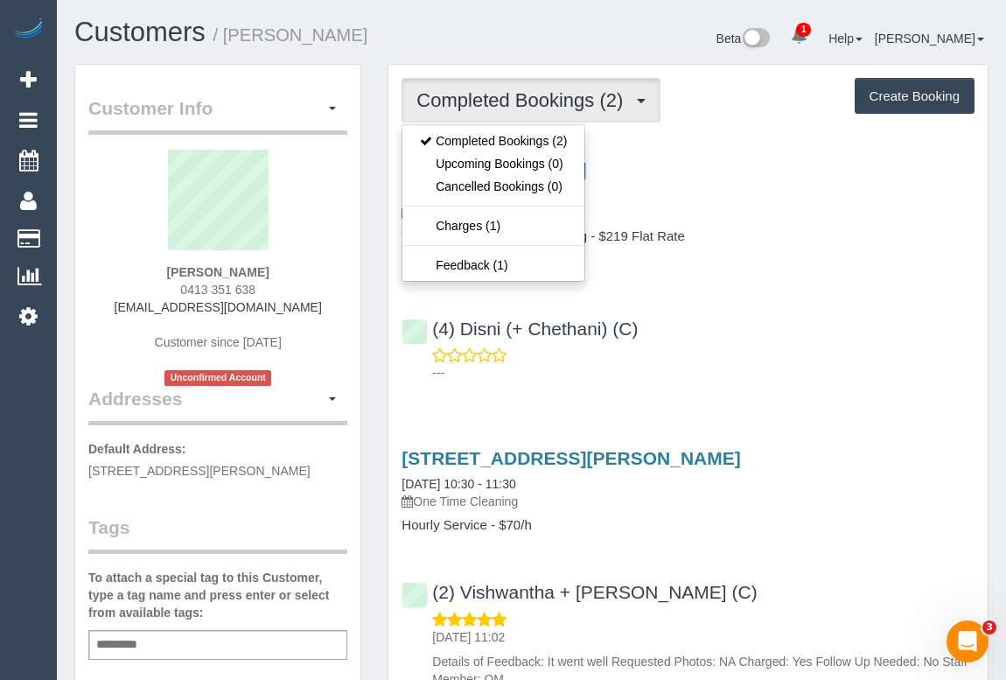
click at [810, 339] on div "(4) Disni (+ Chethani) (C) ---" at bounding box center [687, 343] width 599 height 79
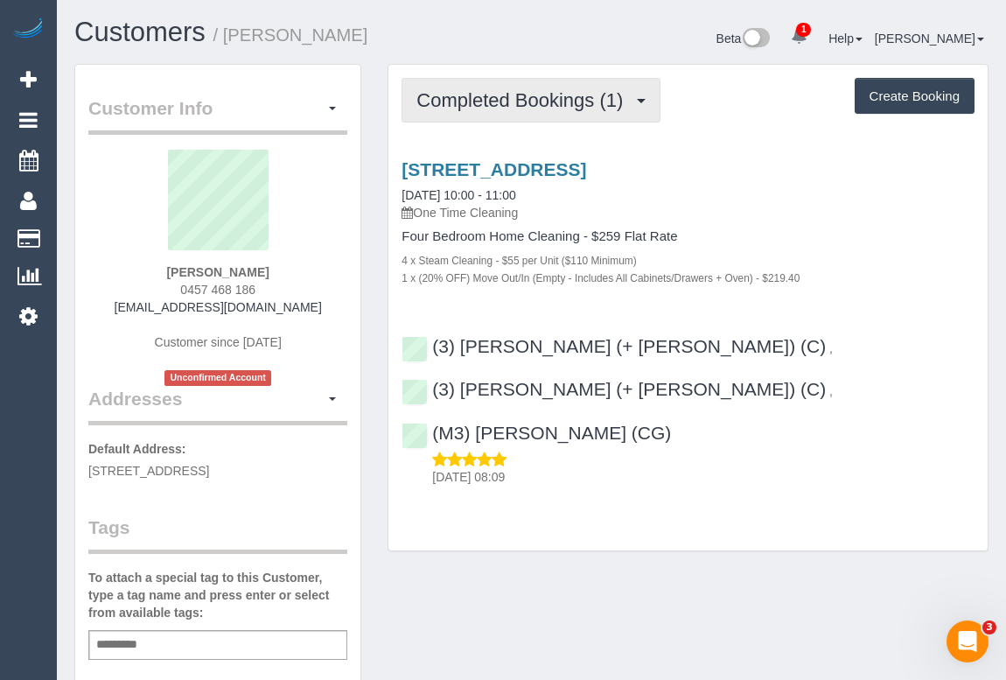
click at [509, 95] on span "Completed Bookings (1)" at bounding box center [523, 100] width 215 height 22
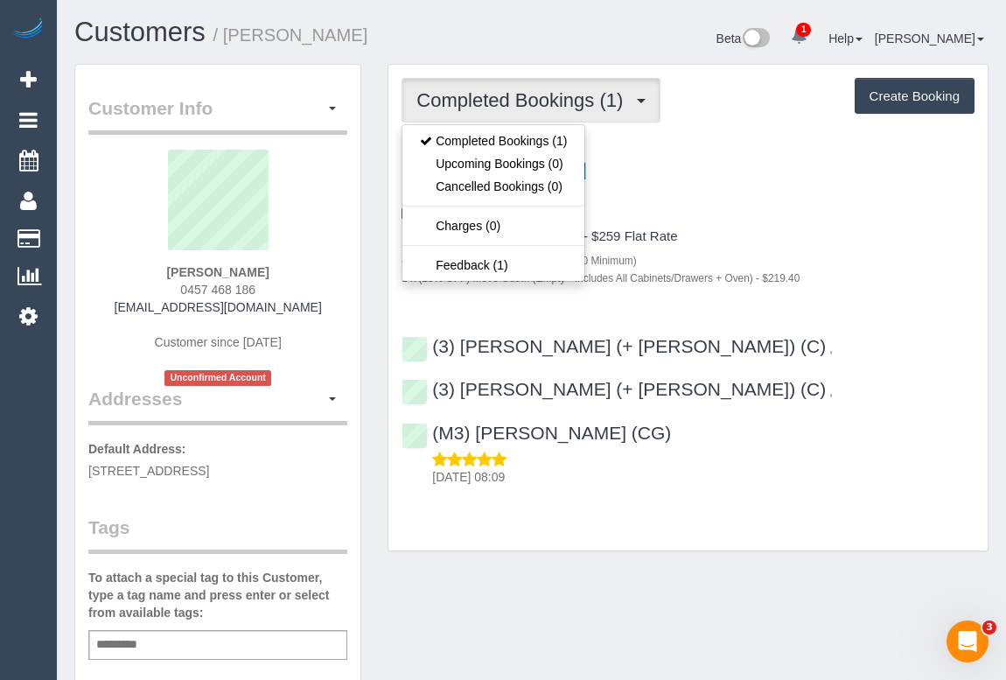
click at [809, 247] on div "Four Bedroom Home Cleaning - $259 Flat Rate 4 x Steam Cleaning - $55 per Unit (…" at bounding box center [688, 257] width 573 height 57
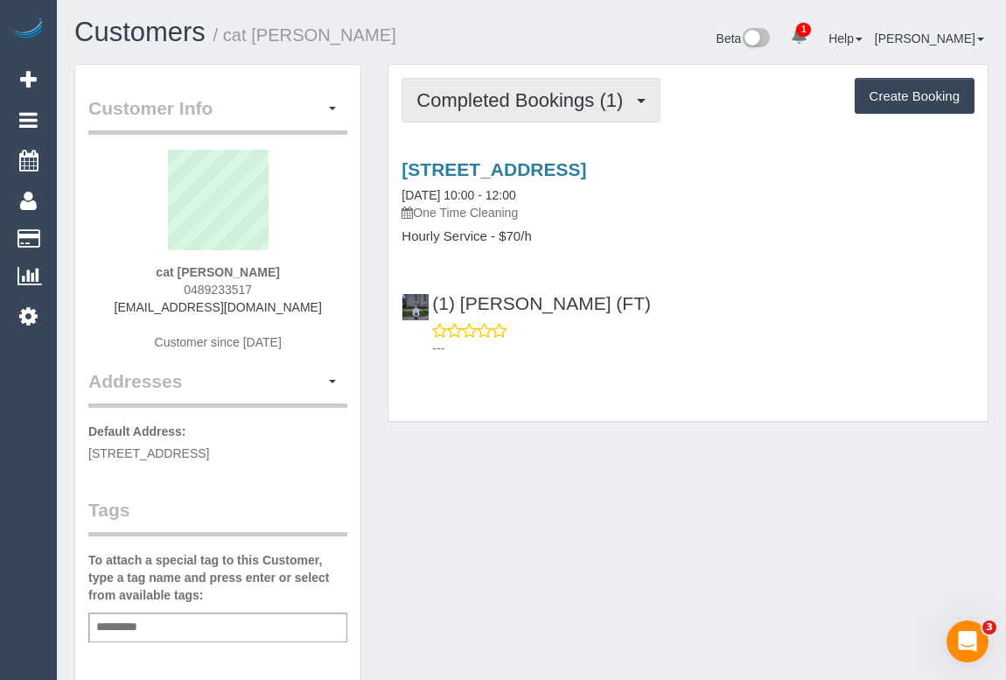
click at [515, 102] on span "Completed Bookings (1)" at bounding box center [523, 100] width 215 height 22
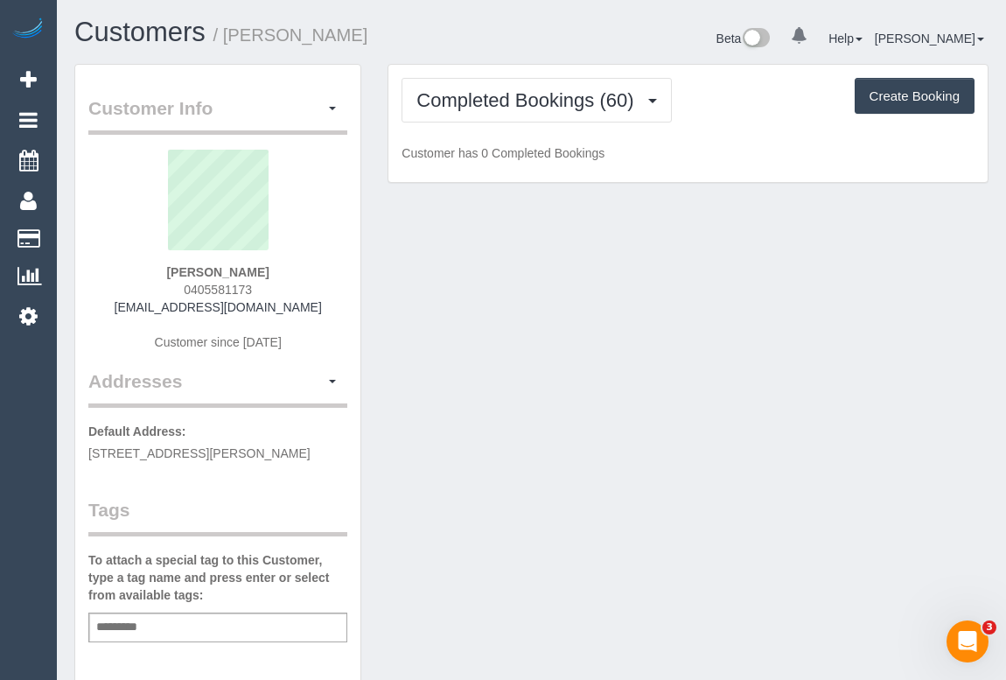
drag, startPoint x: 178, startPoint y: 280, endPoint x: 311, endPoint y: 280, distance: 133.8
click at [311, 280] on div "Kristie Healy 0405581173 kristiehealy@outlook.com Customer since 2023" at bounding box center [217, 259] width 259 height 219
copy span "0405581173"
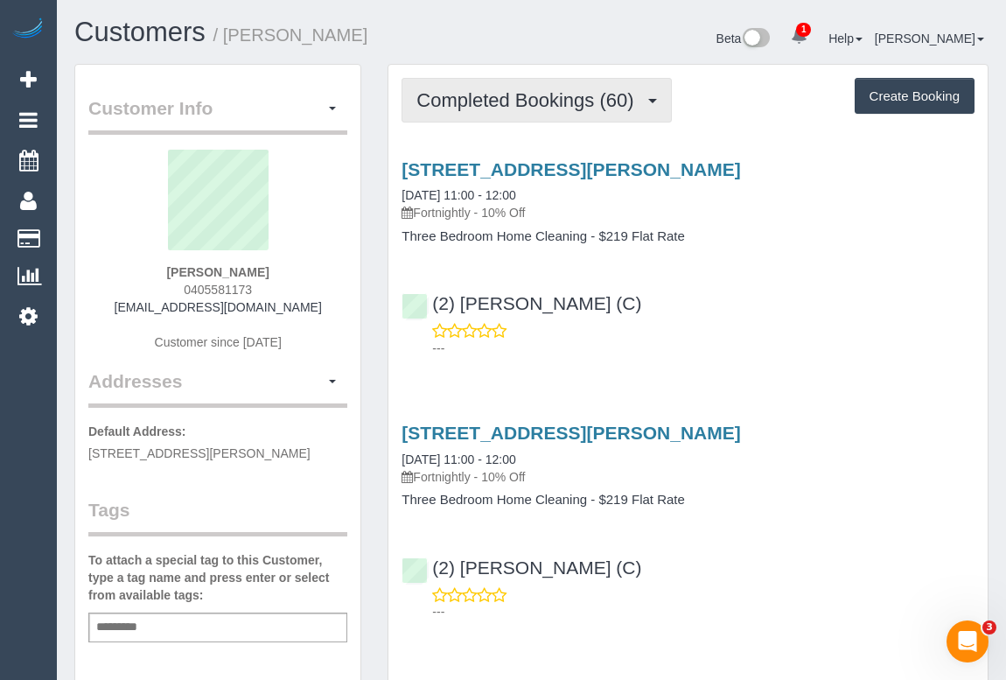
drag, startPoint x: 519, startPoint y: 109, endPoint x: 507, endPoint y: 156, distance: 47.7
click at [519, 109] on button "Completed Bookings (60)" at bounding box center [536, 100] width 269 height 45
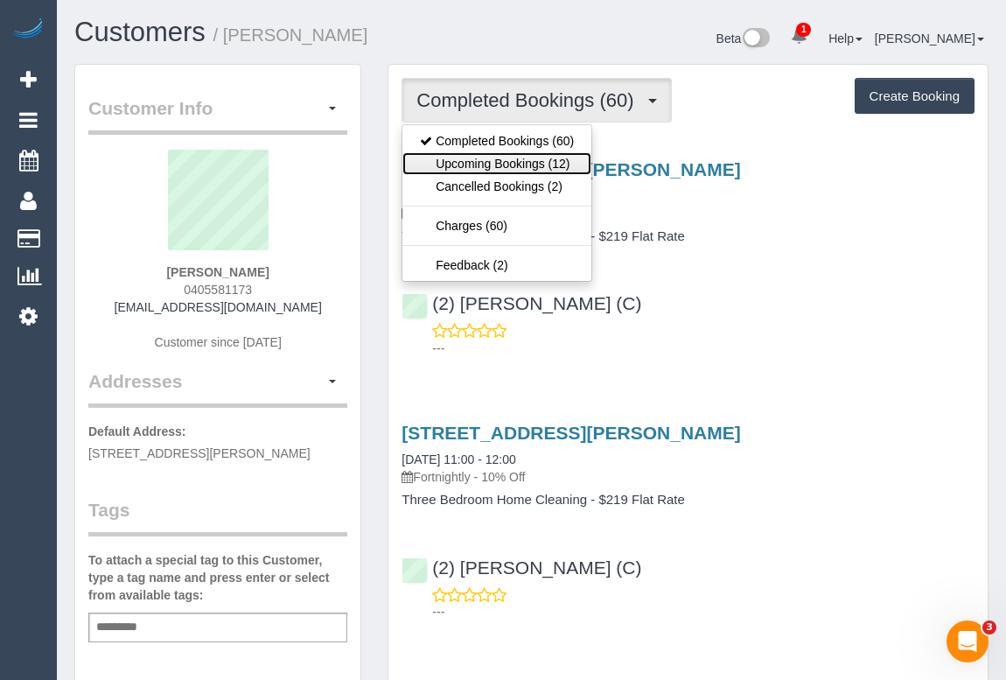
click at [505, 163] on link "Upcoming Bookings (12)" at bounding box center [496, 163] width 189 height 23
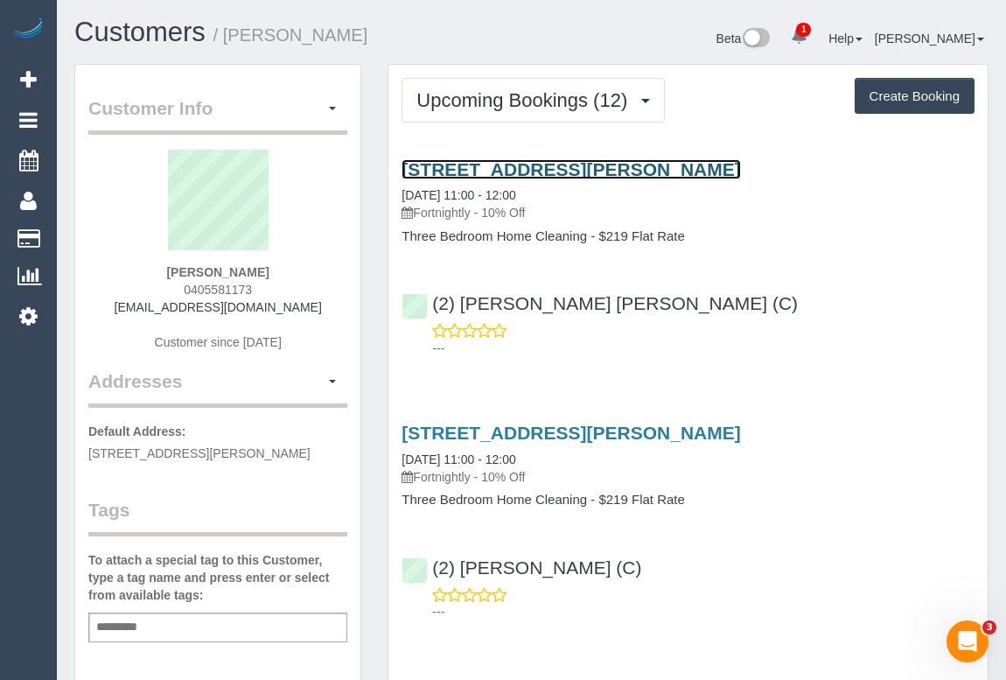
click at [543, 169] on link "6 Davies Street, Preston, VIC 3072" at bounding box center [571, 169] width 339 height 20
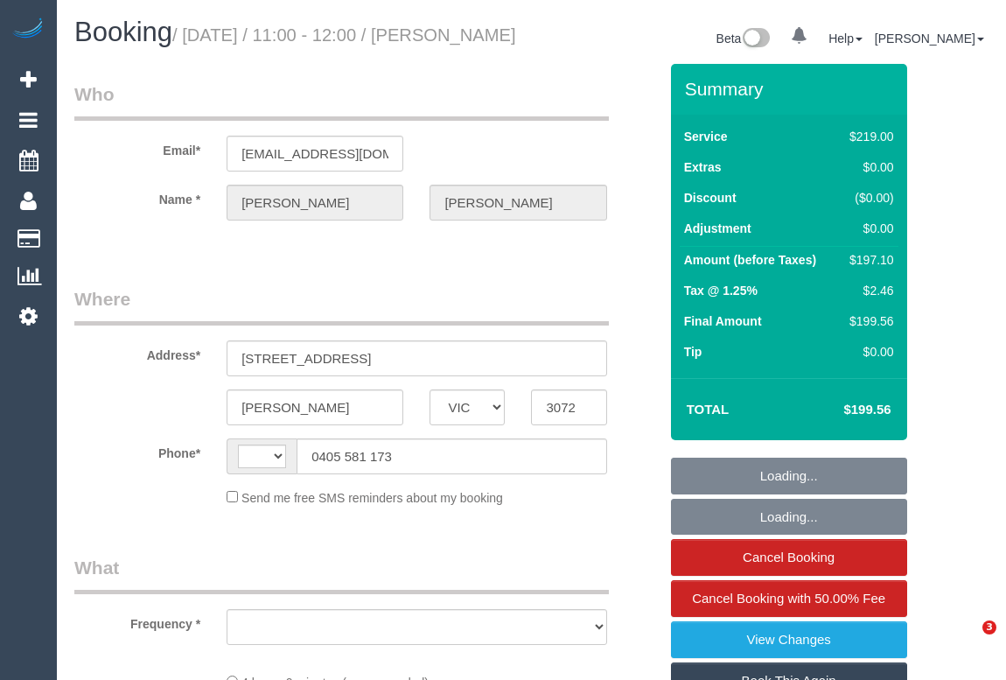
select select "VIC"
select select "string:AU"
select select "number:28"
select select "number:14"
select select "number:18"
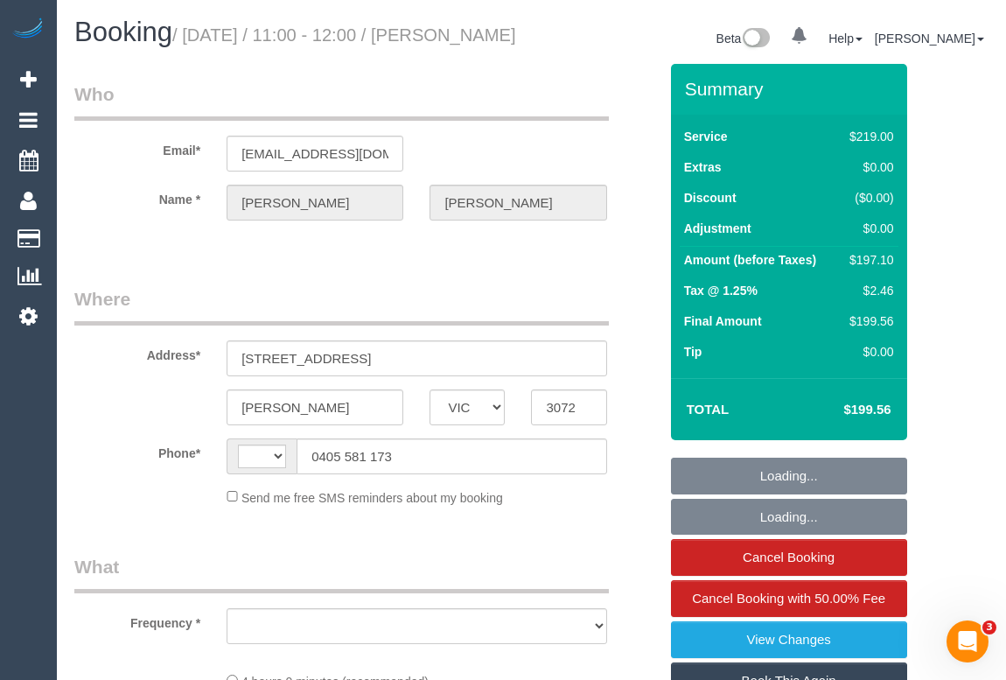
select select "number:36"
select select "number:34"
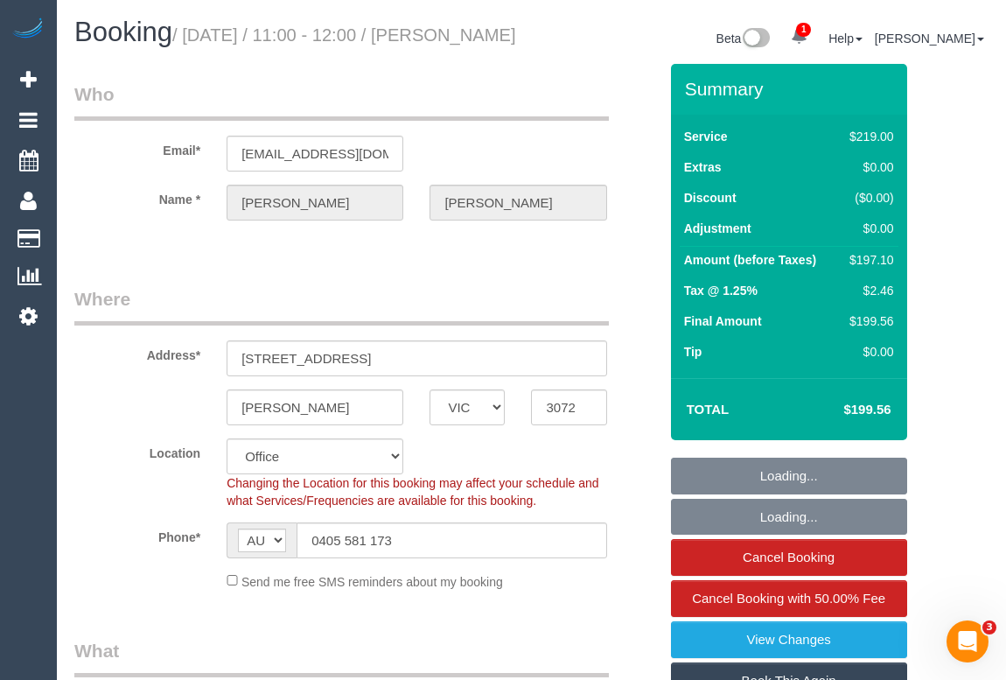
select select "string:stripe-pm_1QfXRy2GScqysDRVID6gxHul"
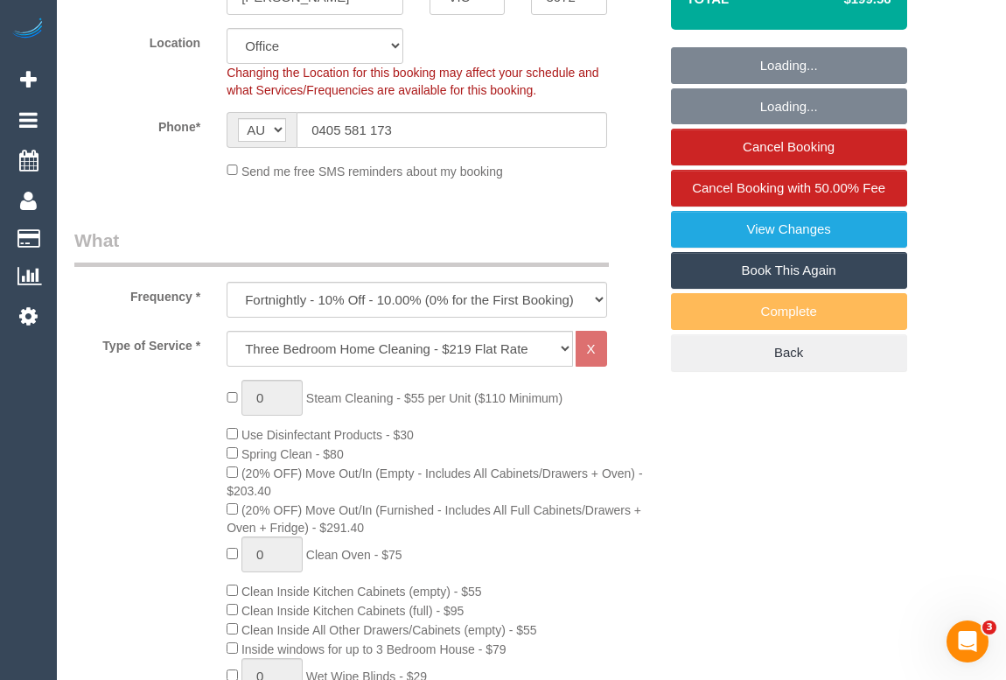
select select "object:825"
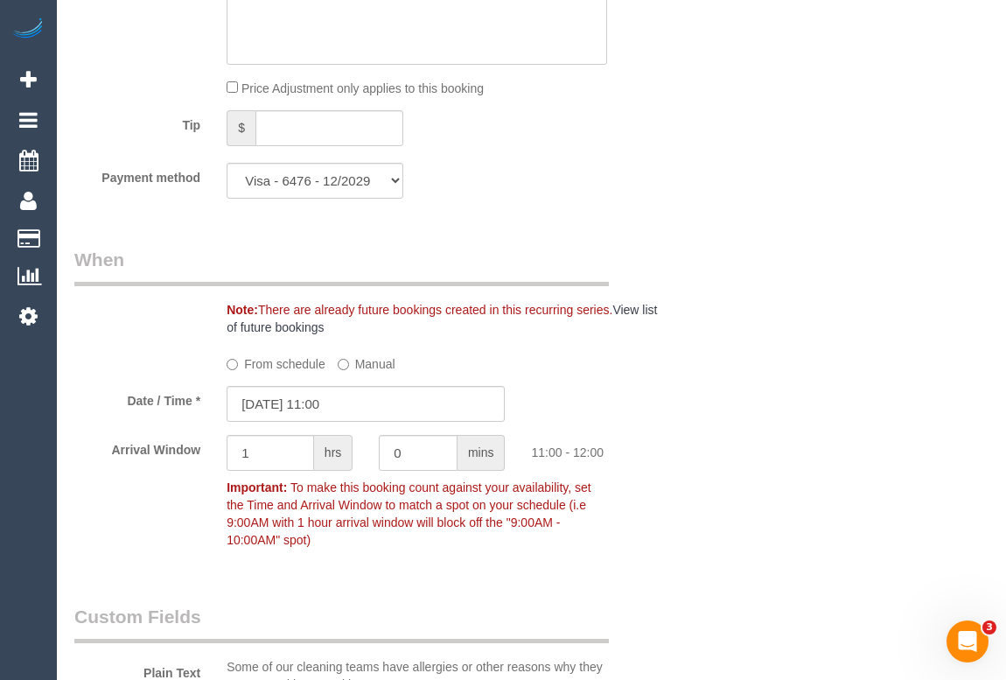
scroll to position [1908, 0]
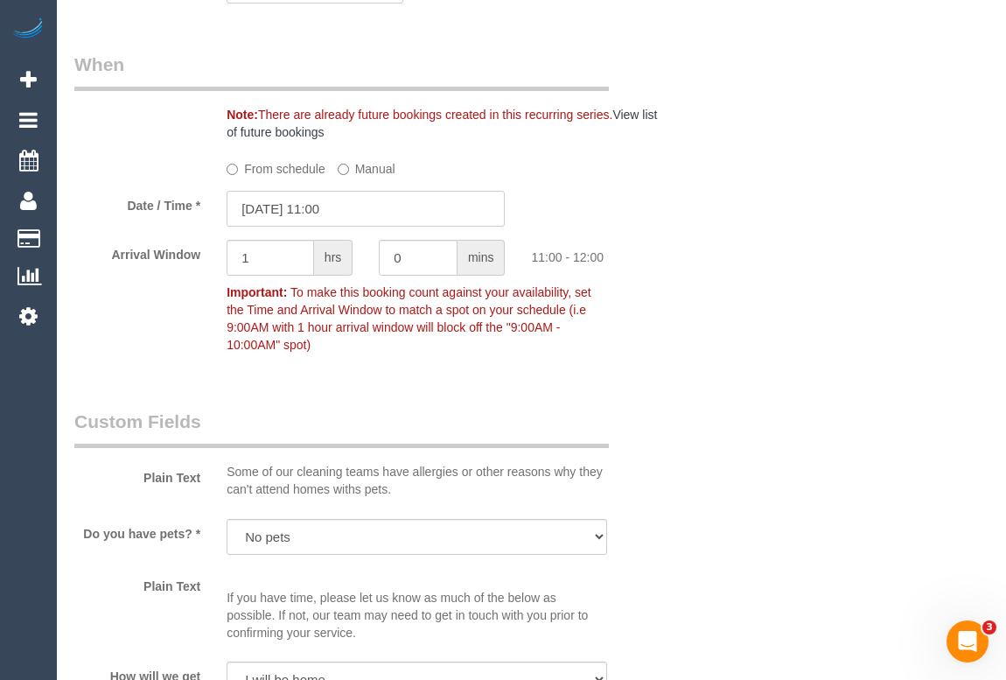
click at [324, 227] on input "18/09/2025 11:00" at bounding box center [366, 209] width 278 height 36
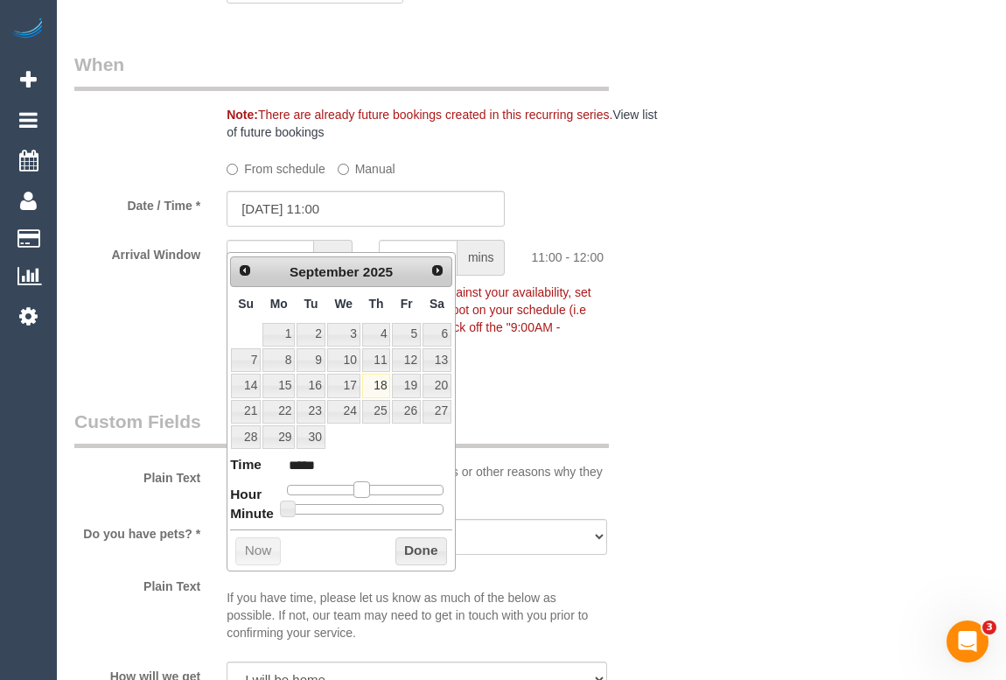
type input "18/09/2025 12:00"
type input "*****"
click at [368, 486] on span at bounding box center [368, 489] width 16 height 16
type input "18/09/2025 12:05"
type input "*****"
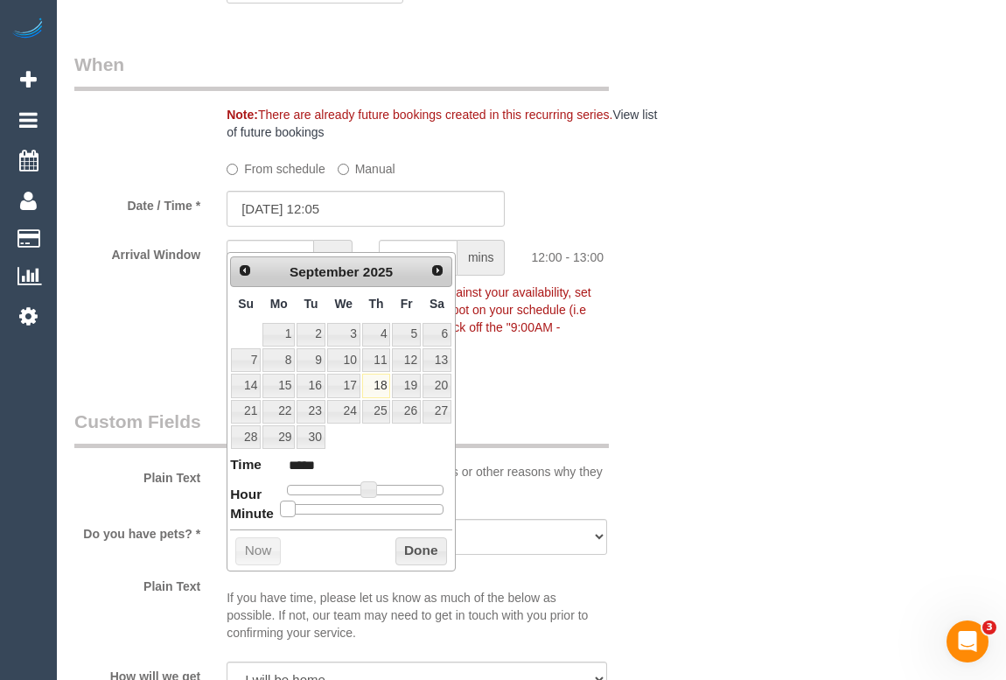
type input "18/09/2025 12:10"
type input "*****"
type input "18/09/2025 12:15"
type input "*****"
type input "18/09/2025 12:20"
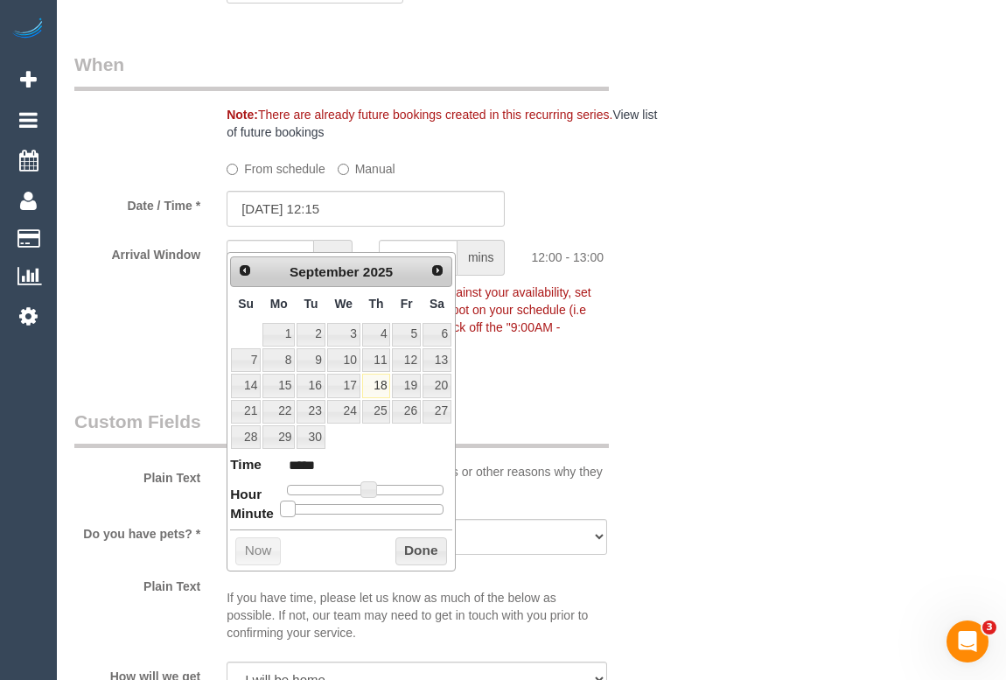
type input "*****"
type input "18/09/2025 12:25"
type input "*****"
type input "18/09/2025 12:20"
type input "*****"
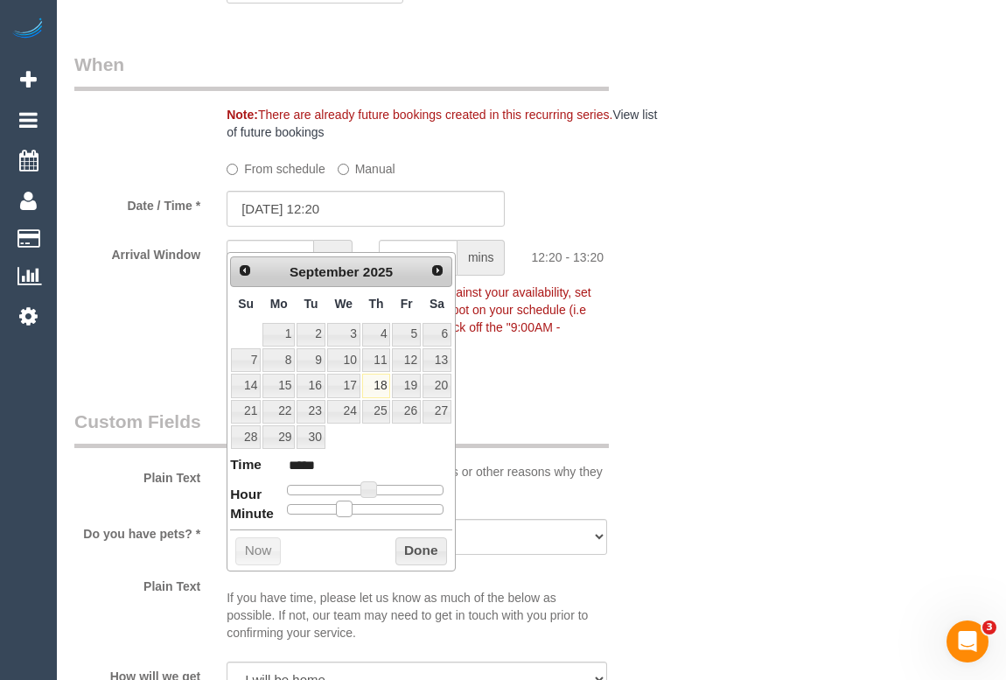
type input "18/09/2025 12:15"
type input "*****"
drag, startPoint x: 289, startPoint y: 507, endPoint x: 332, endPoint y: 510, distance: 43.8
click at [332, 510] on span at bounding box center [330, 508] width 16 height 16
click at [412, 551] on button "Done" at bounding box center [421, 551] width 52 height 28
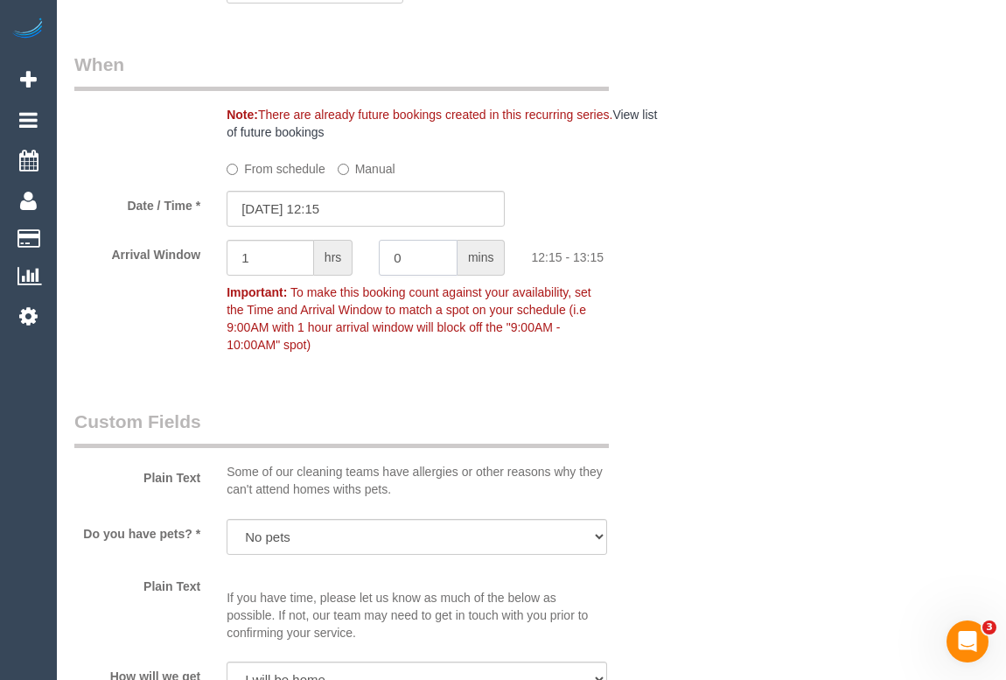
drag, startPoint x: 419, startPoint y: 282, endPoint x: 355, endPoint y: 282, distance: 63.9
click at [355, 282] on div "Arrival Window 1 hrs 0 mins 12:15 - 13:15 Important: To make this booking count…" at bounding box center [366, 301] width 610 height 122
type input "15"
click at [129, 279] on div "Arrival Window 1 hrs 15 mins 12:15 - 13:15 Important: To make this booking coun…" at bounding box center [366, 301] width 610 height 122
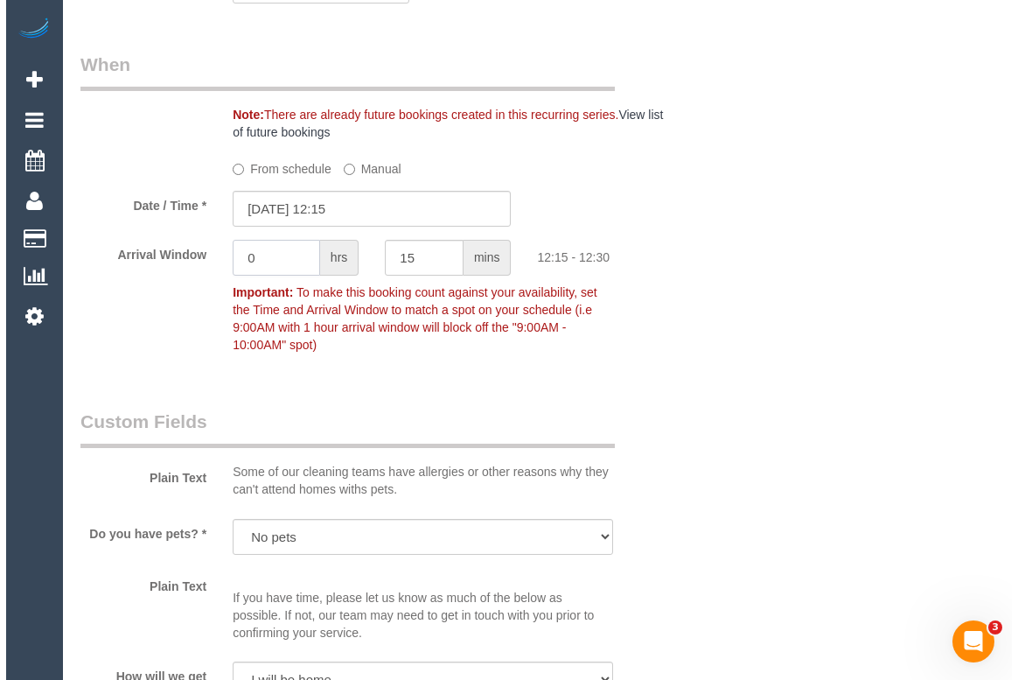
scroll to position [397, 0]
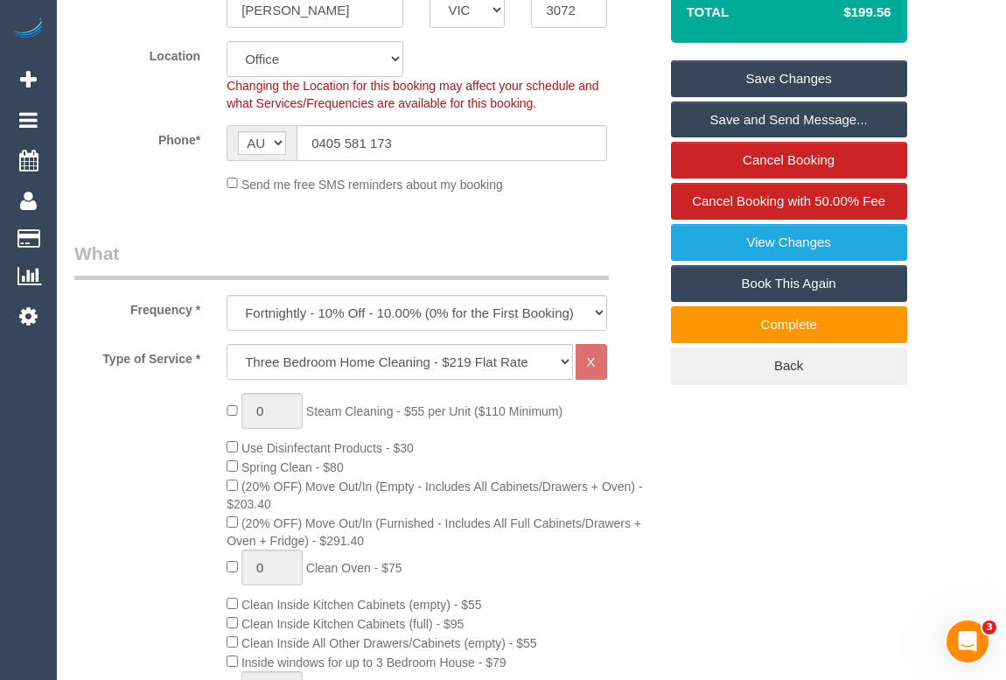
type input "0"
click at [803, 97] on link "Save Changes" at bounding box center [789, 78] width 236 height 37
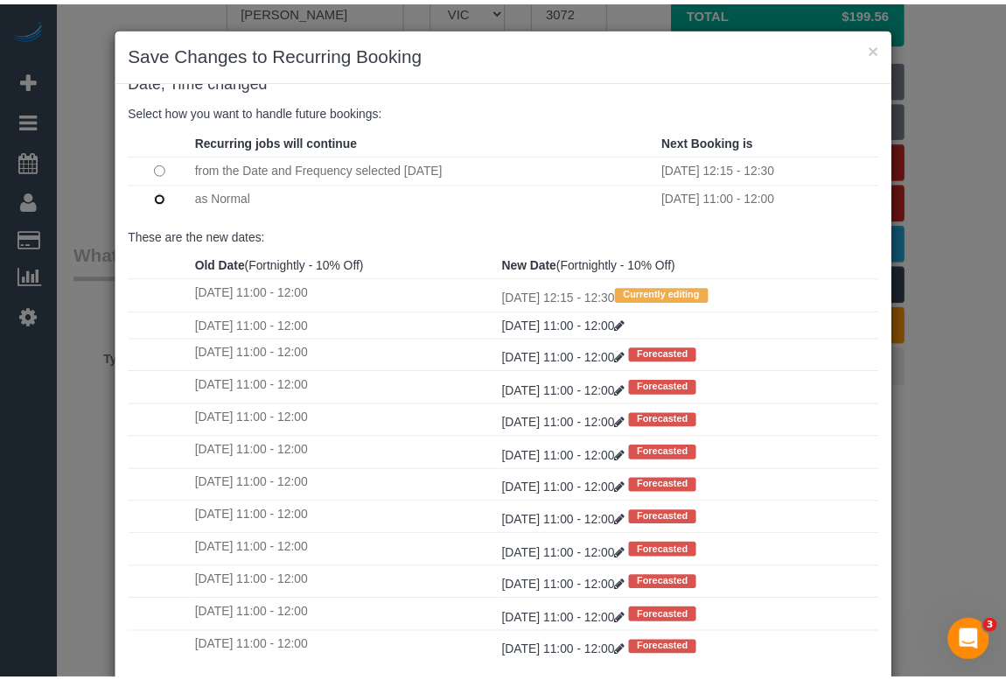
scroll to position [103, 0]
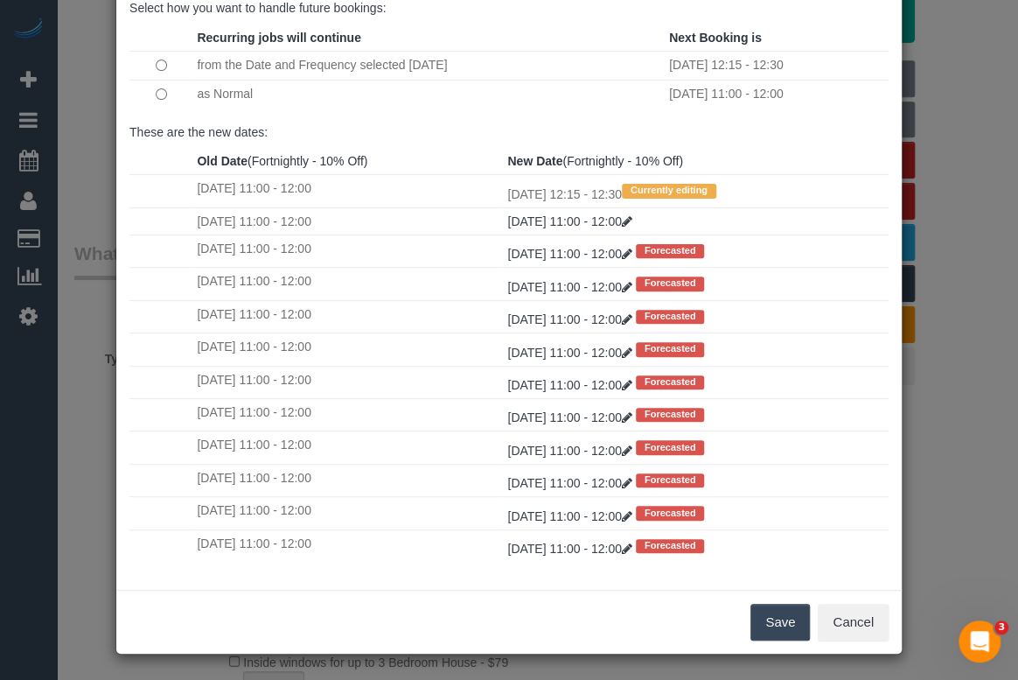
click at [786, 619] on button "Save" at bounding box center [780, 622] width 59 height 37
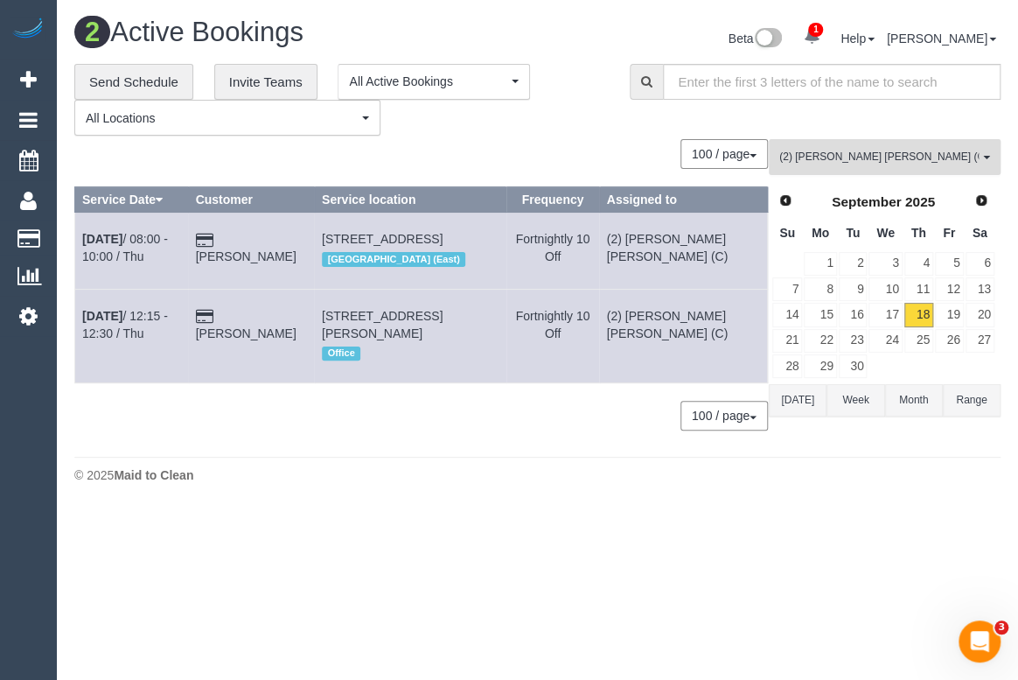
click at [815, 153] on span "(2) Joel Wei Ong (C)" at bounding box center [878, 157] width 199 height 15
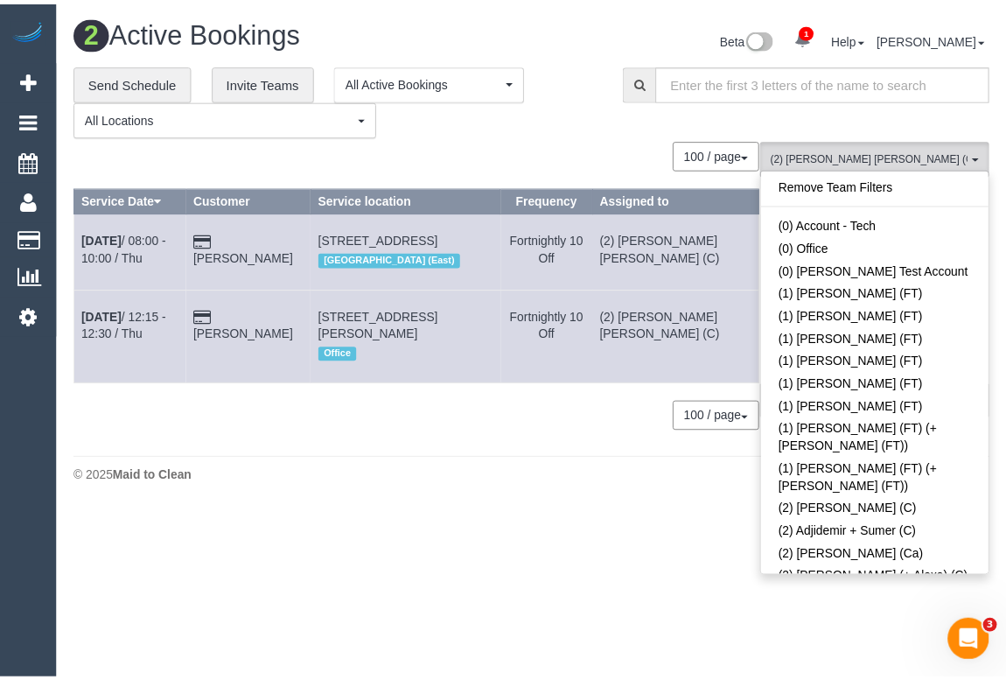
scroll to position [920, 0]
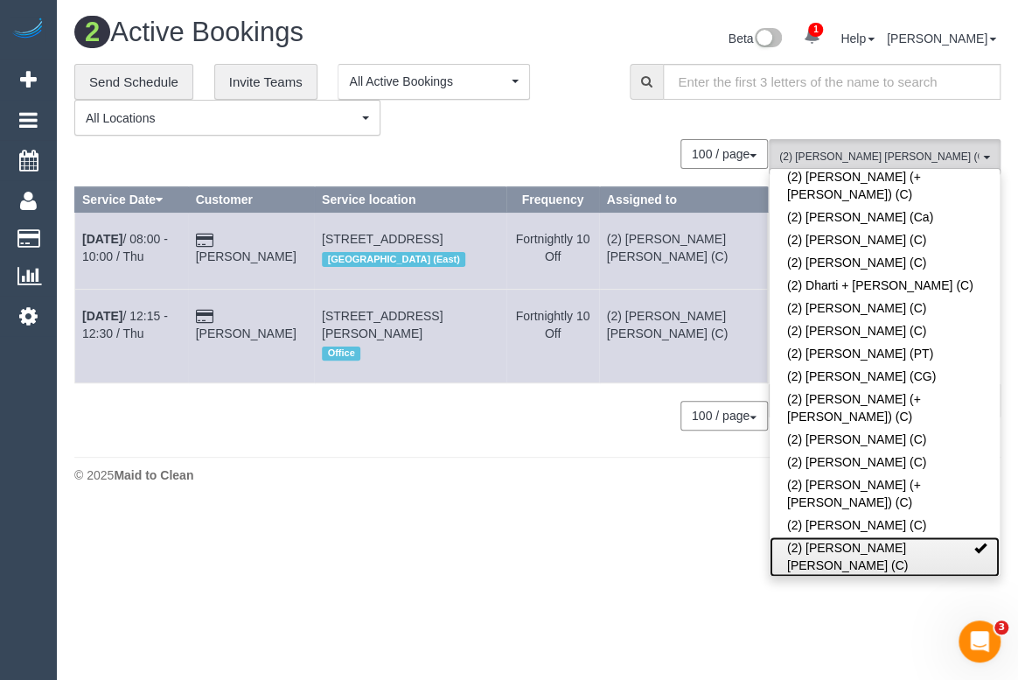
click at [975, 542] on span at bounding box center [981, 548] width 12 height 12
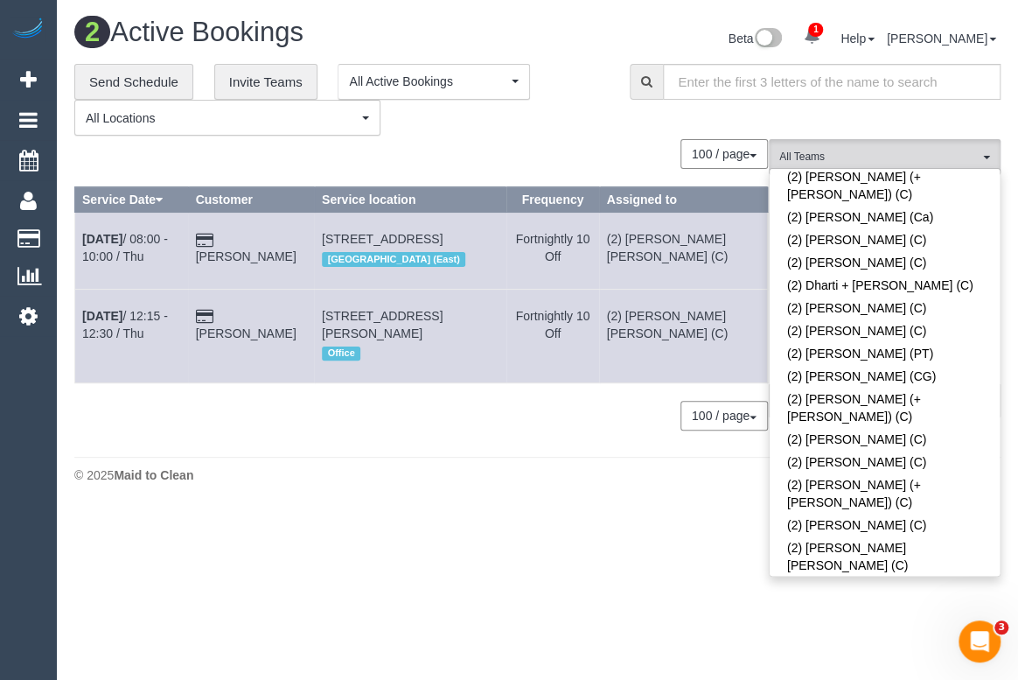
click at [568, 125] on div "**********" at bounding box center [338, 100] width 529 height 73
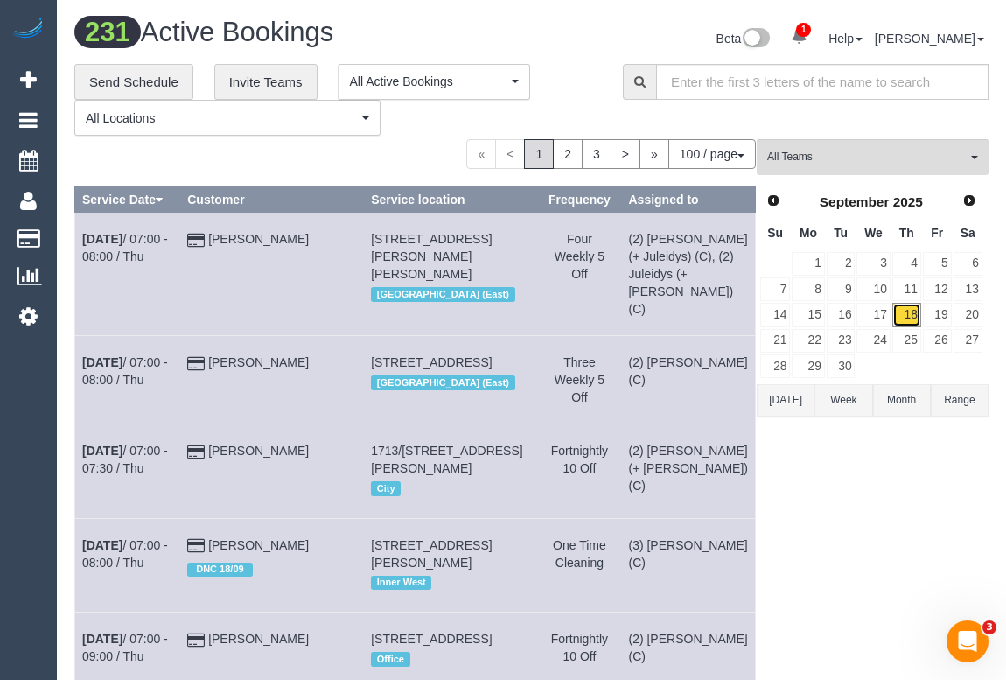
click at [910, 315] on link "18" at bounding box center [906, 315] width 29 height 24
click at [823, 150] on span "All Teams" at bounding box center [866, 157] width 199 height 15
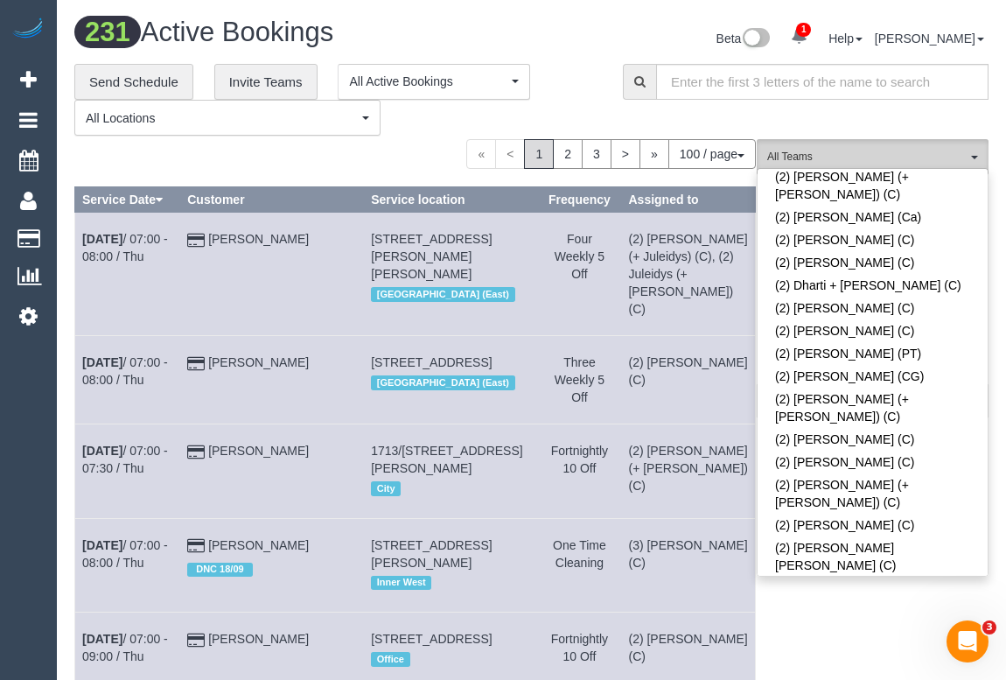
scroll to position [0, 0]
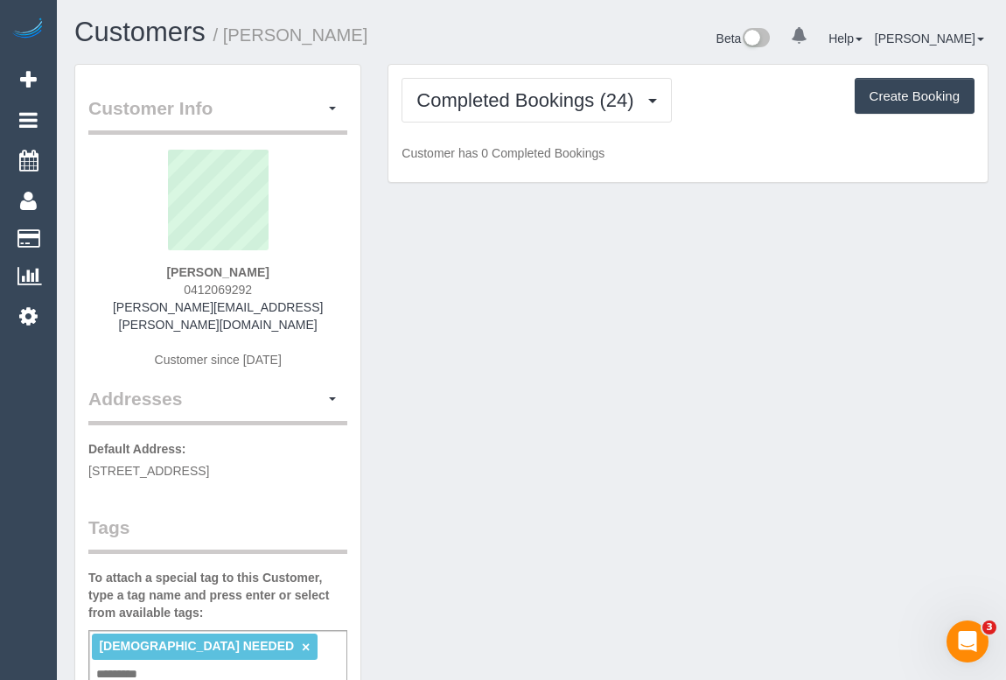
drag, startPoint x: 166, startPoint y: 284, endPoint x: 297, endPoint y: 288, distance: 131.3
click at [297, 288] on div "[PERSON_NAME] 0412069292 [PERSON_NAME][EMAIL_ADDRESS][PERSON_NAME][DOMAIN_NAME]…" at bounding box center [217, 268] width 259 height 236
copy span "0412069292"
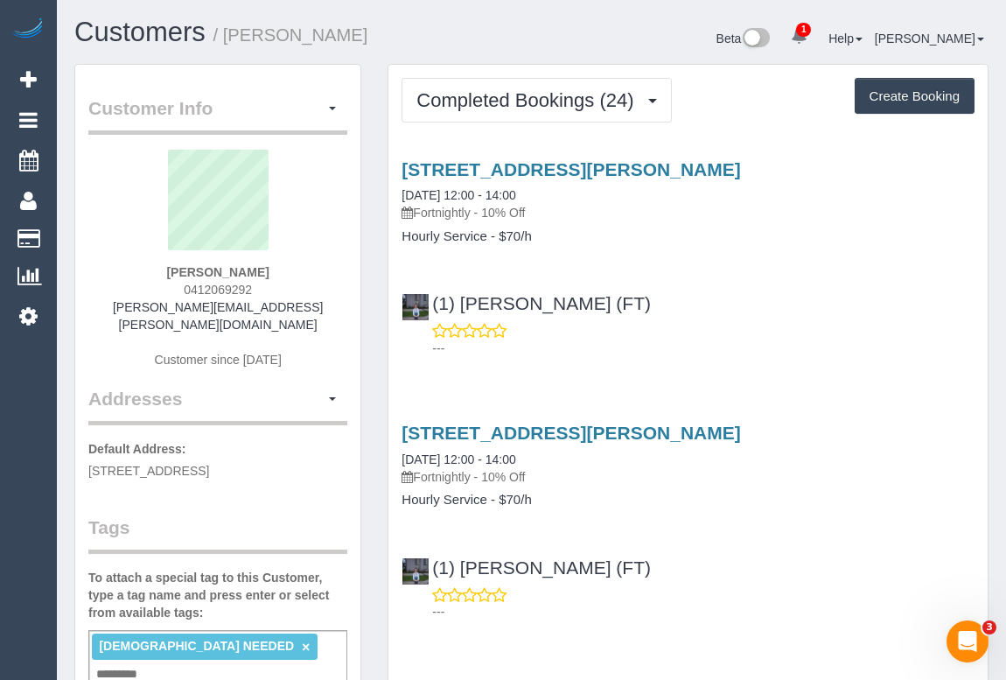
click at [783, 335] on div "---" at bounding box center [688, 339] width 573 height 35
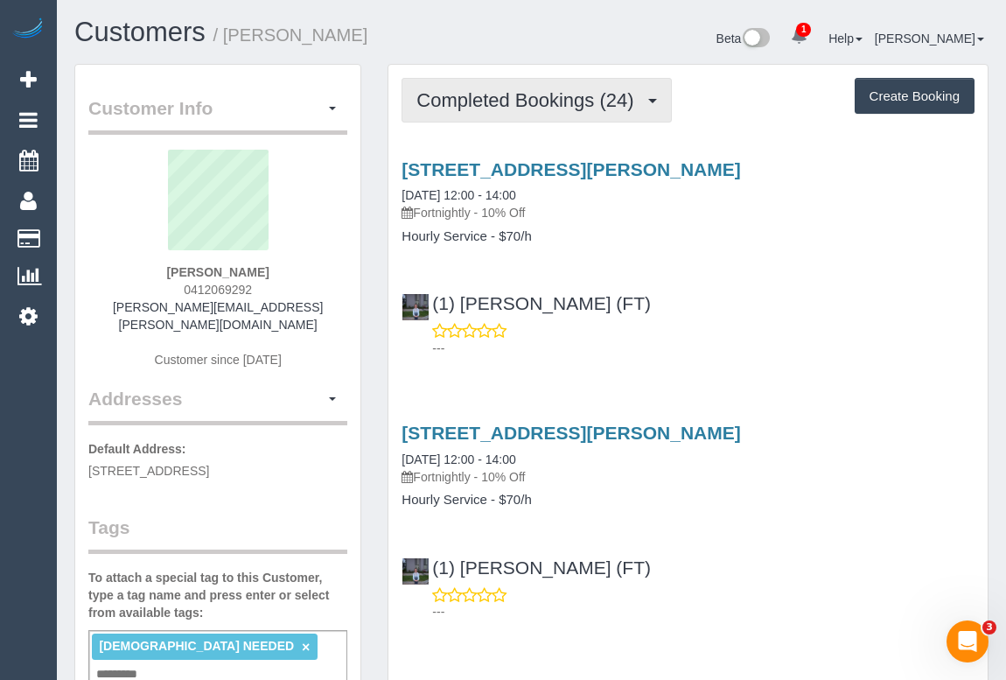
click at [531, 101] on span "Completed Bookings (24)" at bounding box center [529, 100] width 226 height 22
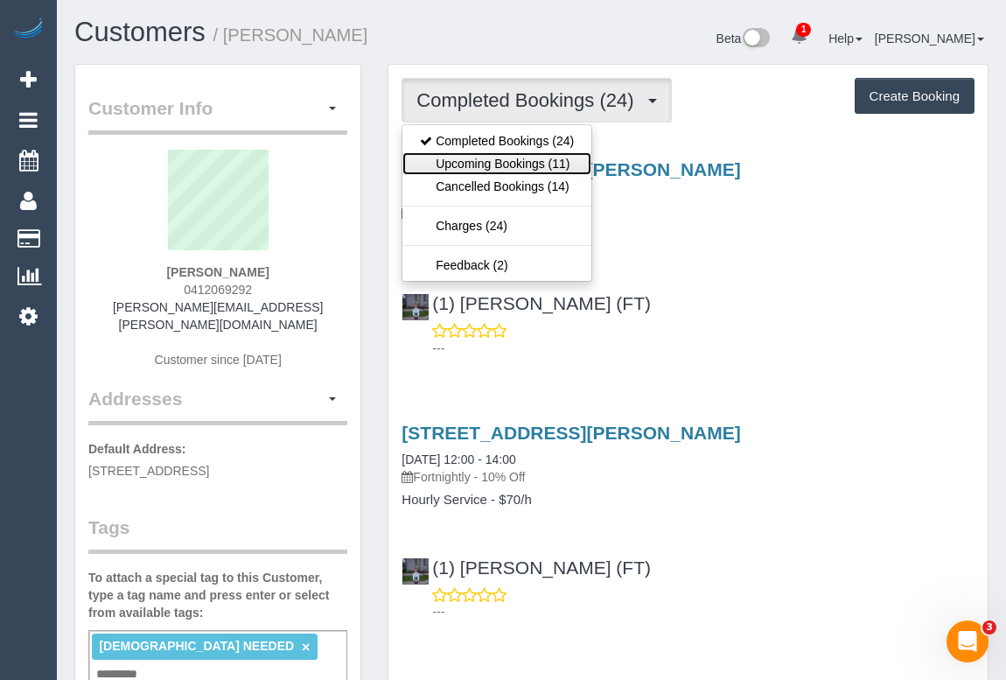
click at [523, 164] on link "Upcoming Bookings (11)" at bounding box center [496, 163] width 189 height 23
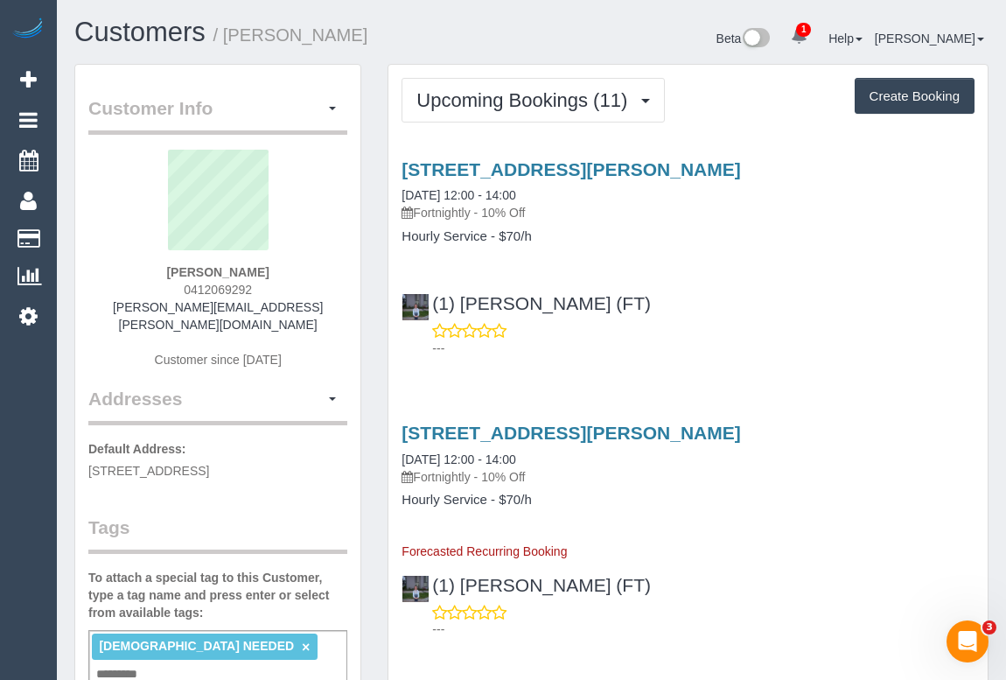
click at [727, 337] on div "---" at bounding box center [688, 339] width 573 height 35
click at [772, 327] on div "---" at bounding box center [688, 339] width 573 height 35
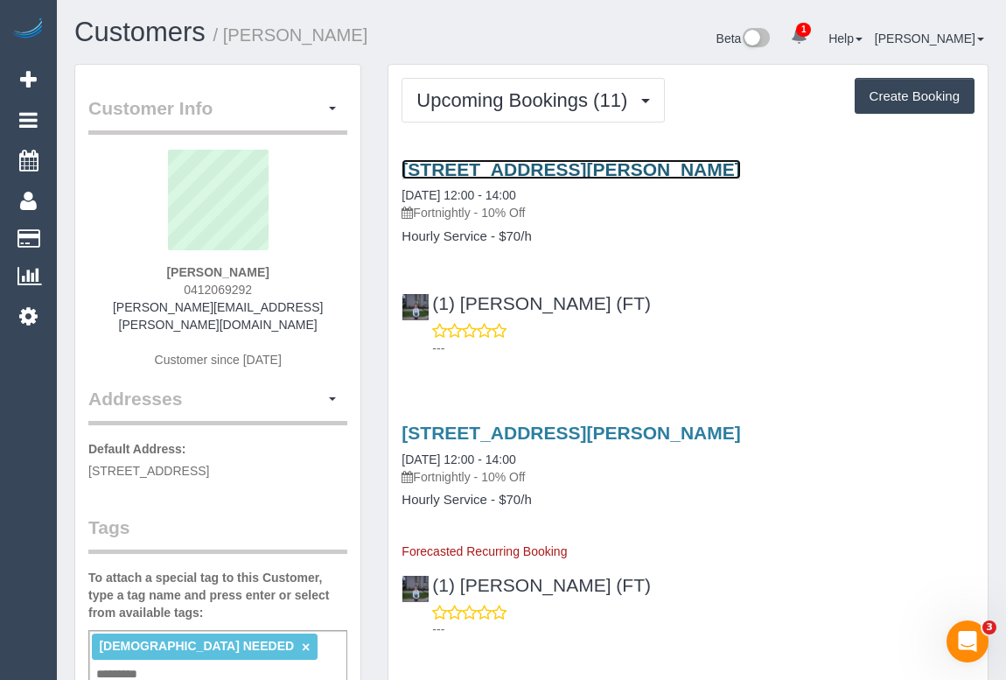
click at [579, 168] on link "[STREET_ADDRESS][PERSON_NAME]" at bounding box center [571, 169] width 339 height 20
click at [599, 169] on link "[STREET_ADDRESS][PERSON_NAME]" at bounding box center [571, 169] width 339 height 20
click at [604, 167] on link "[STREET_ADDRESS][PERSON_NAME]" at bounding box center [571, 169] width 339 height 20
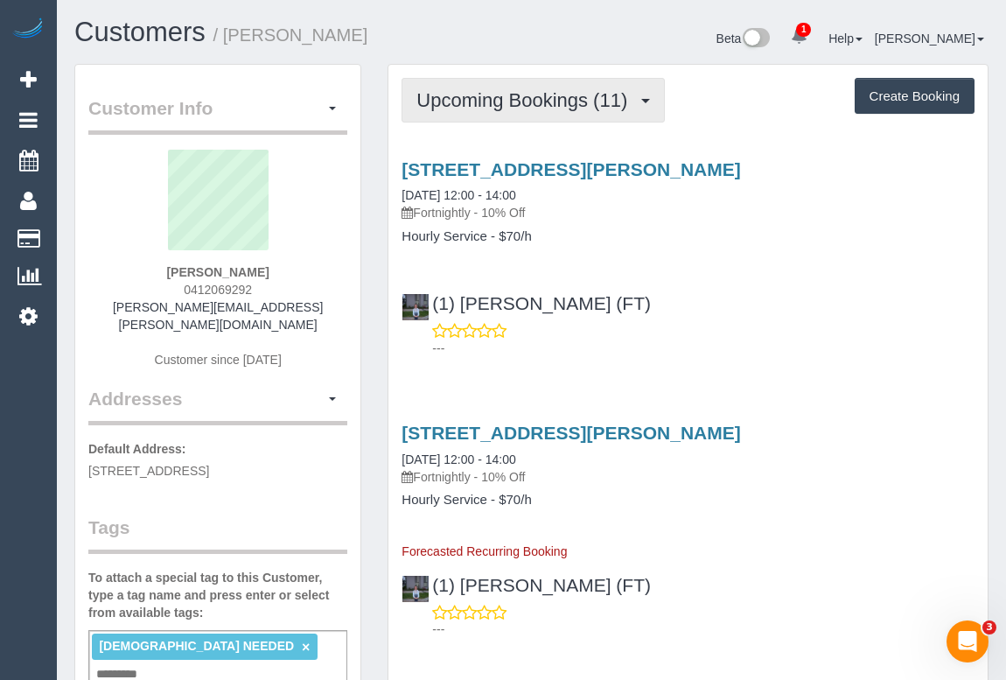
click at [507, 99] on span "Upcoming Bookings (11)" at bounding box center [526, 100] width 220 height 22
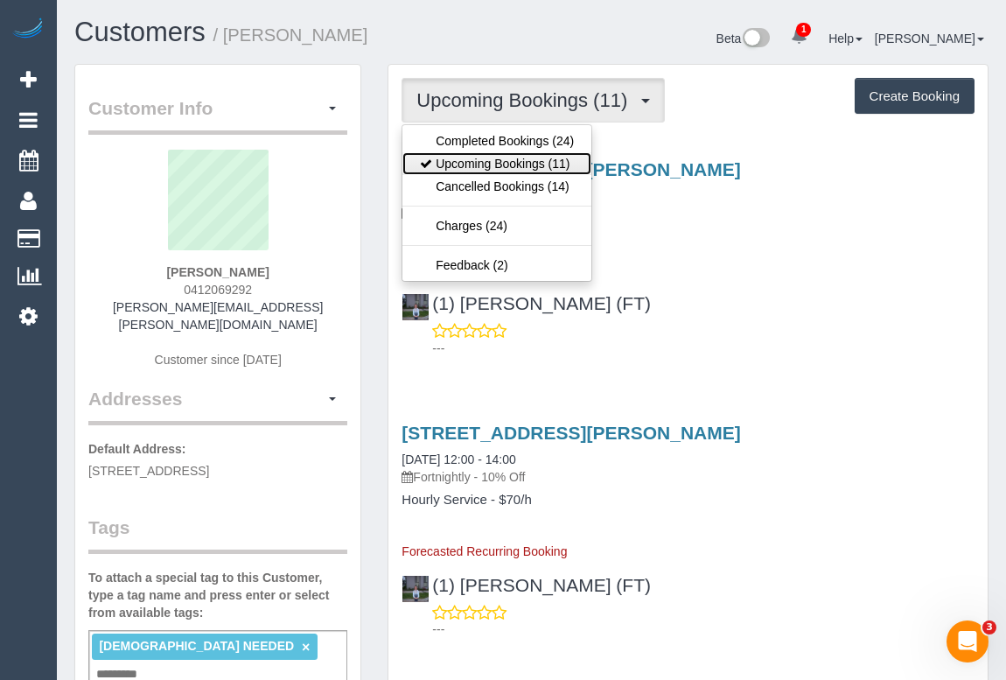
click at [499, 166] on link "Upcoming Bookings (11)" at bounding box center [496, 163] width 189 height 23
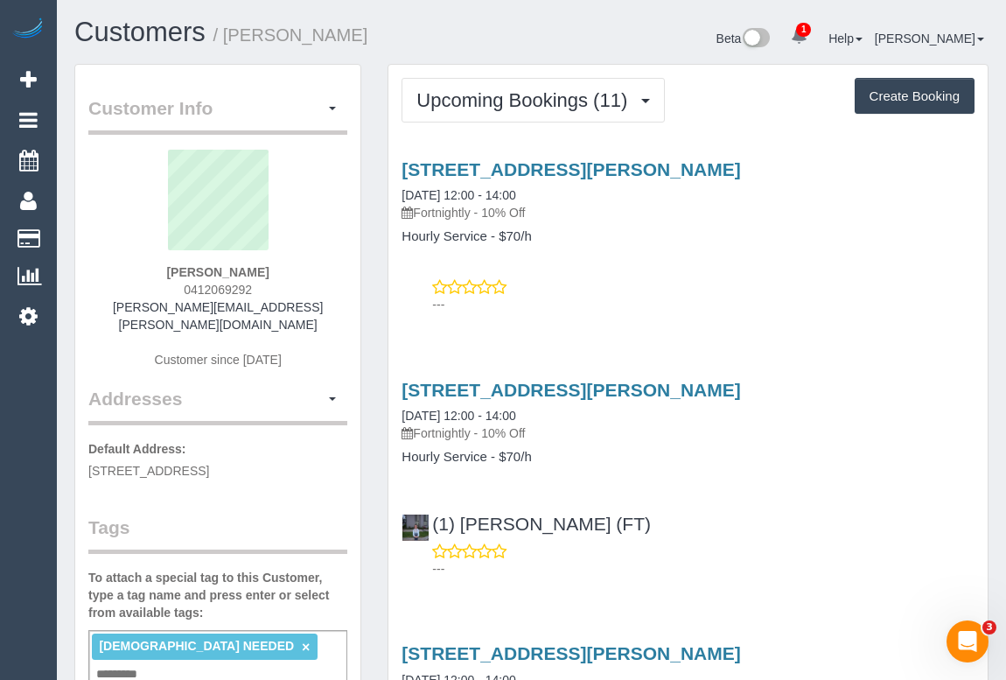
click at [737, 296] on p "---" at bounding box center [703, 304] width 542 height 17
click at [672, 269] on div "[STREET_ADDRESS][PERSON_NAME] [DATE] 12:00 - 14:00 Fortnightly - 10% Off Hourly…" at bounding box center [687, 232] width 599 height 177
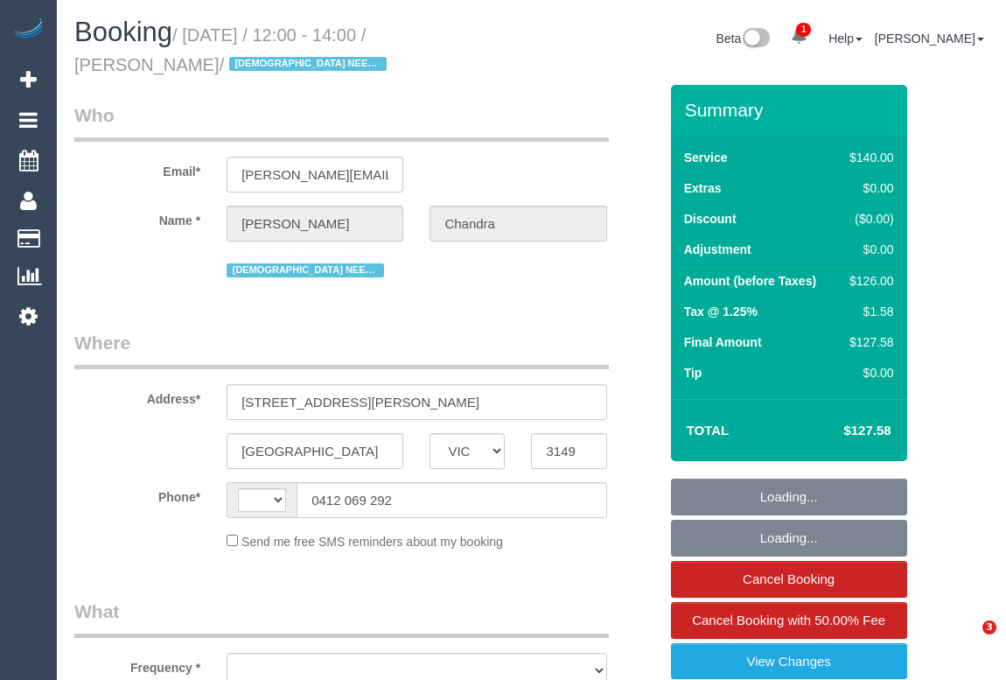
select select "VIC"
select select "string:stripe-pm_1Pxgao2GScqysDRVaEuchflB"
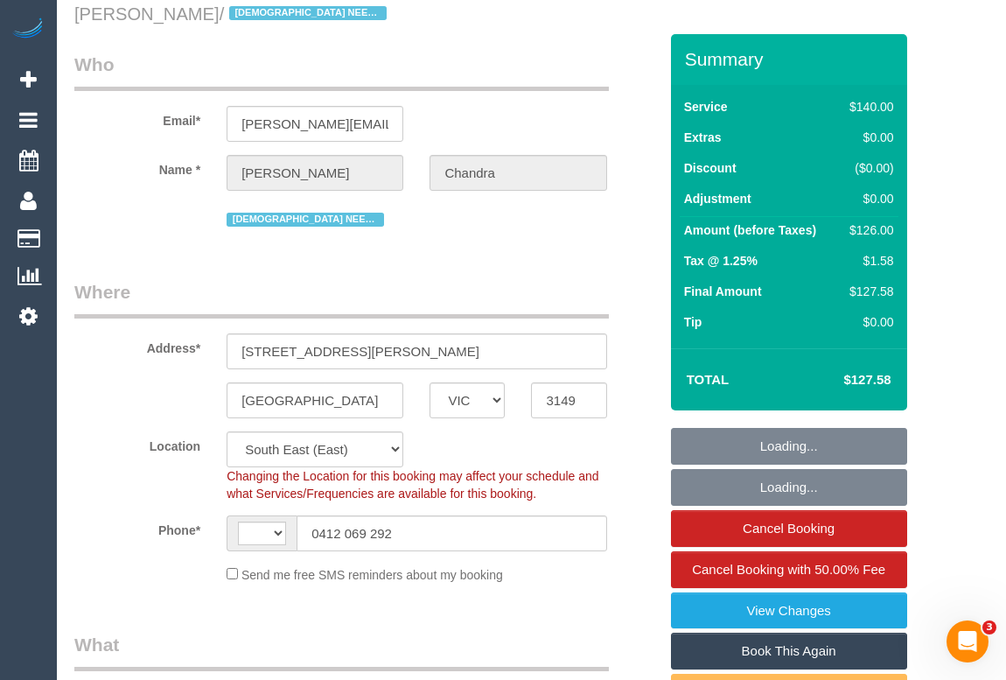
select select "string:AU"
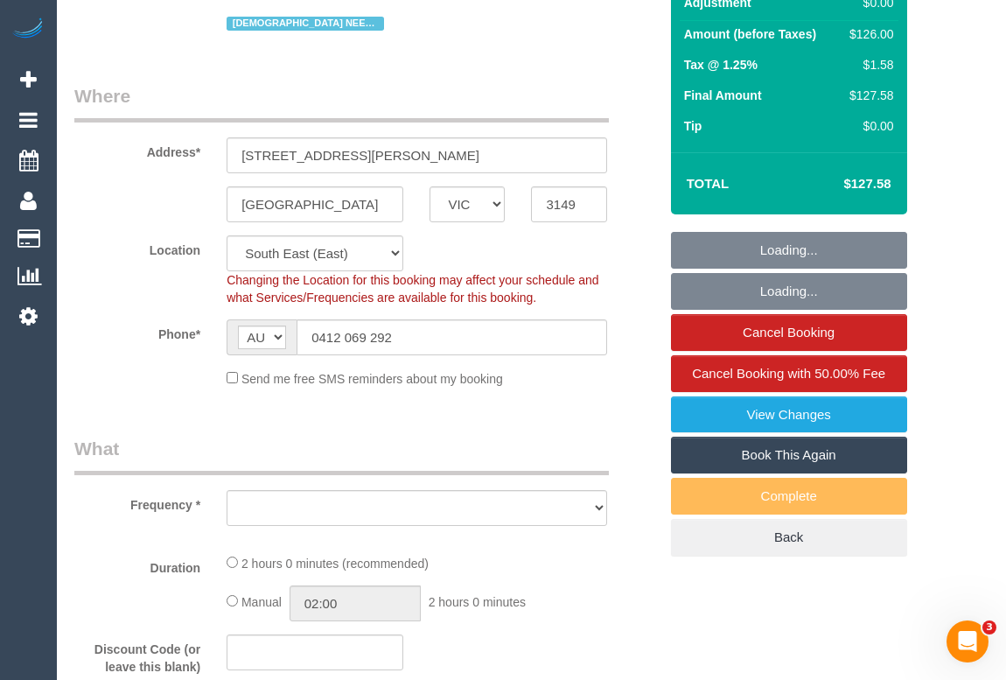
select select "object:698"
select select "number:27"
select select "number:14"
select select "number:21"
select select "number:25"
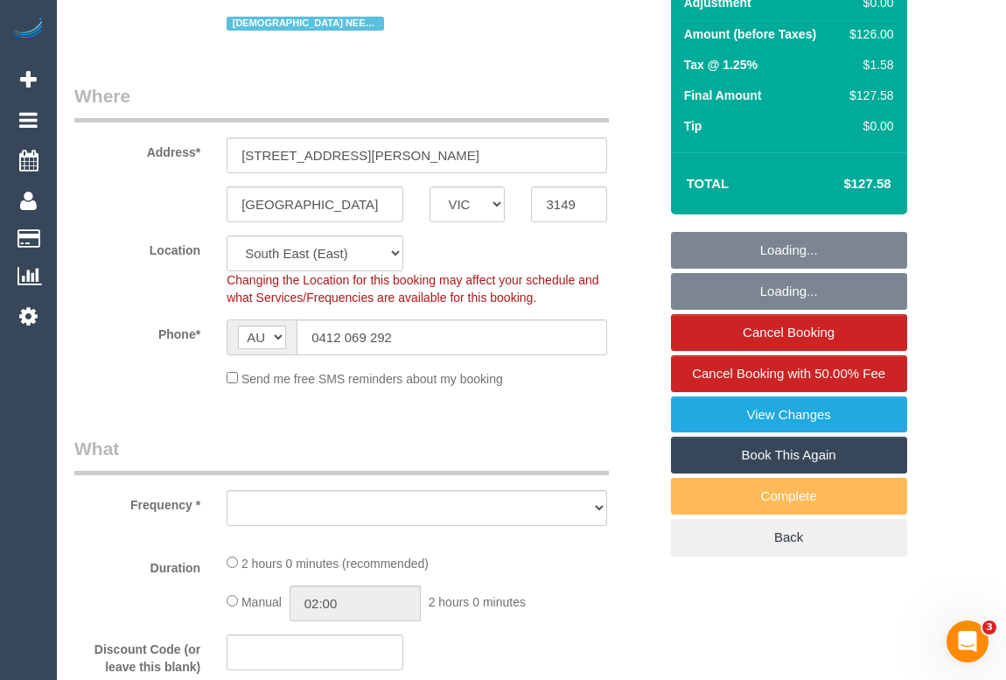
select select "number:35"
select select "number:13"
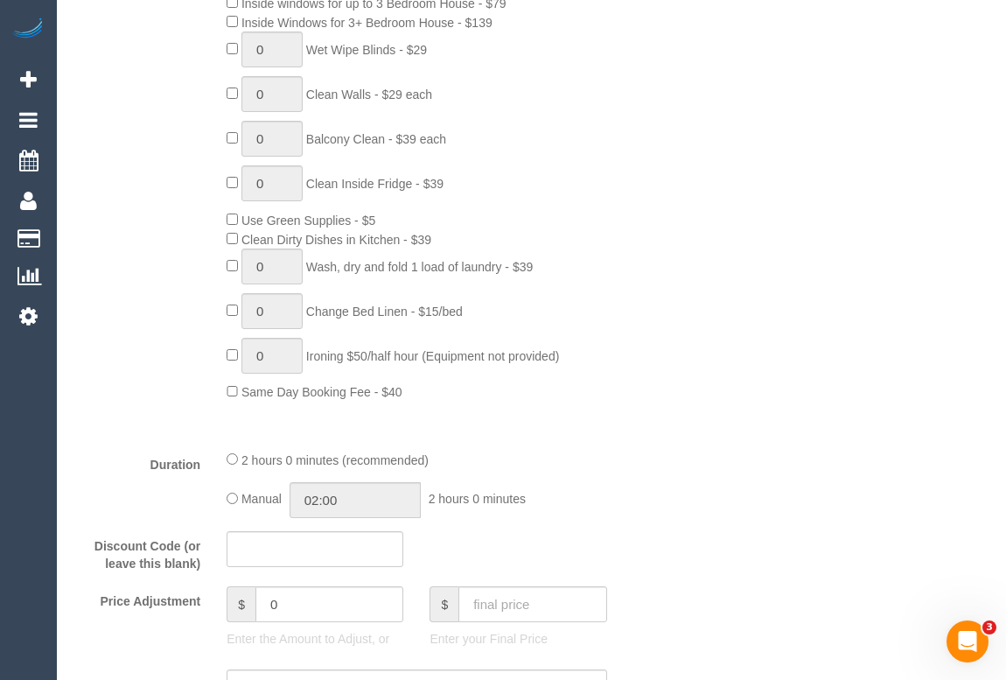
select select "object:1374"
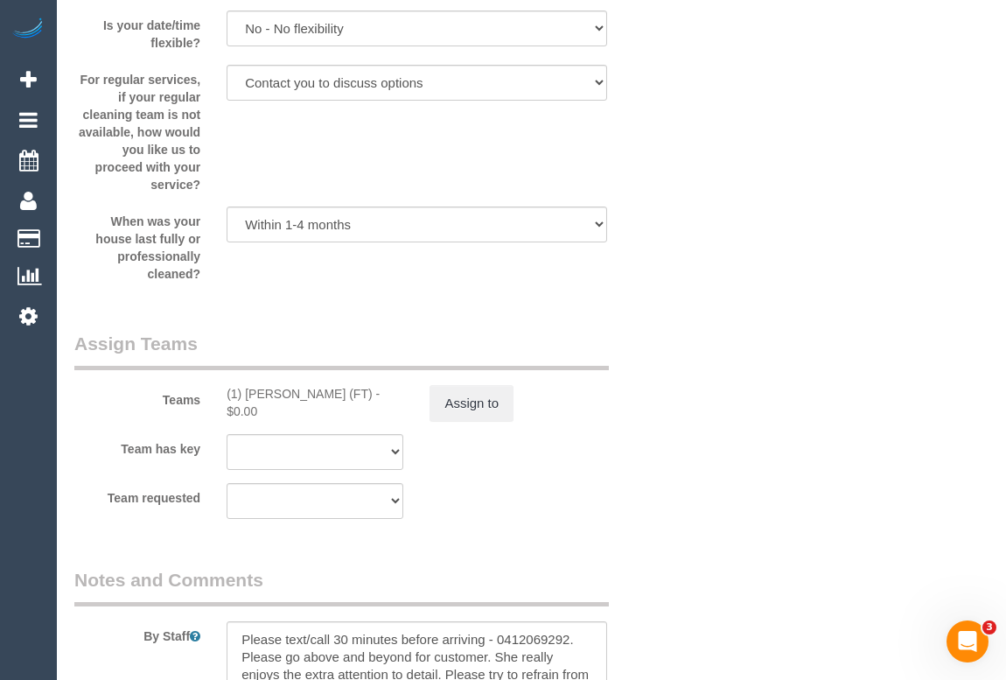
scroll to position [2703, 0]
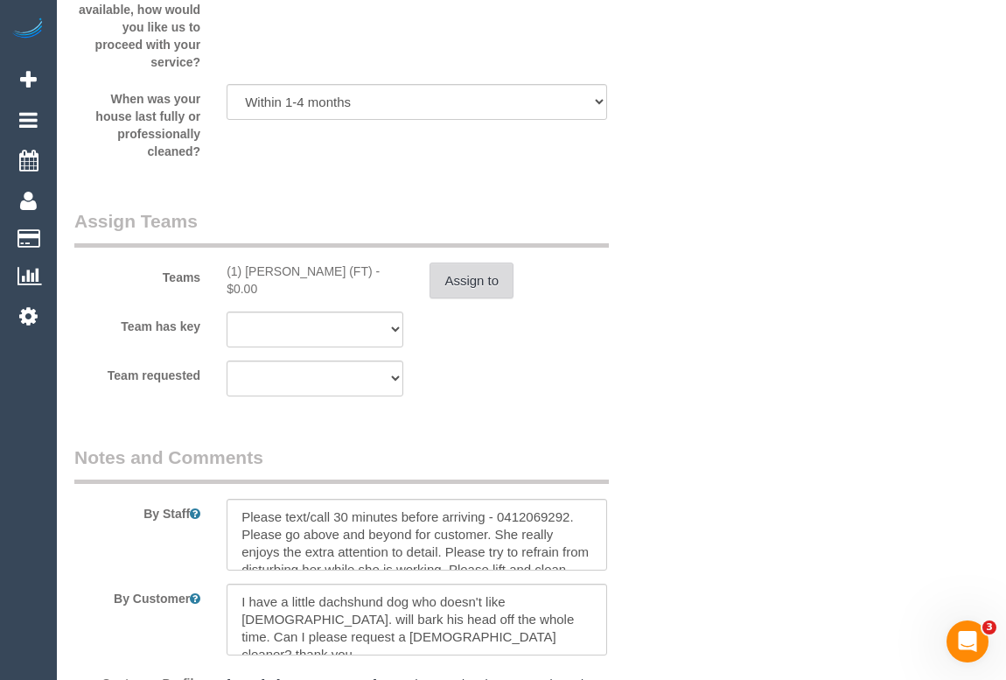
click at [458, 289] on button "Assign to" at bounding box center [472, 280] width 84 height 37
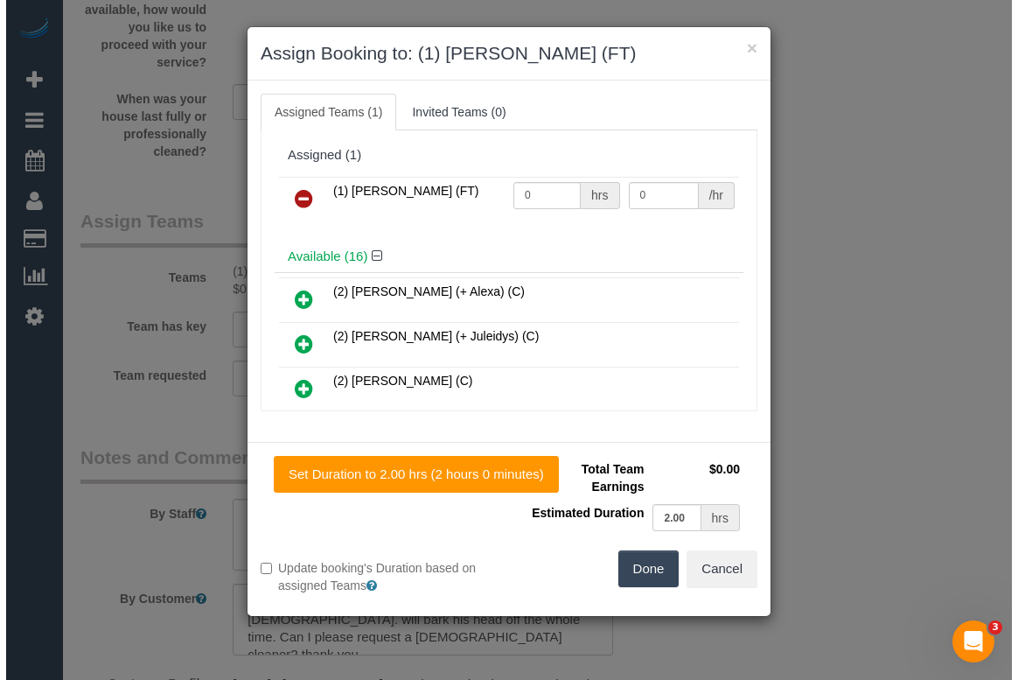
scroll to position [2686, 0]
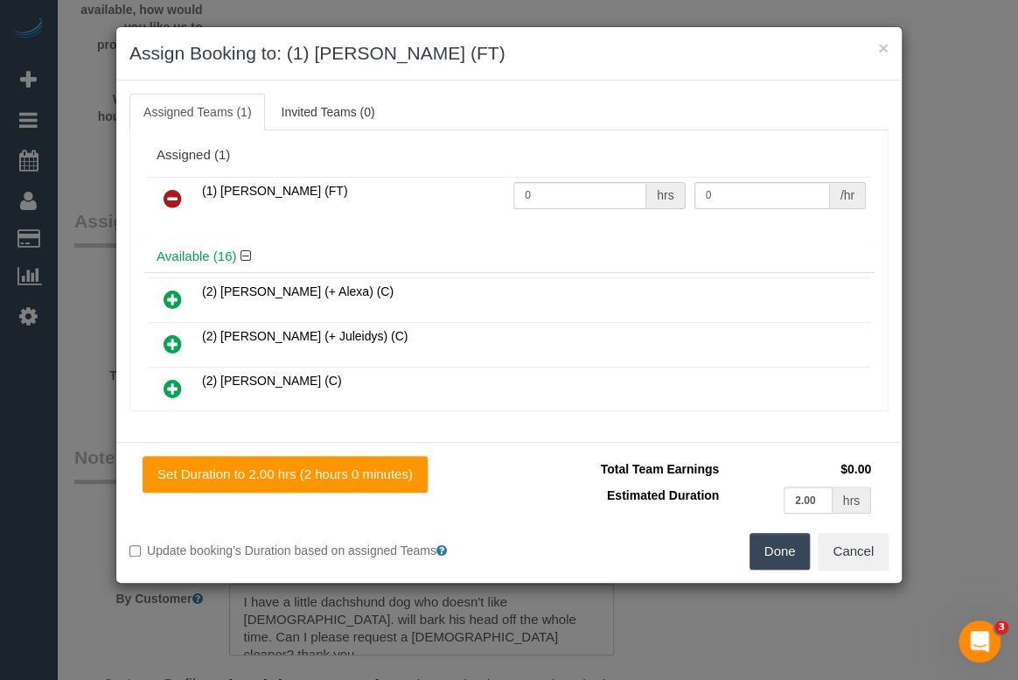
click at [171, 197] on icon at bounding box center [173, 198] width 18 height 21
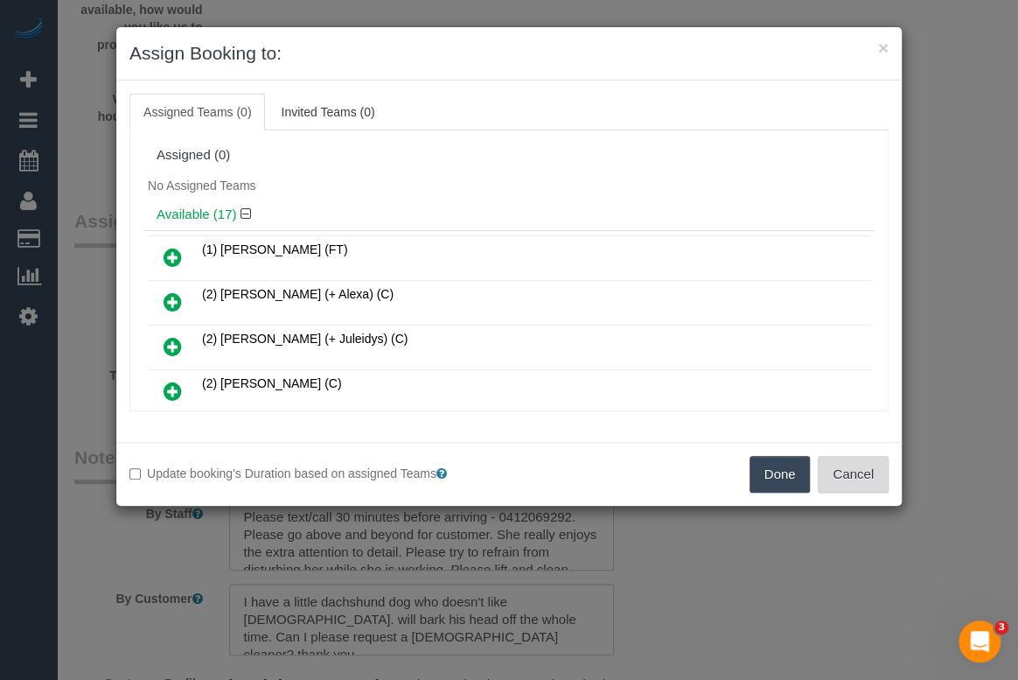
click at [855, 479] on button "Cancel" at bounding box center [853, 474] width 71 height 37
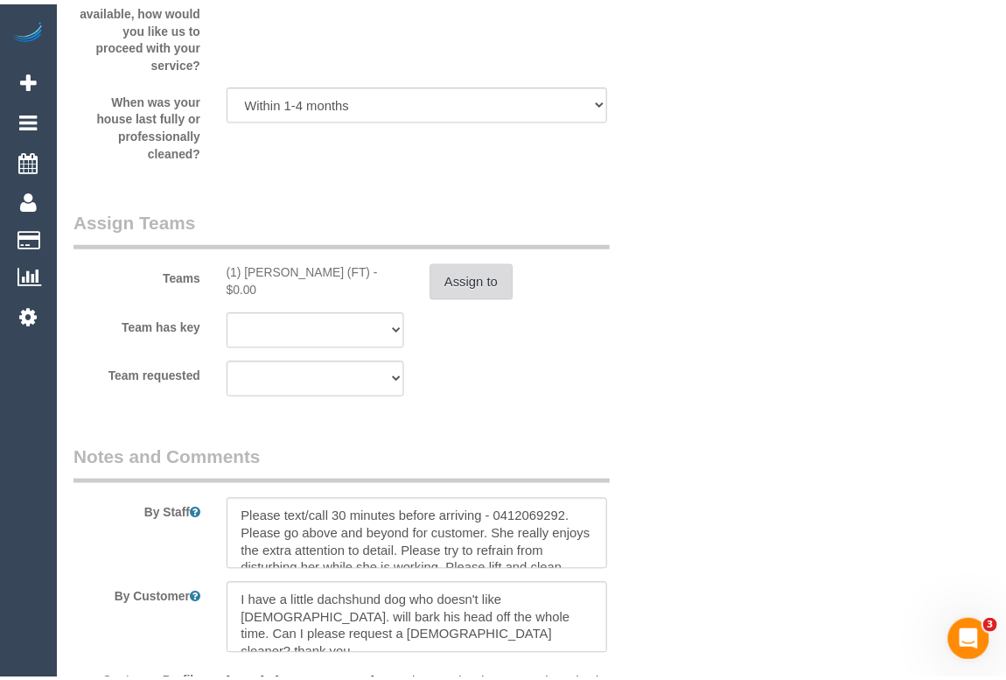
scroll to position [2703, 0]
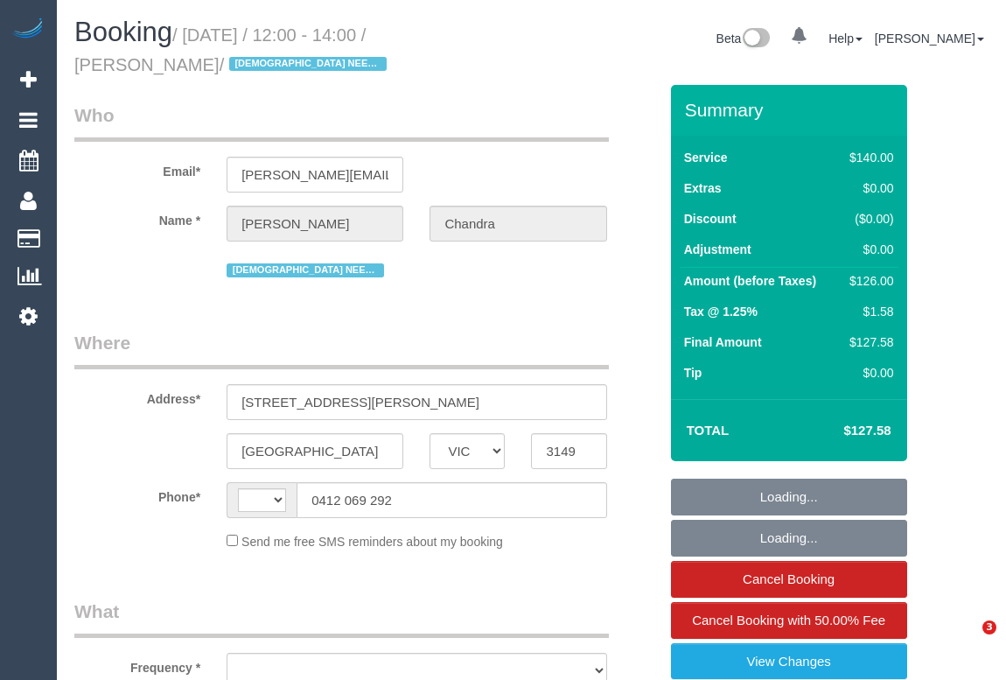
select select "VIC"
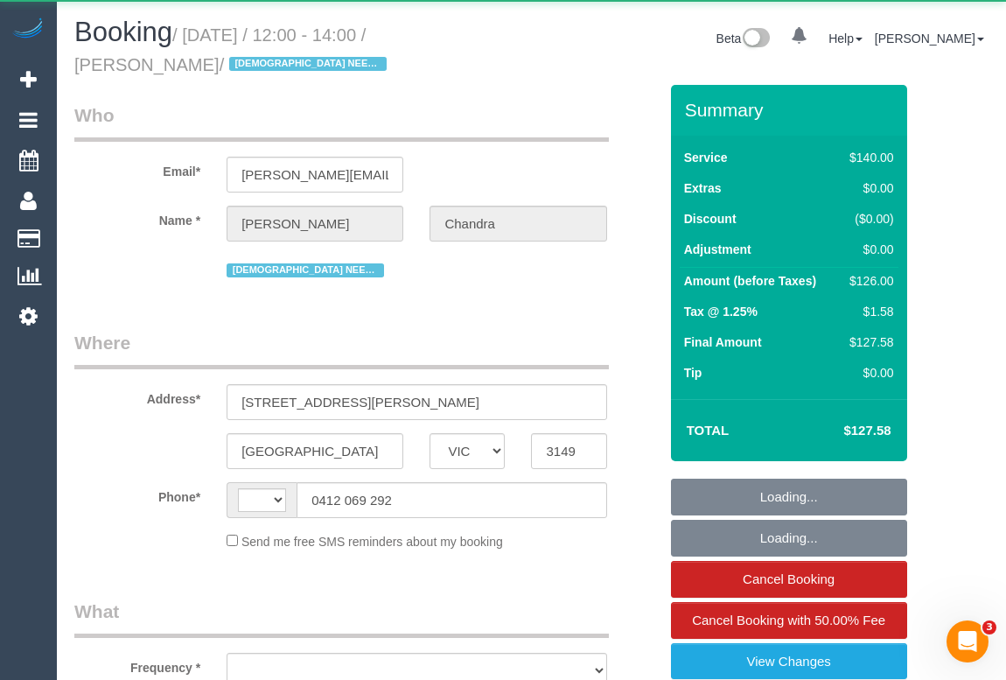
click at [526, 345] on legend "Where" at bounding box center [341, 349] width 535 height 39
select select "string:AU"
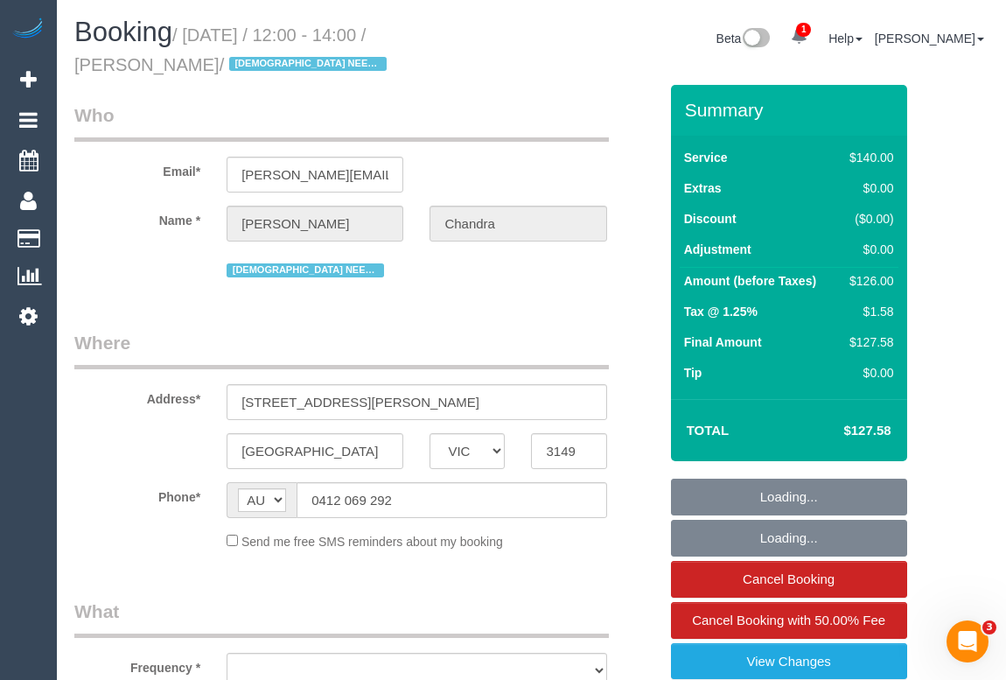
select select "string:stripe-pm_1Pxgao2GScqysDRVaEuchflB"
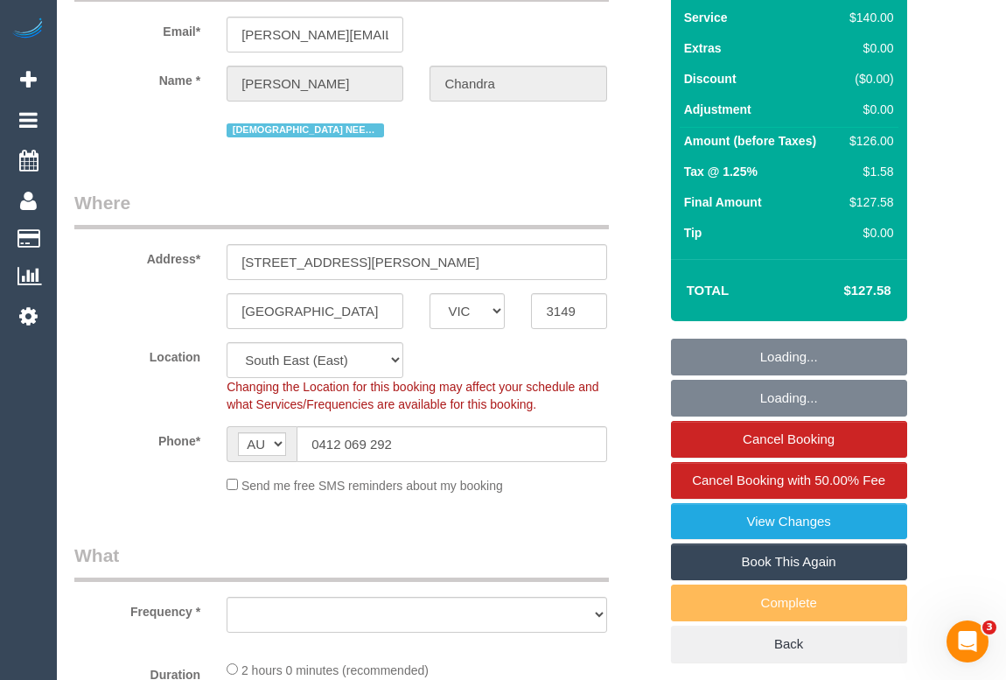
select select "object:716"
select select "number:27"
select select "number:14"
select select "number:21"
select select "number:25"
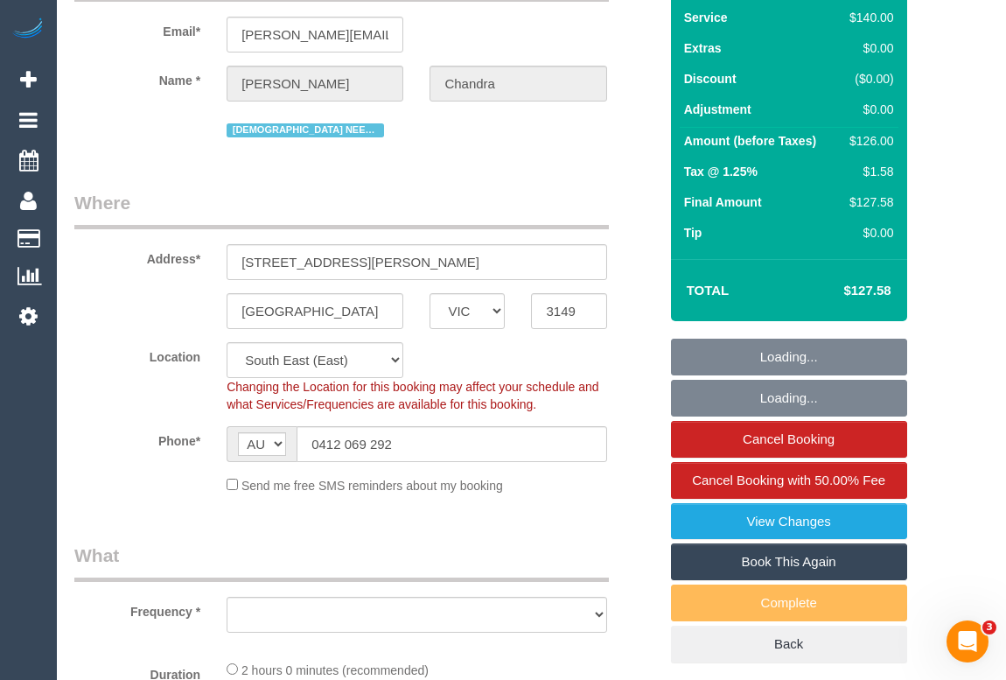
select select "number:35"
select select "number:13"
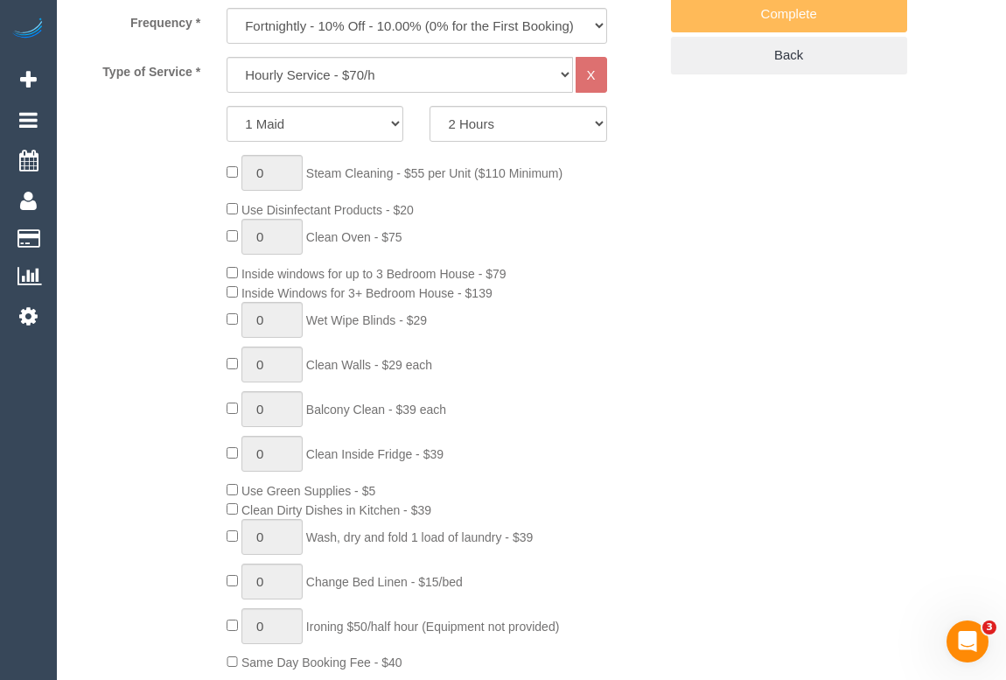
select select "object:1374"
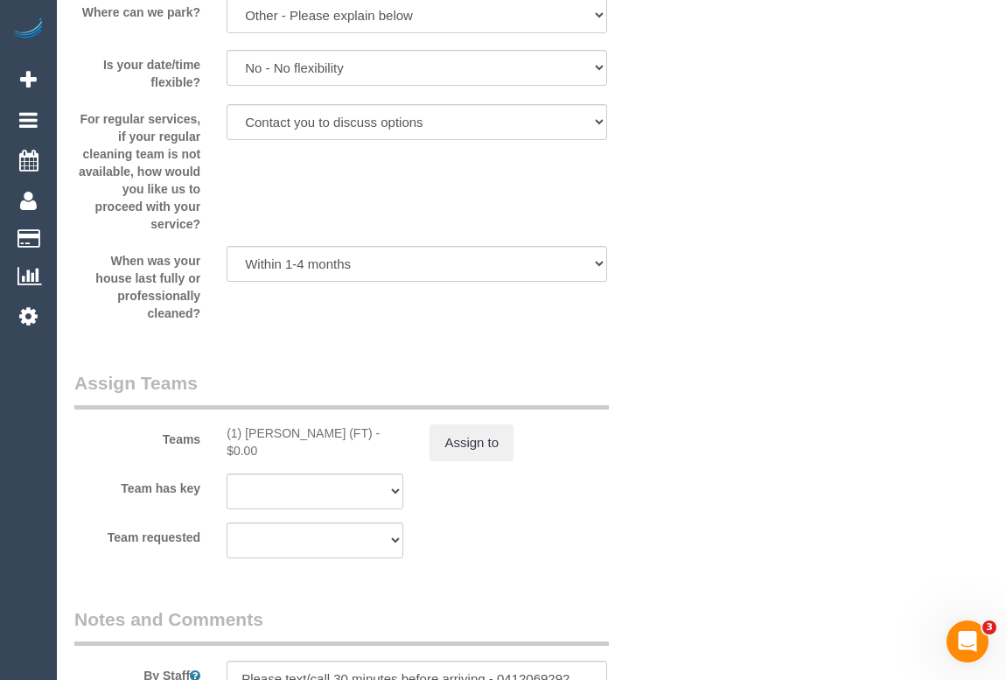
scroll to position [2703, 0]
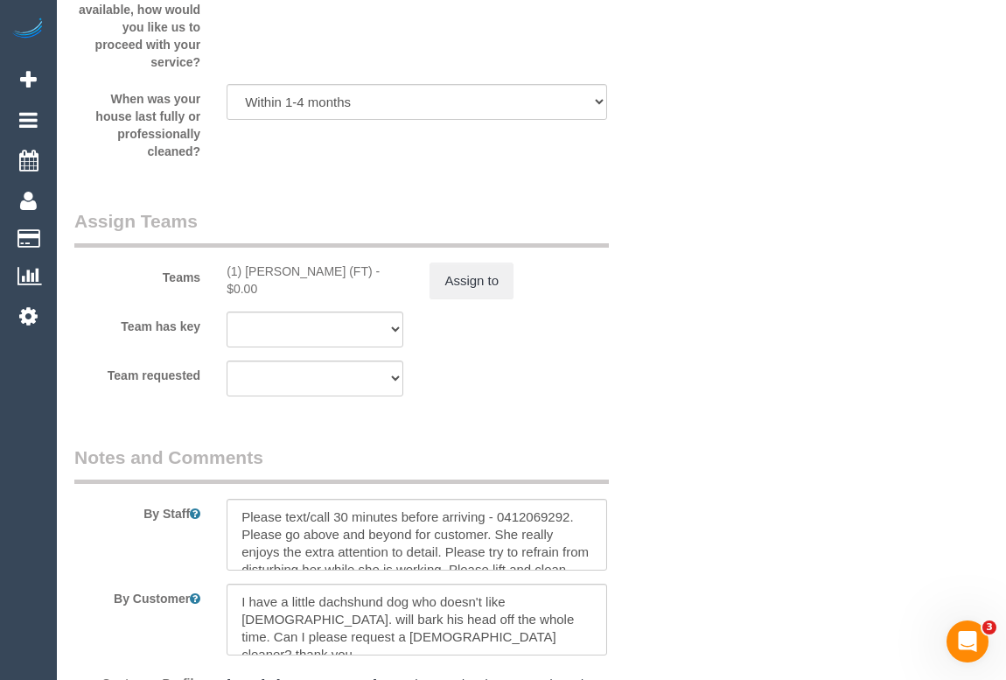
drag, startPoint x: 218, startPoint y: 267, endPoint x: 347, endPoint y: 269, distance: 129.5
click at [347, 269] on div "(1) Helen Trickett (FT) - $0.00" at bounding box center [314, 279] width 203 height 35
copy div "(1) Helen Trickett (FT)"
click at [481, 282] on button "Assign to" at bounding box center [472, 280] width 84 height 37
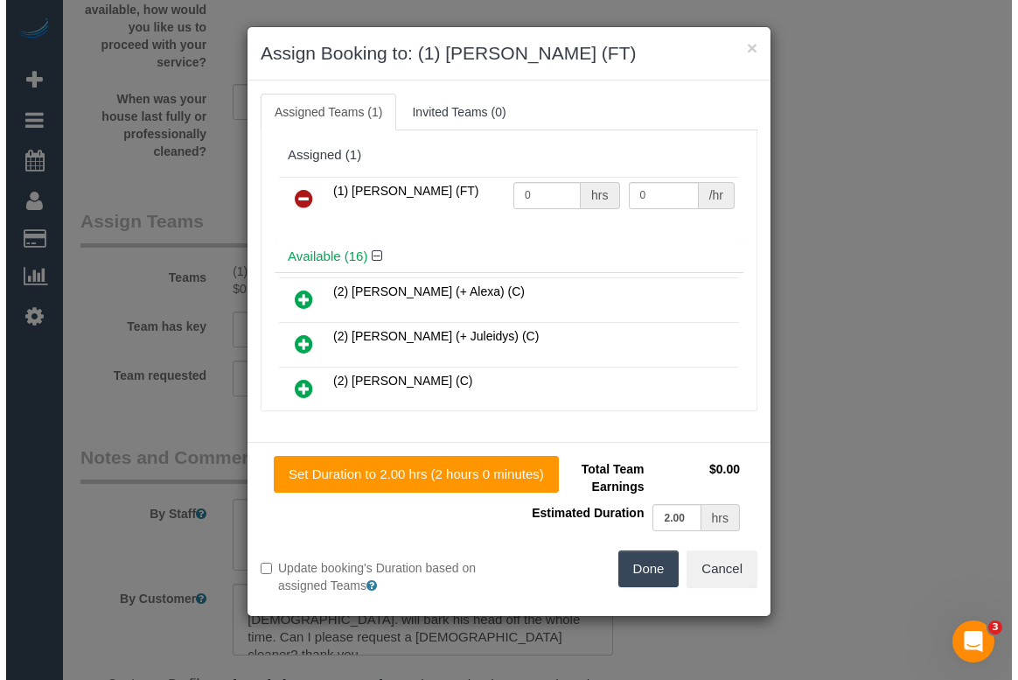
scroll to position [2686, 0]
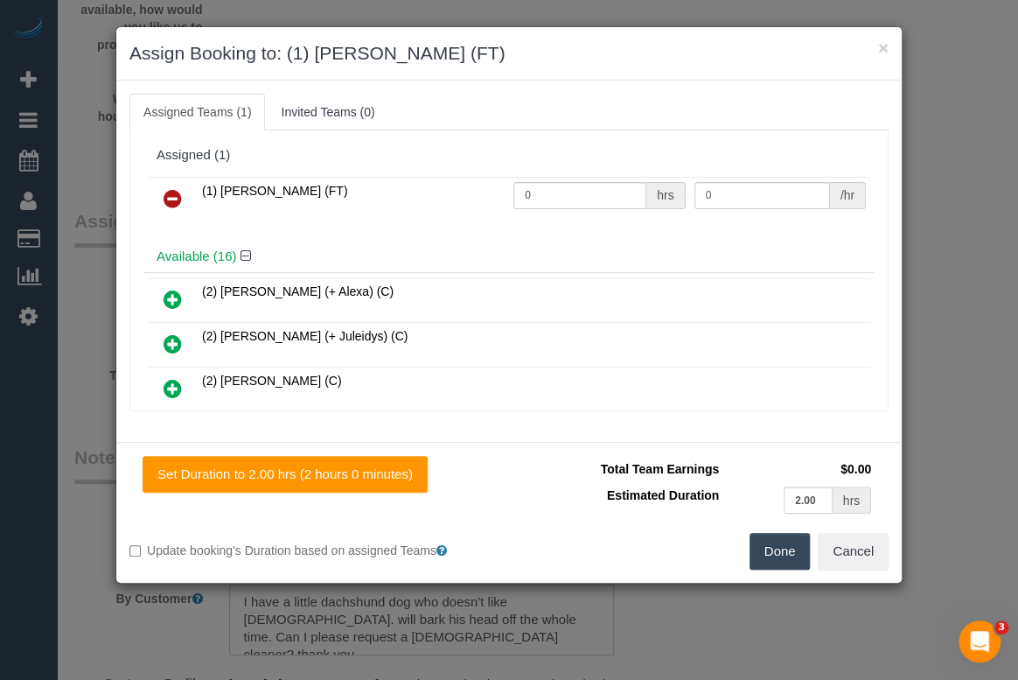
click at [173, 194] on icon at bounding box center [173, 198] width 18 height 21
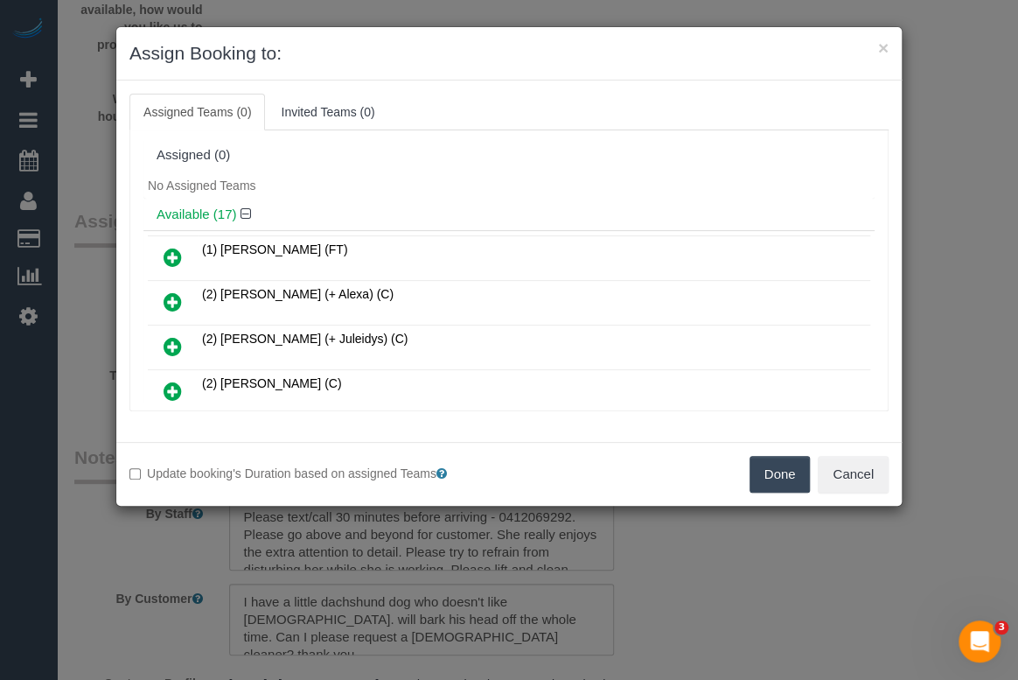
click at [781, 479] on button "Done" at bounding box center [780, 474] width 61 height 37
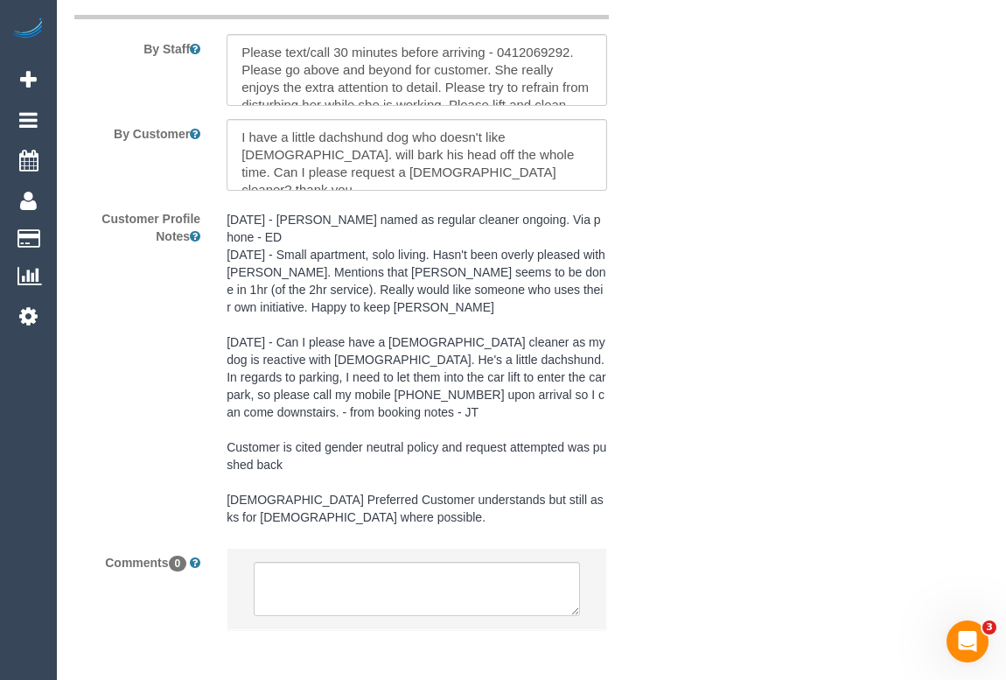
scroll to position [3227, 0]
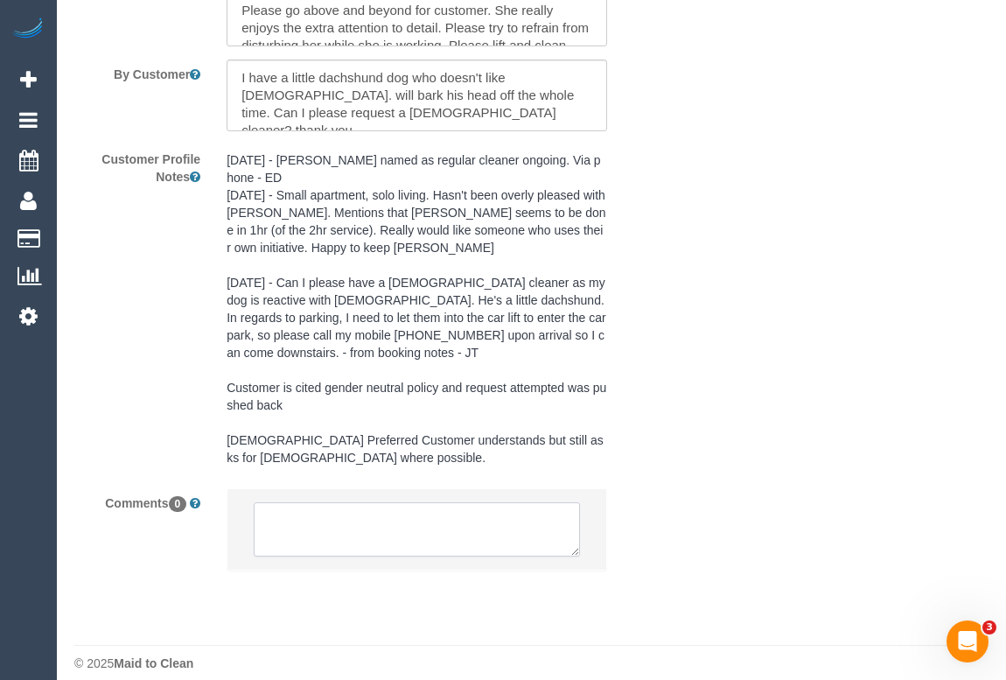
click at [351, 510] on textarea at bounding box center [416, 529] width 325 height 54
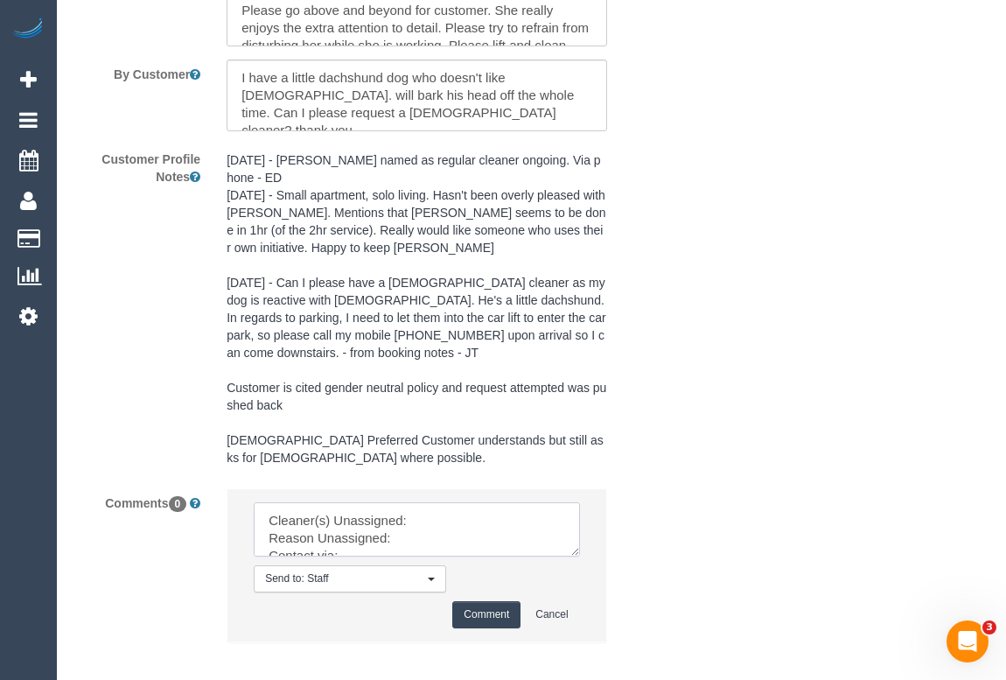
click at [422, 502] on textarea at bounding box center [416, 529] width 325 height 54
paste textarea "(1) Helen Trickett (FT)"
click at [420, 520] on textarea at bounding box center [416, 529] width 325 height 54
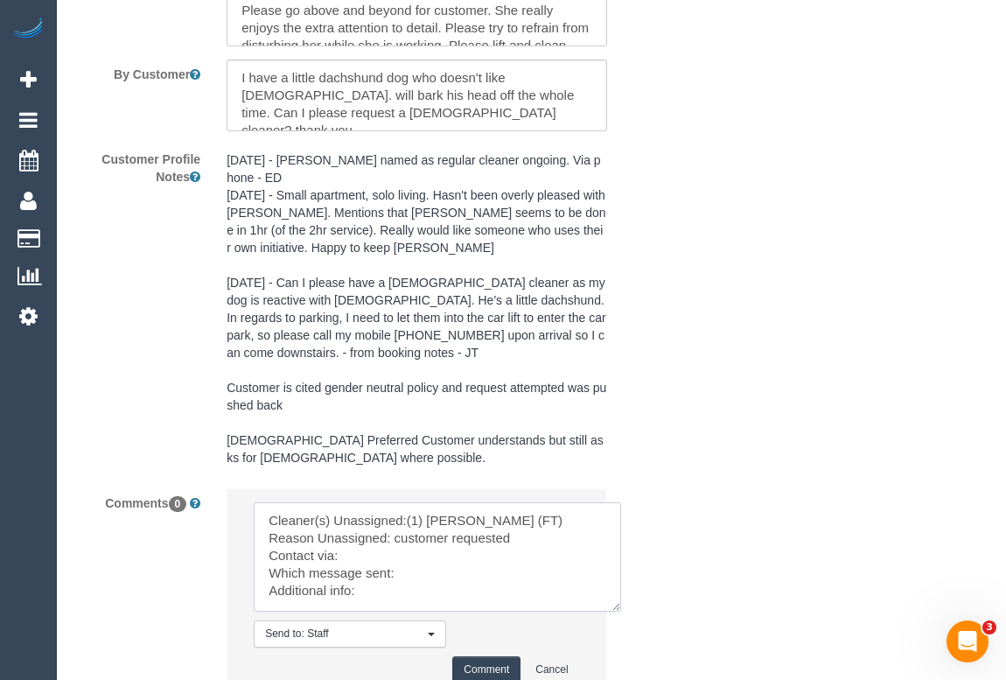
drag, startPoint x: 576, startPoint y: 532, endPoint x: 648, endPoint y: 630, distance: 122.0
click at [621, 611] on textarea at bounding box center [437, 556] width 367 height 109
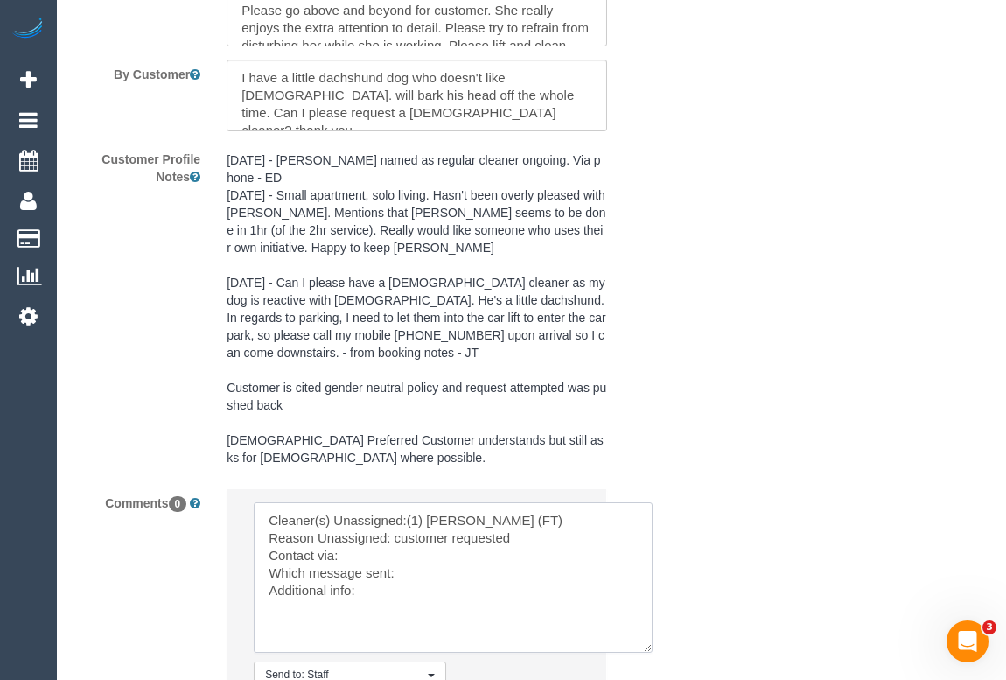
click at [537, 525] on textarea at bounding box center [453, 577] width 399 height 150
click at [506, 538] on textarea at bounding box center [453, 577] width 399 height 150
click at [368, 554] on textarea at bounding box center [453, 577] width 399 height 150
click at [426, 580] on textarea at bounding box center [453, 577] width 399 height 150
click at [369, 599] on textarea at bounding box center [453, 577] width 399 height 150
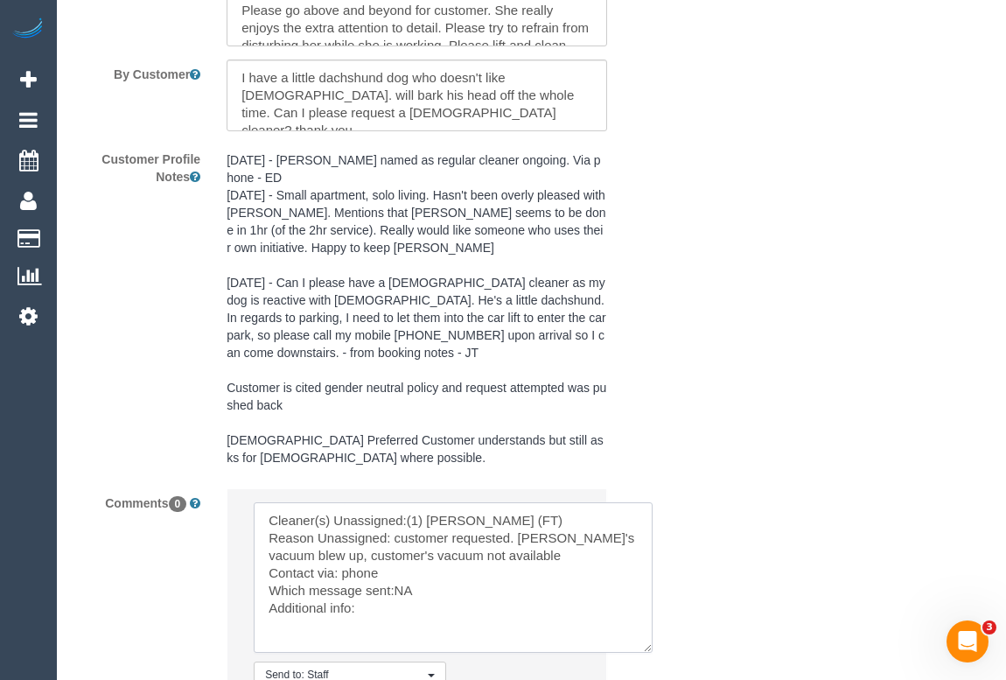
click at [369, 592] on textarea at bounding box center [453, 577] width 399 height 150
paste textarea "Any day except Tuesday after 10am"
click at [588, 592] on textarea at bounding box center [453, 577] width 399 height 150
type textarea "Cleaner(s) Unassigned:(1) Helen Trickett (FT) Reason Unassigned: customer reque…"
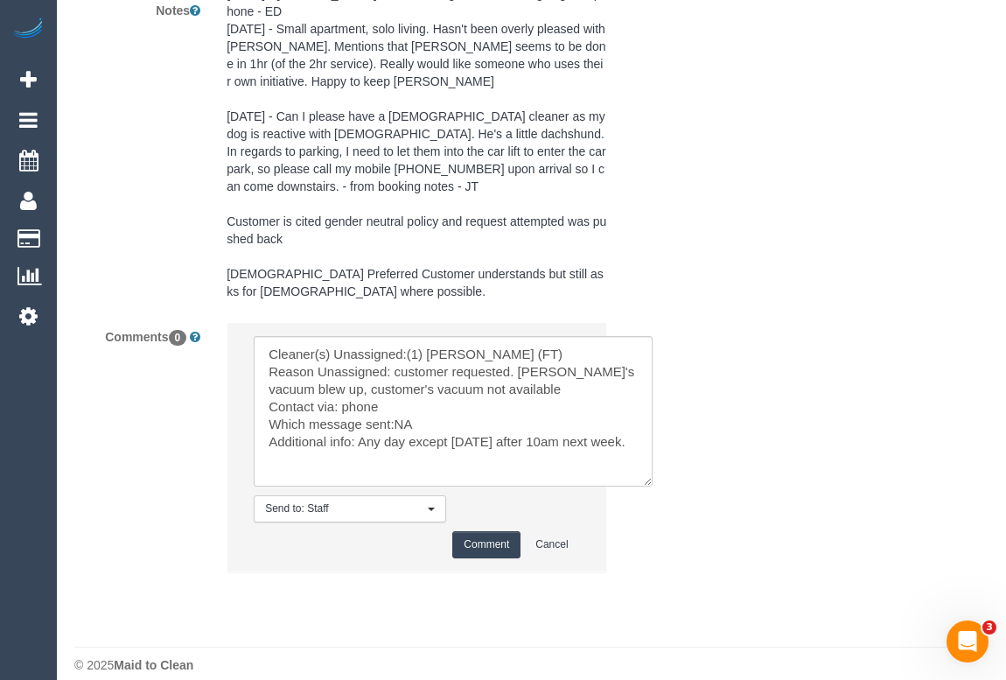
scroll to position [3395, 0]
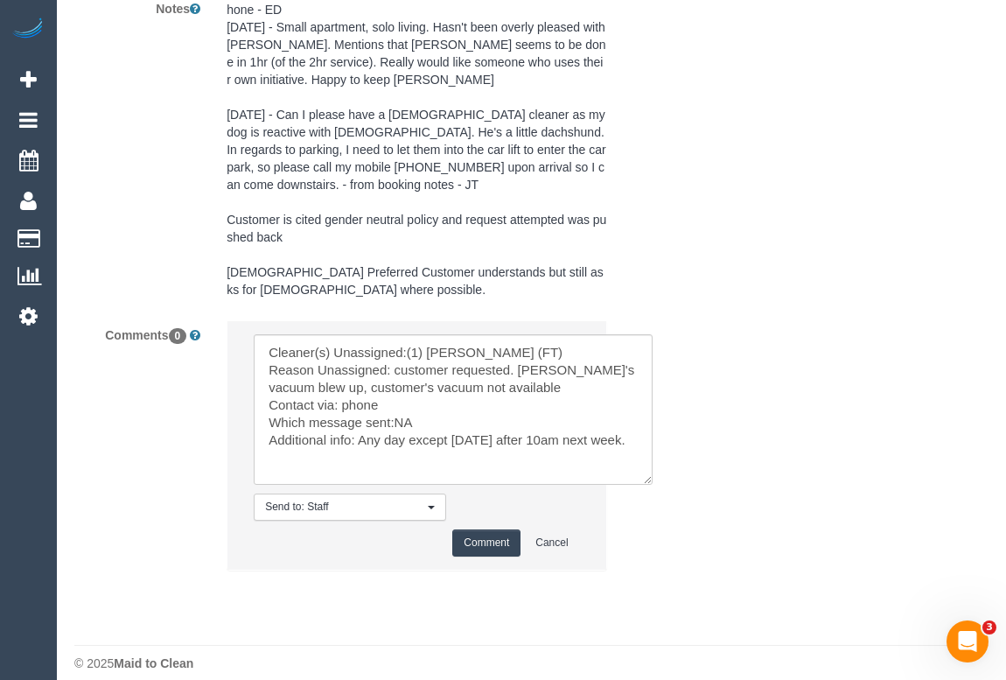
click at [507, 530] on button "Comment" at bounding box center [486, 542] width 68 height 27
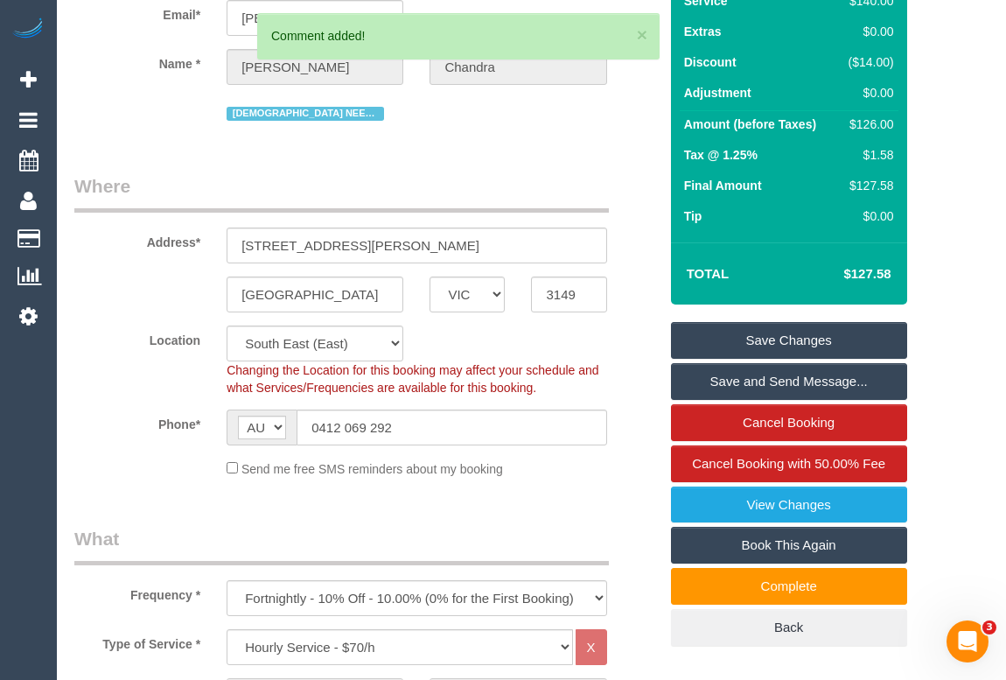
scroll to position [55, 0]
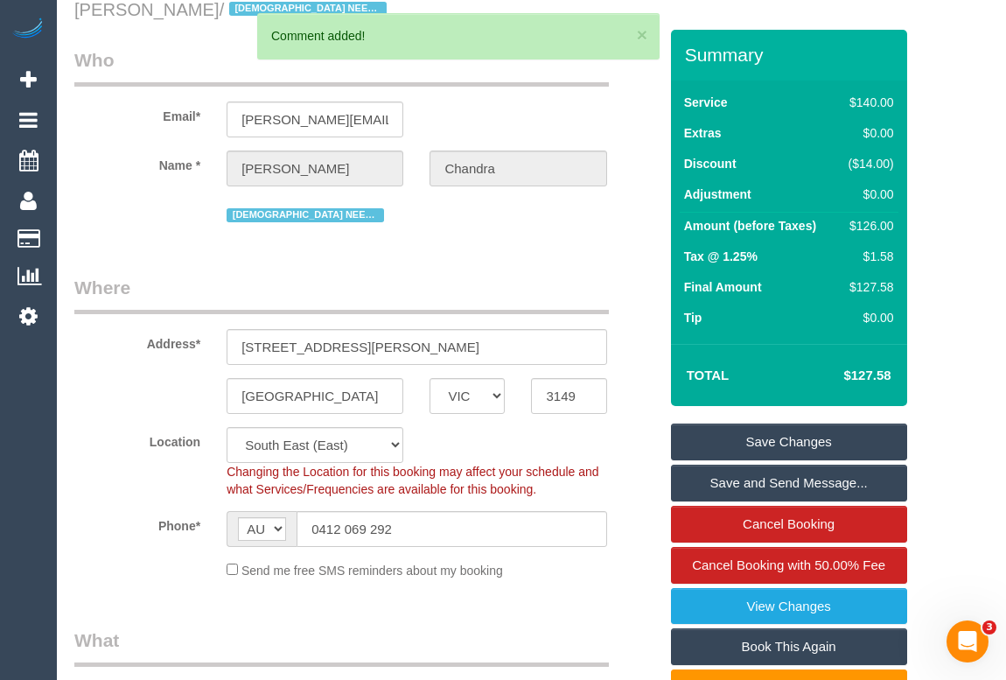
click at [747, 432] on link "Save Changes" at bounding box center [789, 441] width 236 height 37
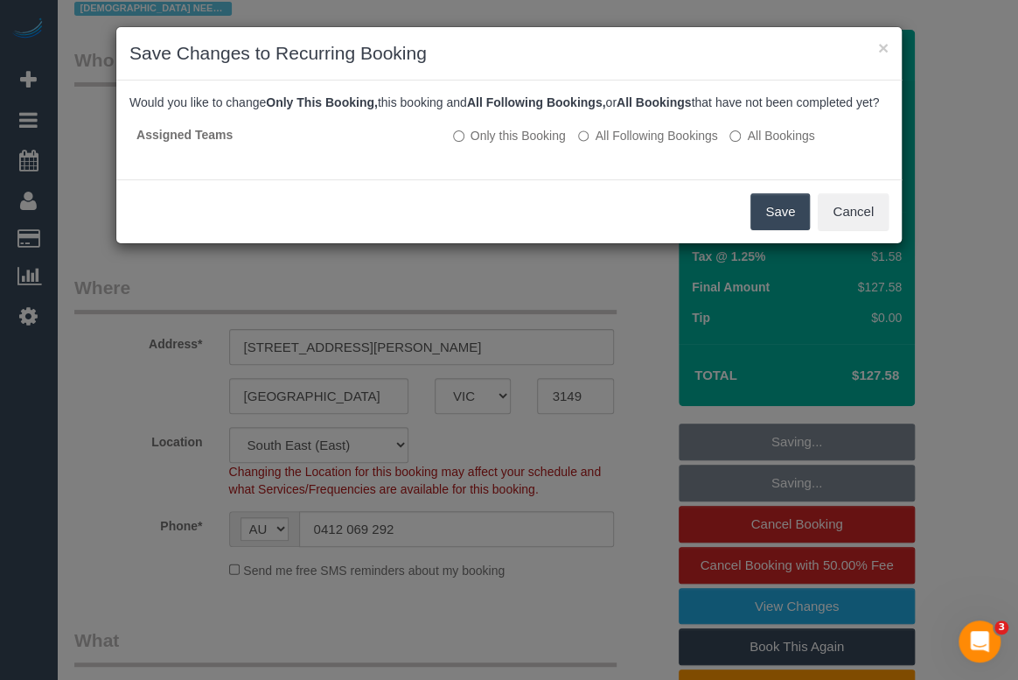
click at [777, 227] on button "Save" at bounding box center [780, 211] width 59 height 37
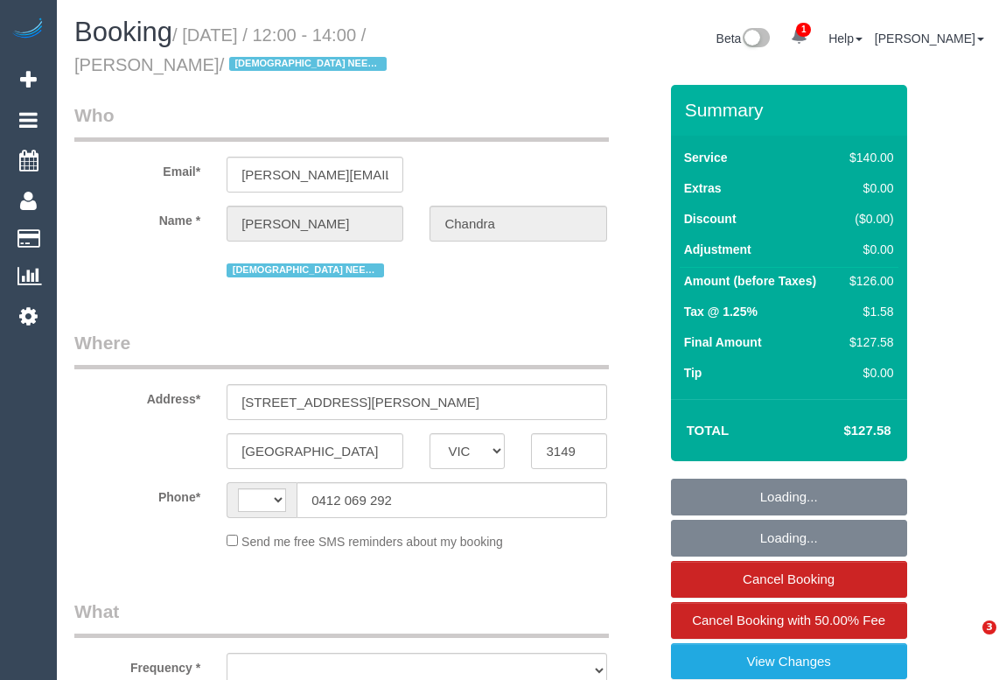
select select "VIC"
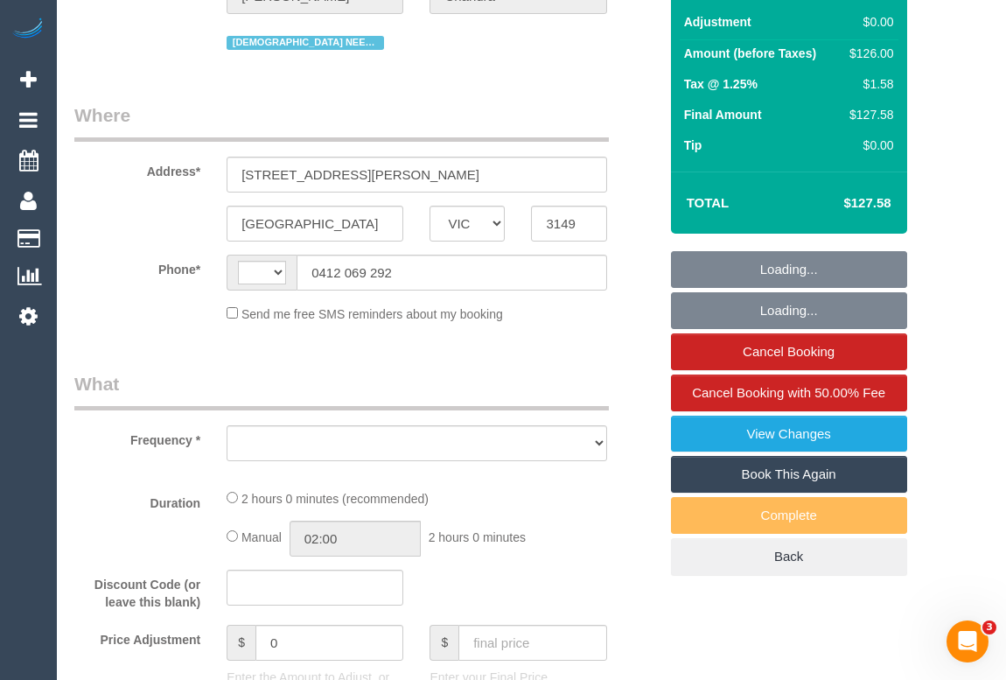
select select "object:297"
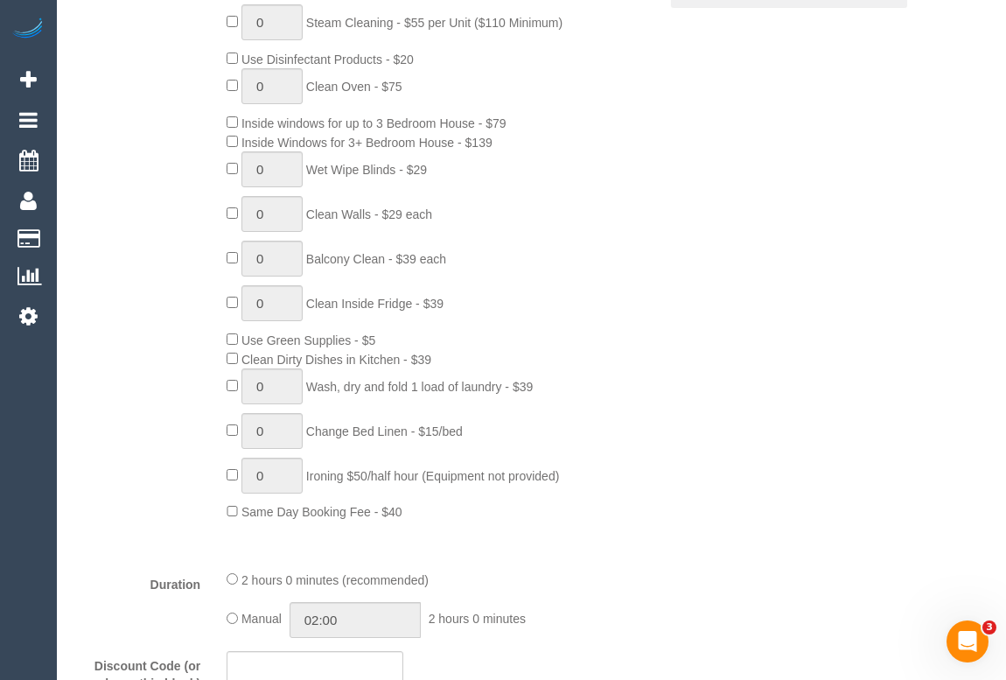
select select "string:AU"
select select "string:stripe-pm_1Pxgao2GScqysDRVaEuchflB"
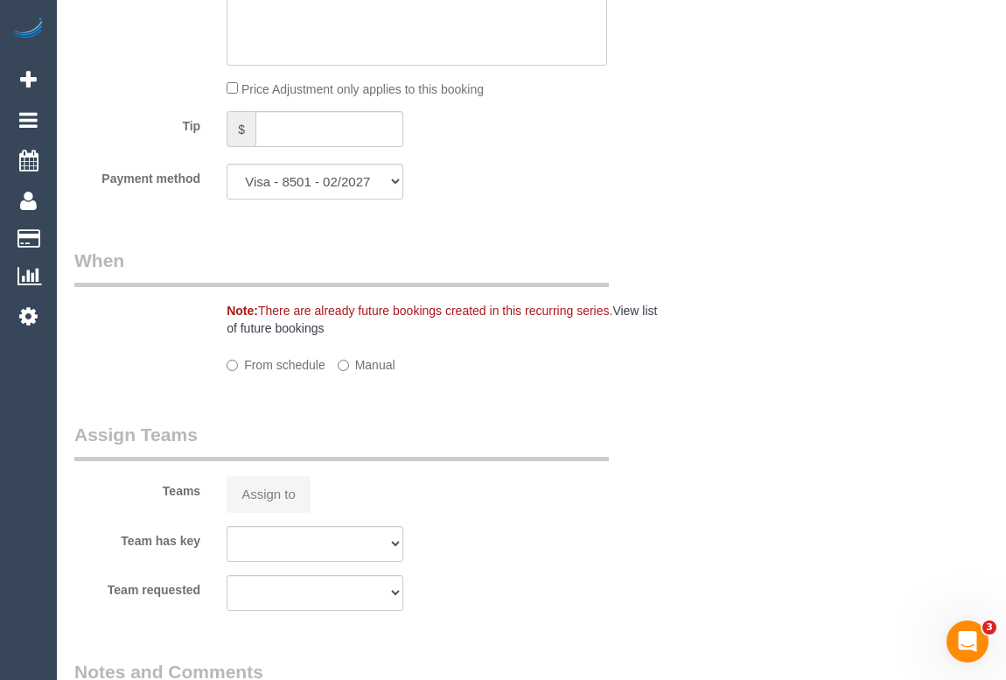
select select "number:27"
select select "number:14"
select select "number:21"
select select "number:25"
select select "number:35"
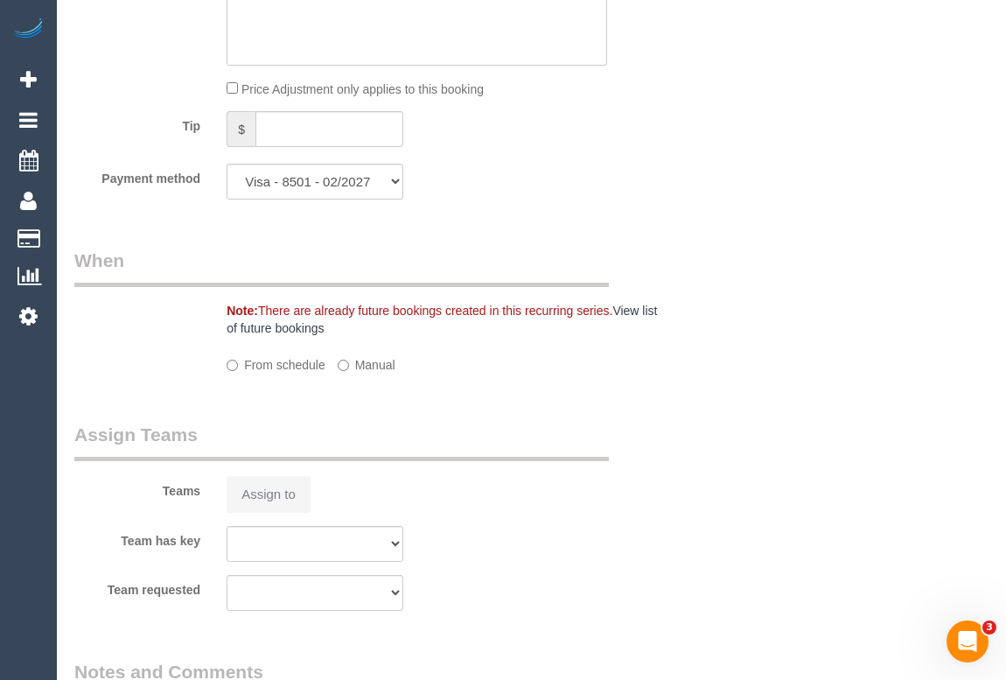
select select "number:13"
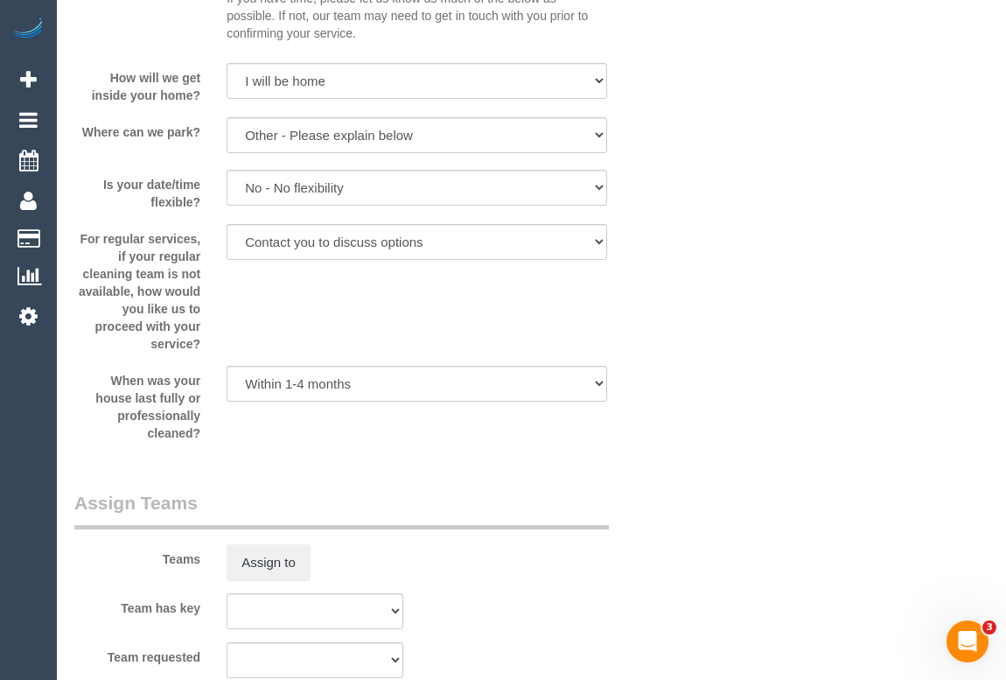
select select "object:1390"
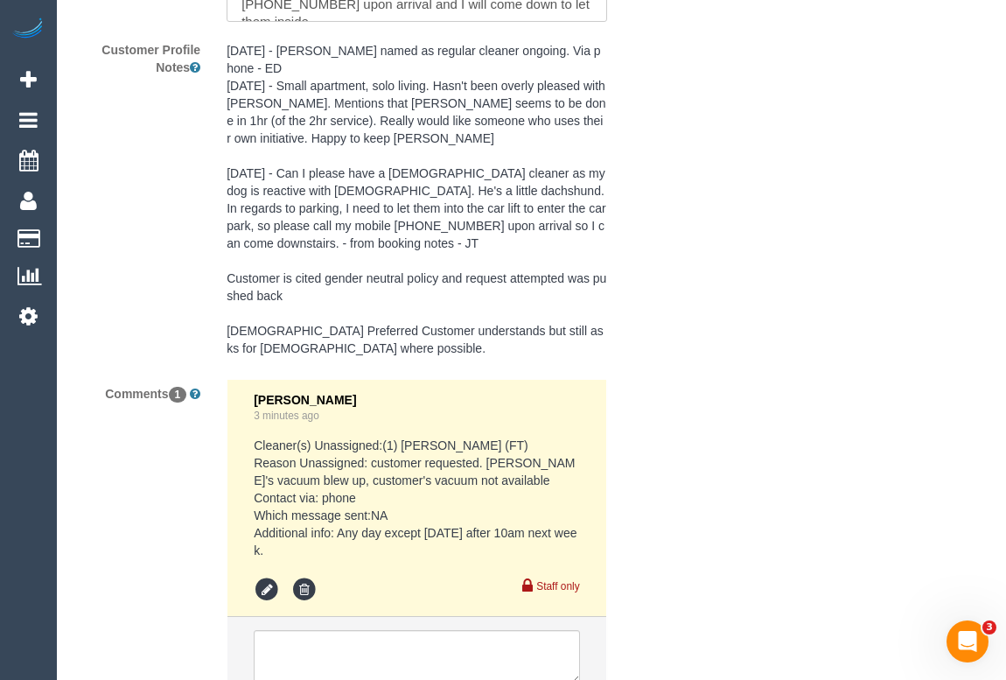
scroll to position [3512, 0]
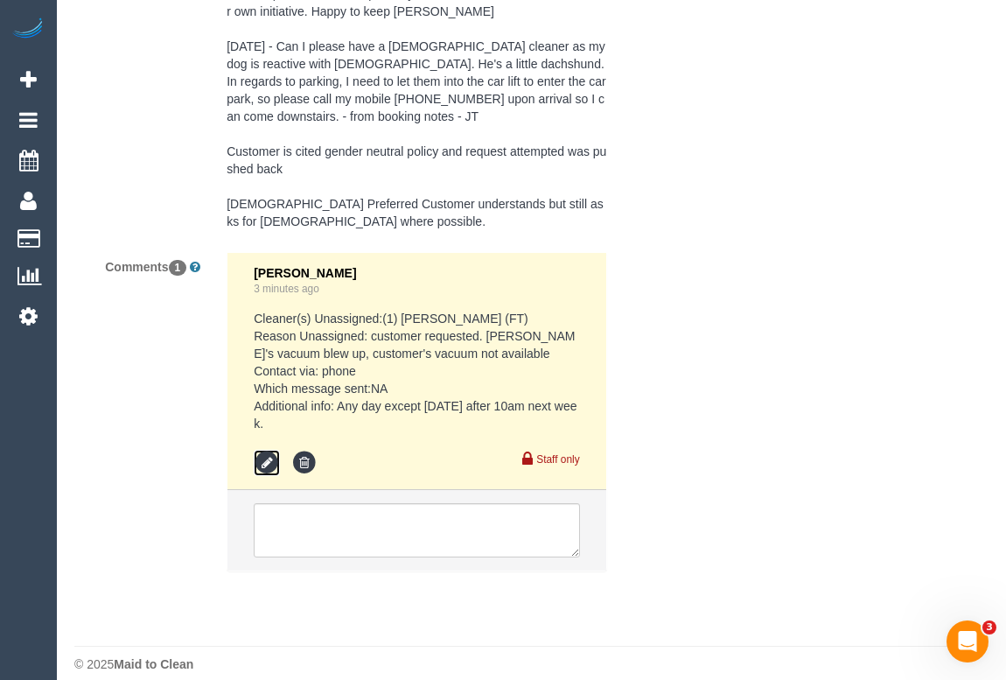
click at [266, 450] on icon at bounding box center [267, 463] width 26 height 26
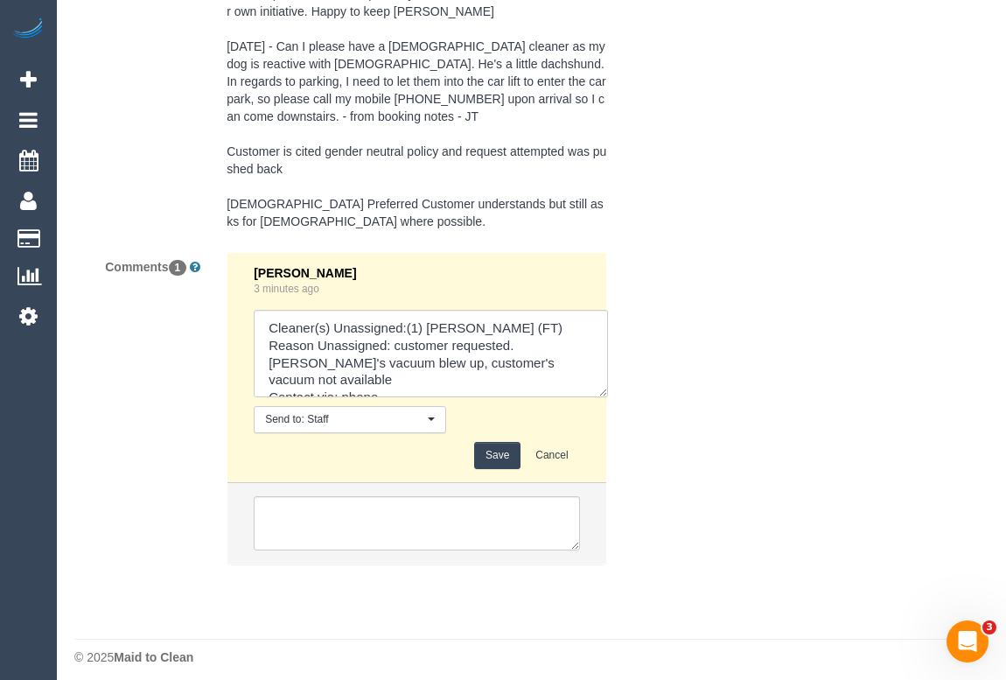
drag, startPoint x: 571, startPoint y: 382, endPoint x: 638, endPoint y: 475, distance: 114.1
click at [638, 475] on div "Comments 1 Odelle Marie 3 minutes ago Send to: Staff Nothing selected Send to: …" at bounding box center [366, 417] width 610 height 330
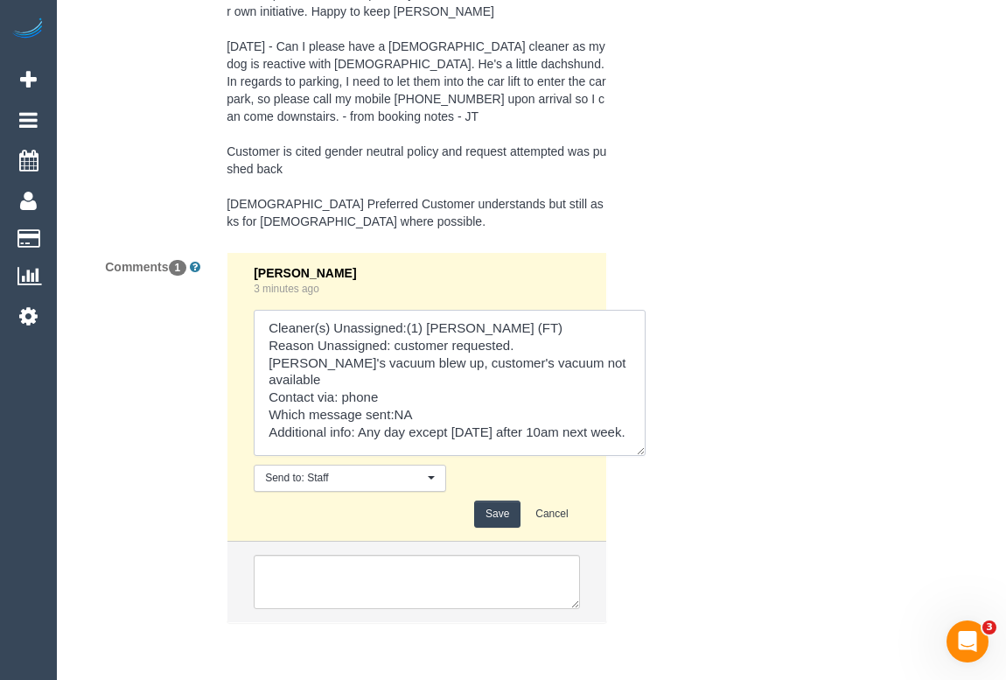
click at [320, 413] on textarea at bounding box center [450, 383] width 392 height 146
type textarea "Cleaner(s) Unassigned:(1) Helen Trickett (FT) Reason Unassigned: customer reque…"
click at [481, 500] on button "Save" at bounding box center [497, 513] width 46 height 27
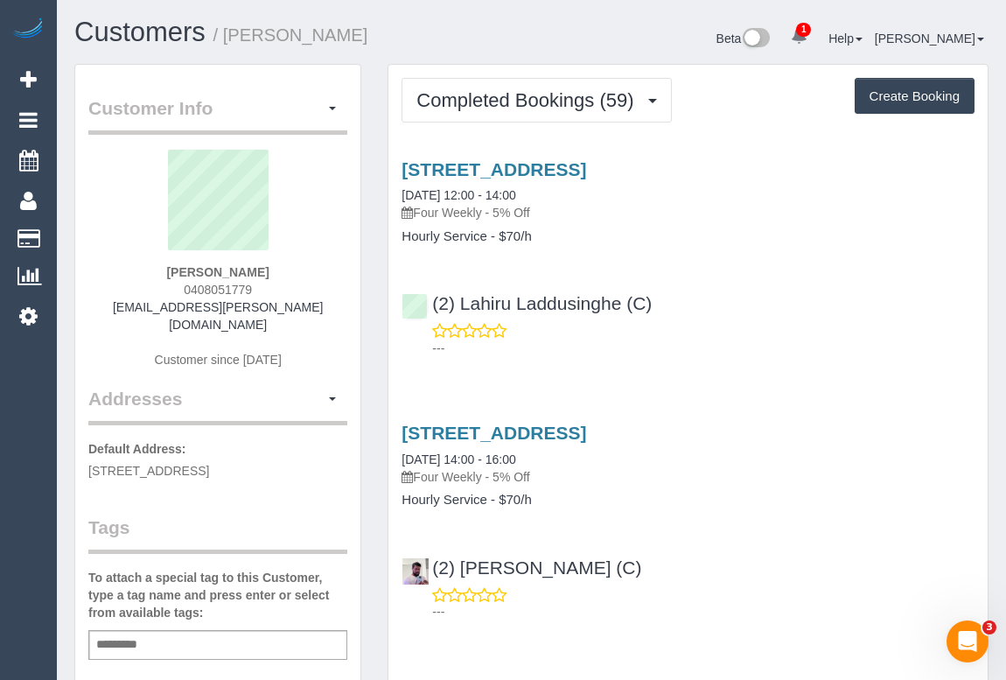
drag, startPoint x: 175, startPoint y: 288, endPoint x: 302, endPoint y: 280, distance: 127.1
click at [302, 280] on div "Hamish Stewart 0408051779 hamish.stewart@hotmail.com Customer since 2018" at bounding box center [217, 268] width 259 height 236
copy span "0408051779"
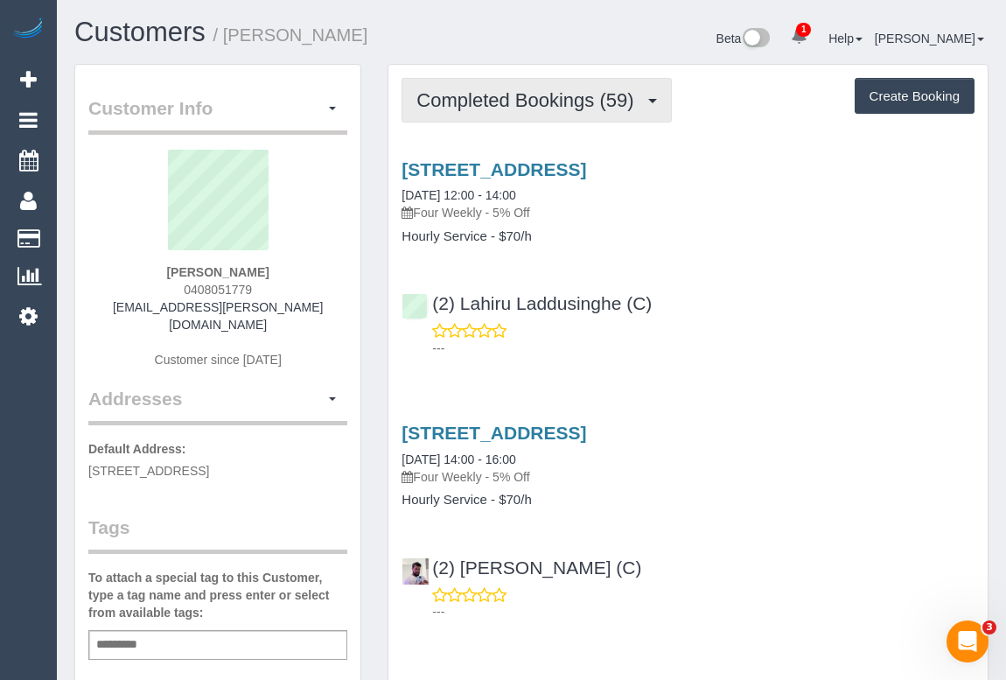
click at [464, 93] on span "Completed Bookings (59)" at bounding box center [529, 100] width 226 height 22
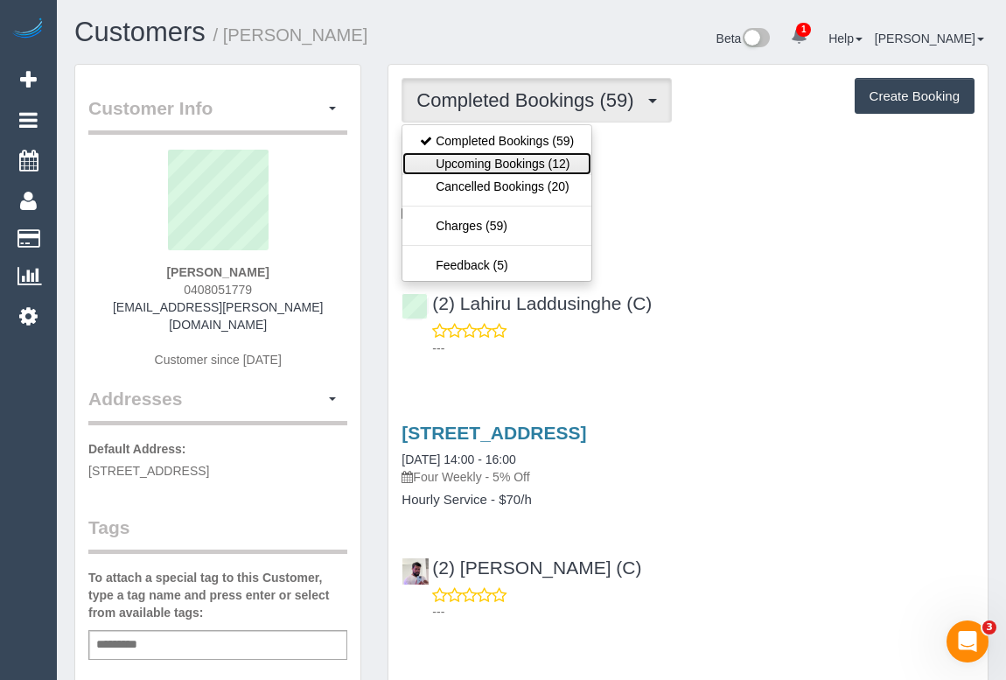
click at [486, 163] on link "Upcoming Bookings (12)" at bounding box center [496, 163] width 189 height 23
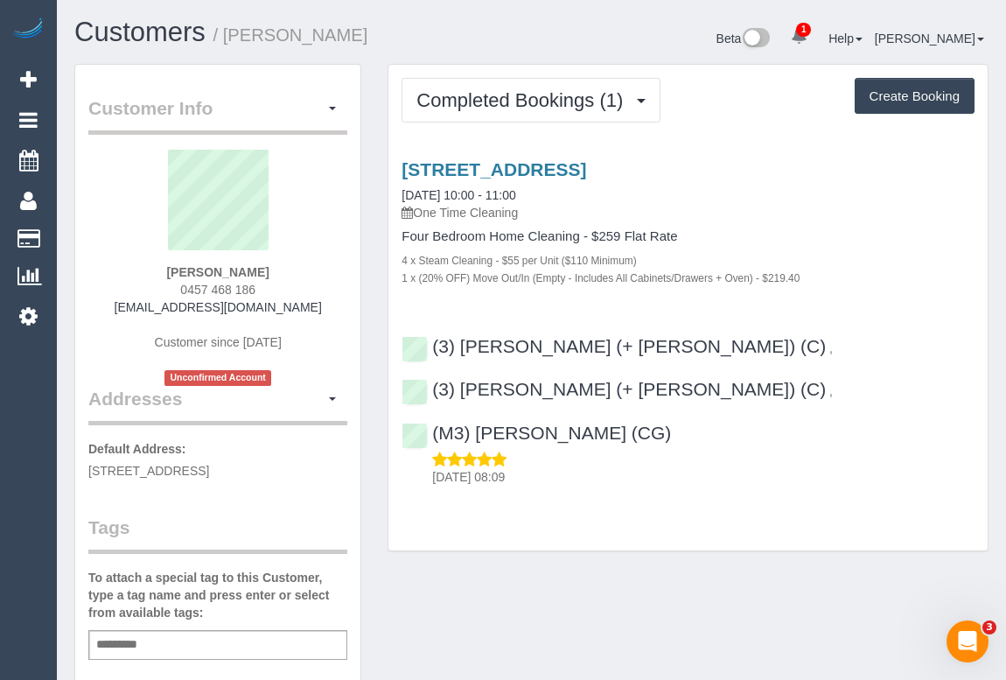
click at [625, 310] on div "[STREET_ADDRESS] [DATE] 10:00 - 11:00 One Time Cleaning Four Bedroom Home Clean…" at bounding box center [687, 318] width 599 height 349
click at [563, 313] on div "[STREET_ADDRESS] [DATE] 10:00 - 11:00 One Time Cleaning Four Bedroom Home Clean…" at bounding box center [687, 318] width 599 height 349
click at [550, 166] on link "[STREET_ADDRESS]" at bounding box center [494, 169] width 185 height 20
click at [498, 163] on link "[STREET_ADDRESS]" at bounding box center [494, 169] width 185 height 20
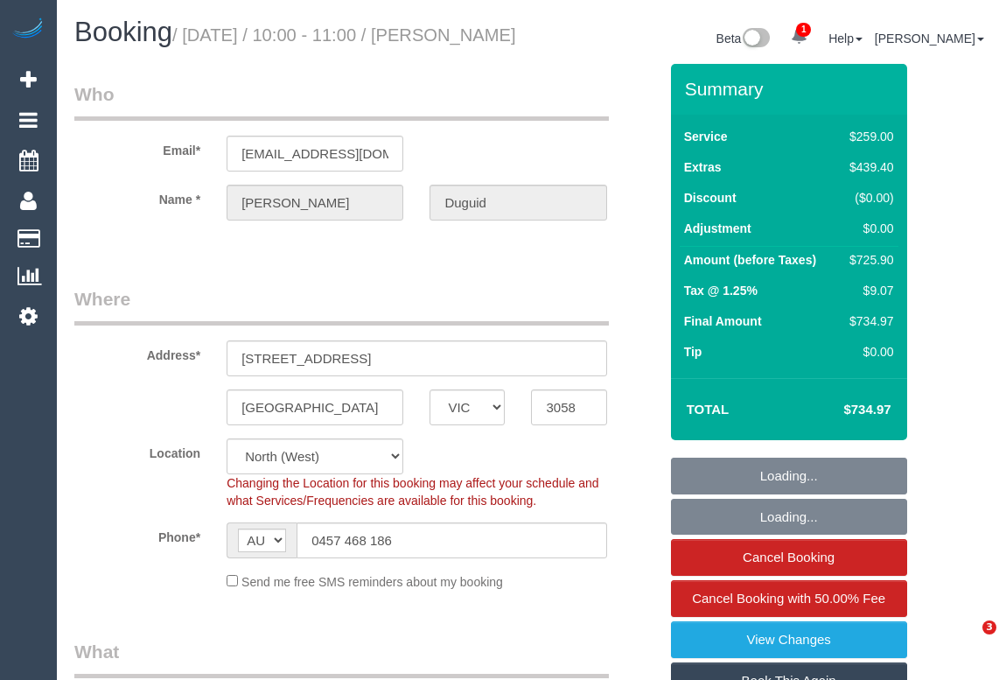
select select "VIC"
select select "number:28"
select select "number:14"
select select "number:19"
select select "number:24"
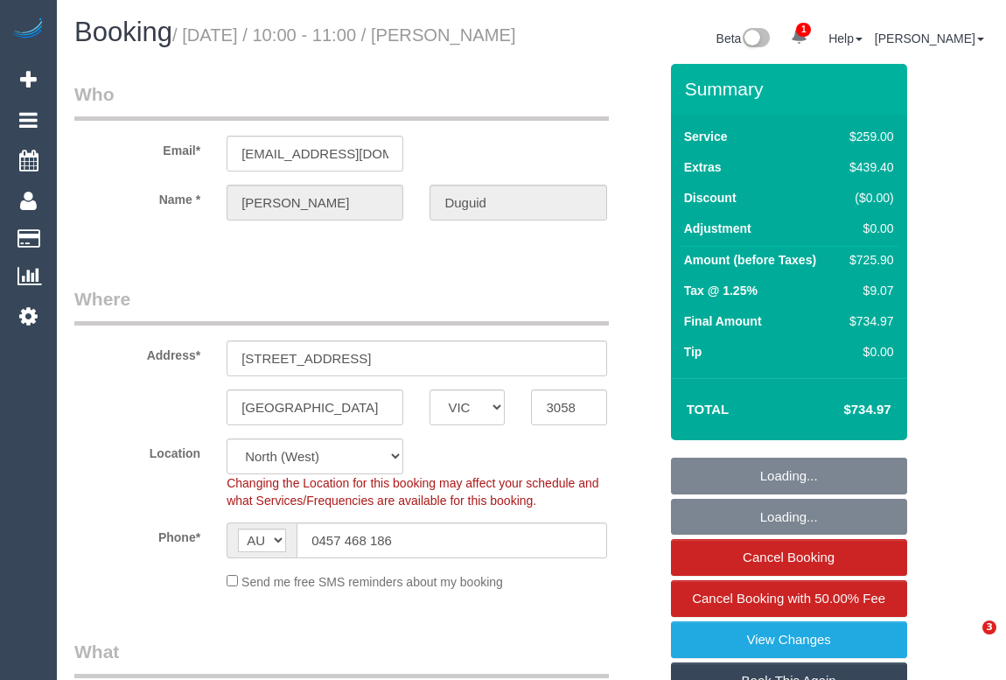
select select "object:1657"
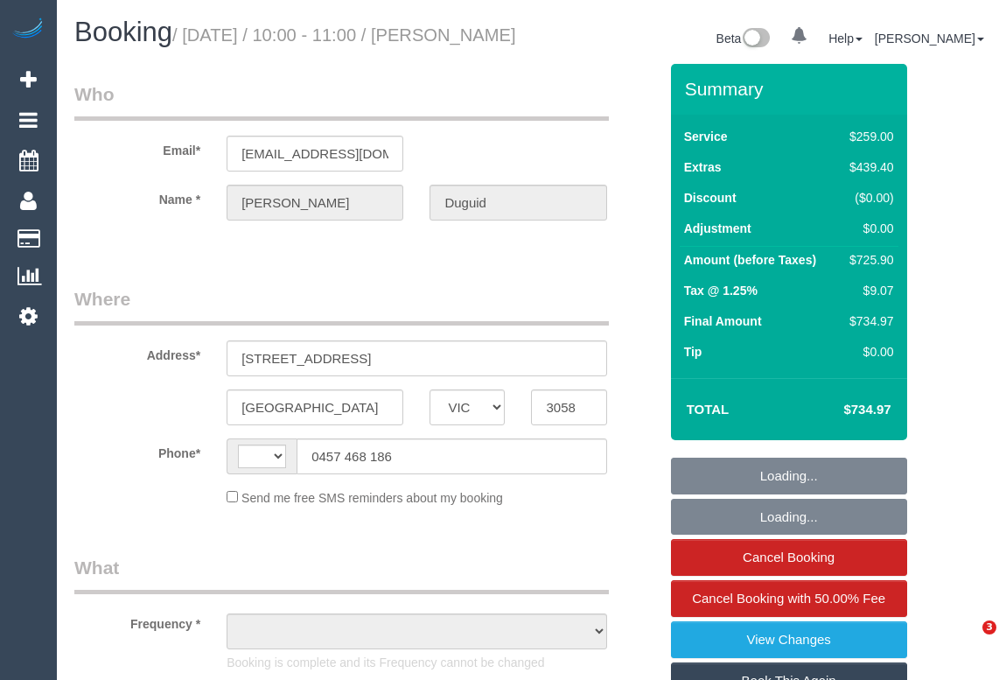
select select "VIC"
select select "string:AU"
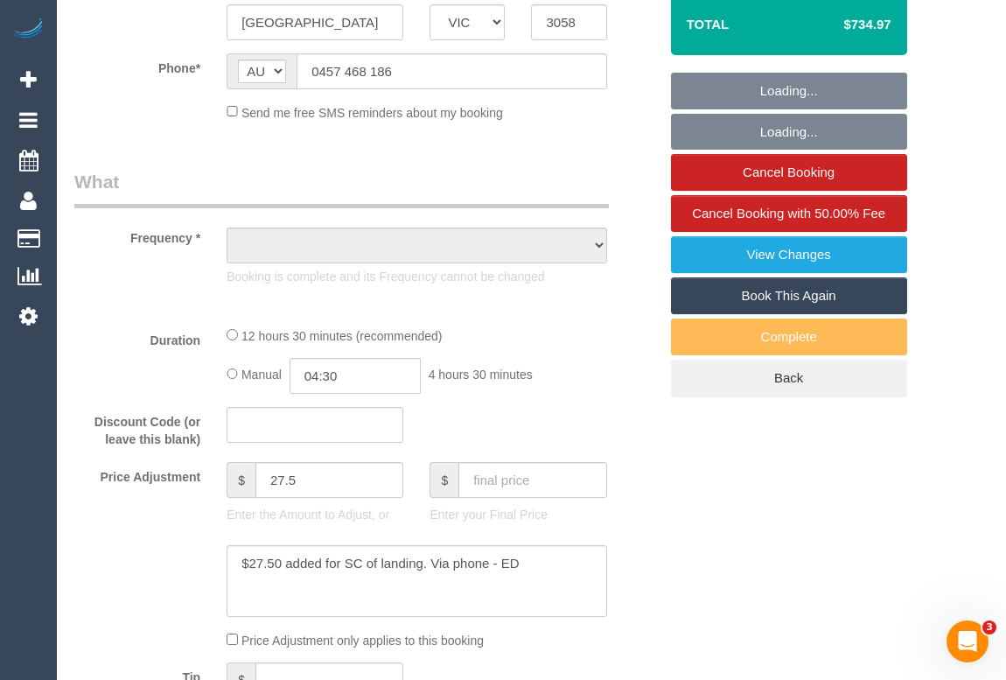
select select "object:675"
select select "string:stripe-pm_1S5htb2GScqysDRVbJBIlgzB"
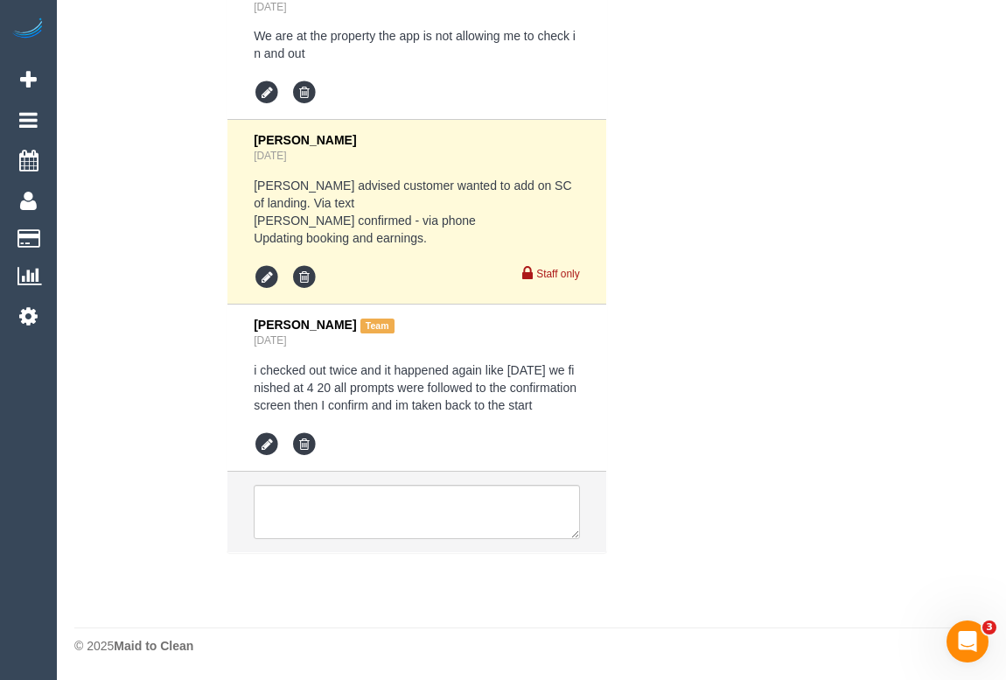
select select "object:1418"
select select "number:28"
select select "number:14"
select select "number:19"
select select "number:24"
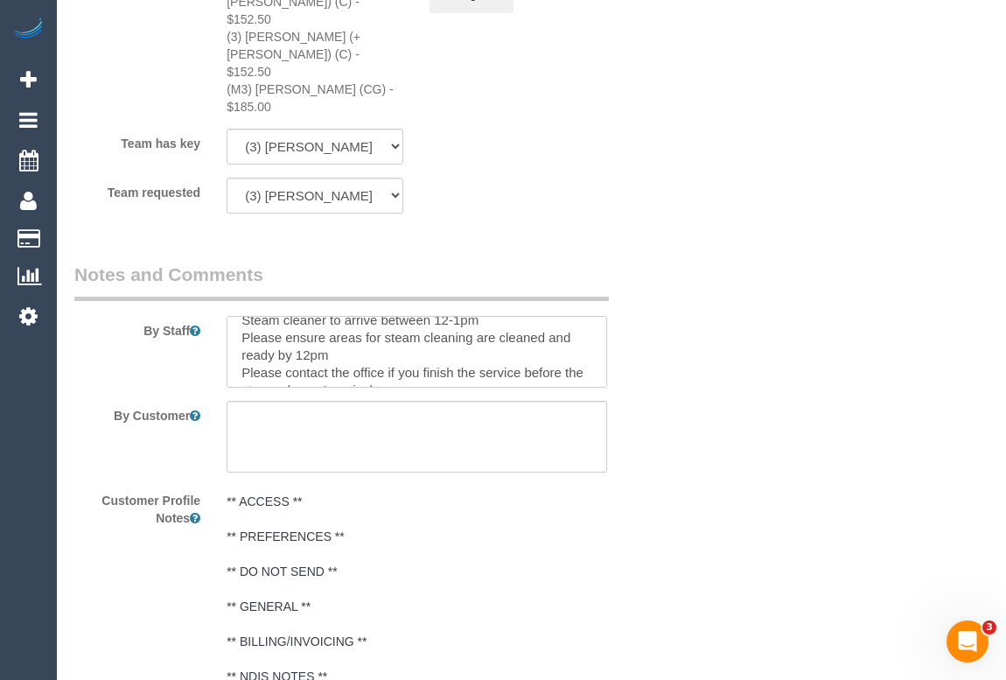
scroll to position [87, 0]
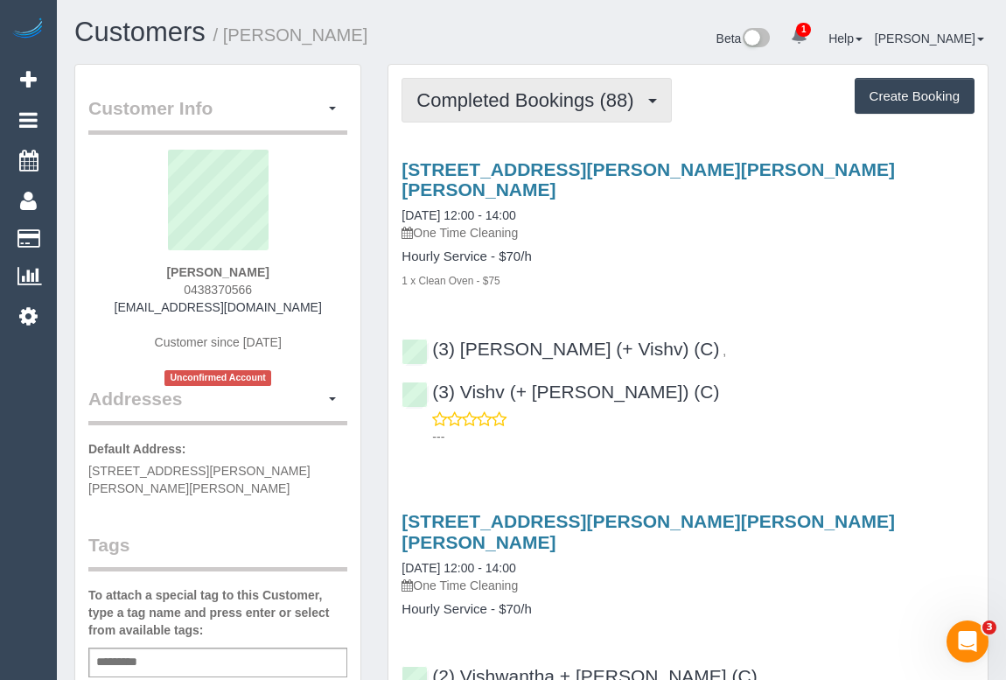
click at [531, 104] on span "Completed Bookings (88)" at bounding box center [529, 100] width 226 height 22
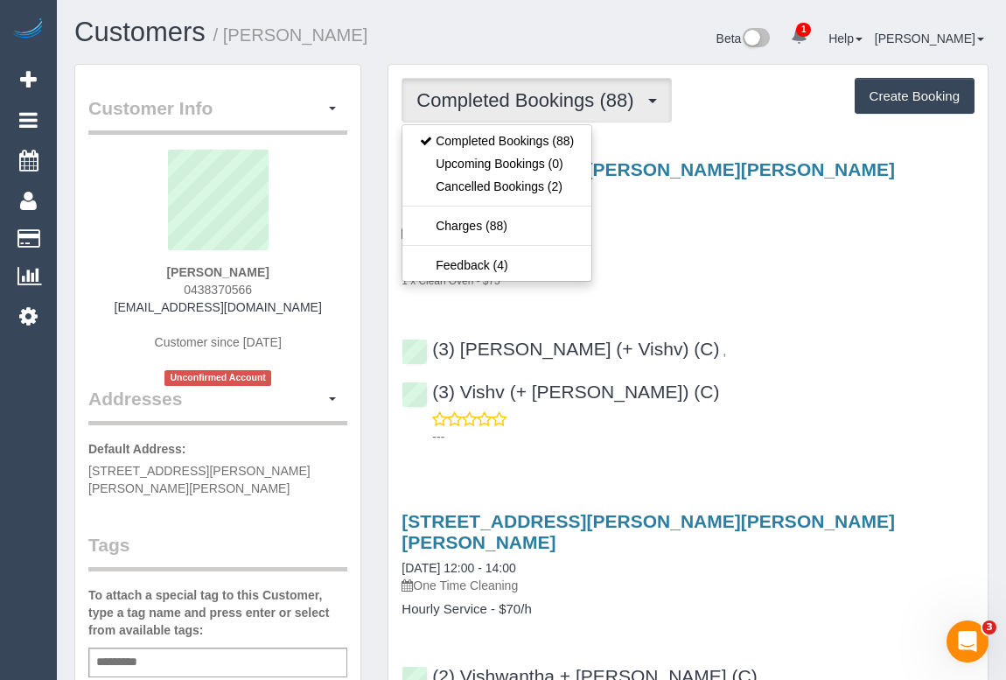
click at [709, 224] on p "One Time Cleaning" at bounding box center [688, 232] width 573 height 17
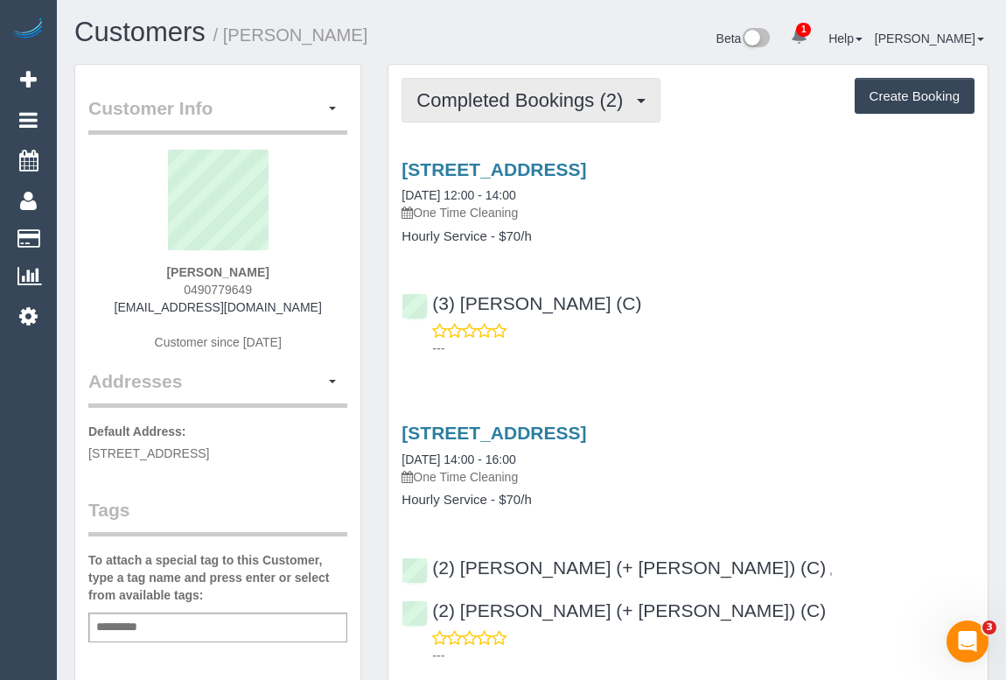
click at [512, 105] on span "Completed Bookings (2)" at bounding box center [523, 100] width 215 height 22
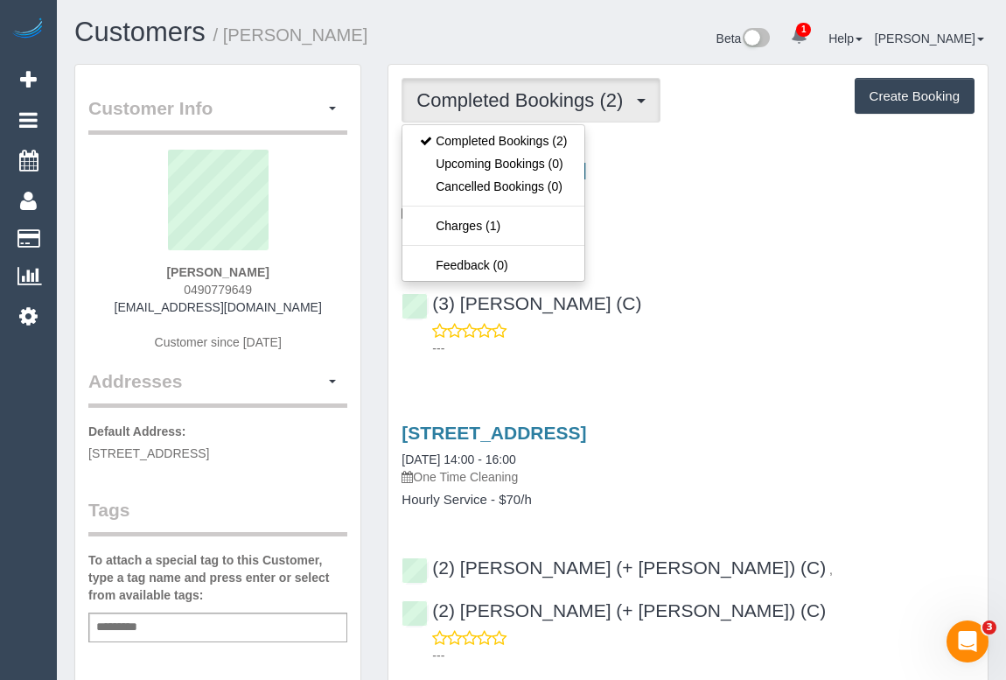
click at [843, 300] on div "(3) [PERSON_NAME] (C) ---" at bounding box center [687, 317] width 599 height 79
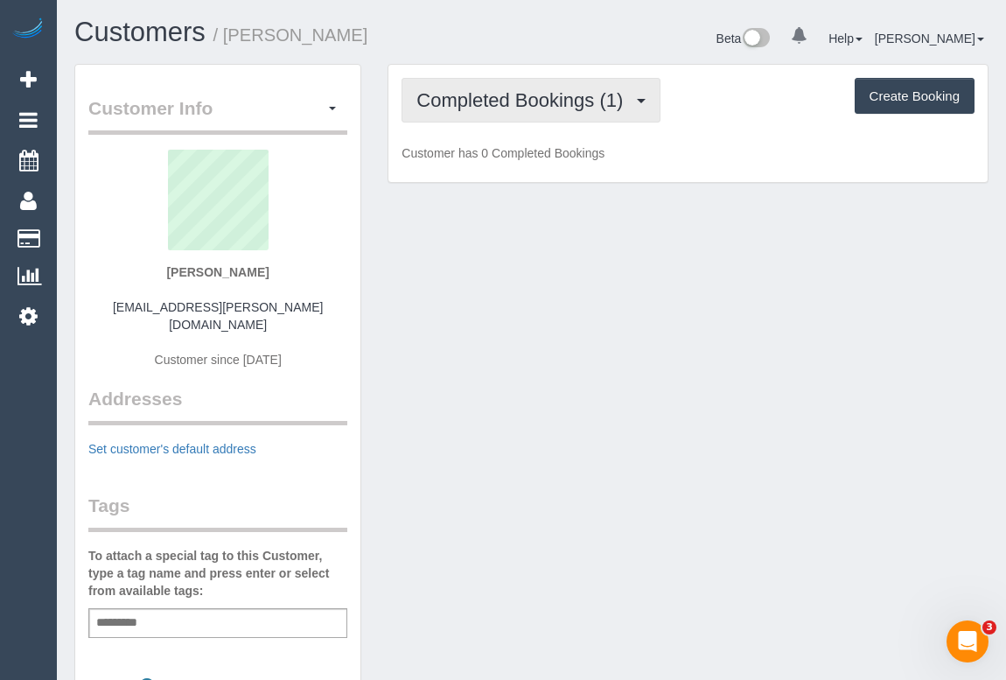
click at [556, 112] on button "Completed Bookings (1)" at bounding box center [531, 100] width 259 height 45
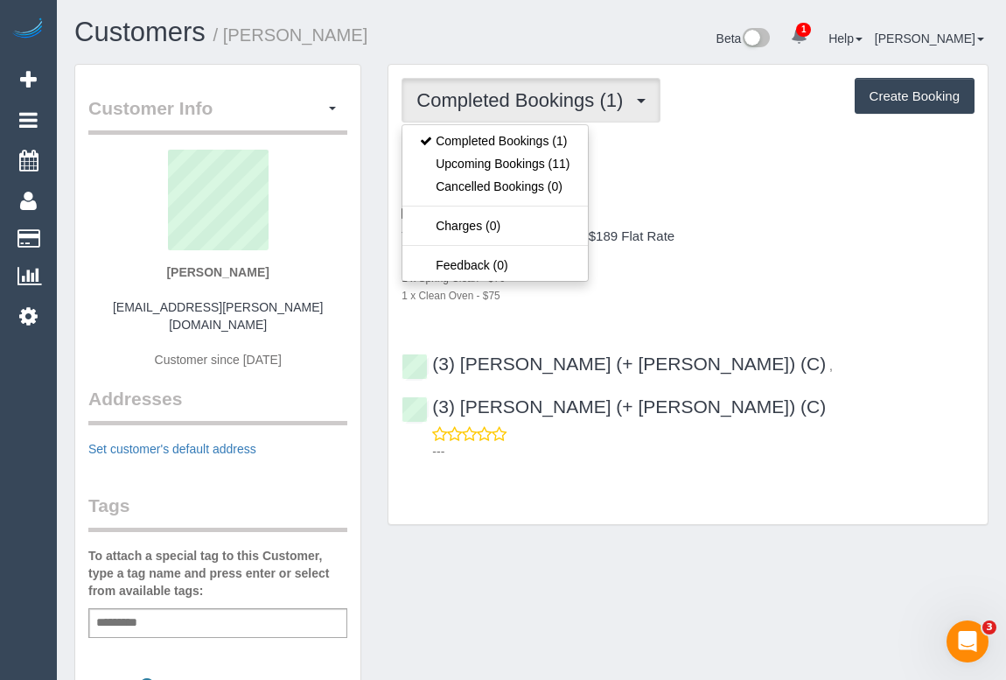
click at [798, 230] on h4 "Two Bedroom Home Cleaning - $189 Flat Rate" at bounding box center [688, 236] width 573 height 15
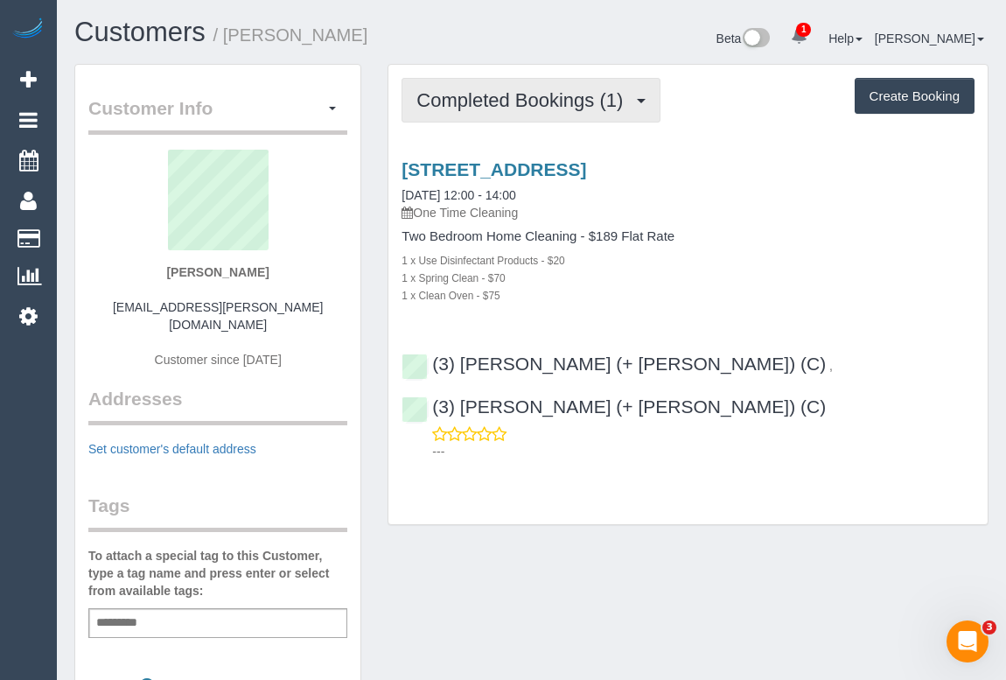
click at [504, 112] on button "Completed Bookings (1)" at bounding box center [531, 100] width 259 height 45
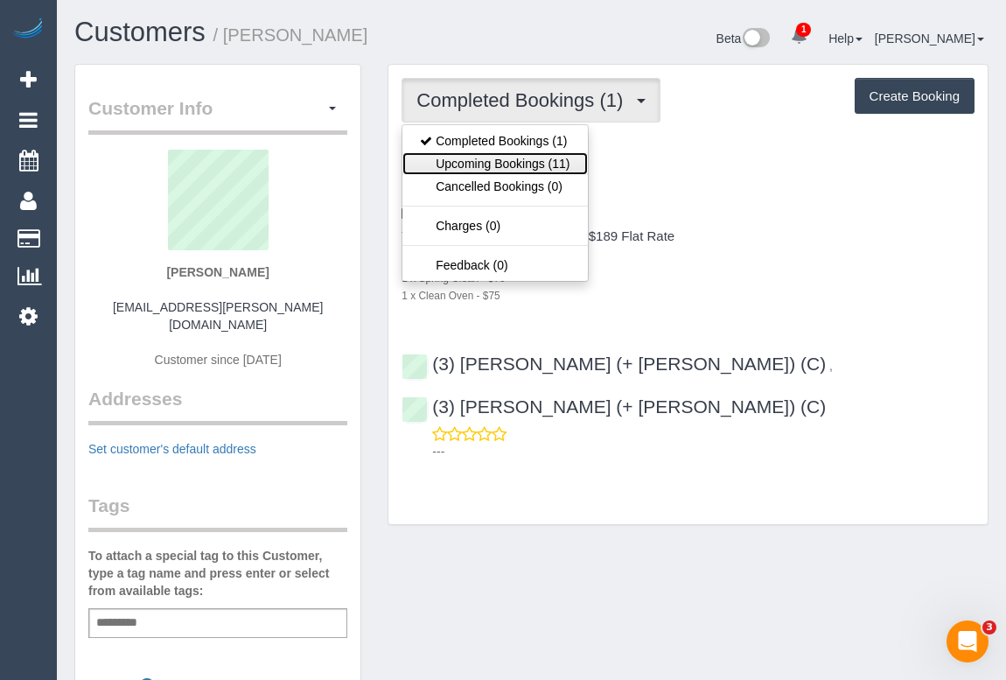
click at [487, 161] on link "Upcoming Bookings (11)" at bounding box center [494, 163] width 185 height 23
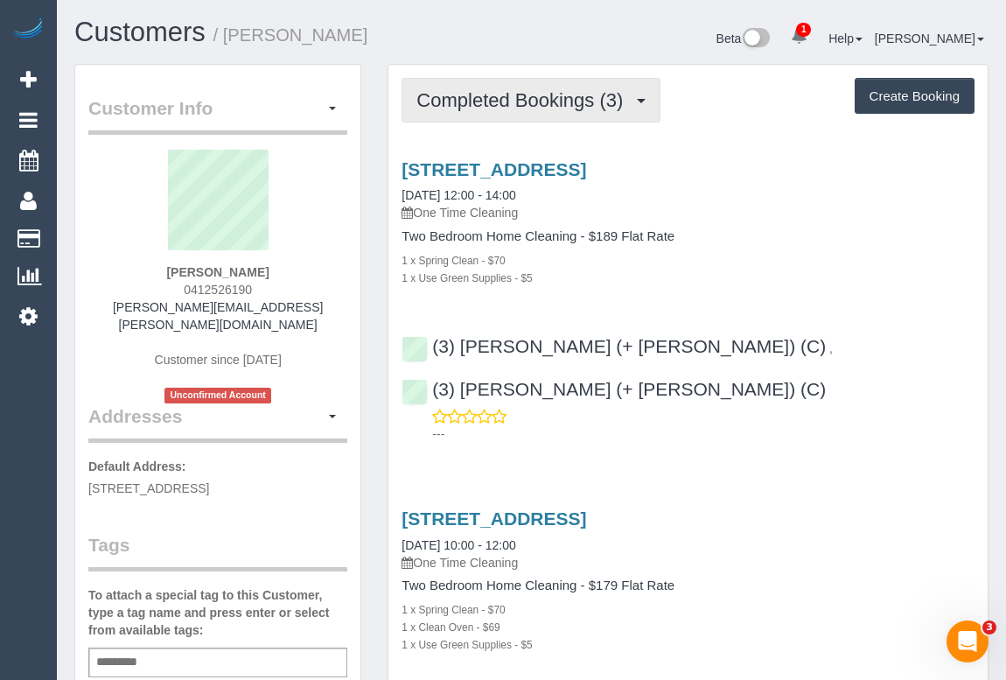
click at [514, 104] on span "Completed Bookings (3)" at bounding box center [523, 100] width 215 height 22
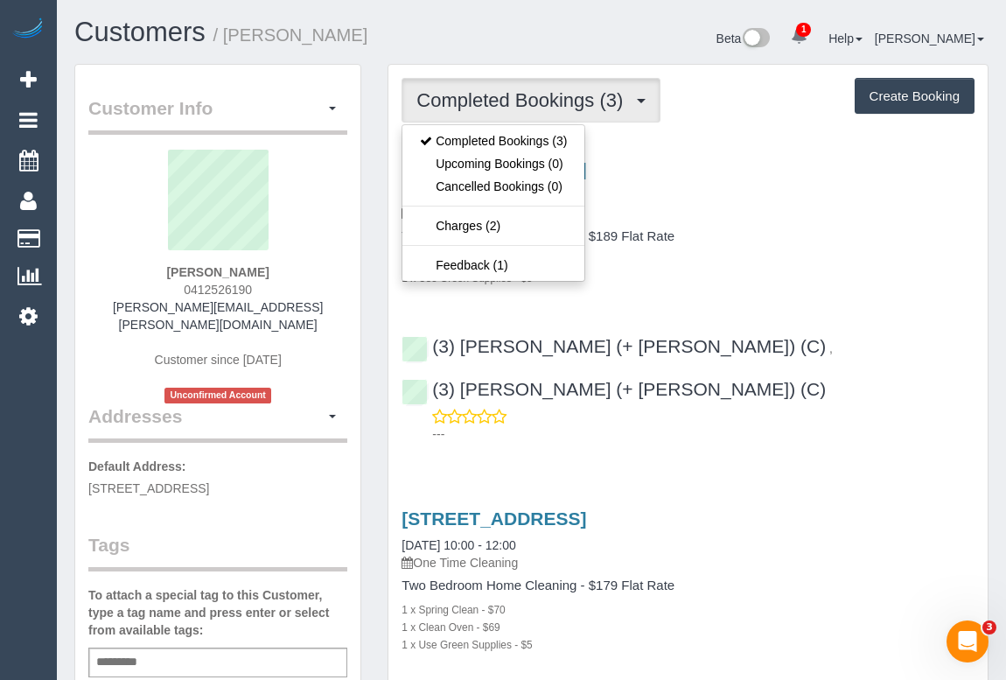
click at [797, 277] on div "1 x Use Green Supplies - $5" at bounding box center [688, 277] width 573 height 17
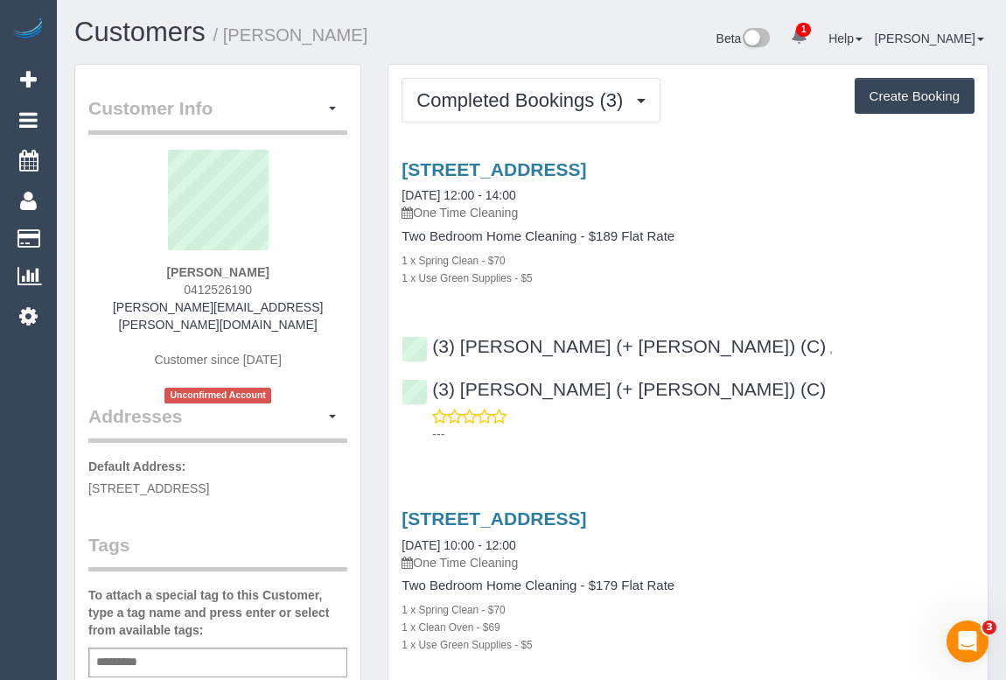
drag, startPoint x: 207, startPoint y: 287, endPoint x: 300, endPoint y: 287, distance: 92.7
click at [300, 287] on div "Mathew Simpson 0412526190 mathew.simpson@live.com Customer since 2023 Unconfirm…" at bounding box center [217, 277] width 259 height 254
copy span "0412526190"
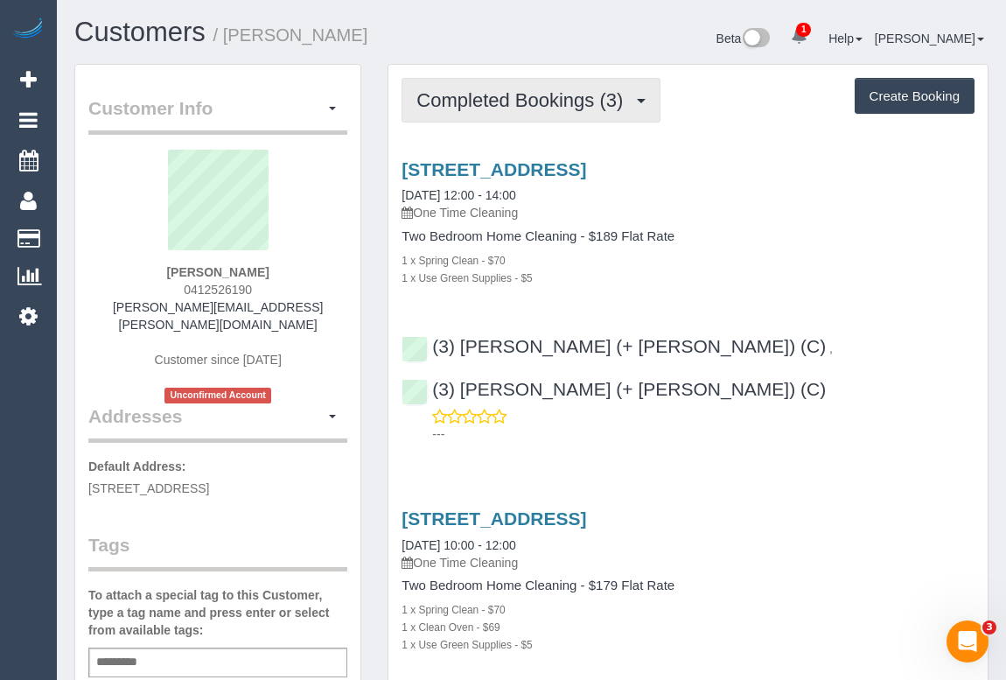
click at [521, 106] on span "Completed Bookings (3)" at bounding box center [523, 100] width 215 height 22
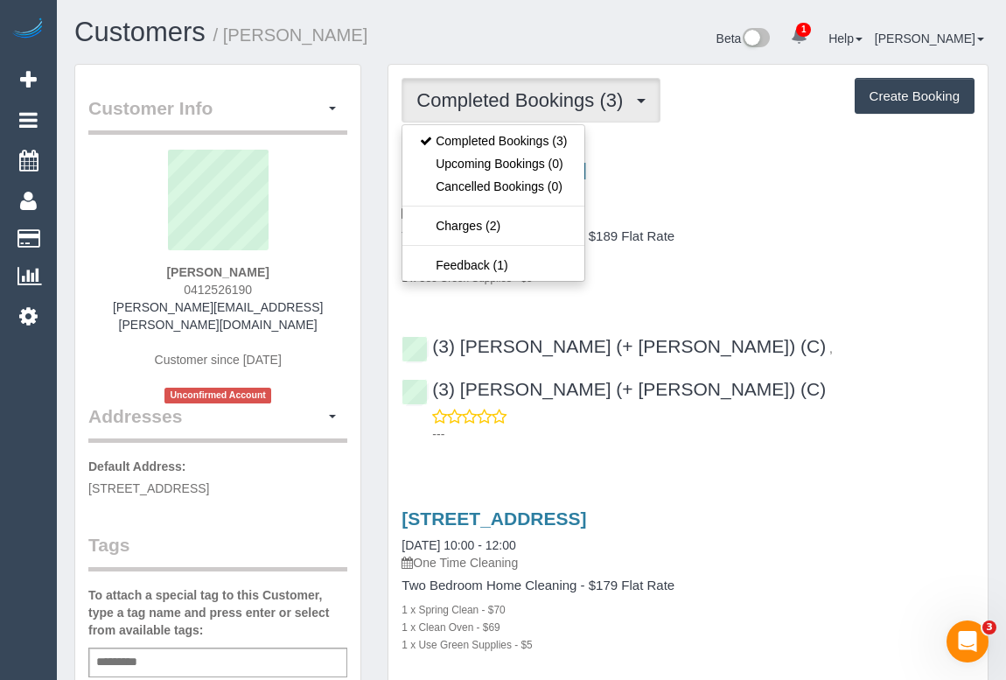
click at [793, 204] on p "One Time Cleaning" at bounding box center [688, 212] width 573 height 17
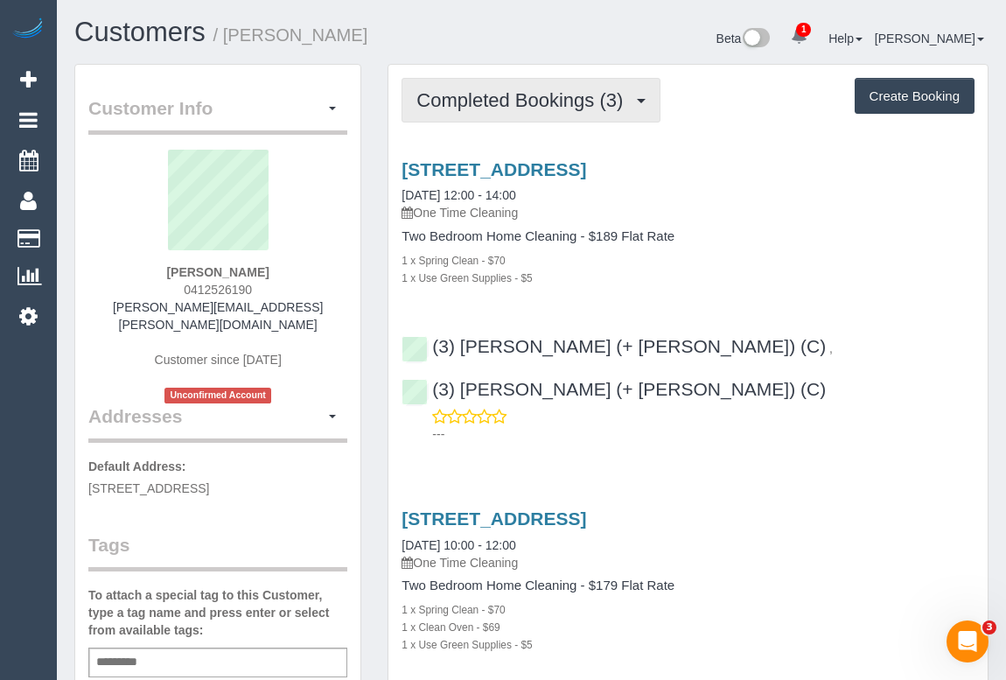
click at [498, 99] on span "Completed Bookings (3)" at bounding box center [523, 100] width 215 height 22
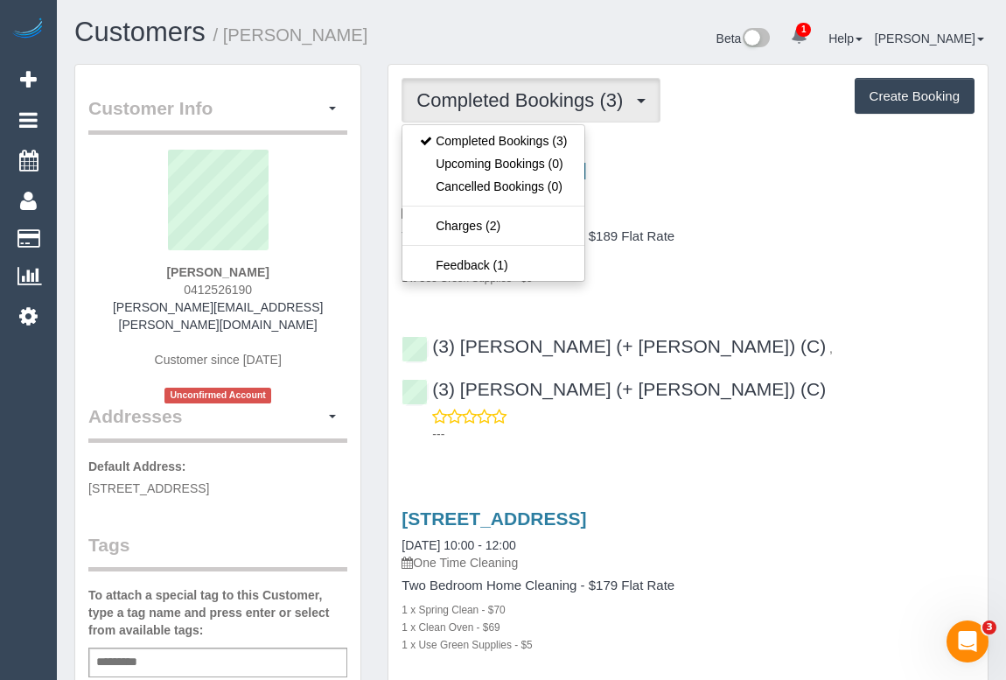
click at [787, 278] on div "1 x Use Green Supplies - $5" at bounding box center [688, 277] width 573 height 17
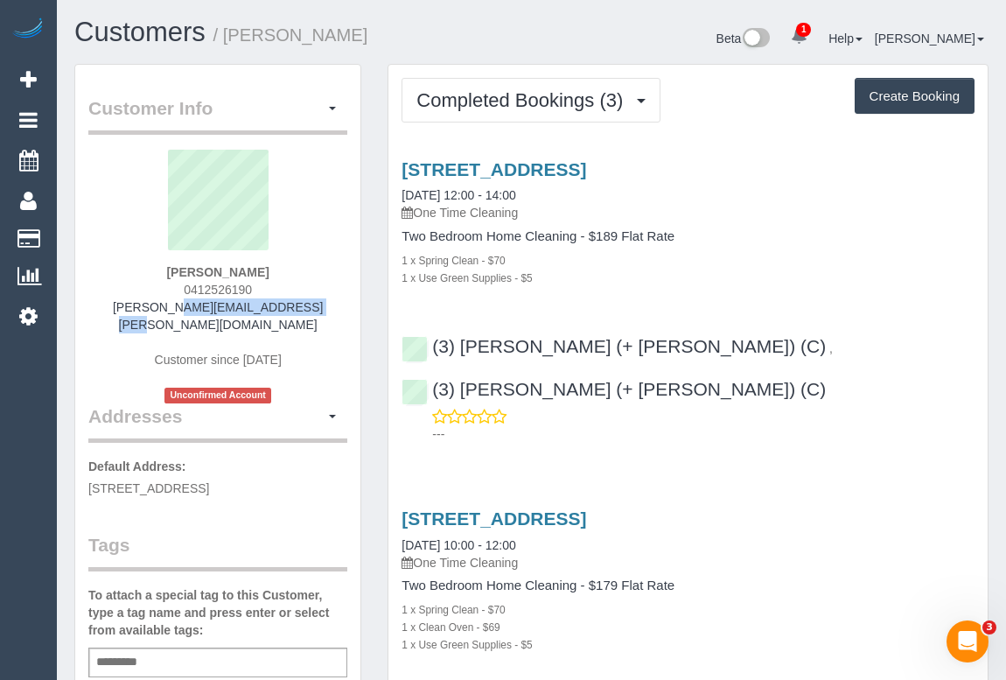
drag, startPoint x: 134, startPoint y: 302, endPoint x: 322, endPoint y: 311, distance: 188.3
click at [322, 311] on div "Mathew Simpson 0412526190 mathew.simpson@live.com Customer since 2023 Unconfirm…" at bounding box center [217, 277] width 259 height 254
copy link "mathew.simpson@live.com"
click at [888, 493] on div "32 Park St, Northcote, VIC 3070 05/06/2024 10:00 - 12:00 One Time Cleaning Two …" at bounding box center [687, 654] width 599 height 323
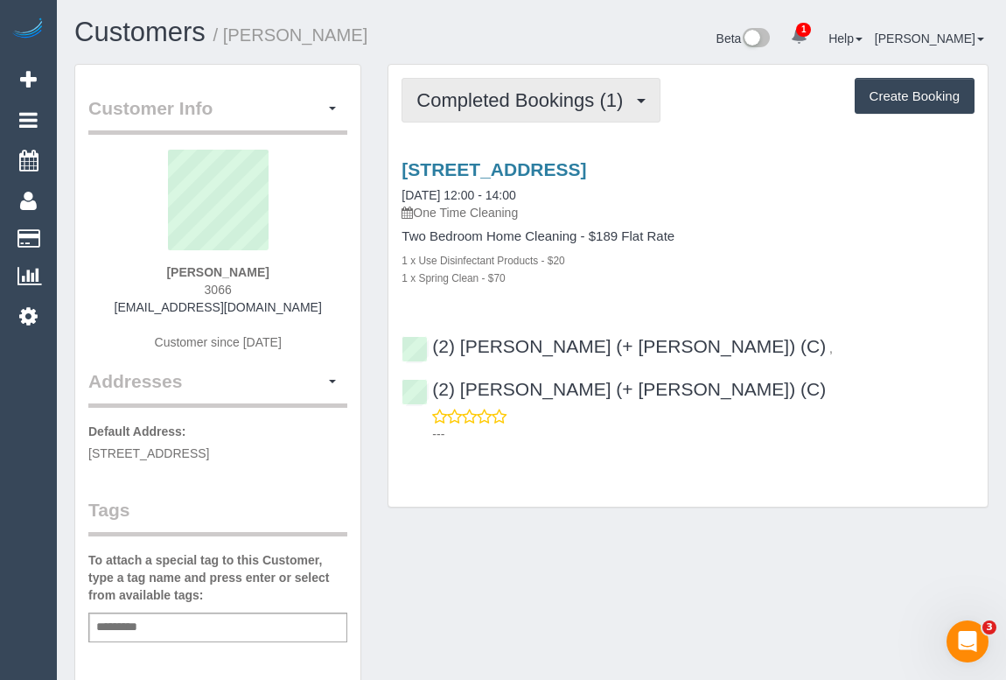
click at [571, 101] on span "Completed Bookings (1)" at bounding box center [523, 100] width 215 height 22
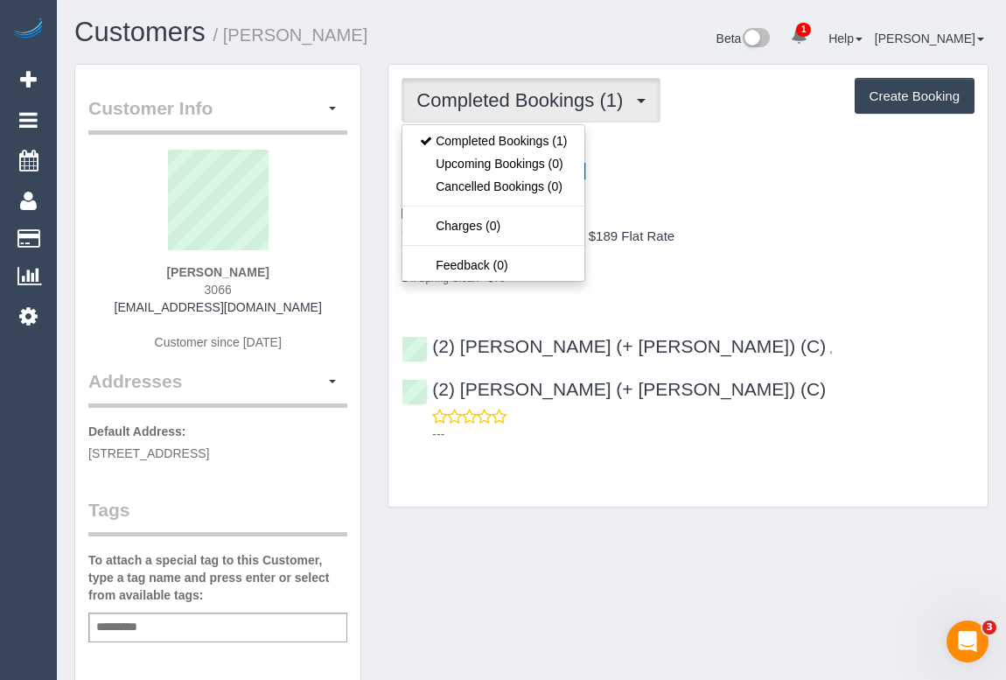
drag, startPoint x: 737, startPoint y: 221, endPoint x: 726, endPoint y: 219, distance: 11.7
click at [737, 222] on div "[STREET_ADDRESS] [DATE] 12:00 - 14:00 One Time Cleaning Two Bedroom Home Cleani…" at bounding box center [687, 222] width 599 height 127
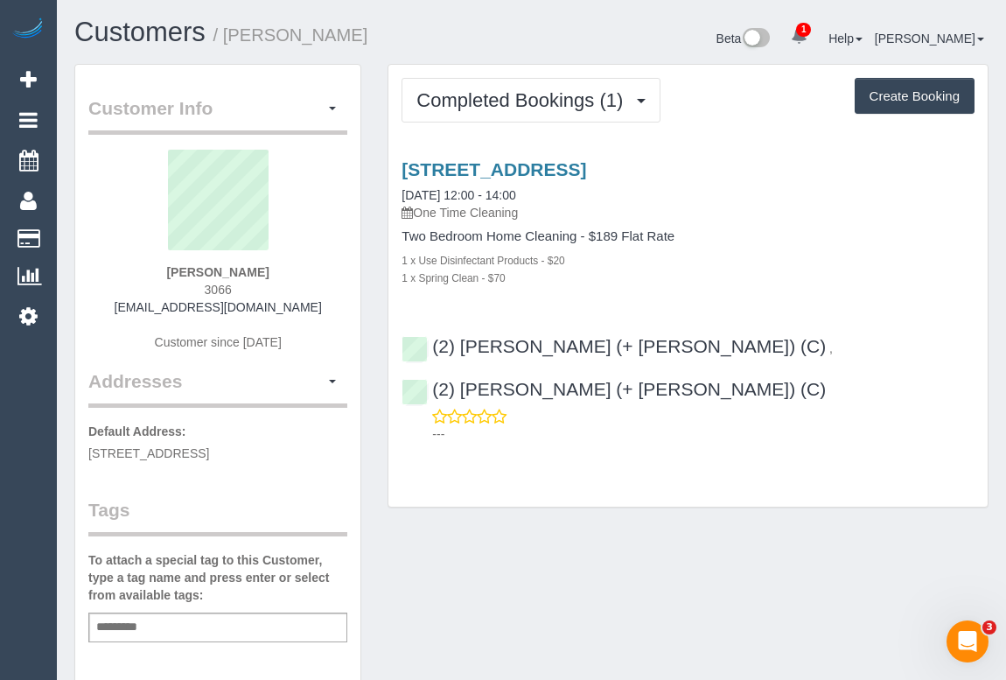
click at [826, 215] on p "One Time Cleaning" at bounding box center [688, 212] width 573 height 17
click at [168, 626] on div "Add a tag" at bounding box center [217, 627] width 259 height 30
type input "*"
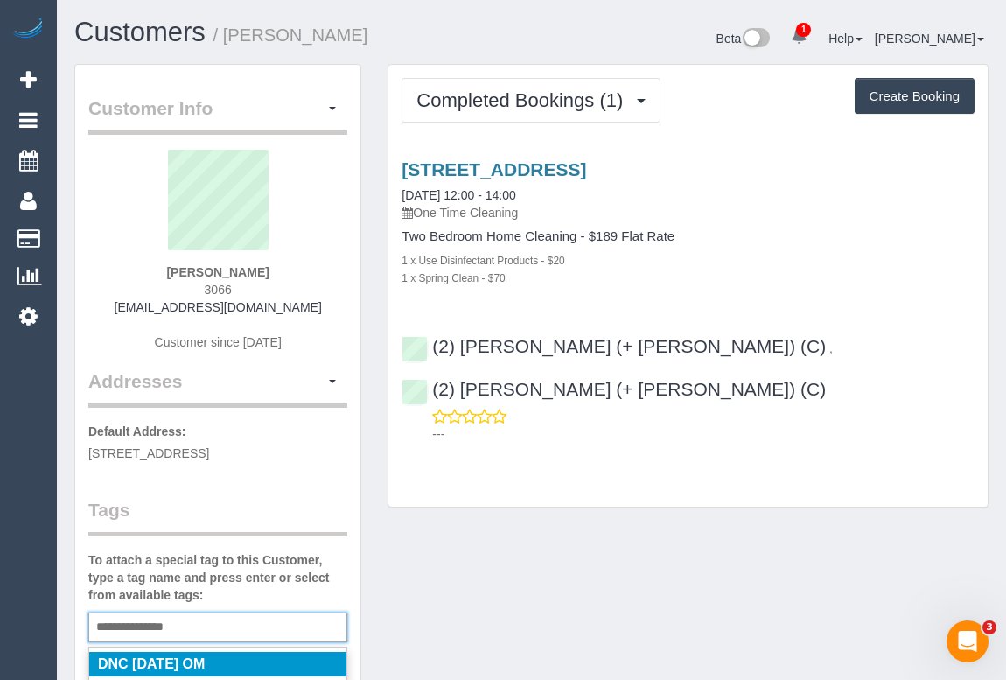
type input "**********"
click at [218, 656] on li "DNC [DATE] OM" at bounding box center [217, 664] width 257 height 24
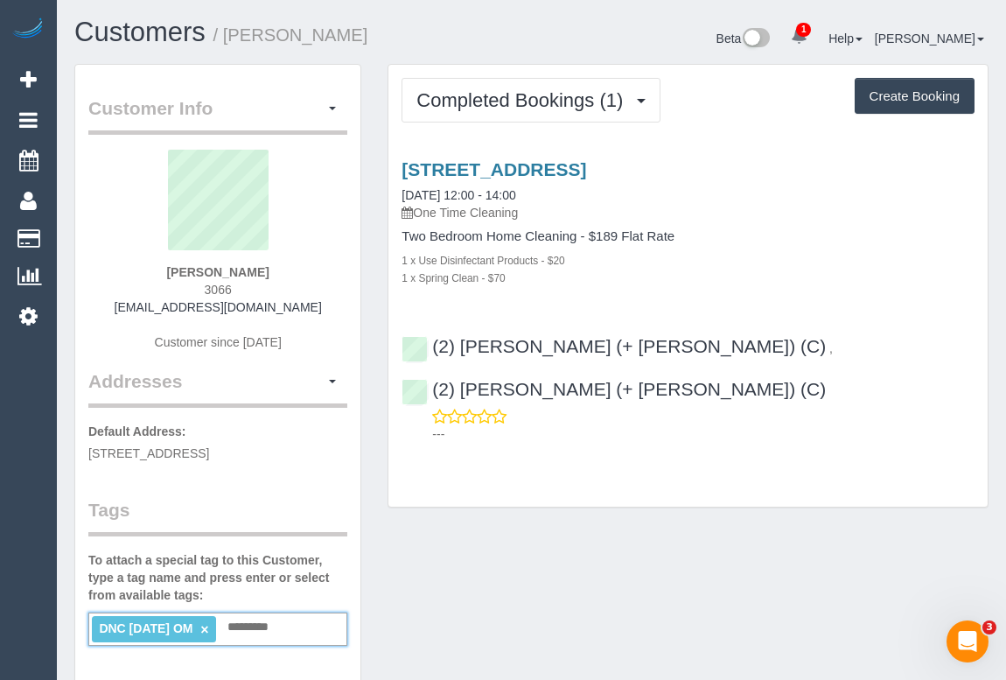
click at [565, 591] on div "Customer Info Edit Contact Info Send Message Email Preferences Special Sales Ta…" at bounding box center [531, 652] width 940 height 1176
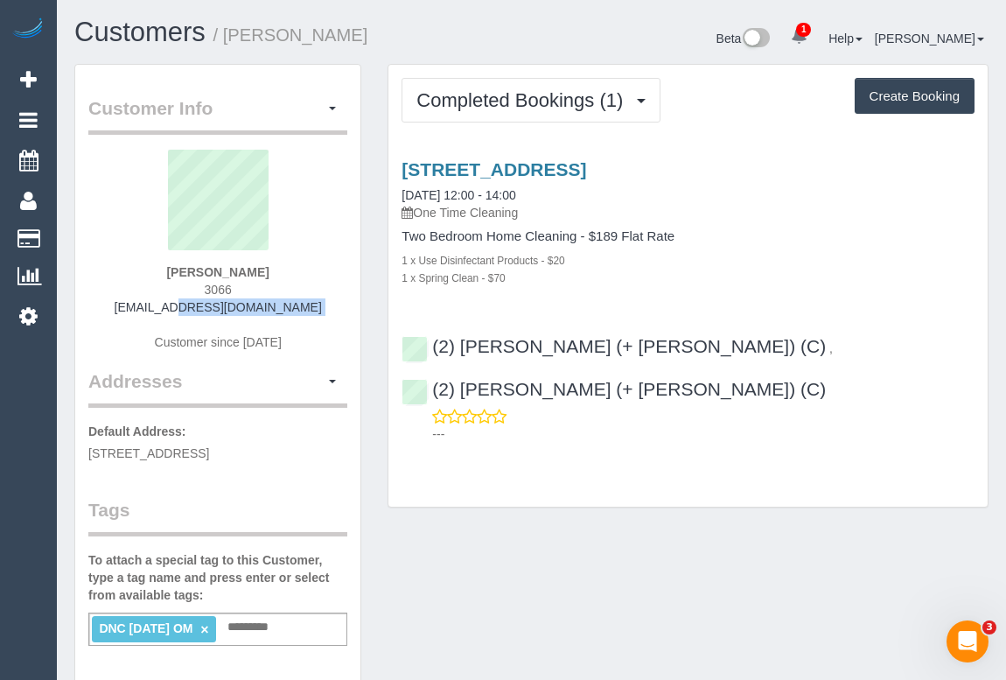
drag, startPoint x: 159, startPoint y: 320, endPoint x: 334, endPoint y: 324, distance: 175.0
click at [334, 324] on div "[PERSON_NAME] 3066 [EMAIL_ADDRESS][DOMAIN_NAME] Customer since [DATE]" at bounding box center [217, 259] width 259 height 219
copy div "[EMAIL_ADDRESS][DOMAIN_NAME]"
drag, startPoint x: 167, startPoint y: 270, endPoint x: 290, endPoint y: 271, distance: 123.4
click at [290, 271] on div "[PERSON_NAME] 3066 [EMAIL_ADDRESS][DOMAIN_NAME] Customer since [DATE]" at bounding box center [217, 259] width 259 height 219
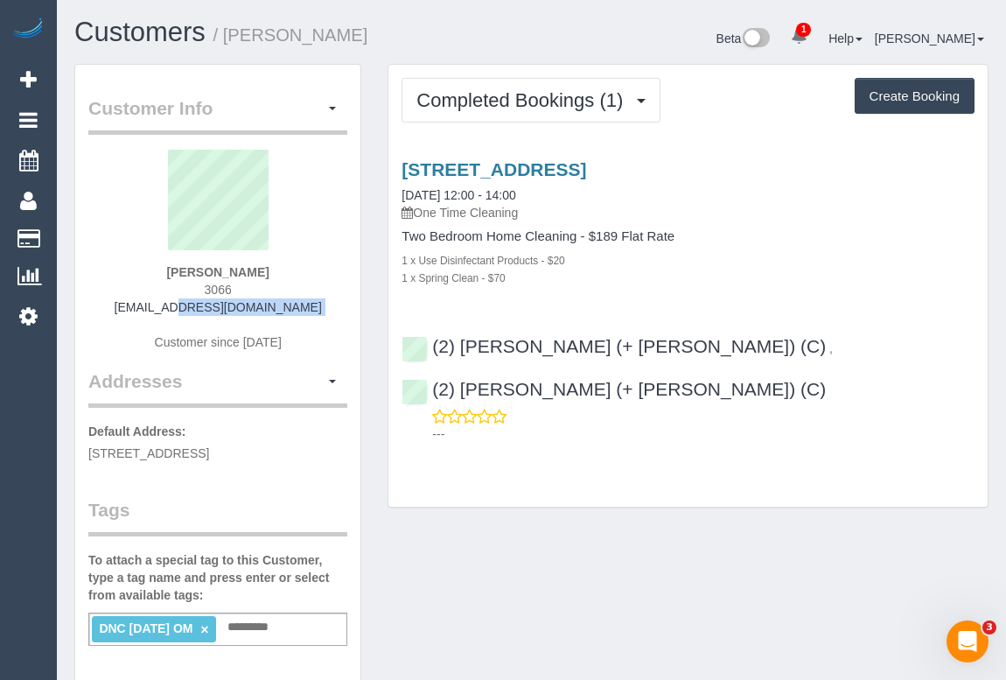
copy strong "[PERSON_NAME]"
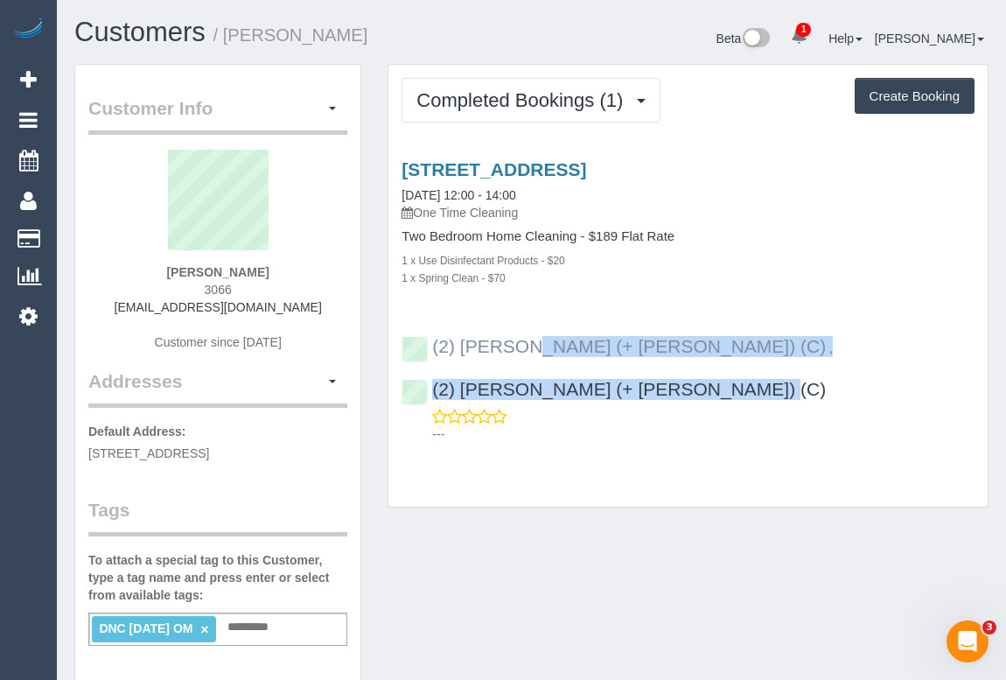
drag, startPoint x: 911, startPoint y: 346, endPoint x: 430, endPoint y: 341, distance: 480.3
click at [430, 341] on div "(2) [PERSON_NAME] (+ [PERSON_NAME]) (C) , (2) [PERSON_NAME] (+ [PERSON_NAME]) (…" at bounding box center [687, 382] width 599 height 122
copy div "(2) [PERSON_NAME] (+ [PERSON_NAME]) (C) , (2) [PERSON_NAME] (+ [PERSON_NAME]) (…"
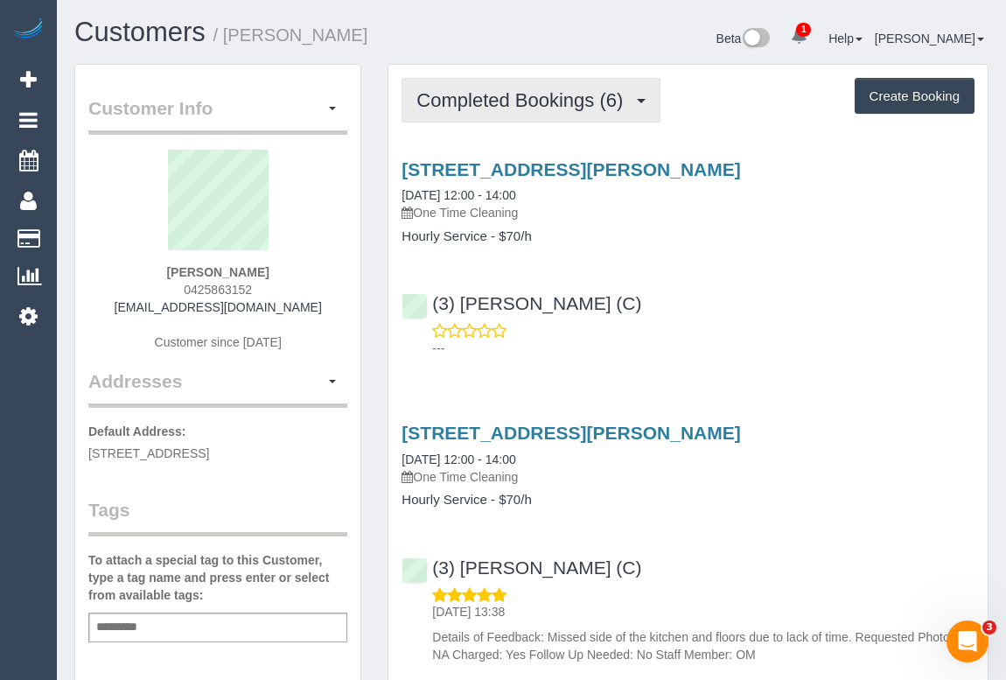
click at [519, 96] on span "Completed Bookings (6)" at bounding box center [523, 100] width 215 height 22
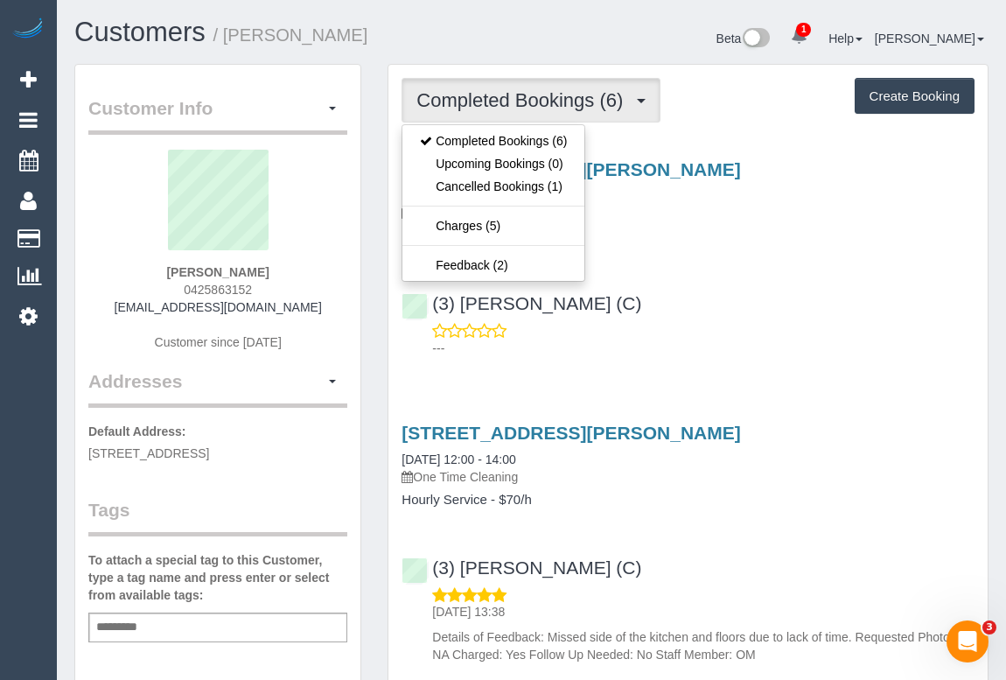
click at [744, 279] on div "(3) [PERSON_NAME] (C) ---" at bounding box center [687, 317] width 599 height 79
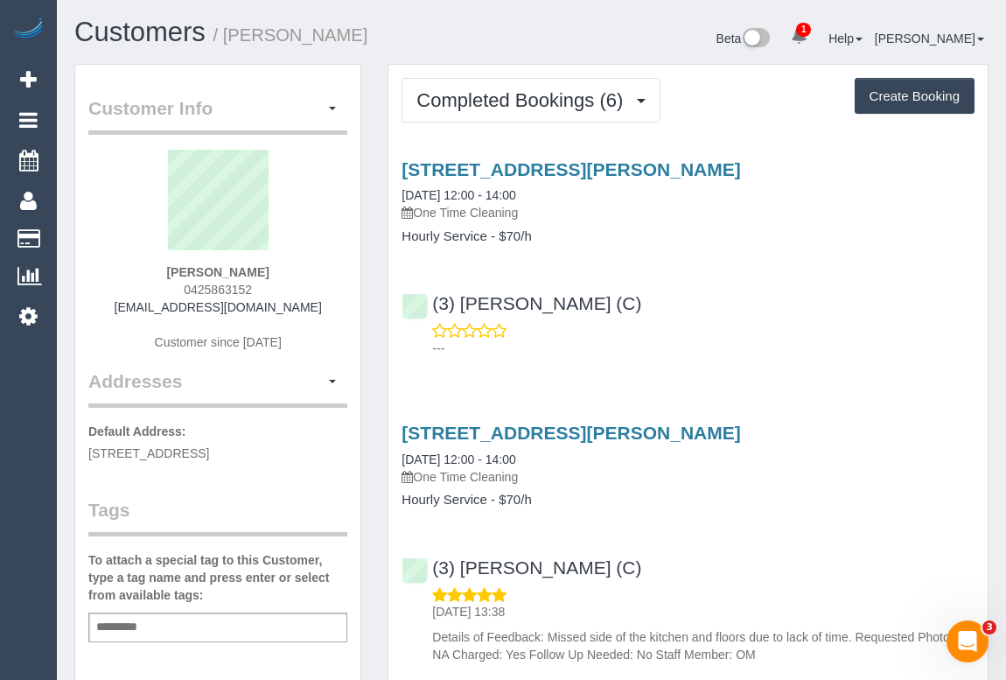
drag, startPoint x: 175, startPoint y: 285, endPoint x: 283, endPoint y: 287, distance: 108.5
click at [283, 287] on div "[PERSON_NAME] 0425863152 [EMAIL_ADDRESS][DOMAIN_NAME] Customer since [DATE]" at bounding box center [217, 259] width 259 height 219
copy span "0425863152"
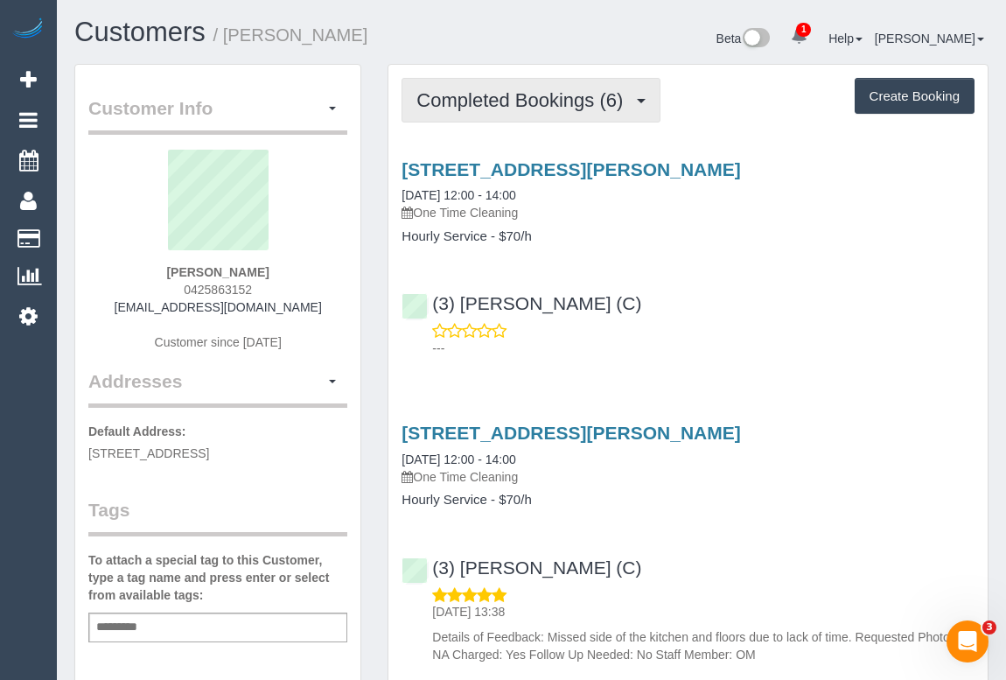
click at [551, 98] on span "Completed Bookings (6)" at bounding box center [523, 100] width 215 height 22
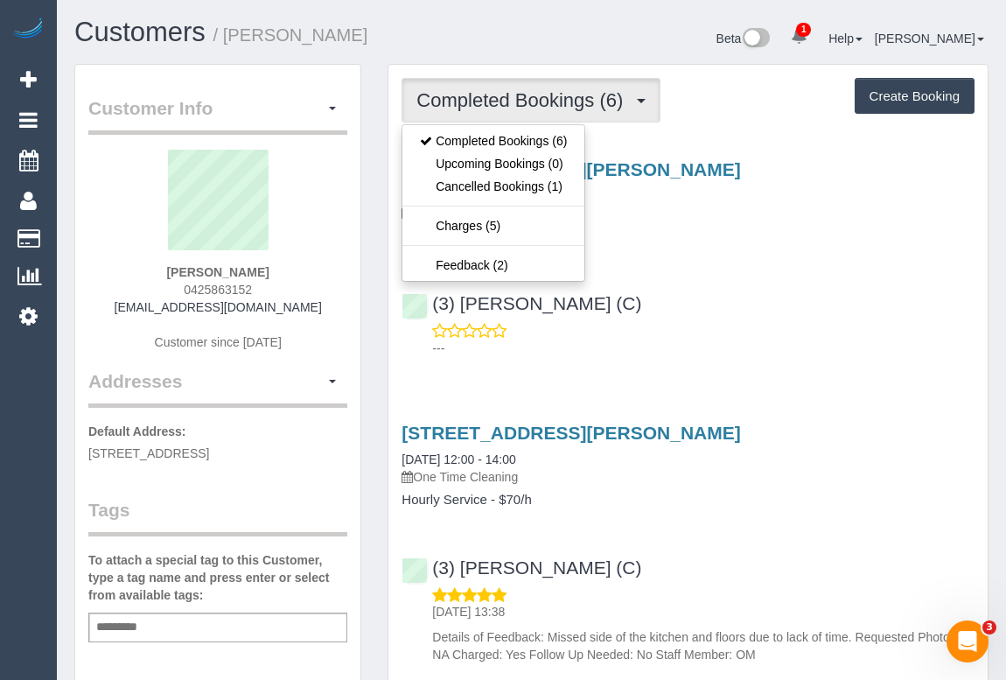
click at [820, 322] on div "---" at bounding box center [688, 339] width 573 height 35
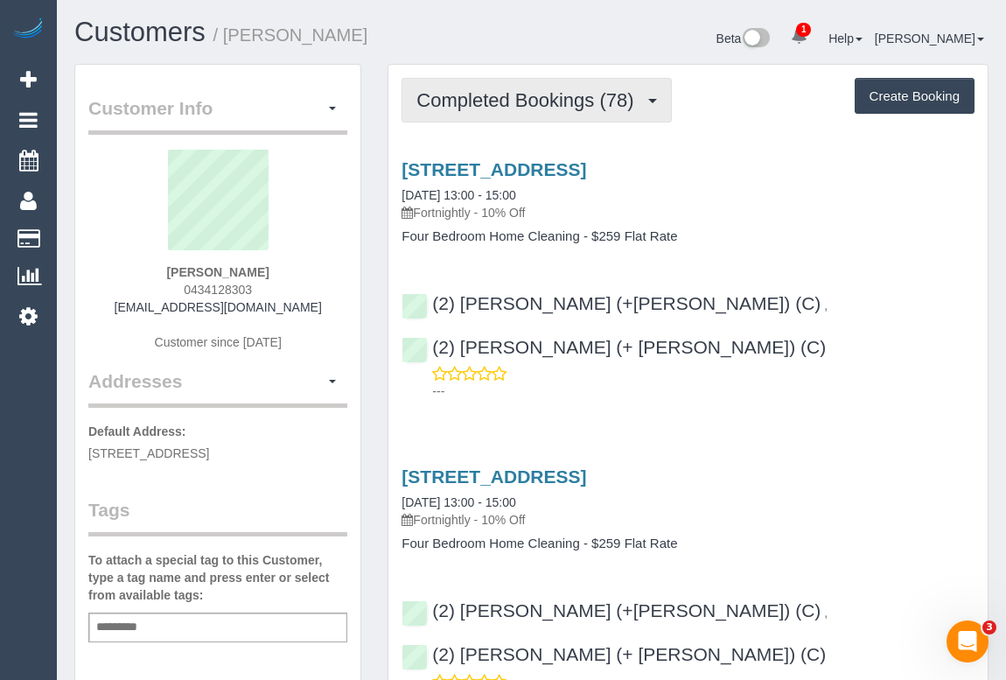
click at [542, 104] on span "Completed Bookings (78)" at bounding box center [529, 100] width 226 height 22
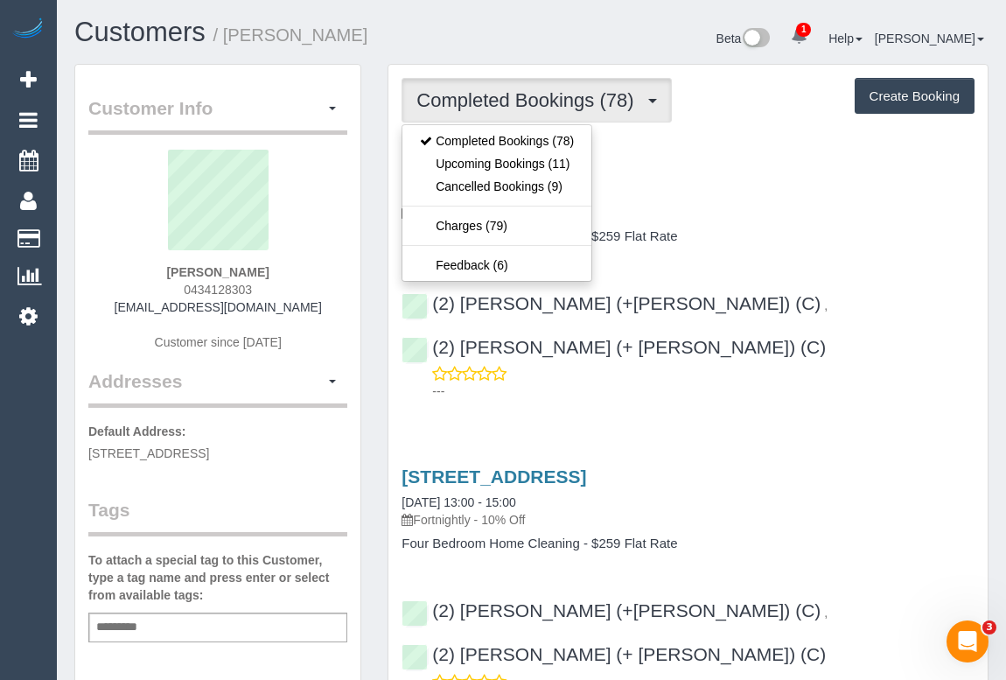
click at [820, 205] on p "Fortnightly - 10% Off" at bounding box center [688, 212] width 573 height 17
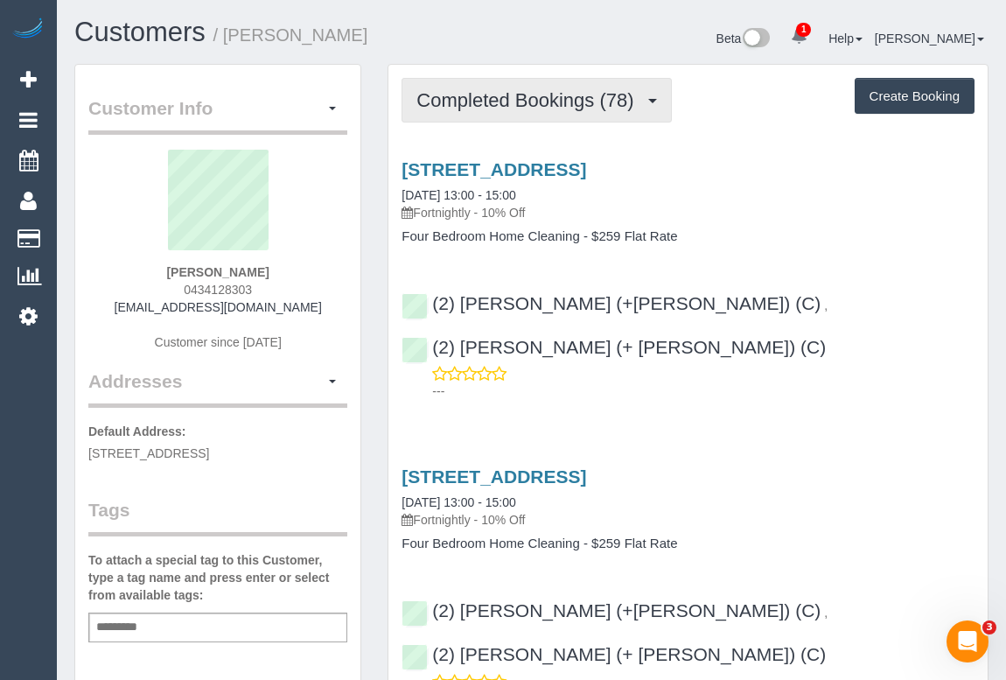
click at [574, 108] on span "Completed Bookings (78)" at bounding box center [529, 100] width 226 height 22
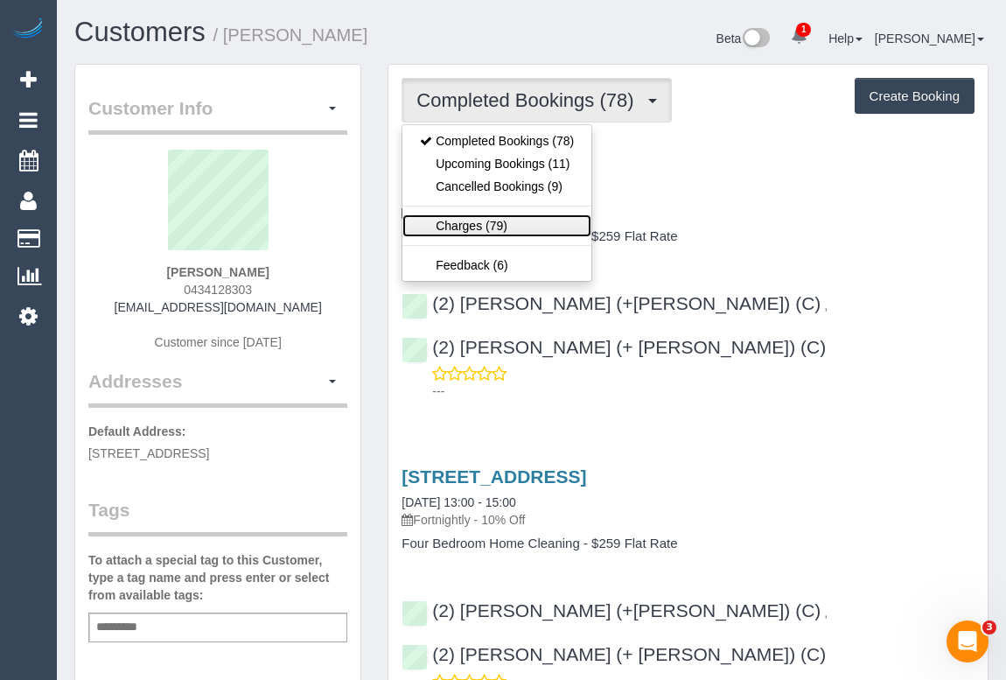
click at [484, 227] on link "Charges (79)" at bounding box center [496, 225] width 189 height 23
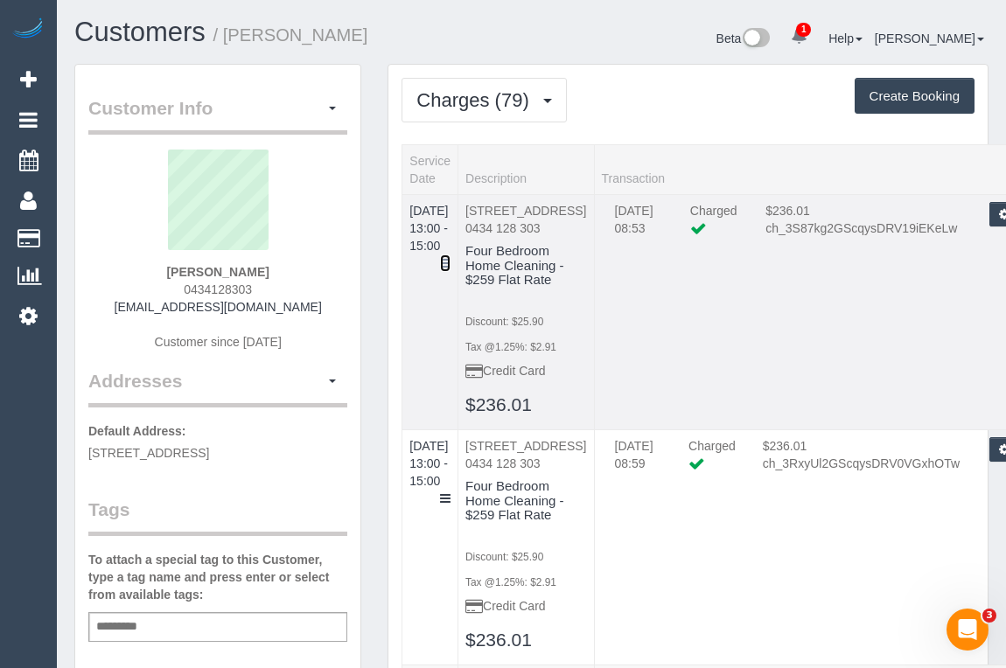
click at [451, 257] on icon at bounding box center [445, 263] width 10 height 12
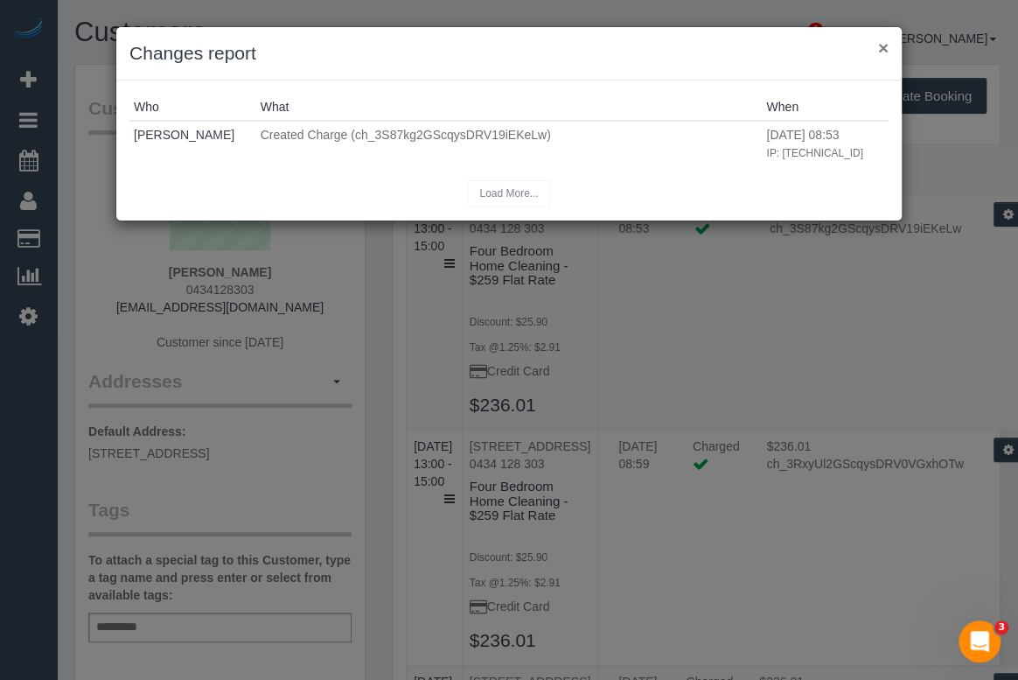
click at [884, 43] on button "×" at bounding box center [883, 47] width 10 height 18
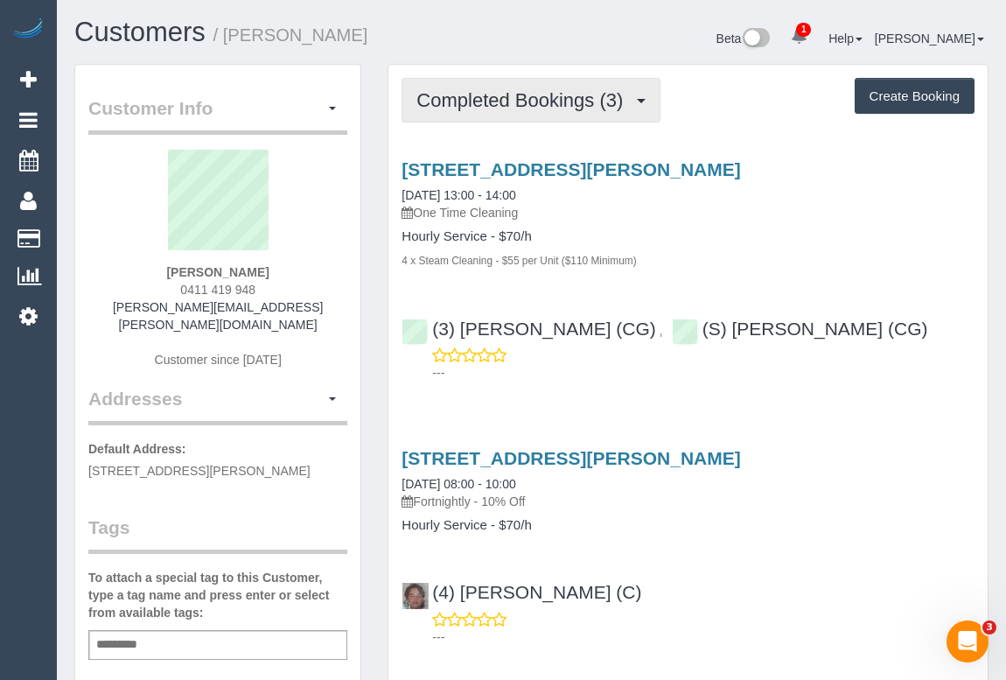
click at [539, 100] on span "Completed Bookings (3)" at bounding box center [523, 100] width 215 height 22
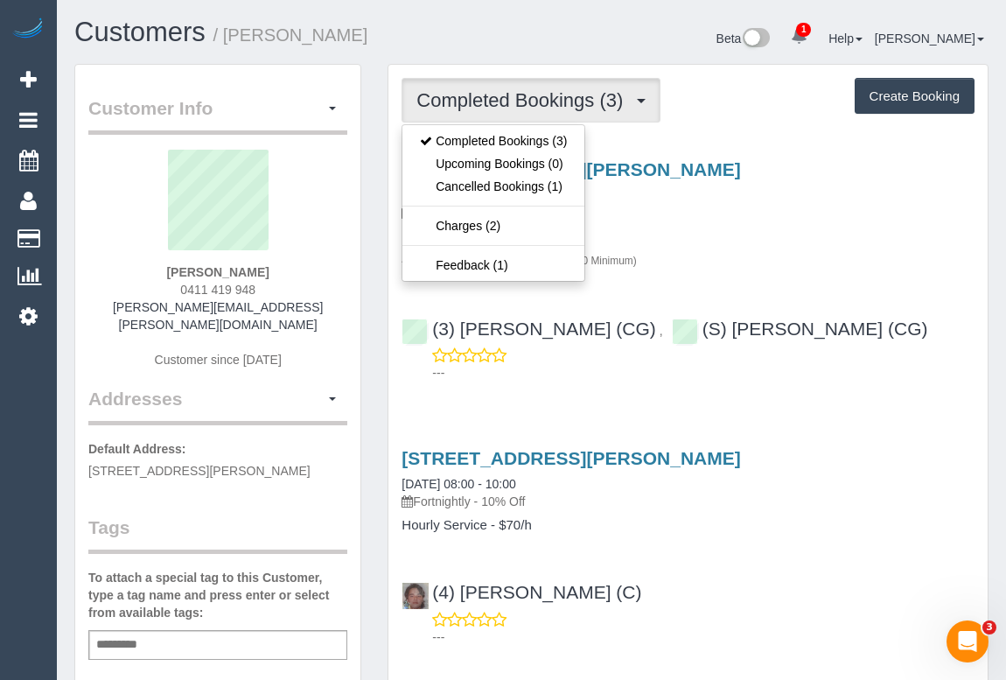
click at [775, 204] on p "One Time Cleaning" at bounding box center [688, 212] width 573 height 17
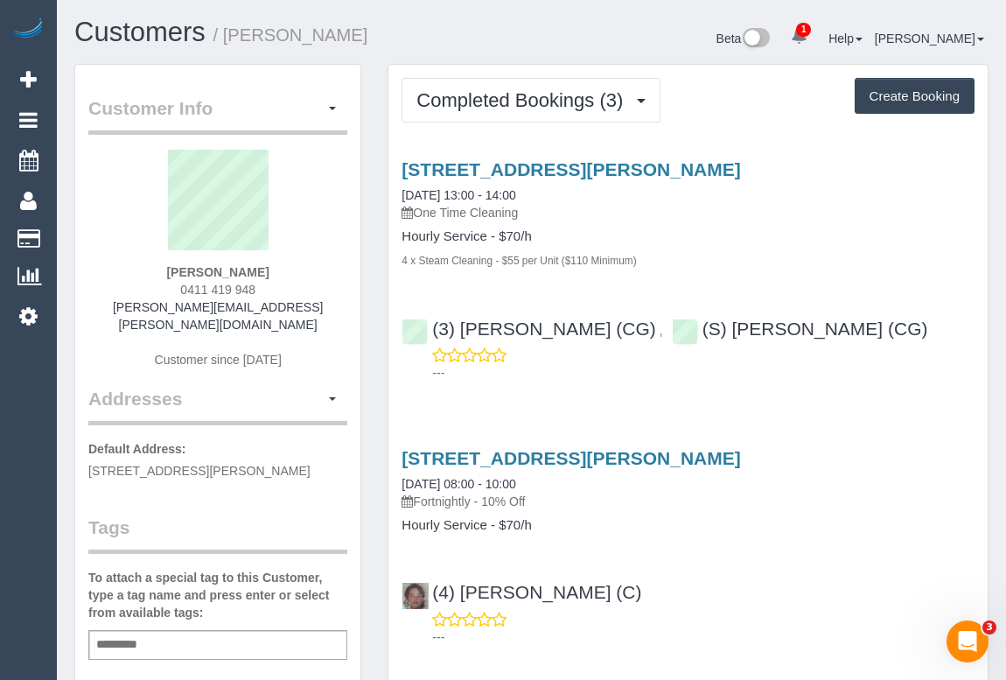
drag, startPoint x: 159, startPoint y: 290, endPoint x: 297, endPoint y: 290, distance: 138.2
click at [297, 290] on div "[PERSON_NAME] 0411 419 948 [PERSON_NAME][EMAIL_ADDRESS][PERSON_NAME][DOMAIN_NAM…" at bounding box center [217, 268] width 259 height 236
copy span "0411 419 948"
drag, startPoint x: 122, startPoint y: 304, endPoint x: 307, endPoint y: 312, distance: 184.8
click at [307, 312] on div "[PERSON_NAME] 0411 419 948 [PERSON_NAME][EMAIL_ADDRESS][PERSON_NAME][DOMAIN_NAM…" at bounding box center [217, 268] width 259 height 236
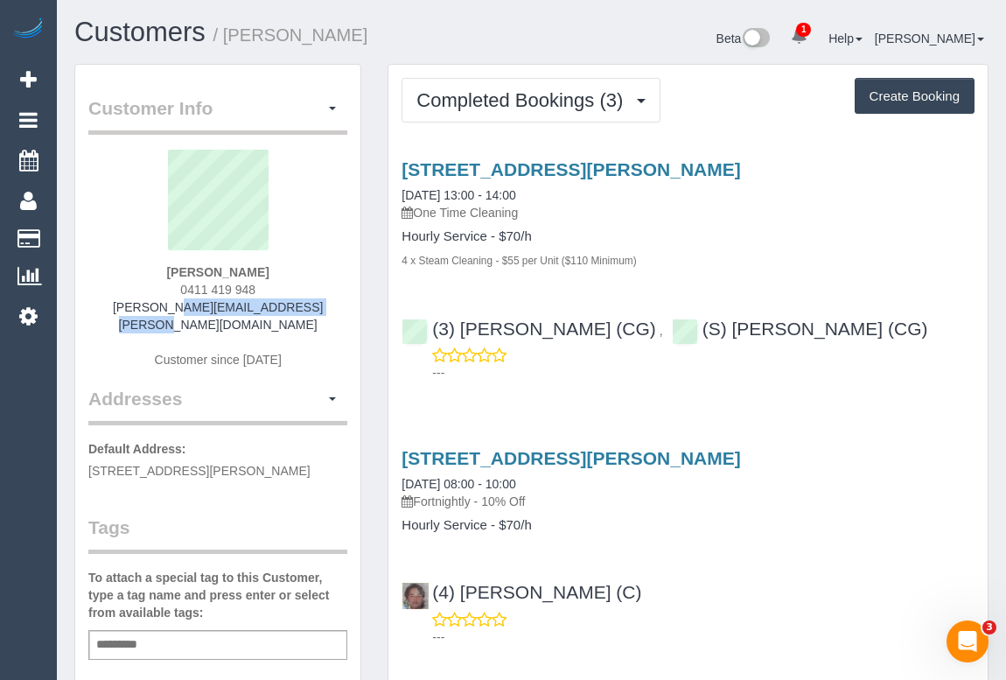
copy link "[PERSON_NAME][EMAIL_ADDRESS][PERSON_NAME][DOMAIN_NAME]"
click at [140, 635] on input "text" at bounding box center [121, 644] width 59 height 23
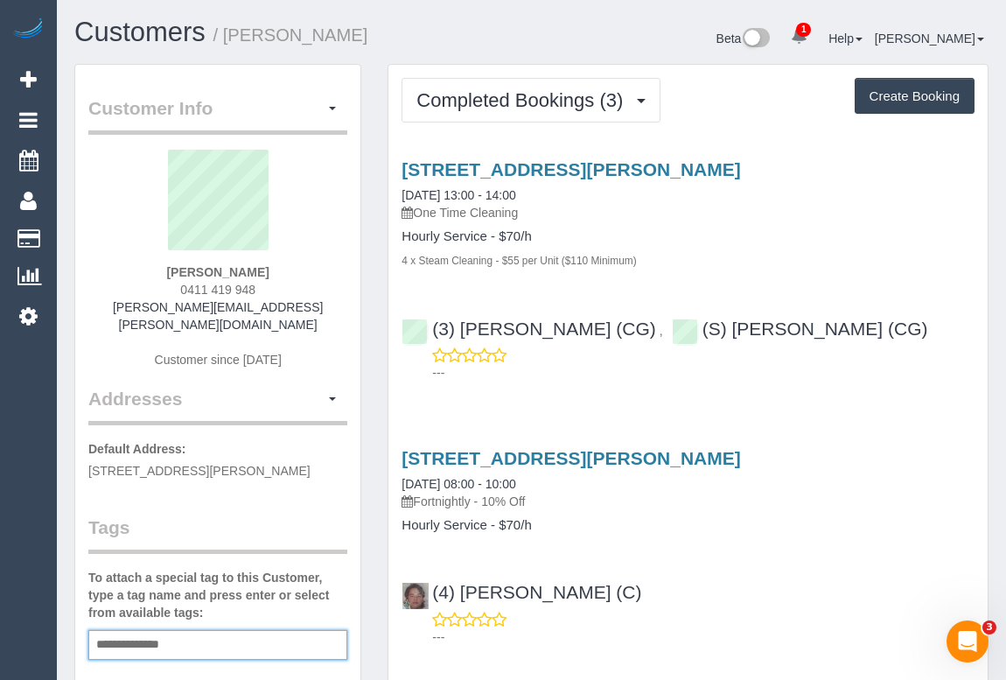
click at [157, 633] on input "**********" at bounding box center [144, 644] width 104 height 23
type input "**********"
drag, startPoint x: 160, startPoint y: 270, endPoint x: 289, endPoint y: 279, distance: 128.9
click at [289, 279] on div "[PERSON_NAME] 0411 419 948 [PERSON_NAME][EMAIL_ADDRESS][PERSON_NAME][DOMAIN_NAM…" at bounding box center [217, 268] width 259 height 236
copy strong "[PERSON_NAME]"
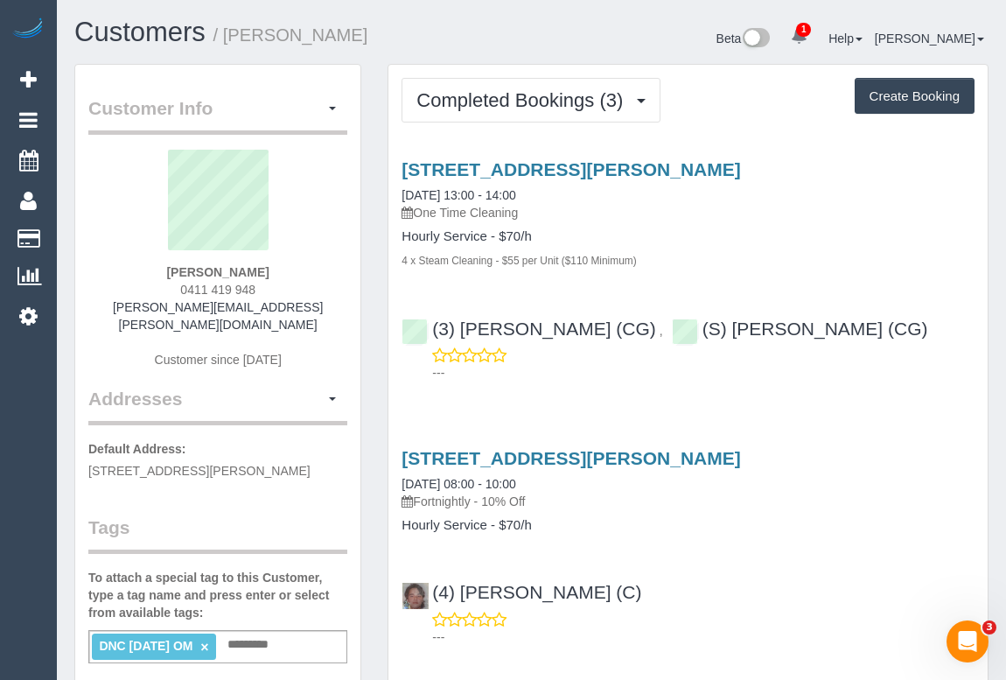
click at [426, 319] on div "(3) [PERSON_NAME] (CG) , (S) [PERSON_NAME] (CG) ---" at bounding box center [687, 343] width 599 height 79
copy div "(3) [PERSON_NAME] (CG) , (S) [PERSON_NAME] (CG)"
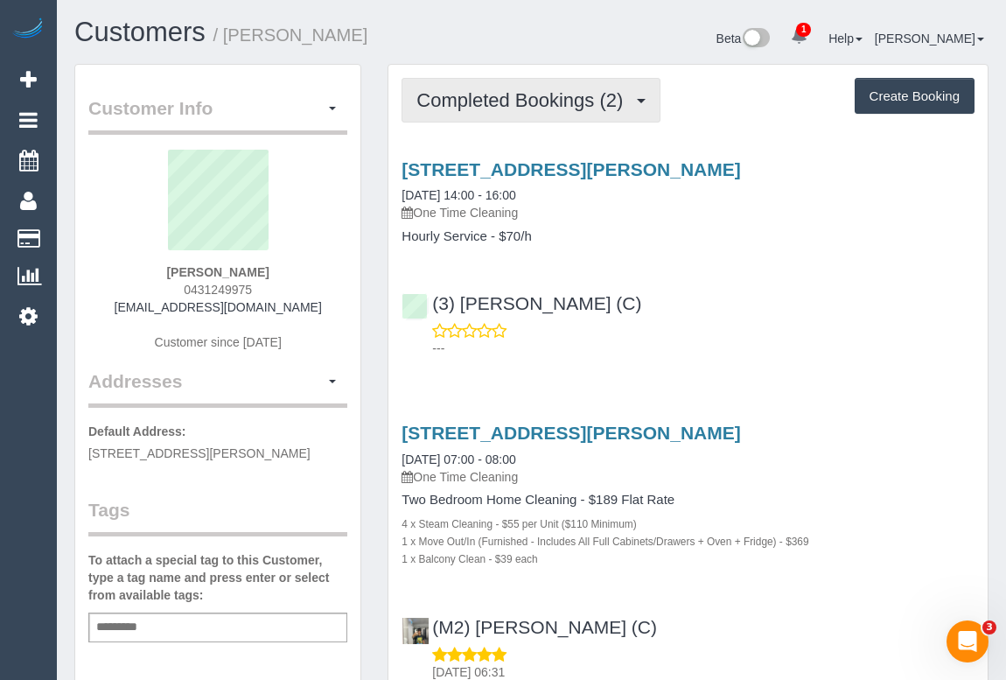
click at [512, 106] on span "Completed Bookings (2)" at bounding box center [523, 100] width 215 height 22
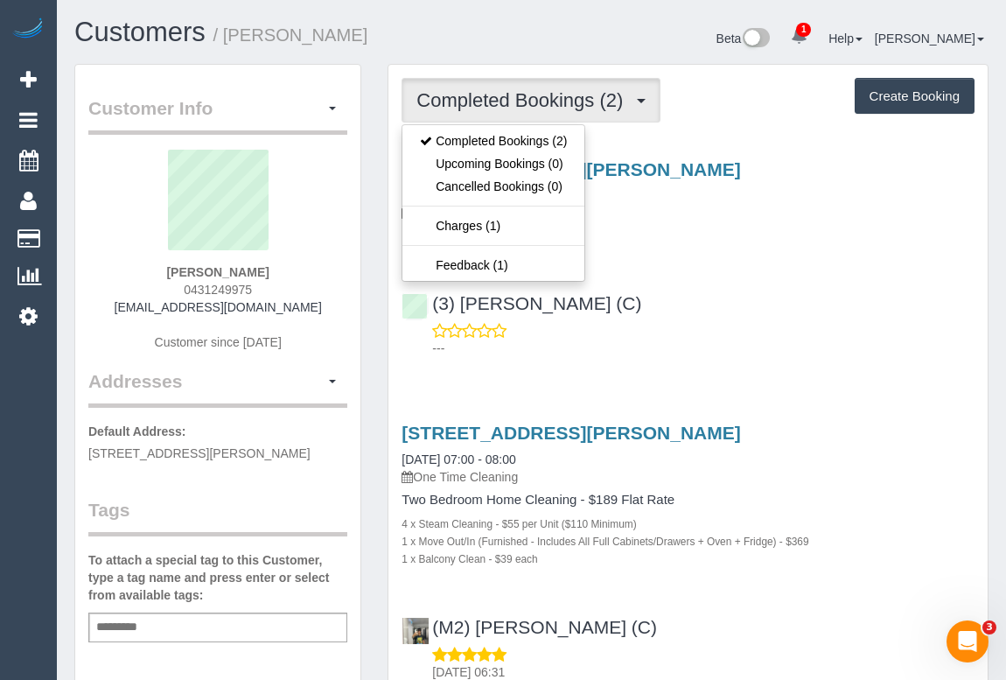
click at [781, 315] on div "(3) [PERSON_NAME] (C) ---" at bounding box center [687, 317] width 599 height 79
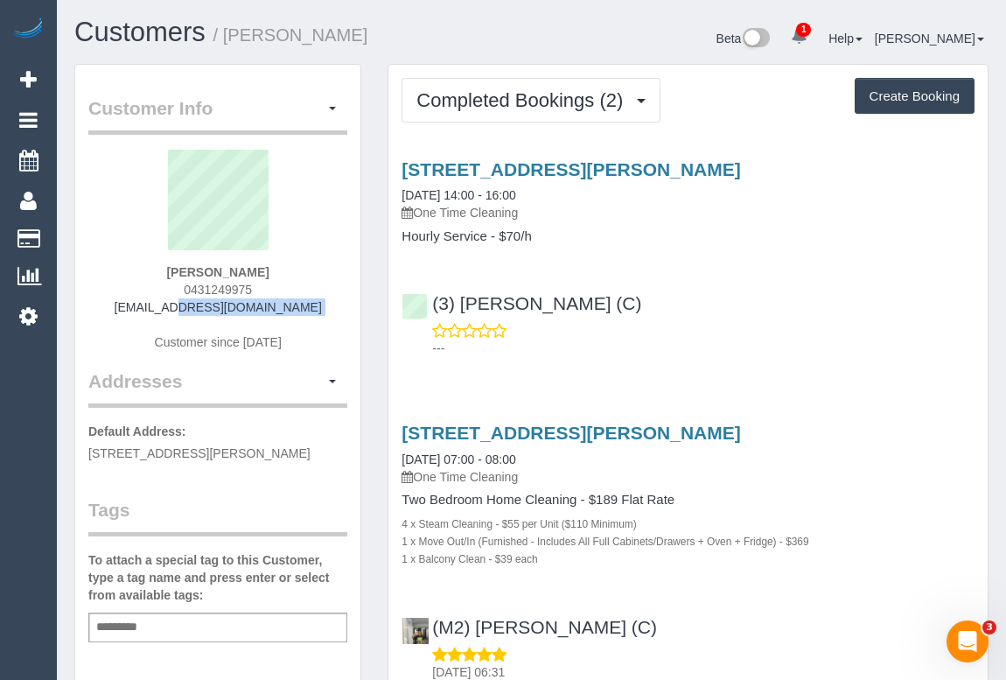
drag, startPoint x: 149, startPoint y: 311, endPoint x: 311, endPoint y: 315, distance: 162.8
click at [311, 315] on div "[PERSON_NAME] 0431249975 [EMAIL_ADDRESS][DOMAIN_NAME] Customer since [DATE]" at bounding box center [217, 259] width 259 height 219
copy div "[EMAIL_ADDRESS][DOMAIN_NAME]"
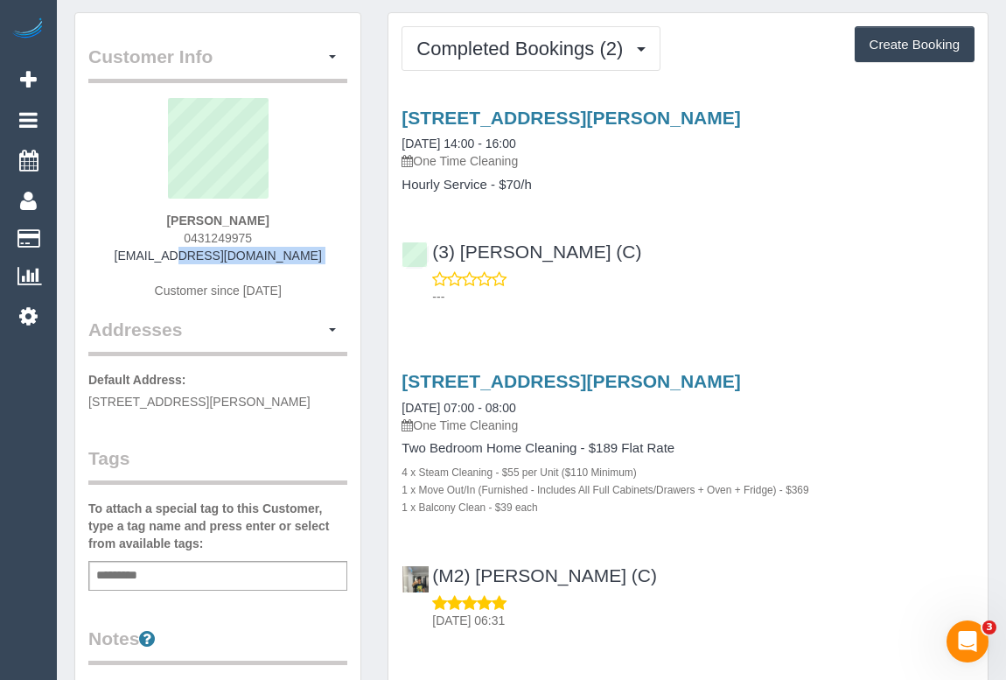
scroll to position [79, 0]
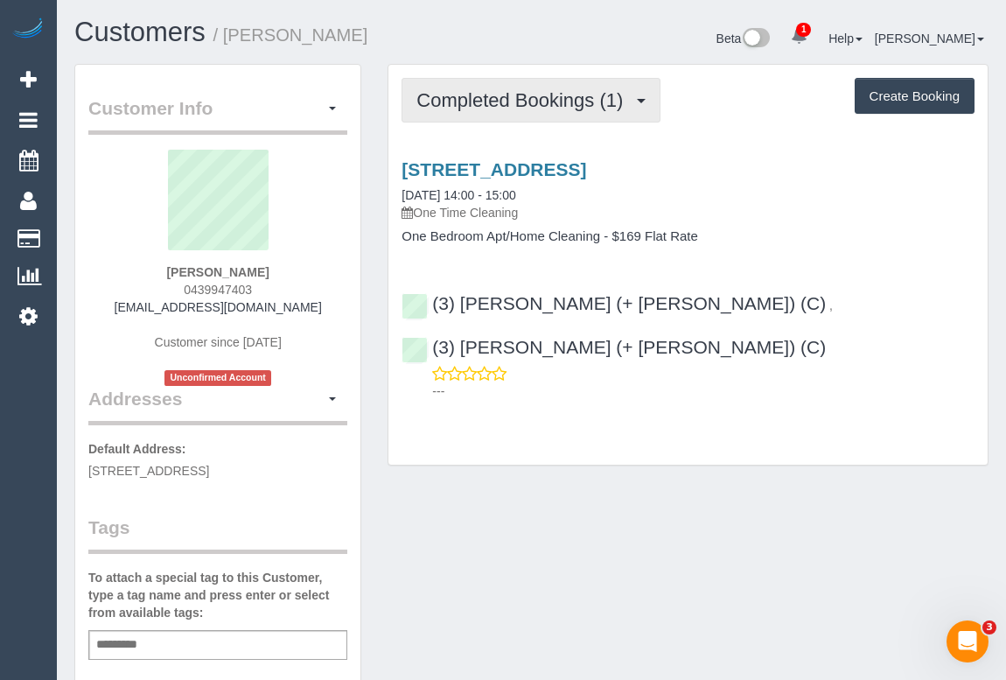
click at [537, 94] on span "Completed Bookings (1)" at bounding box center [523, 100] width 215 height 22
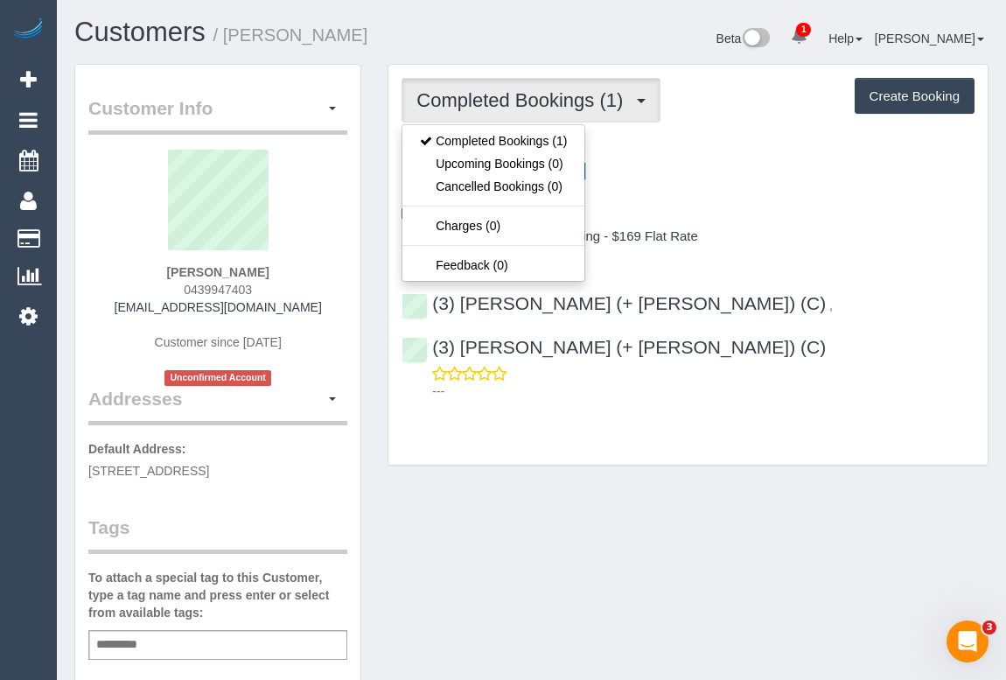
click at [598, 480] on div "Customer Info Edit Contact Info Send Message Email Preferences Special Sales Ta…" at bounding box center [531, 659] width 940 height 1190
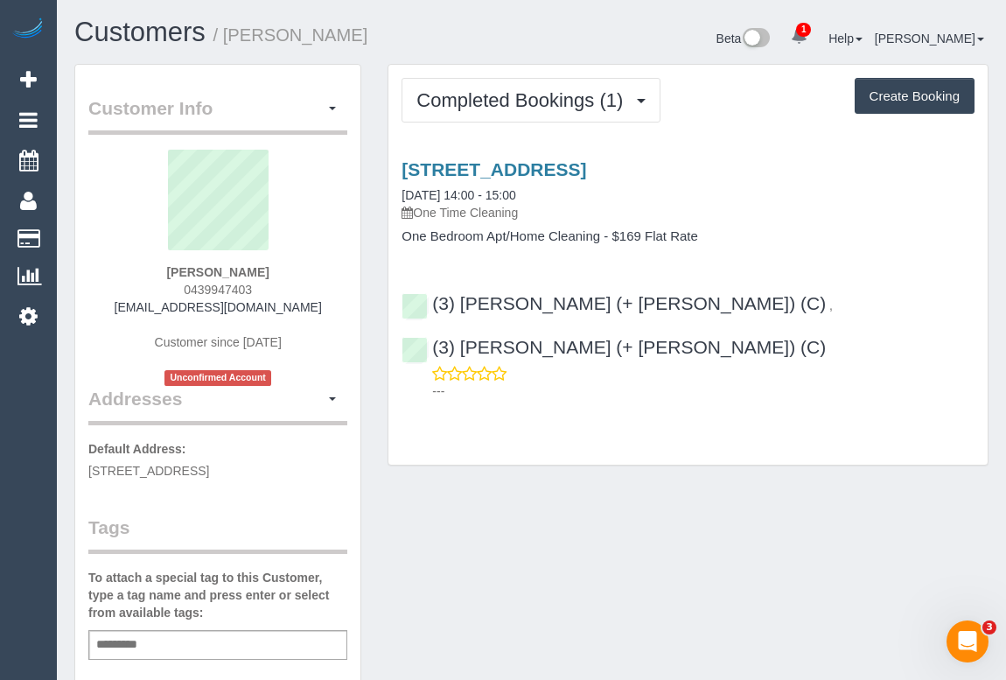
drag, startPoint x: 173, startPoint y: 287, endPoint x: 289, endPoint y: 285, distance: 115.5
click at [289, 285] on div "Marni Elder 0439947403 misselder@hotmail.co.uk Customer since 2025 Unconfirmed …" at bounding box center [217, 268] width 259 height 236
copy span "0439947403"
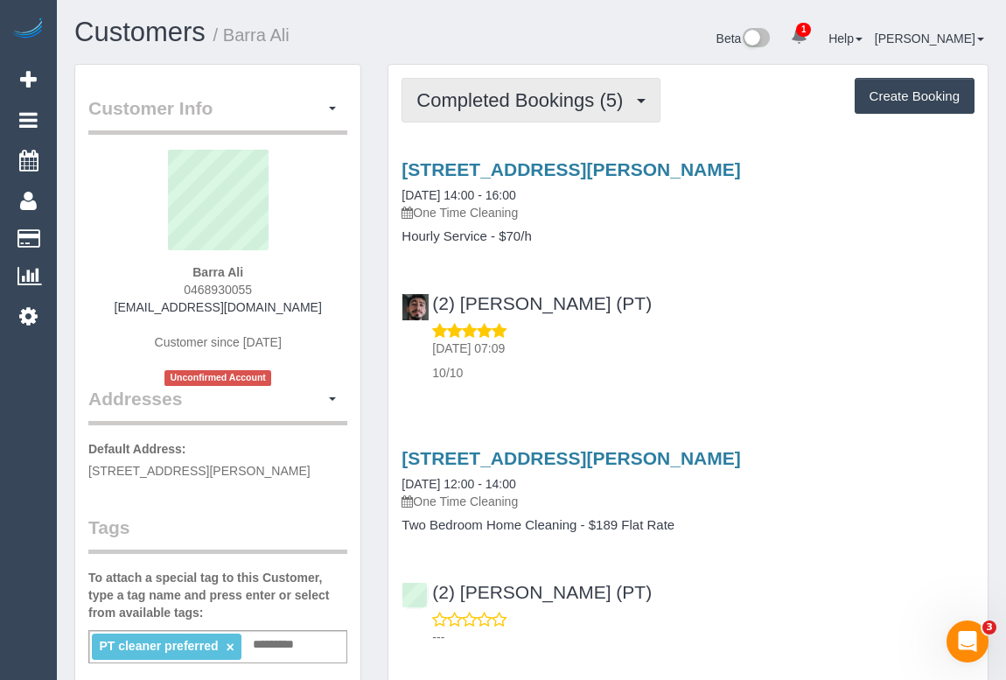
click at [591, 105] on span "Completed Bookings (5)" at bounding box center [523, 100] width 215 height 22
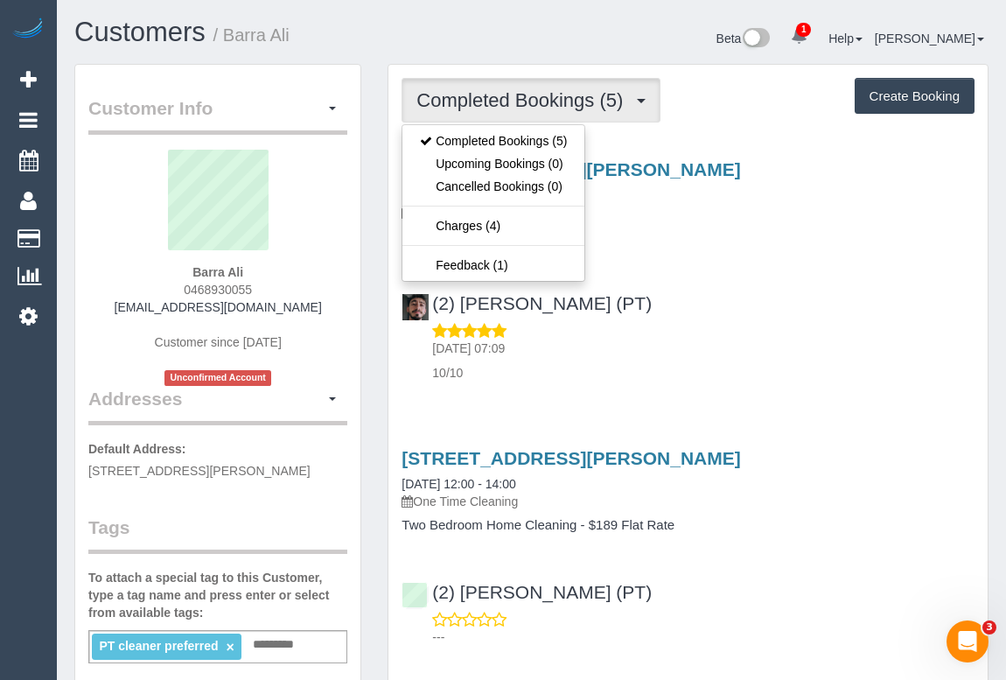
click at [726, 292] on div "(2) [PERSON_NAME] (PT) [DATE] 07:09 10/10" at bounding box center [687, 329] width 599 height 103
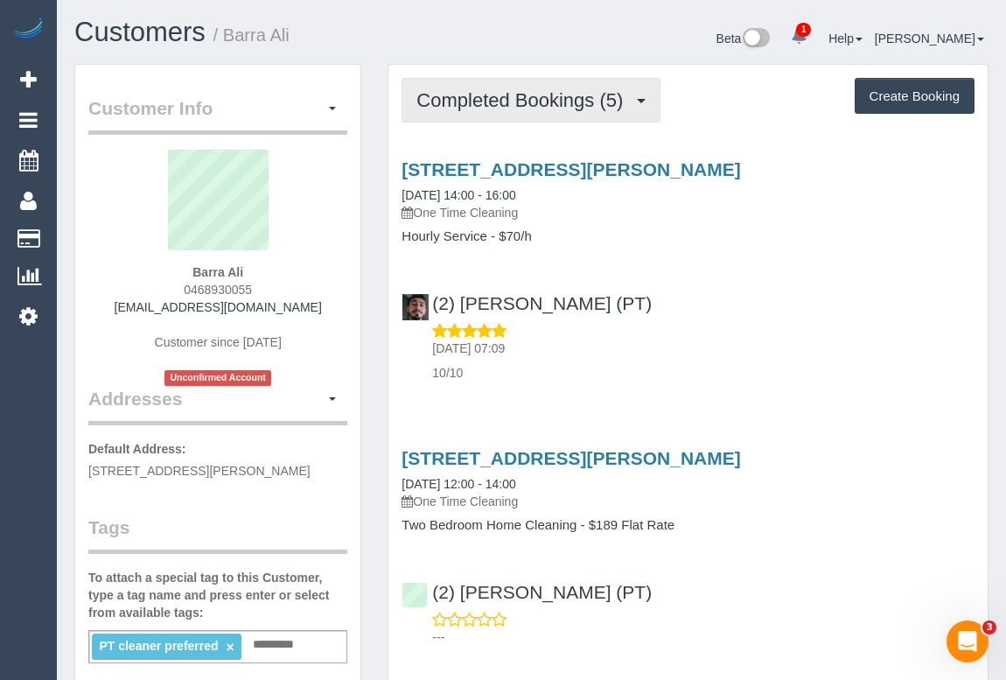
click at [521, 103] on span "Completed Bookings (5)" at bounding box center [523, 100] width 215 height 22
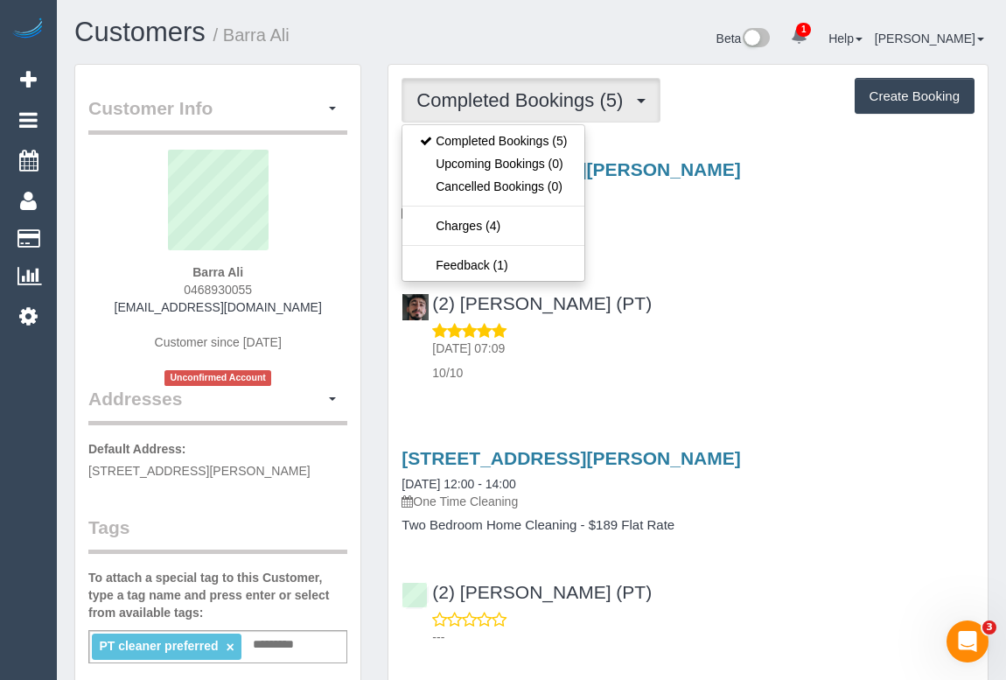
click at [662, 311] on div "(2) [PERSON_NAME] (PT) [DATE] 07:09 10/10" at bounding box center [687, 329] width 599 height 103
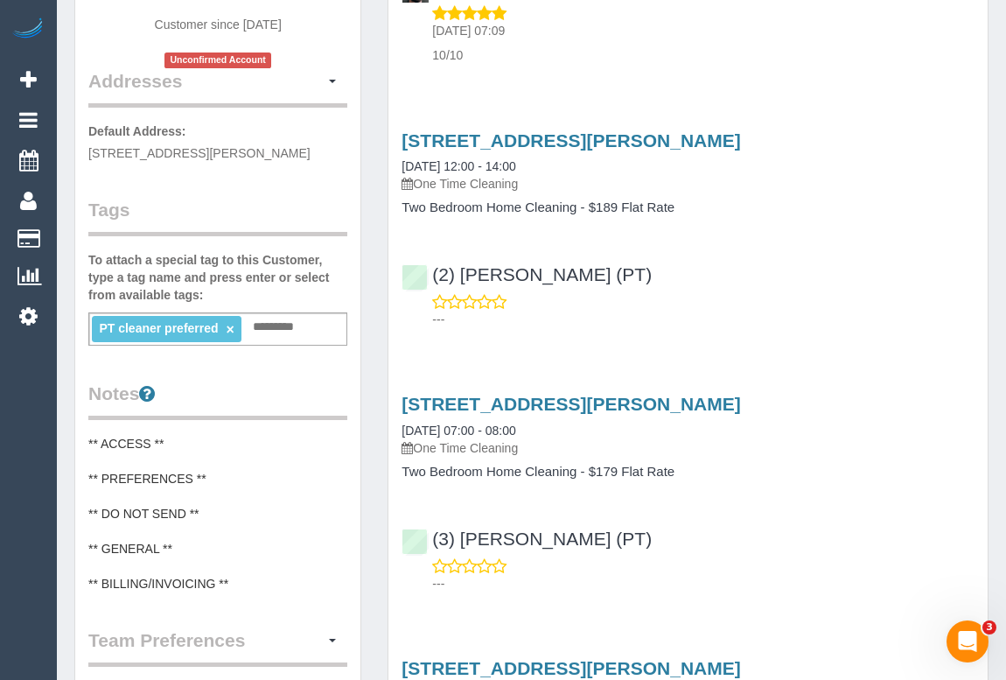
scroll to position [79, 0]
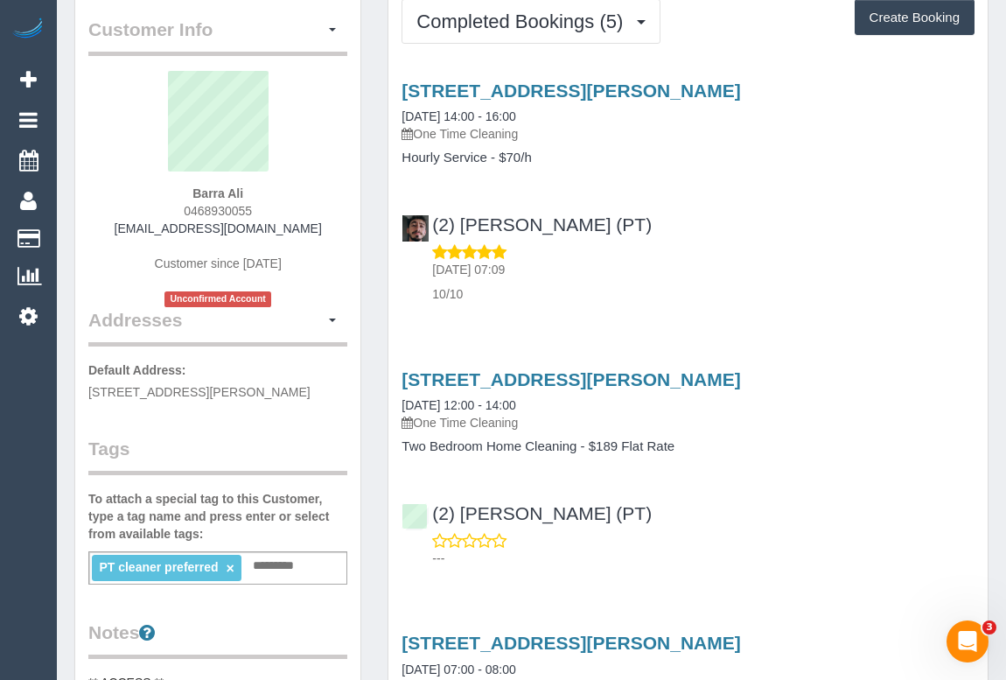
click at [717, 280] on div "17/09/2025 07:09 10/10" at bounding box center [688, 273] width 573 height 60
drag, startPoint x: 144, startPoint y: 228, endPoint x: 327, endPoint y: 227, distance: 182.8
click at [327, 227] on div "Barra Ali 0468930055 baraa.ali85@gmail.com Customer since 2023 Unconfirmed Acco…" at bounding box center [217, 189] width 259 height 236
copy link "baraa.ali85@gmail.com"
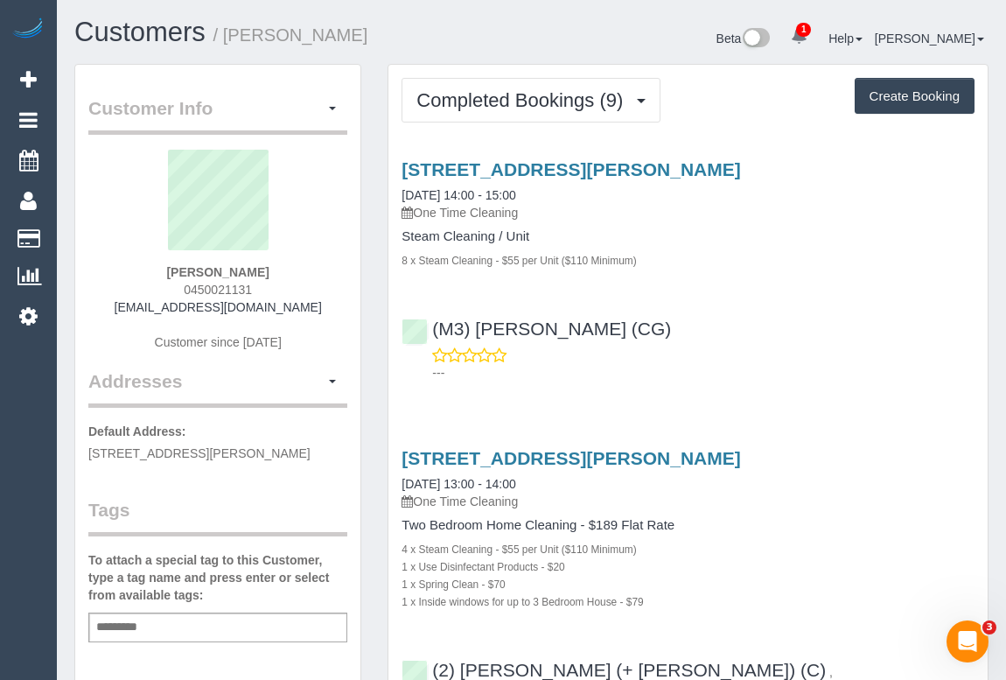
click at [848, 448] on h3 "58 Victoria St, Preston, VIC 3072" at bounding box center [688, 458] width 573 height 20
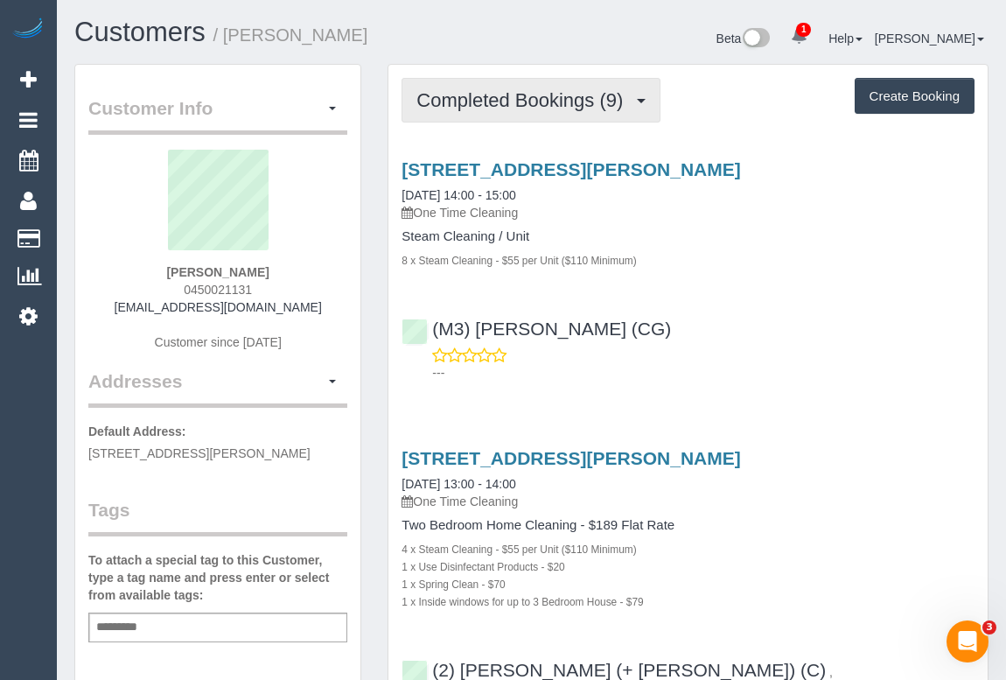
click at [508, 98] on span "Completed Bookings (9)" at bounding box center [523, 100] width 215 height 22
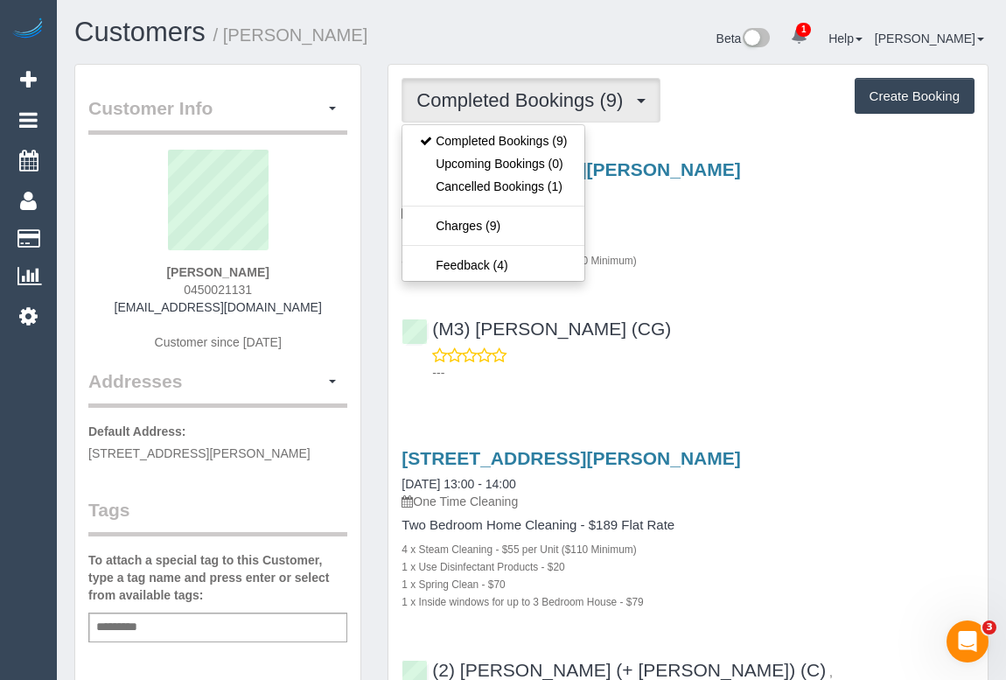
click at [698, 299] on div "21 South St, Preston, VIC 3072 16/09/2025 14:00 - 15:00 One Time Cleaning Steam…" at bounding box center [687, 266] width 599 height 245
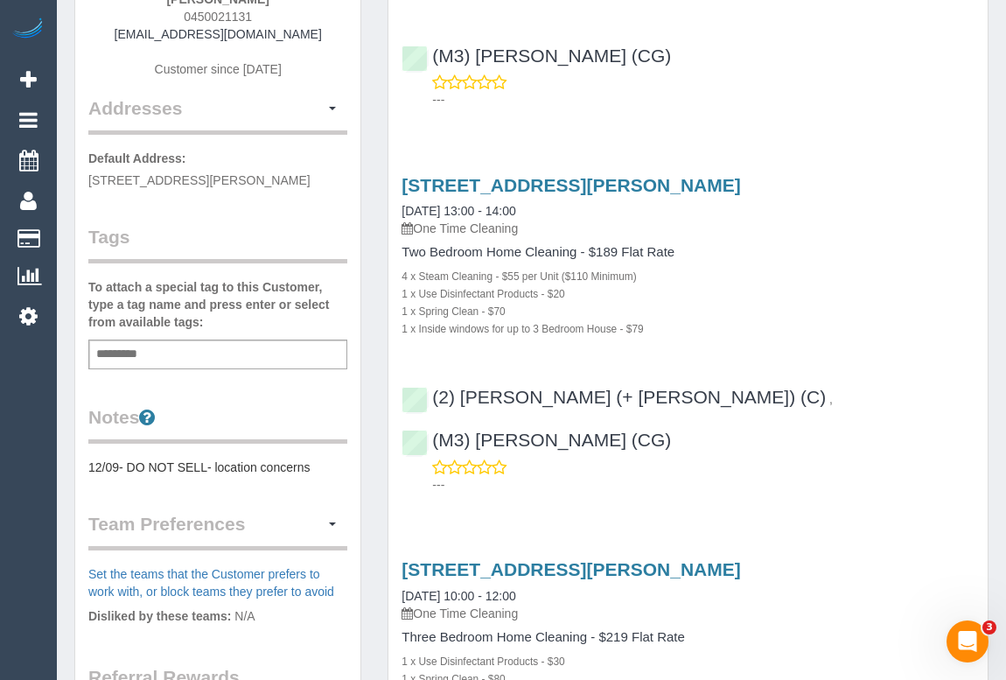
scroll to position [158, 0]
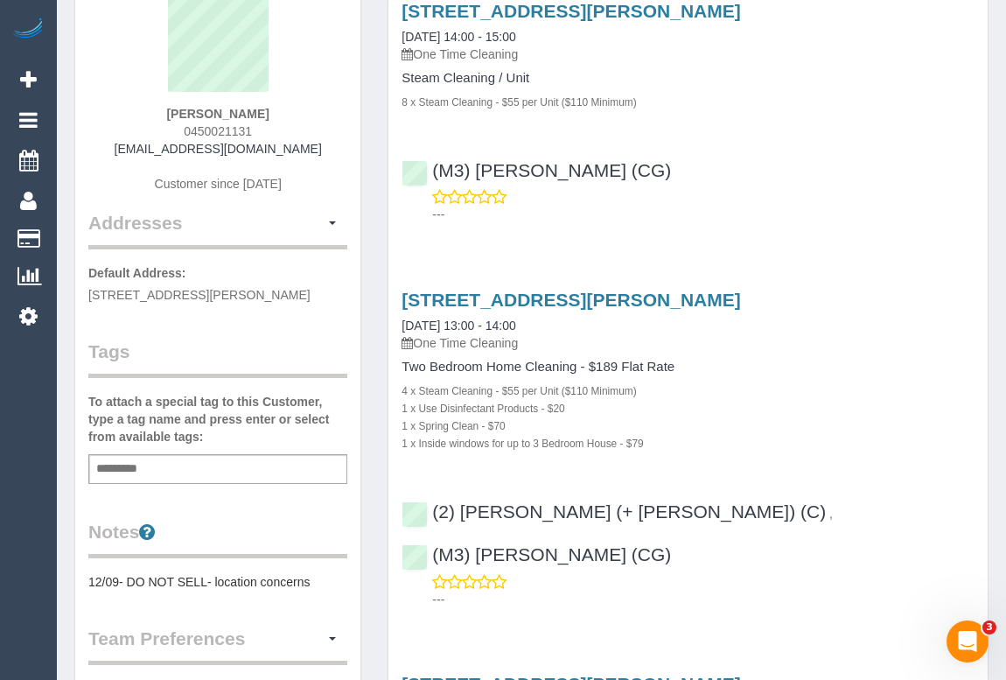
drag, startPoint x: 175, startPoint y: 121, endPoint x: 263, endPoint y: 128, distance: 88.6
click at [263, 128] on div "Cleo Vasilakopoulos 0450021131 sabermunch@gmail.com Customer since 2022" at bounding box center [217, 100] width 259 height 219
copy span "0450021131"
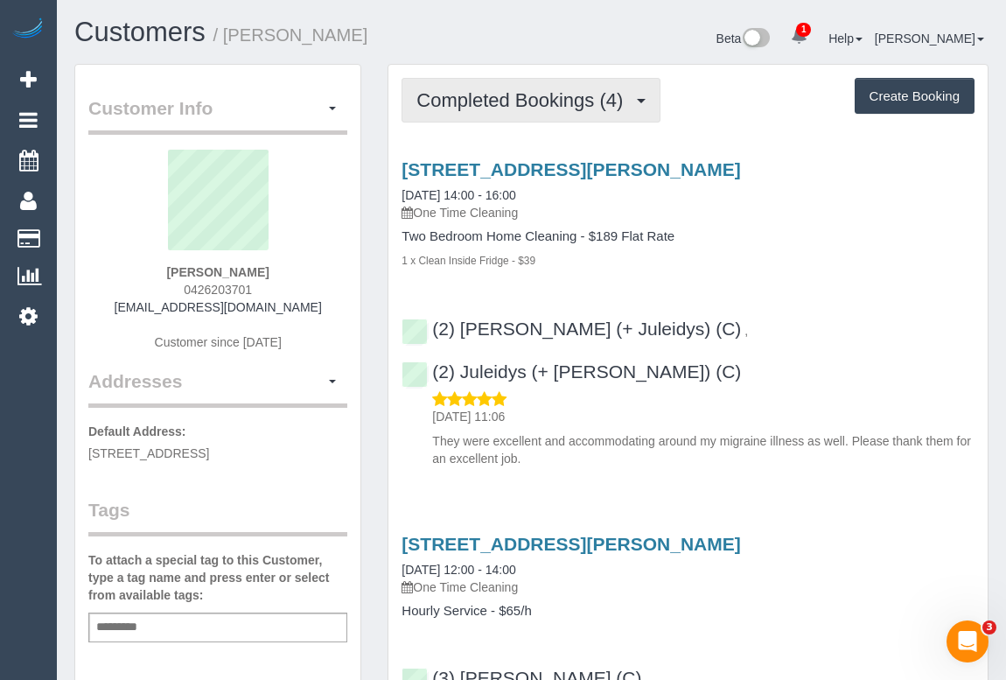
click at [536, 104] on span "Completed Bookings (4)" at bounding box center [523, 100] width 215 height 22
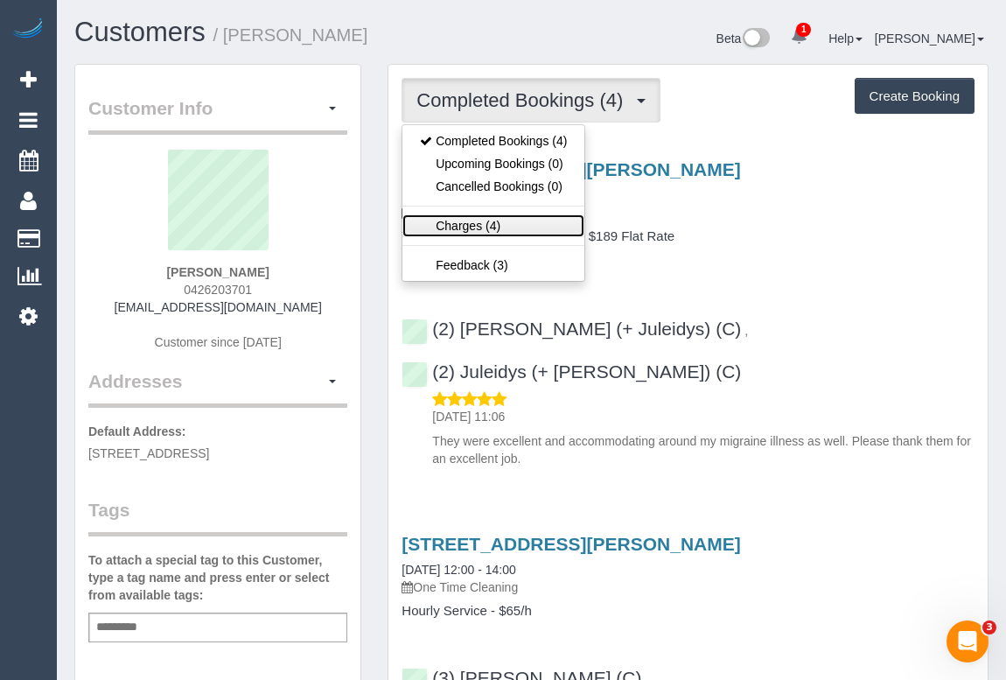
click at [473, 234] on link "Charges (4)" at bounding box center [493, 225] width 182 height 23
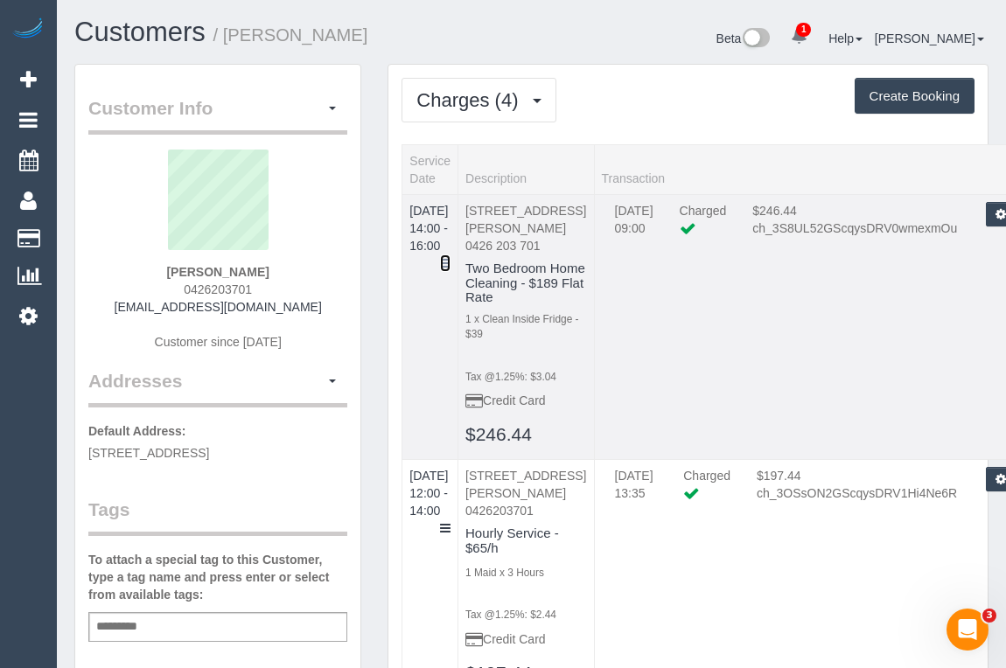
click at [451, 257] on icon at bounding box center [445, 263] width 10 height 12
